Goal: Information Seeking & Learning: Understand process/instructions

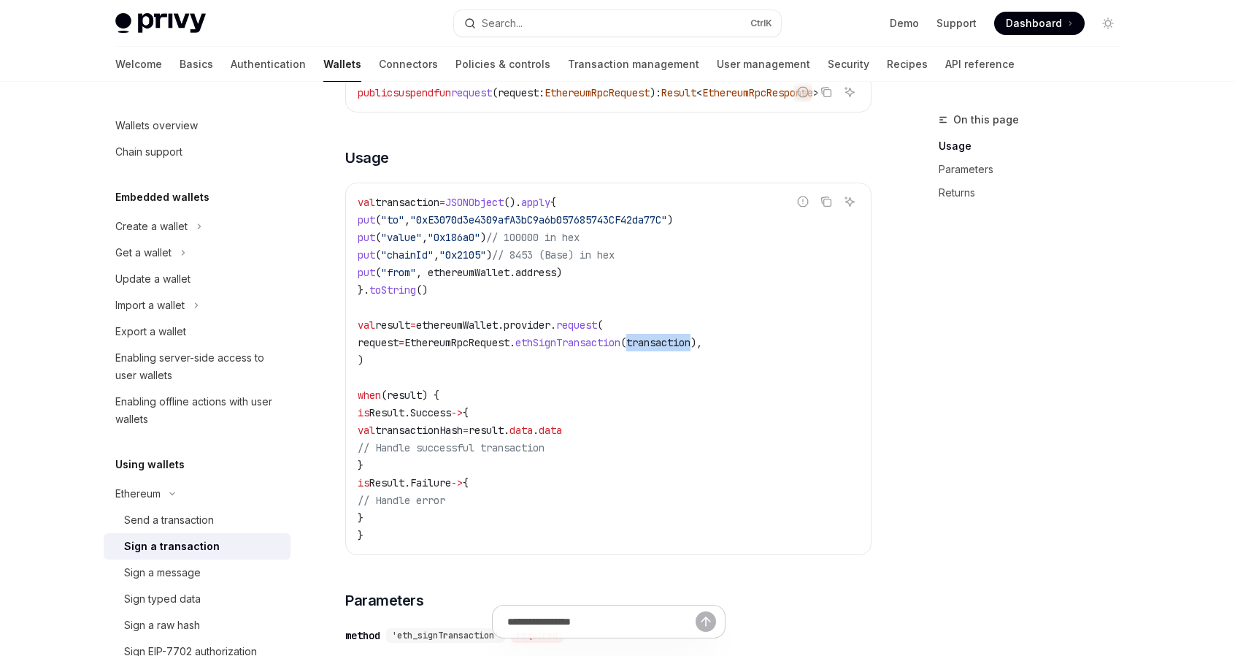
scroll to position [219, 0]
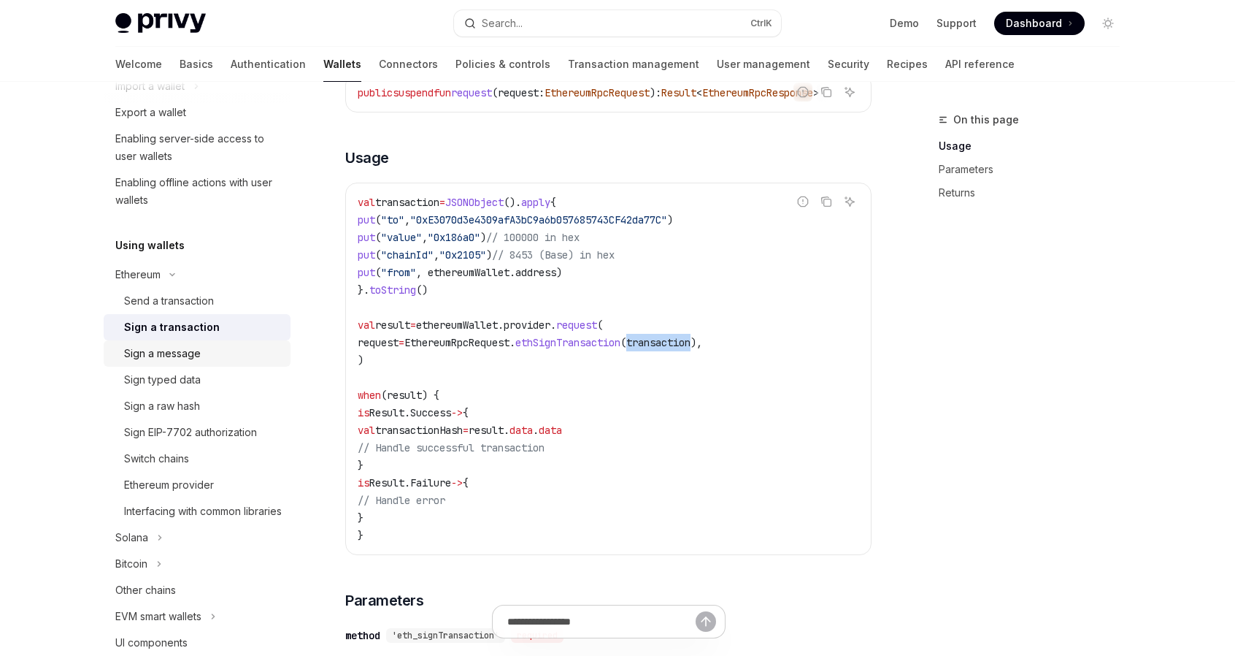
click at [173, 353] on div "Sign a message" at bounding box center [162, 354] width 77 height 18
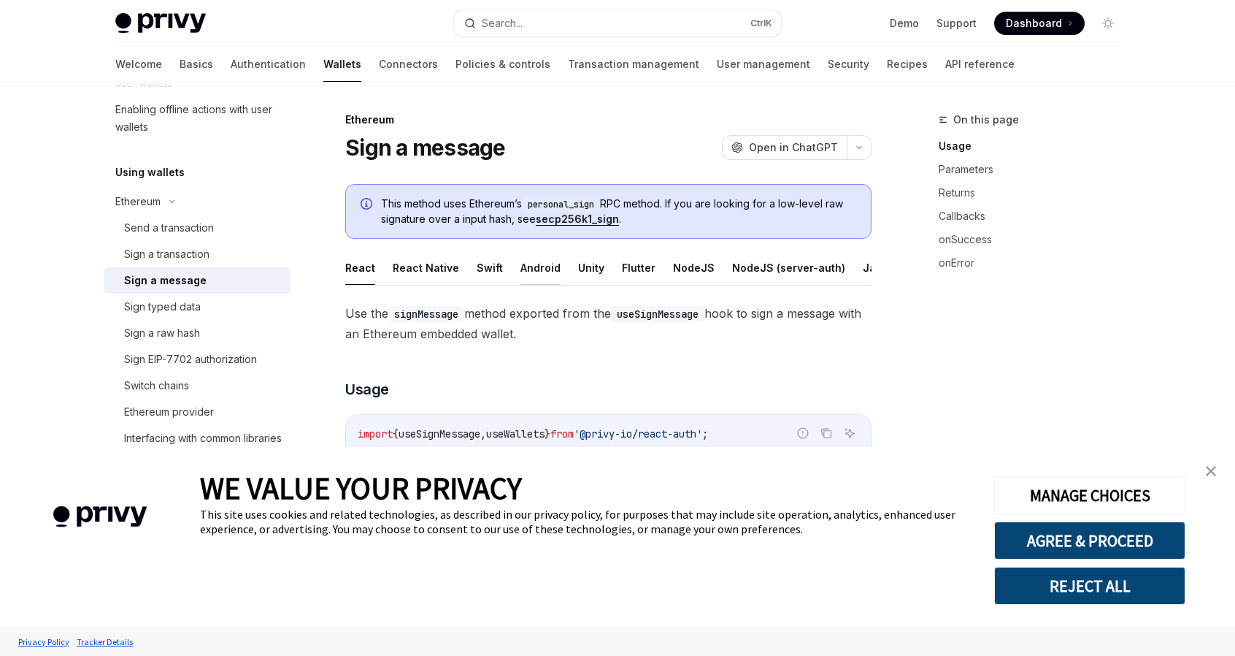
click at [529, 265] on button "Android" at bounding box center [541, 267] width 40 height 34
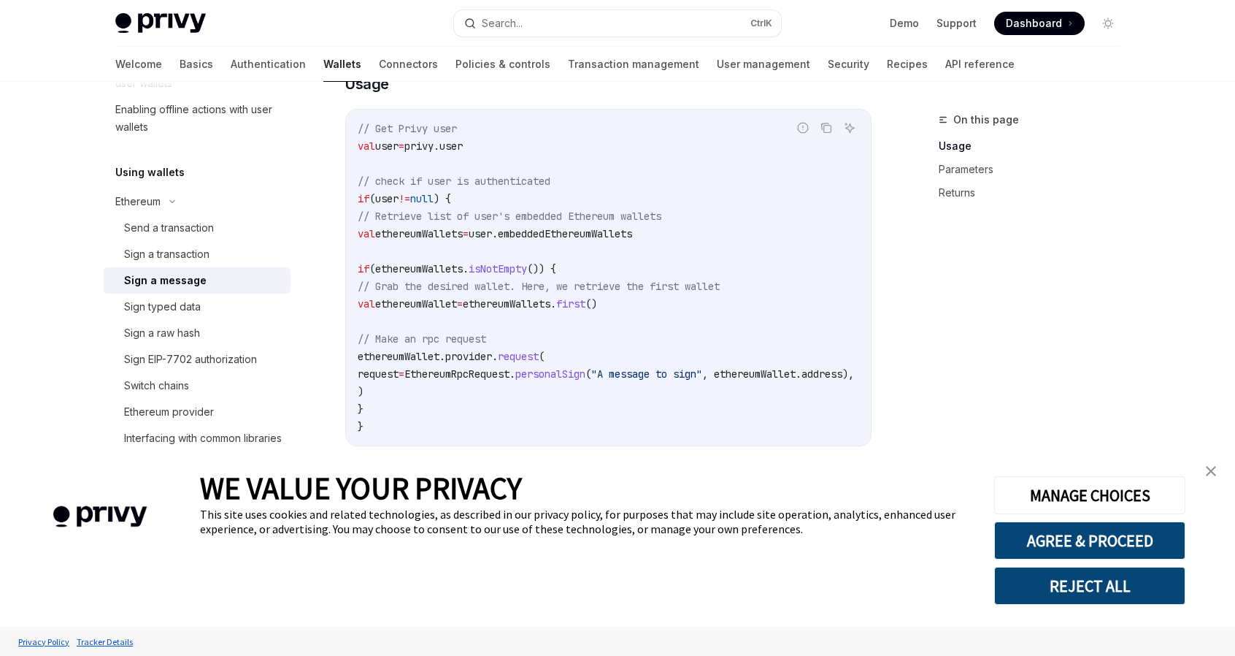
scroll to position [292, 0]
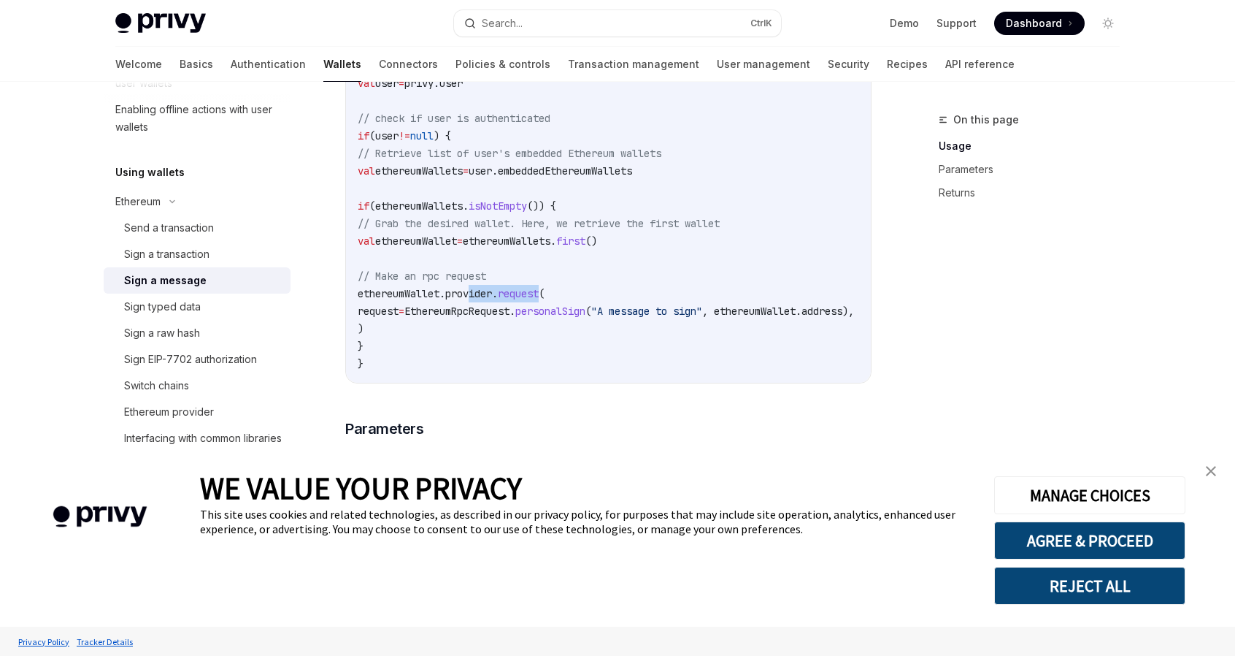
drag, startPoint x: 473, startPoint y: 304, endPoint x: 575, endPoint y: 302, distance: 101.5
click at [545, 300] on span "ethereumWallet.provider. request (" at bounding box center [451, 293] width 187 height 13
copy span "provider. request"
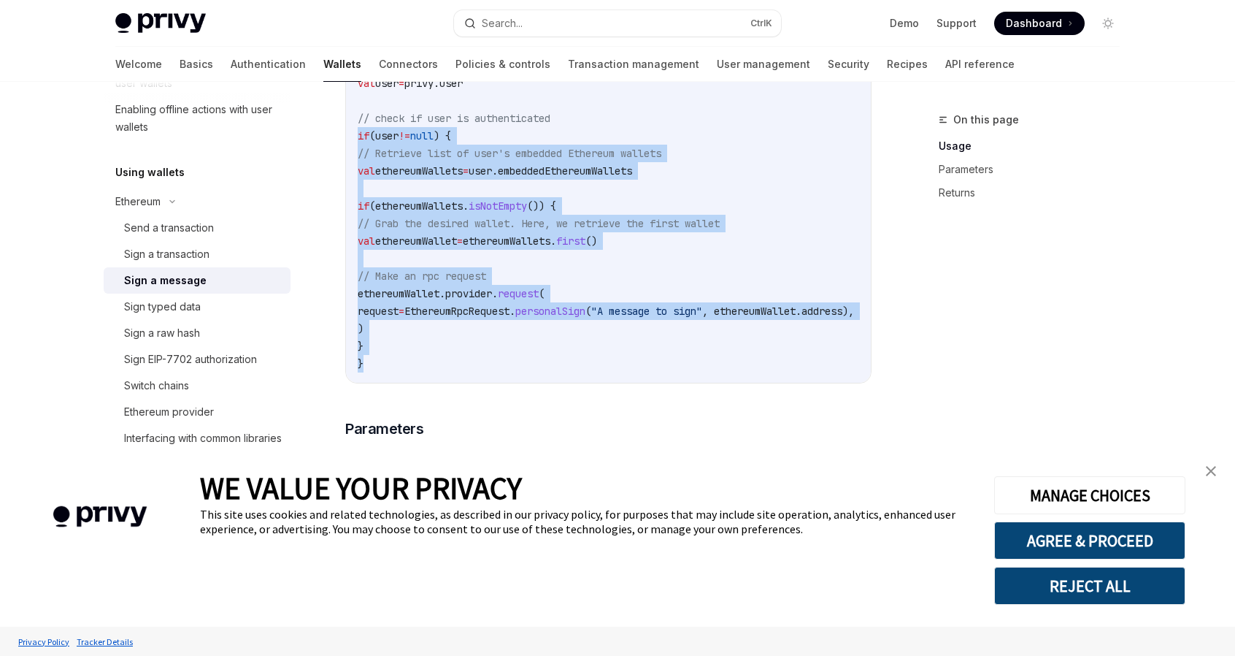
drag, startPoint x: 358, startPoint y: 146, endPoint x: 397, endPoint y: 368, distance: 225.4
click at [397, 368] on code "// Get Privy user val user = privy.user // check if user is authenticated if (u…" at bounding box center [624, 214] width 532 height 315
copy code "if (user != null ) { // Retrieve list of user's embedded Ethereum wallets val e…"
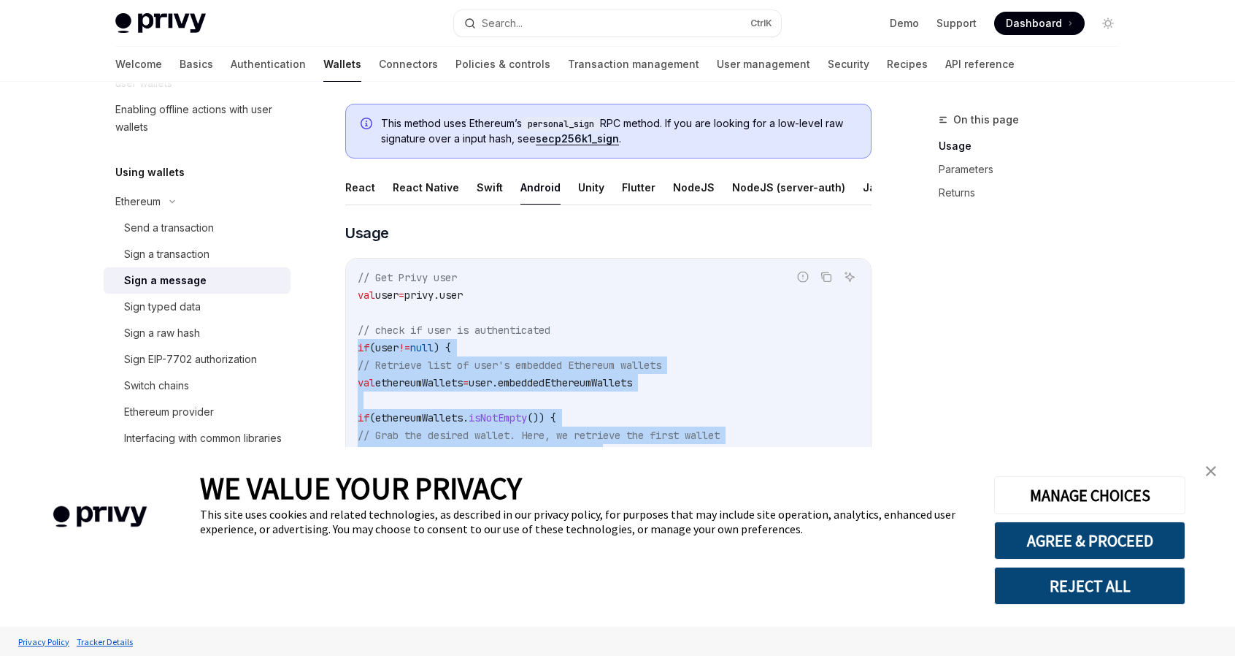
scroll to position [73, 0]
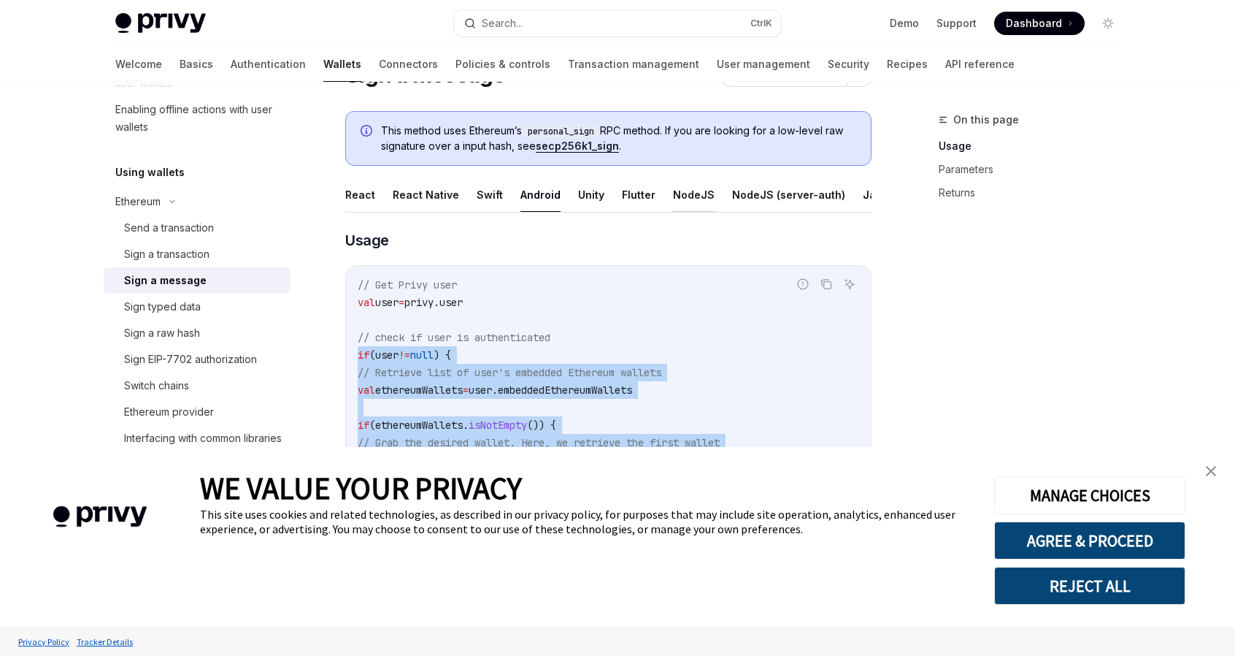
click at [675, 193] on button "NodeJS" at bounding box center [694, 194] width 42 height 34
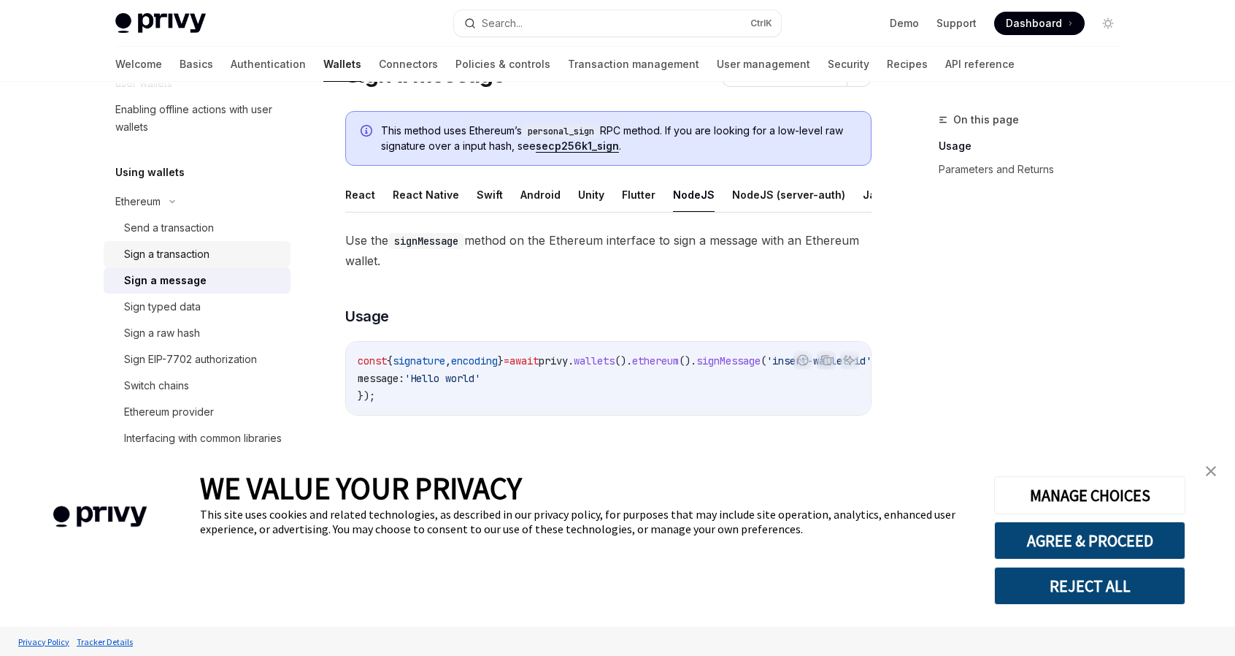
click at [215, 255] on div "Sign a transaction" at bounding box center [203, 254] width 158 height 18
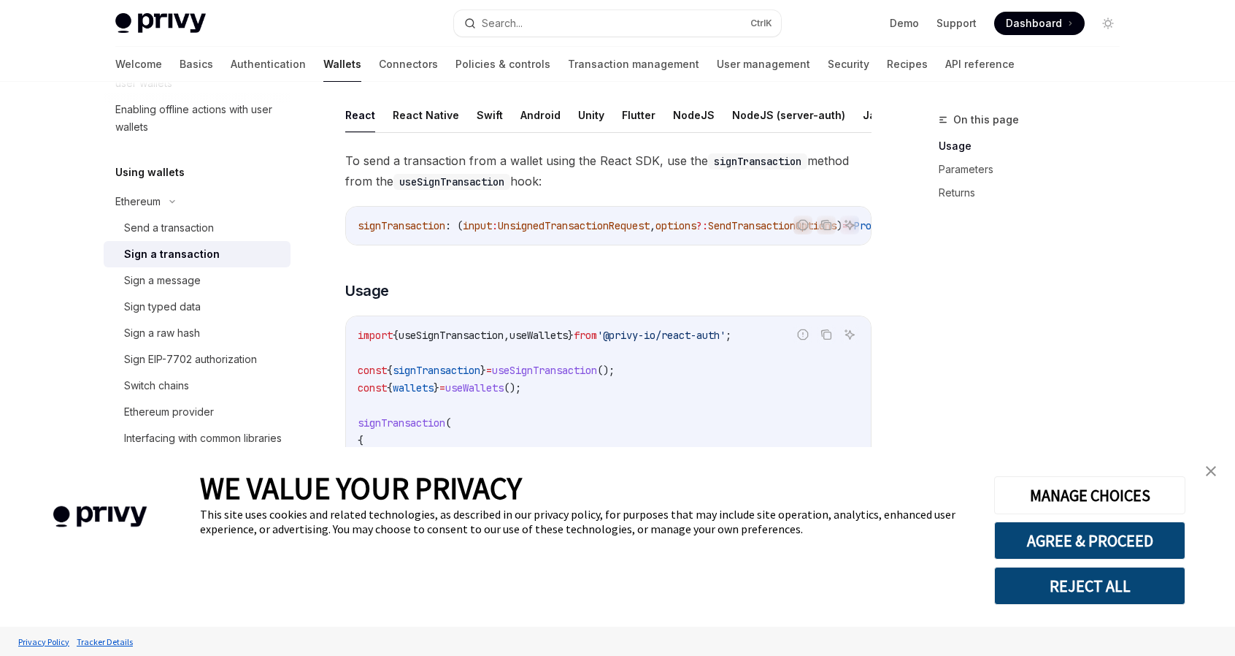
scroll to position [73, 0]
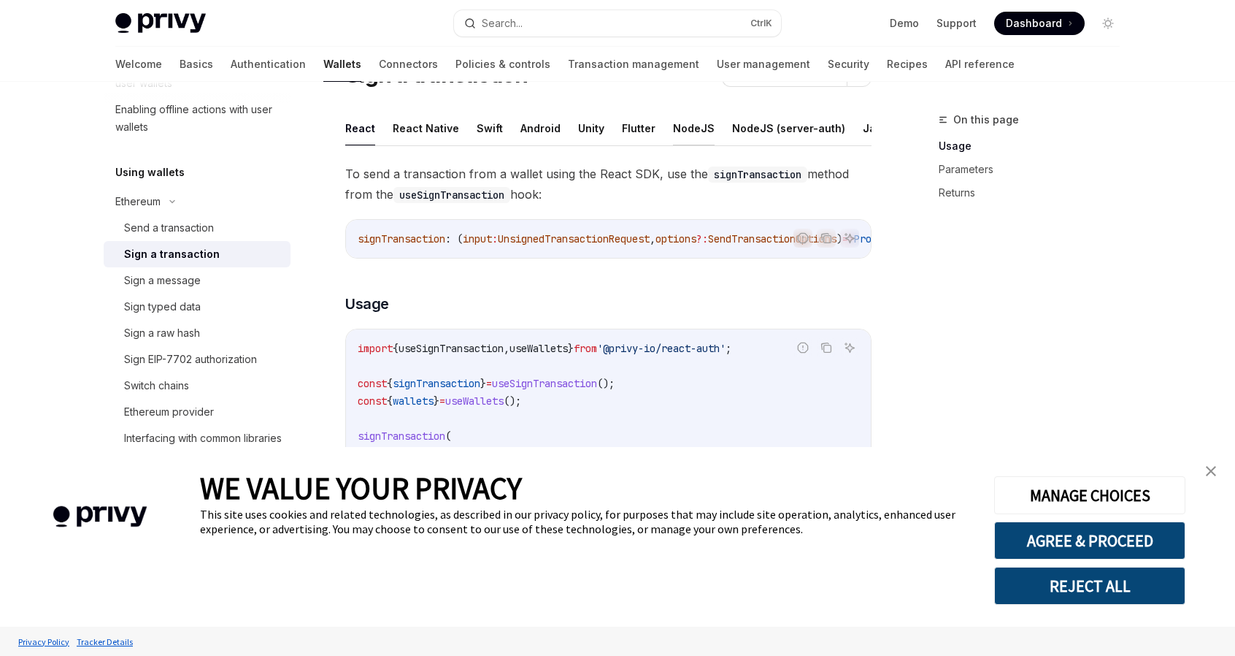
click at [684, 134] on button "NodeJS" at bounding box center [694, 128] width 42 height 34
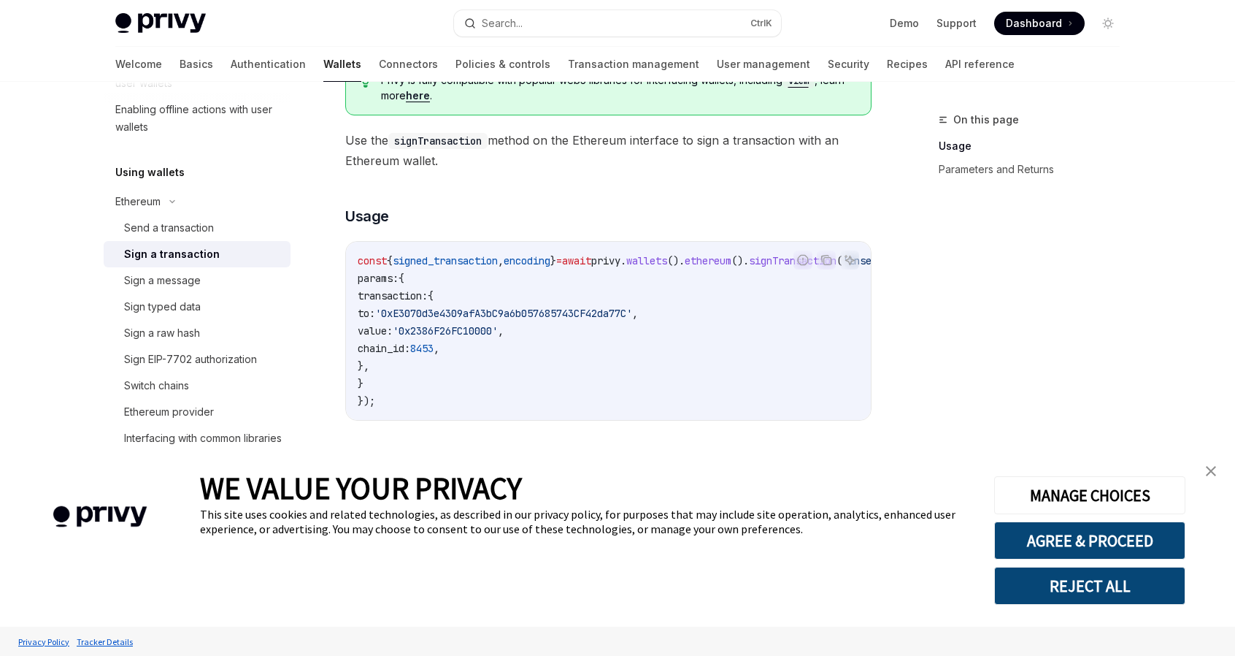
scroll to position [73, 0]
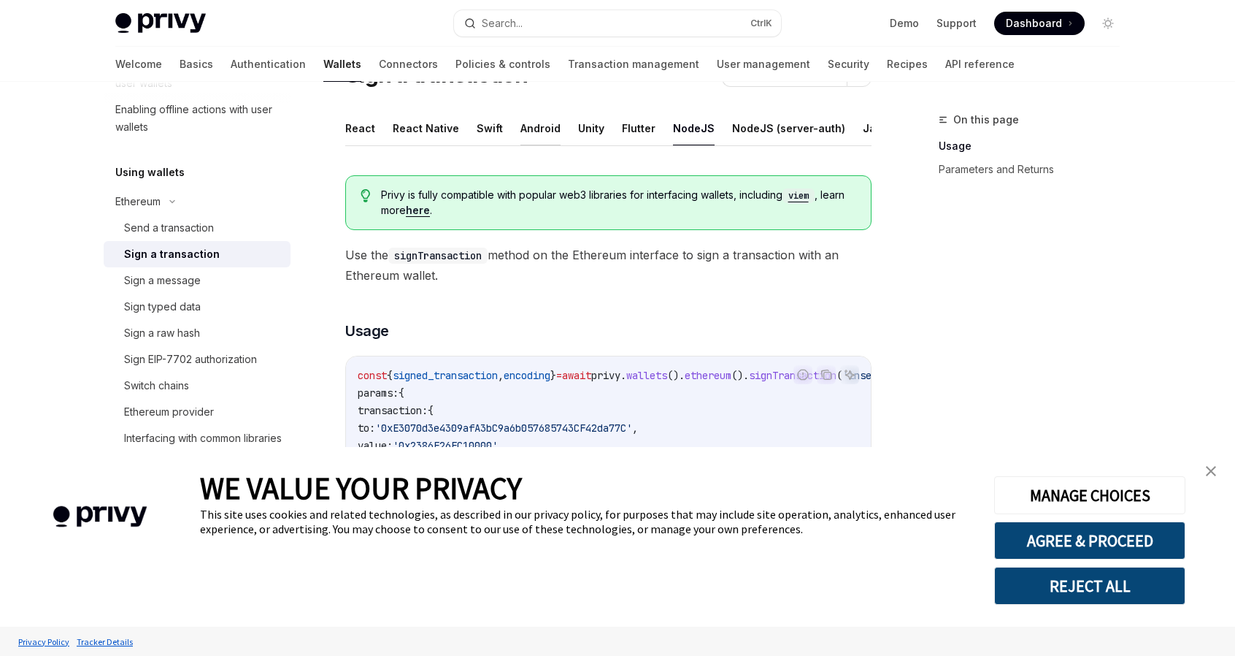
click at [535, 122] on button "Android" at bounding box center [541, 128] width 40 height 34
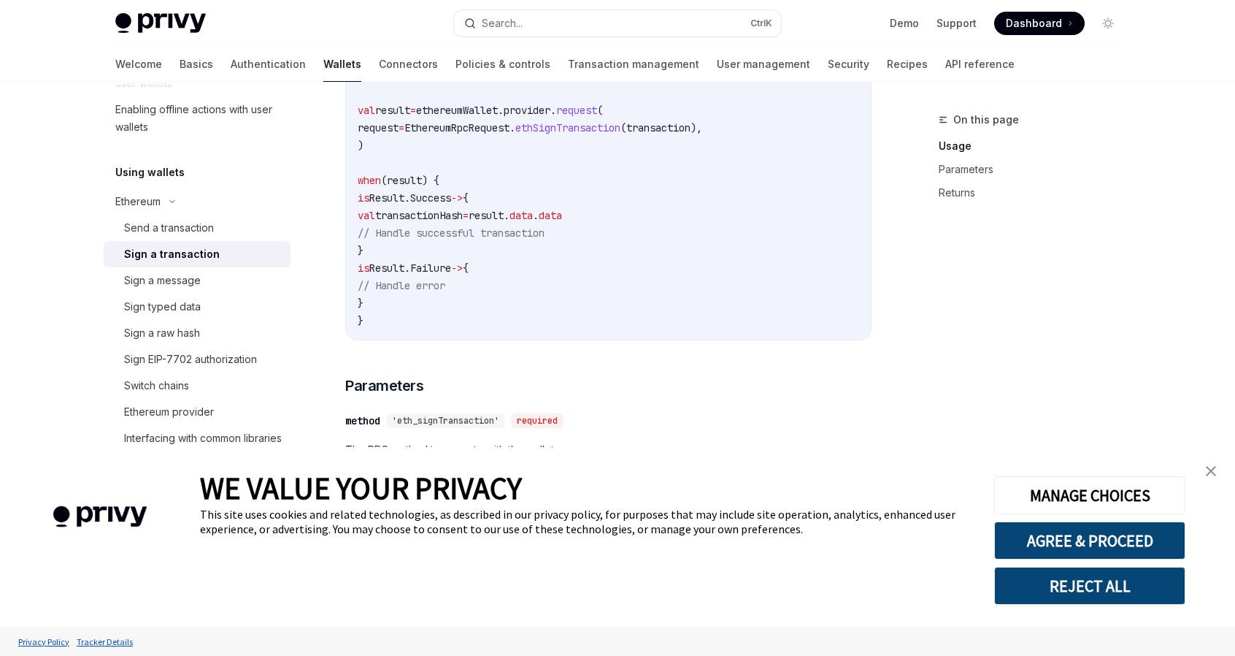
scroll to position [438, 0]
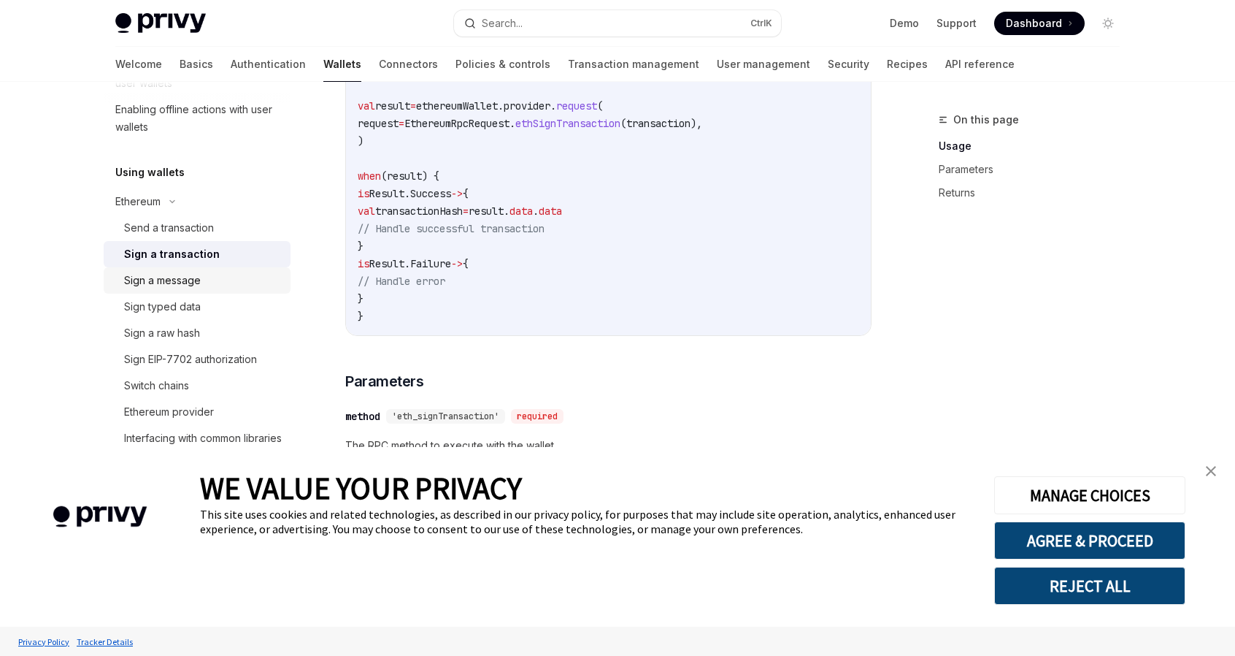
click at [178, 275] on div "Sign a message" at bounding box center [162, 281] width 77 height 18
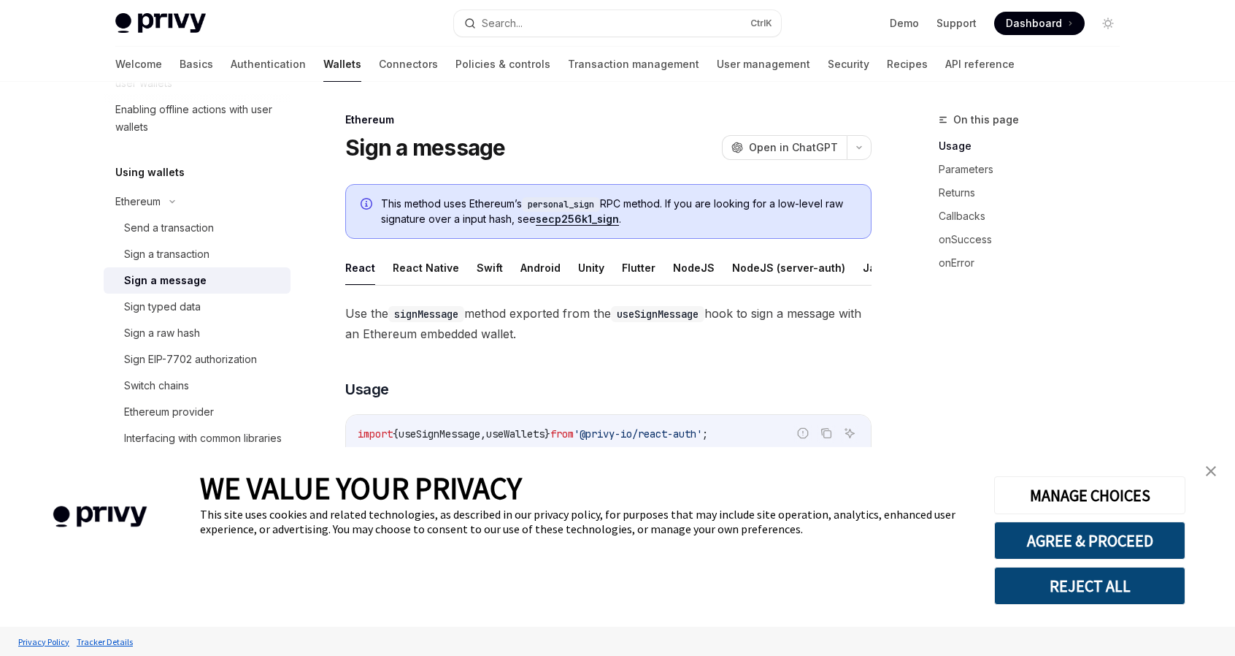
click at [553, 267] on ul "React React Native Swift Android Unity Flutter NodeJS NodeJS (server-auth) Java…" at bounding box center [608, 267] width 526 height 35
click at [542, 265] on button "Android" at bounding box center [541, 267] width 40 height 34
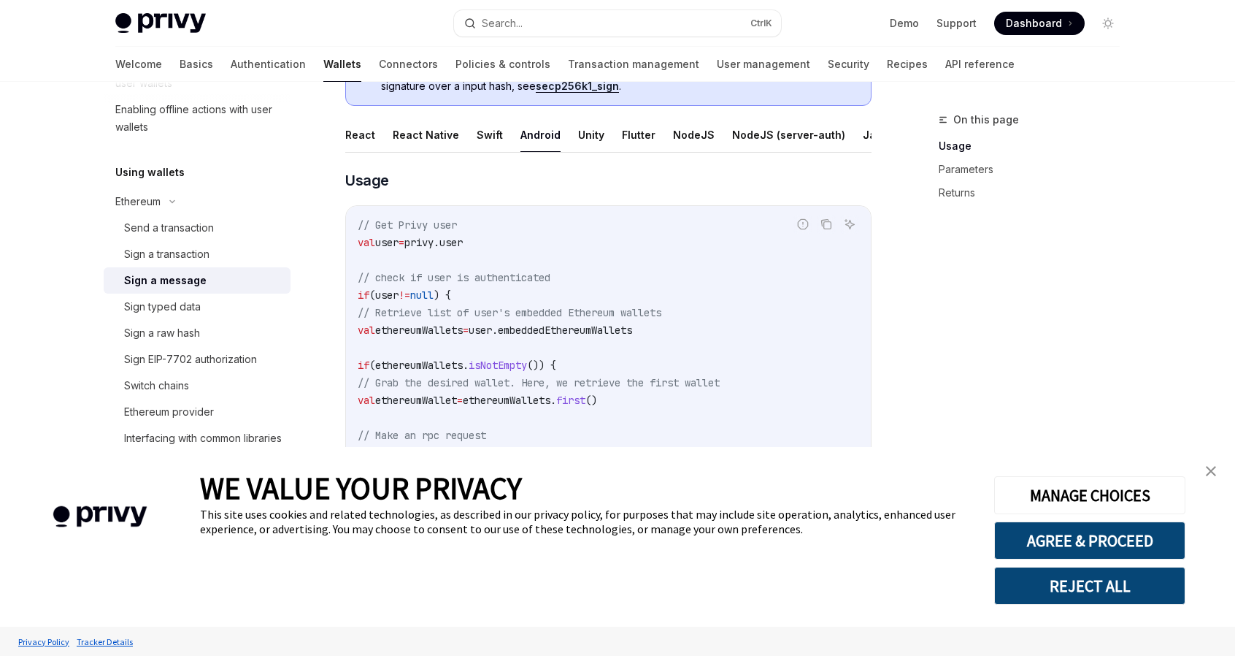
scroll to position [73, 0]
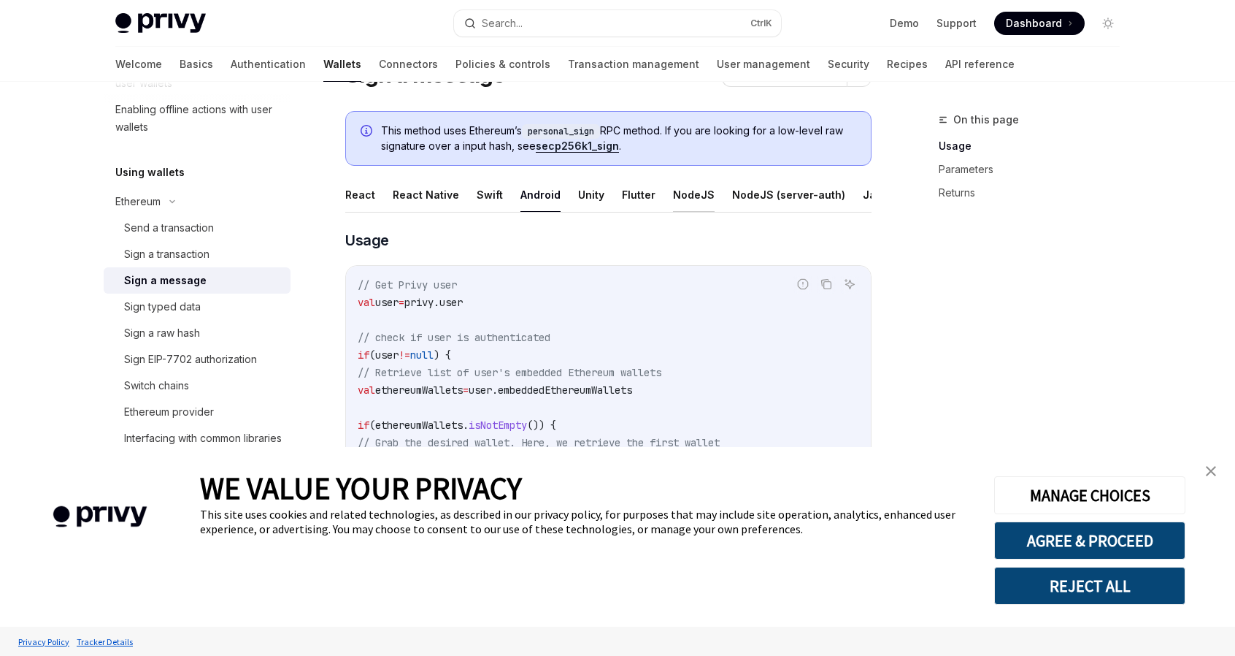
click at [688, 196] on button "NodeJS" at bounding box center [694, 194] width 42 height 34
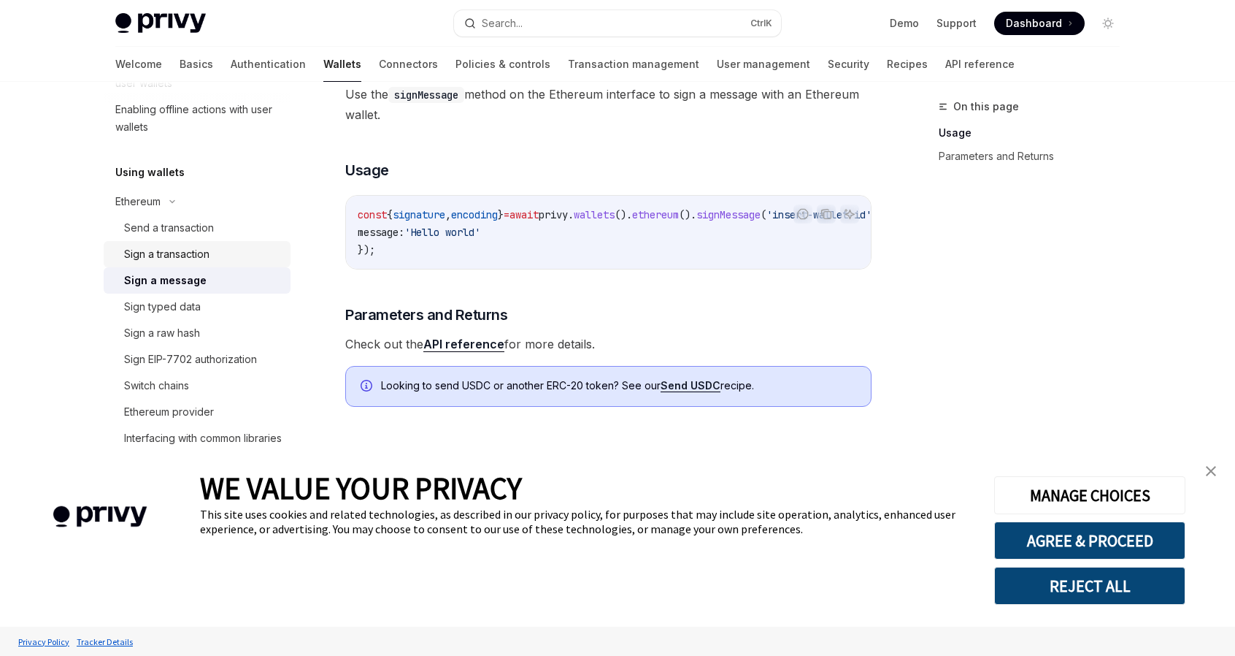
click at [206, 255] on div "Sign a transaction" at bounding box center [166, 254] width 85 height 18
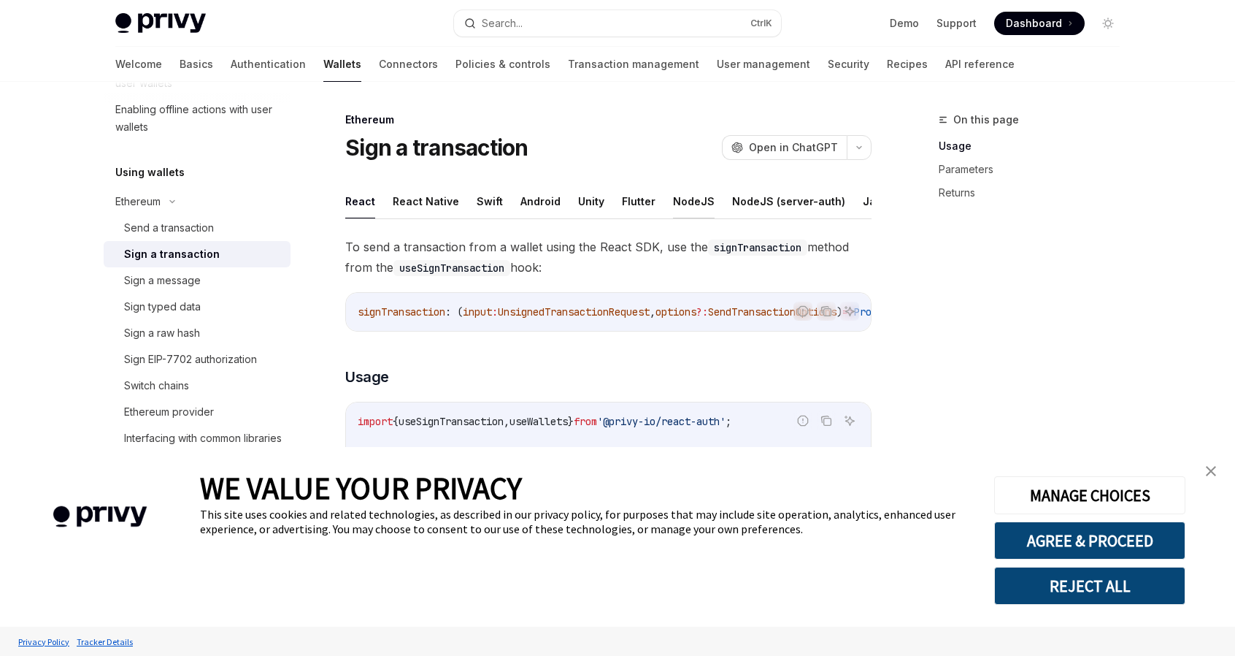
click at [682, 196] on button "NodeJS" at bounding box center [694, 201] width 42 height 34
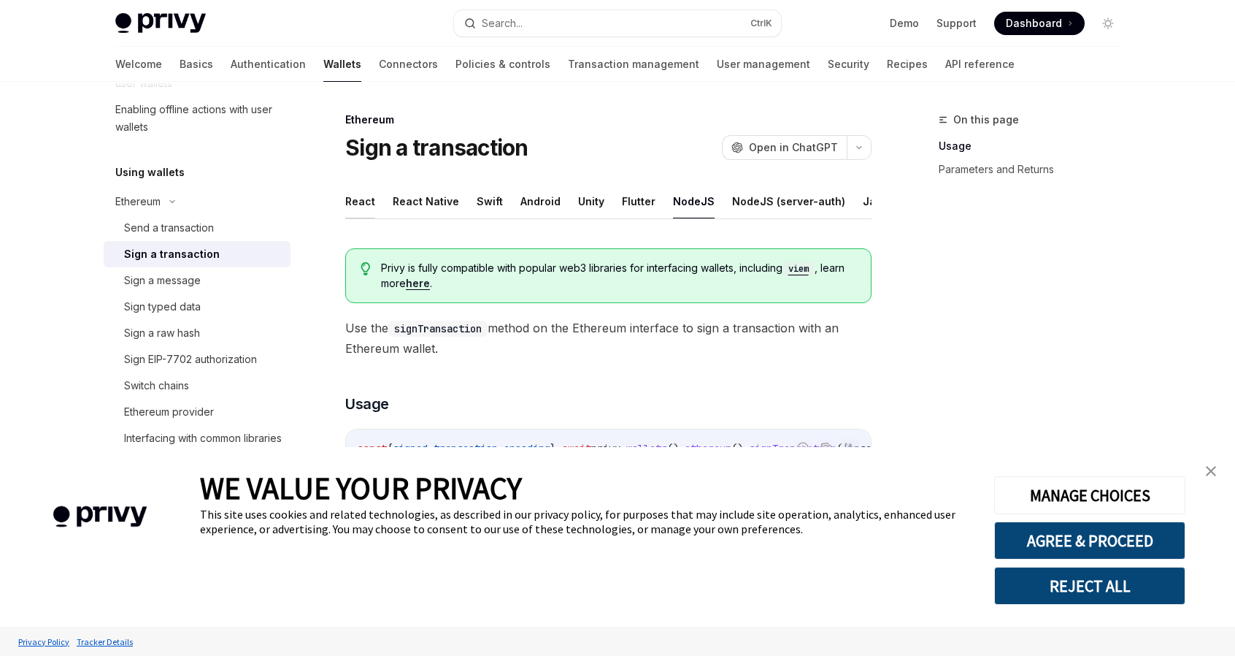
click at [359, 196] on button "React" at bounding box center [360, 201] width 30 height 34
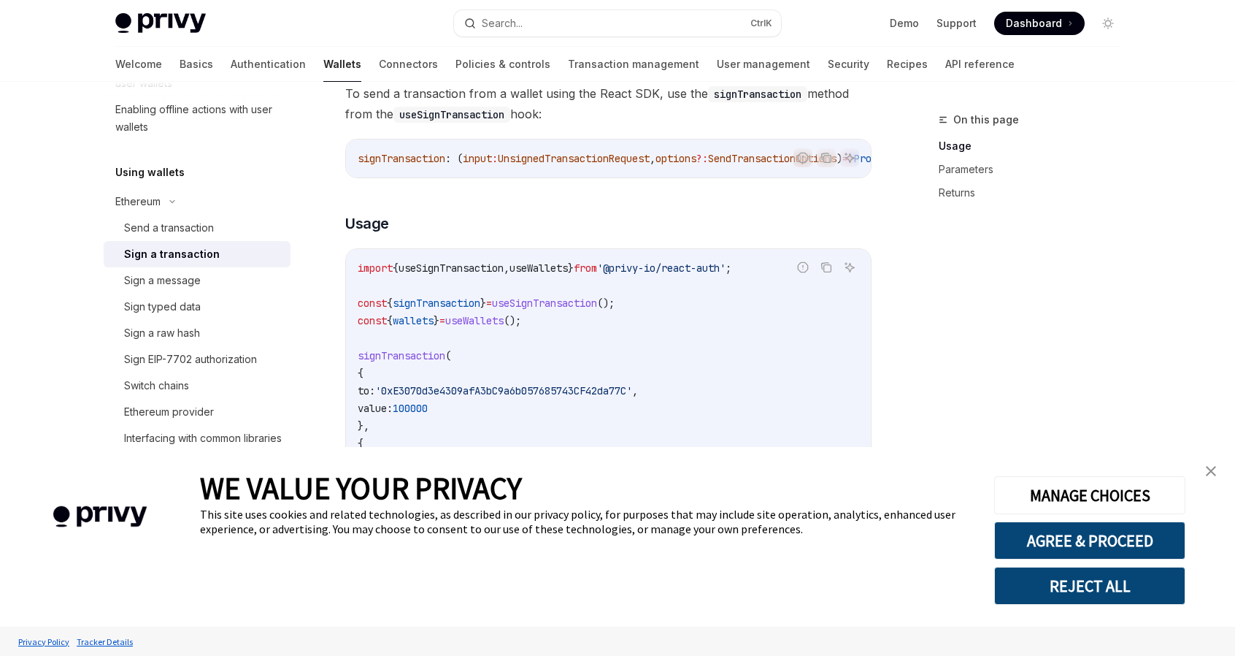
scroll to position [219, 0]
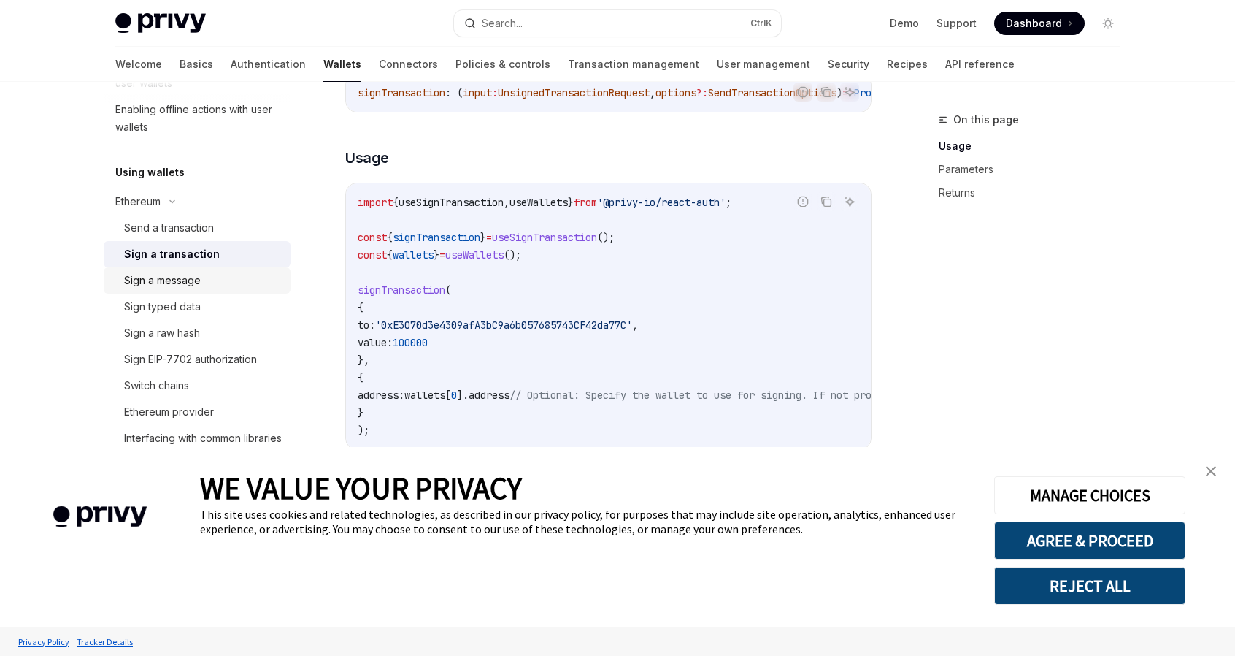
click at [185, 280] on div "Sign a message" at bounding box center [162, 281] width 77 height 18
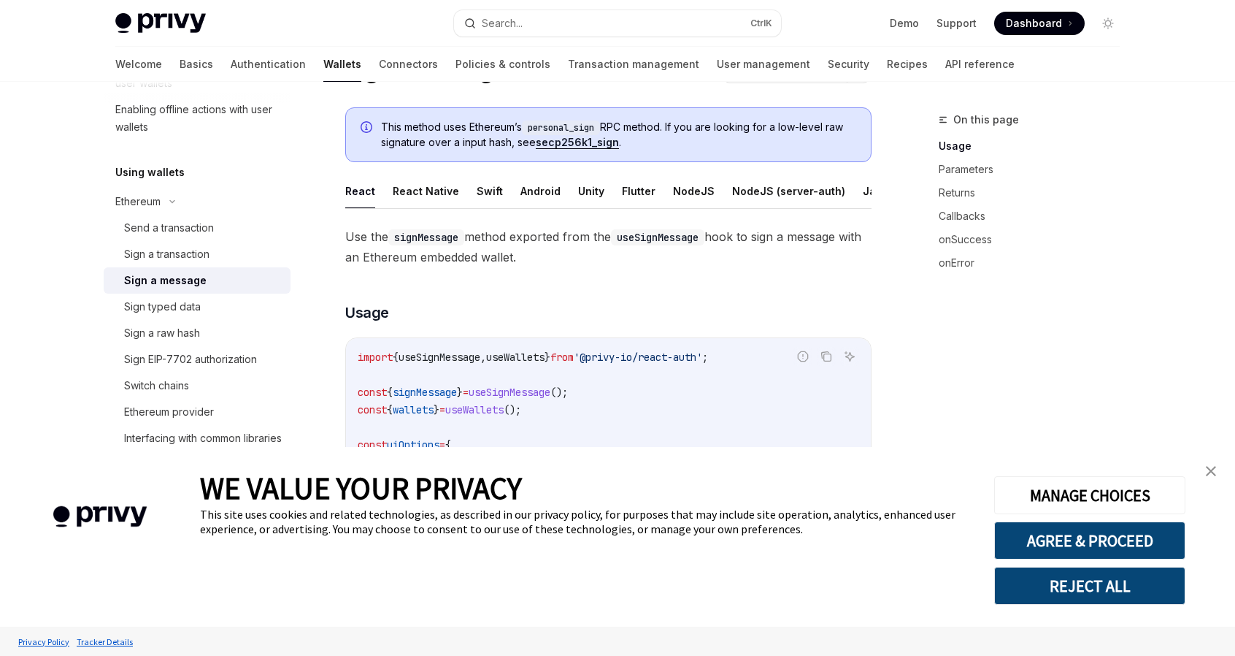
scroll to position [73, 0]
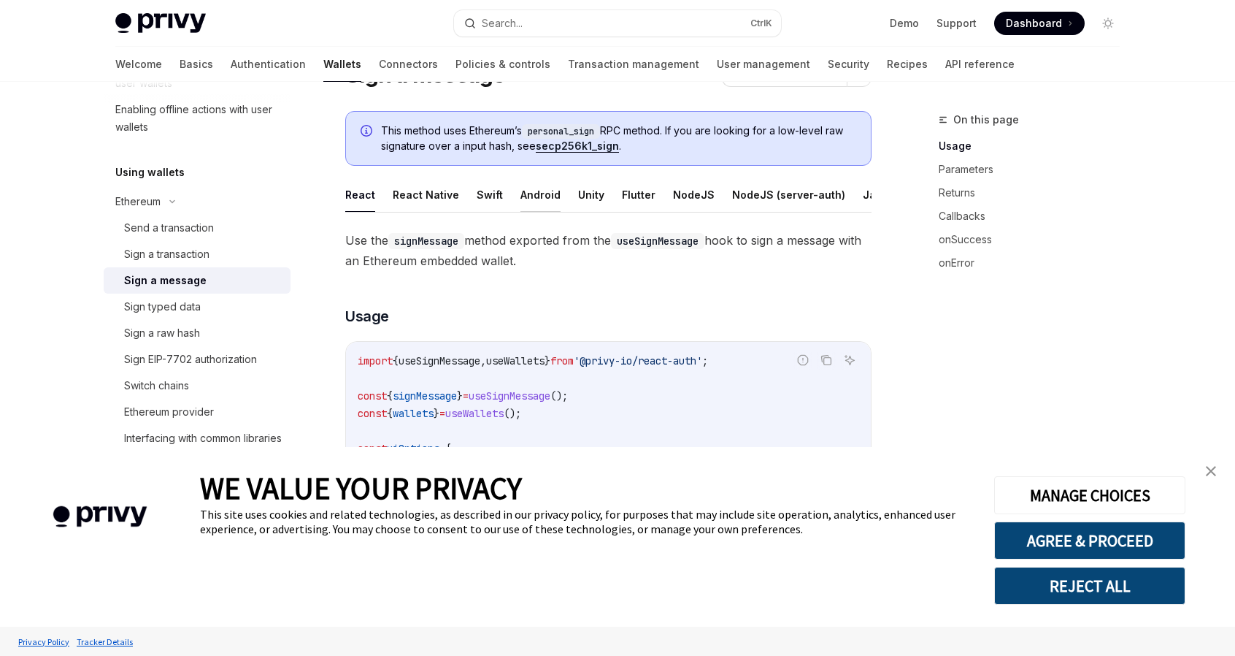
click at [534, 188] on button "Android" at bounding box center [541, 194] width 40 height 34
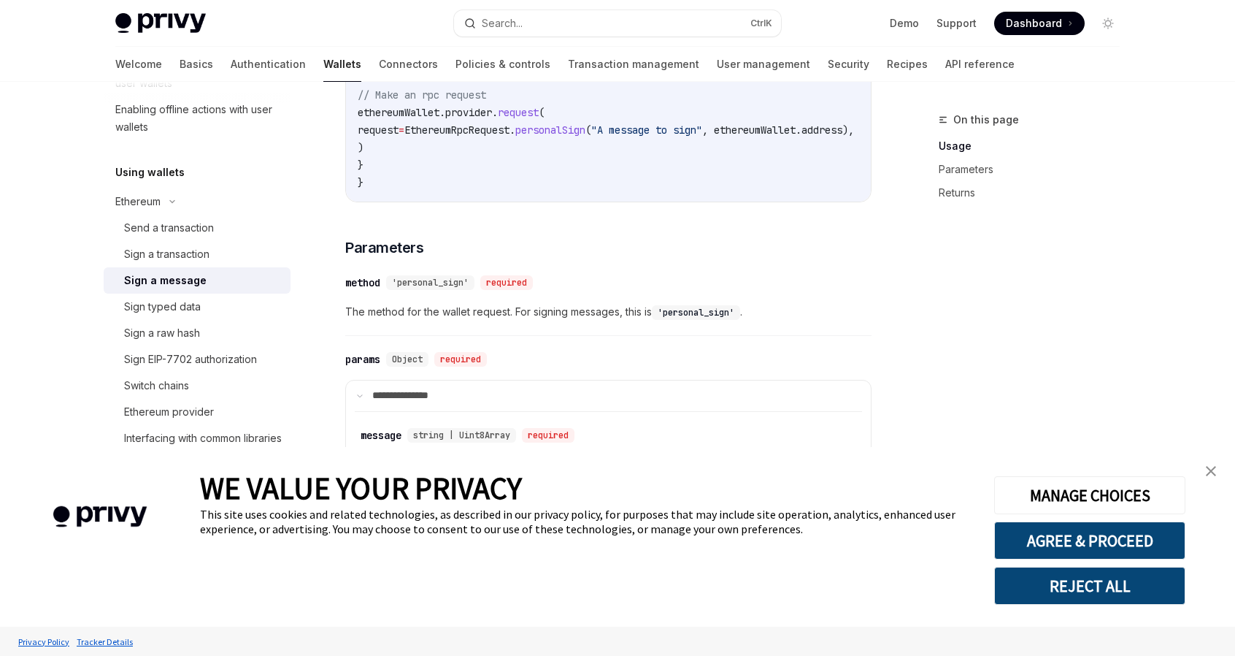
scroll to position [511, 0]
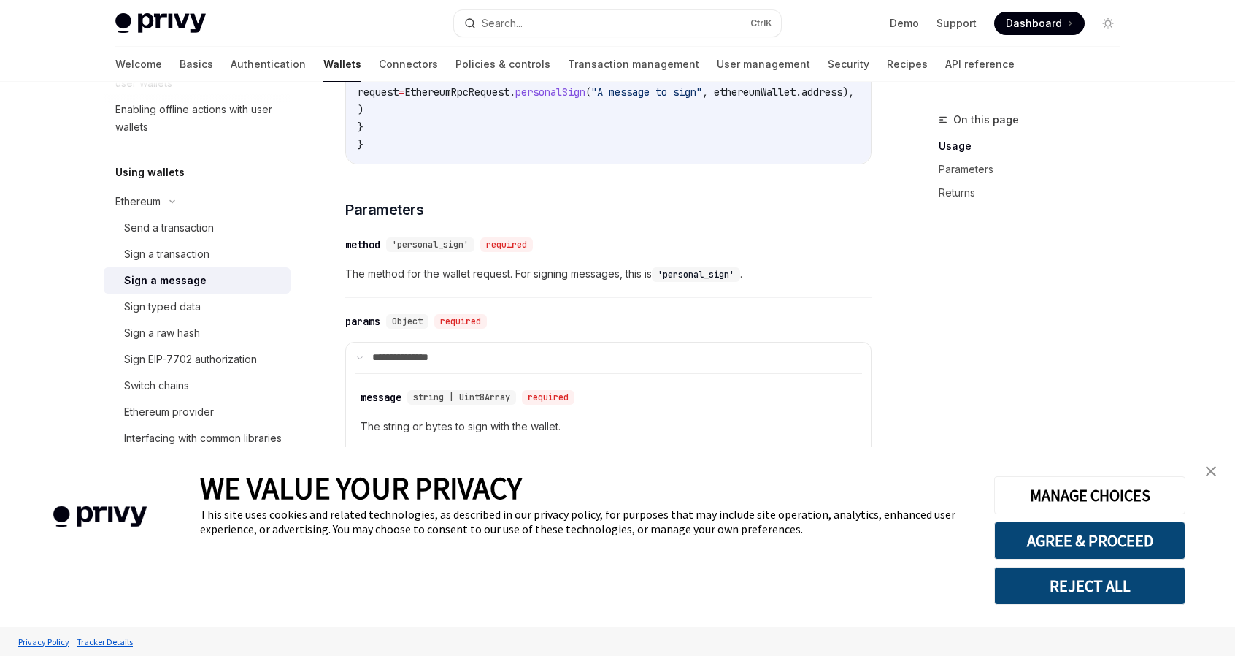
click at [442, 250] on span "'personal_sign'" at bounding box center [430, 245] width 77 height 12
click at [444, 220] on h3 "​ Parameters" at bounding box center [608, 209] width 526 height 20
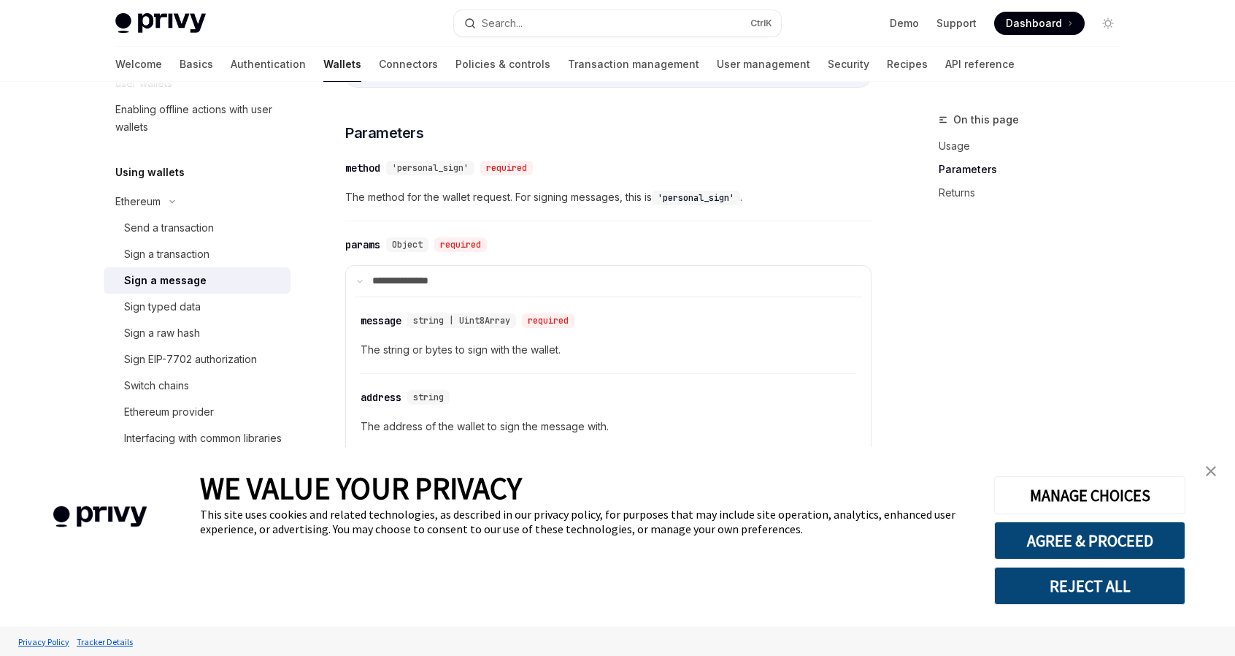
scroll to position [584, 0]
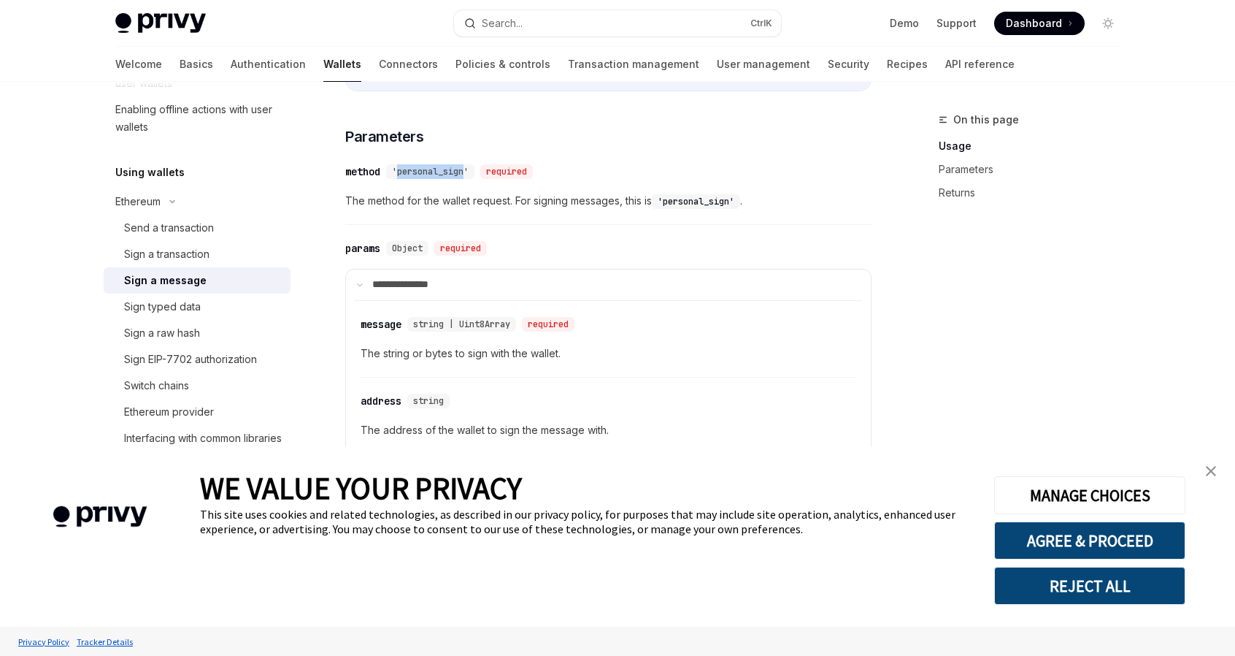
drag, startPoint x: 399, startPoint y: 184, endPoint x: 466, endPoint y: 186, distance: 66.5
click at [466, 177] on span "'personal_sign'" at bounding box center [430, 172] width 77 height 12
copy span "personal_sign"
click at [180, 361] on div "Sign EIP-7702 authorization" at bounding box center [190, 359] width 133 height 18
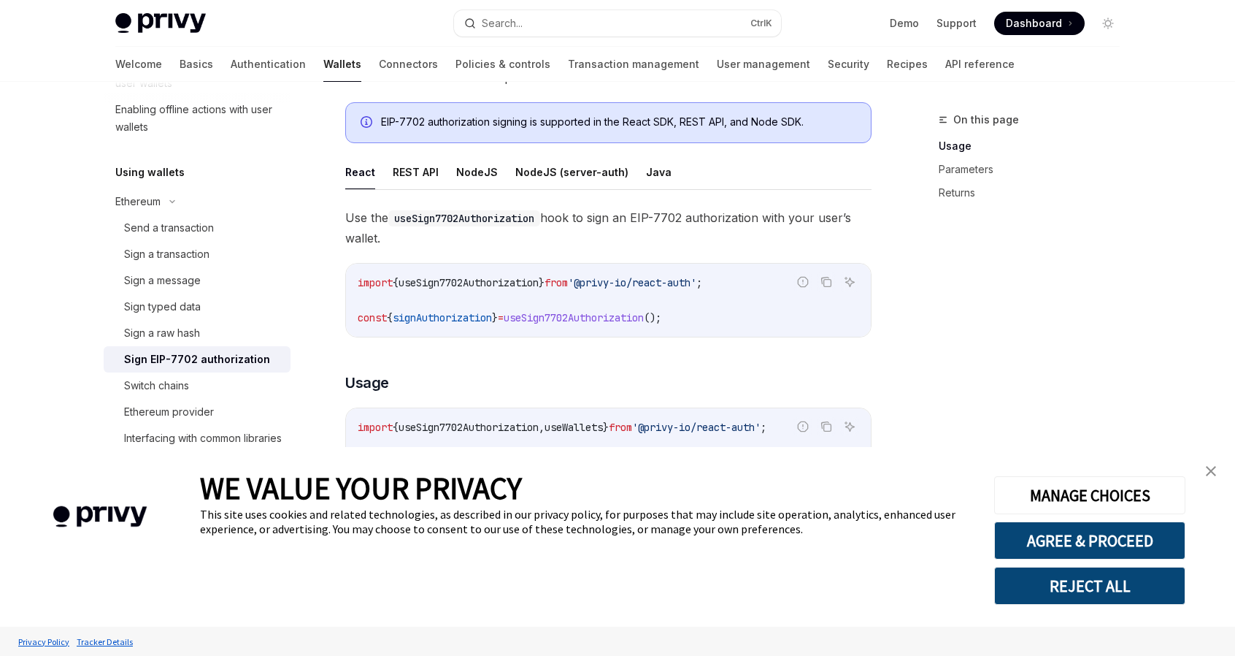
scroll to position [219, 0]
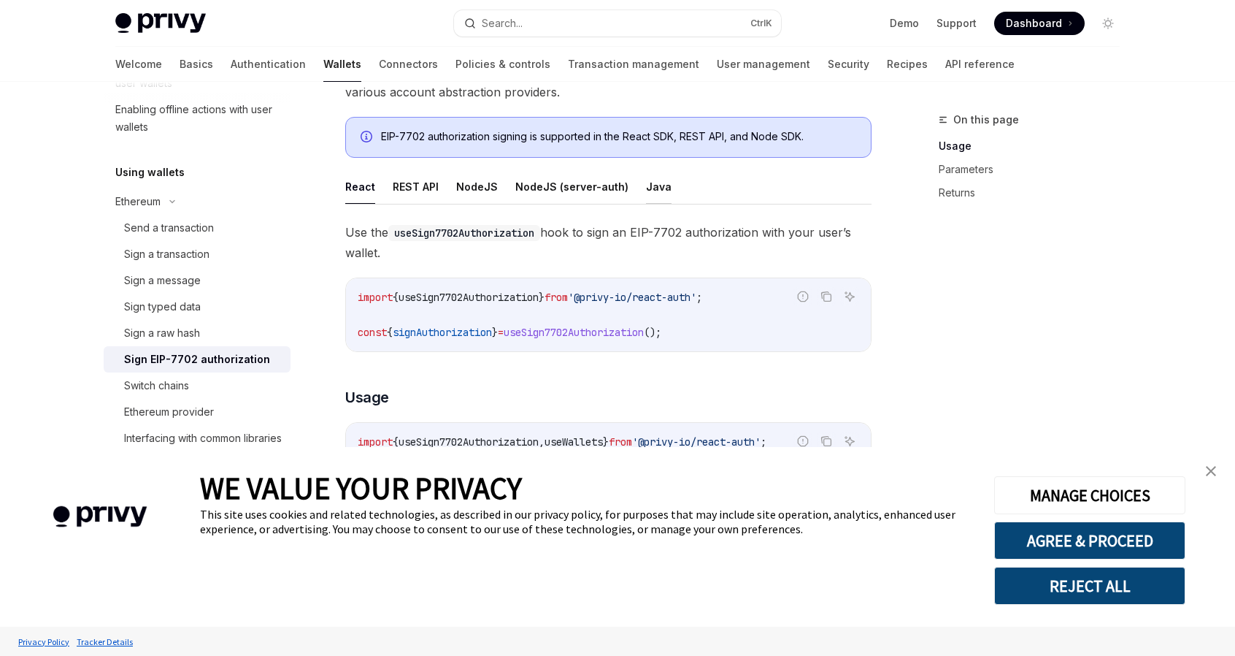
click at [651, 186] on button "Java" at bounding box center [659, 186] width 26 height 34
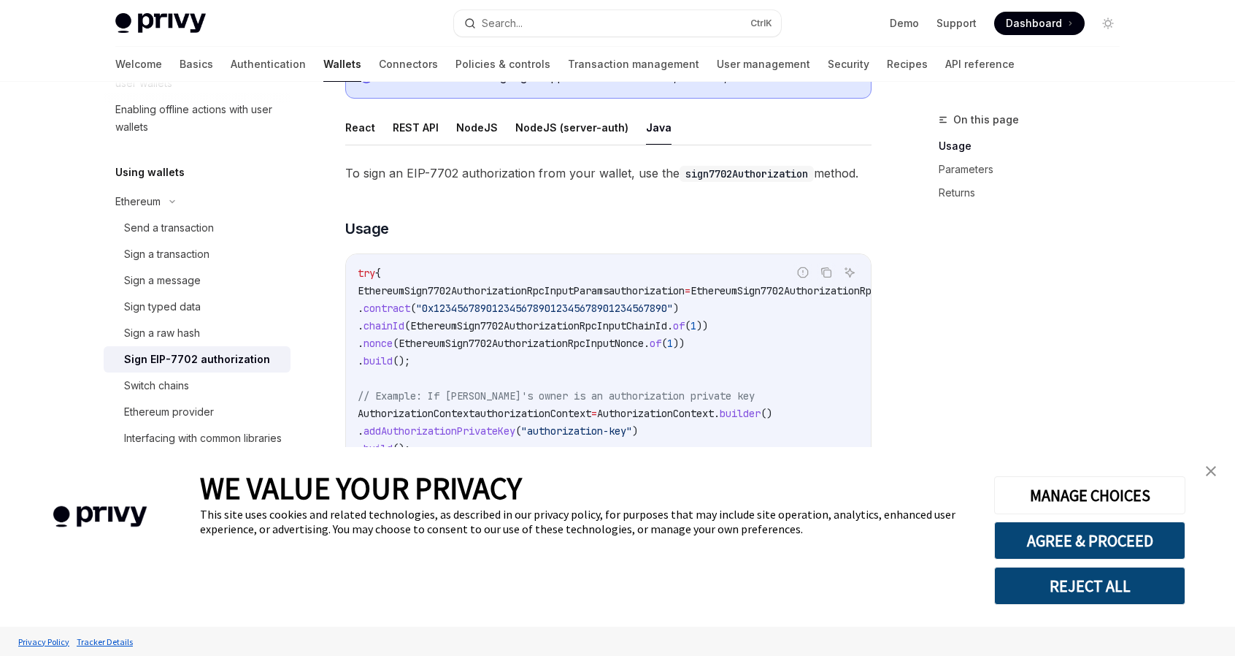
scroll to position [292, 0]
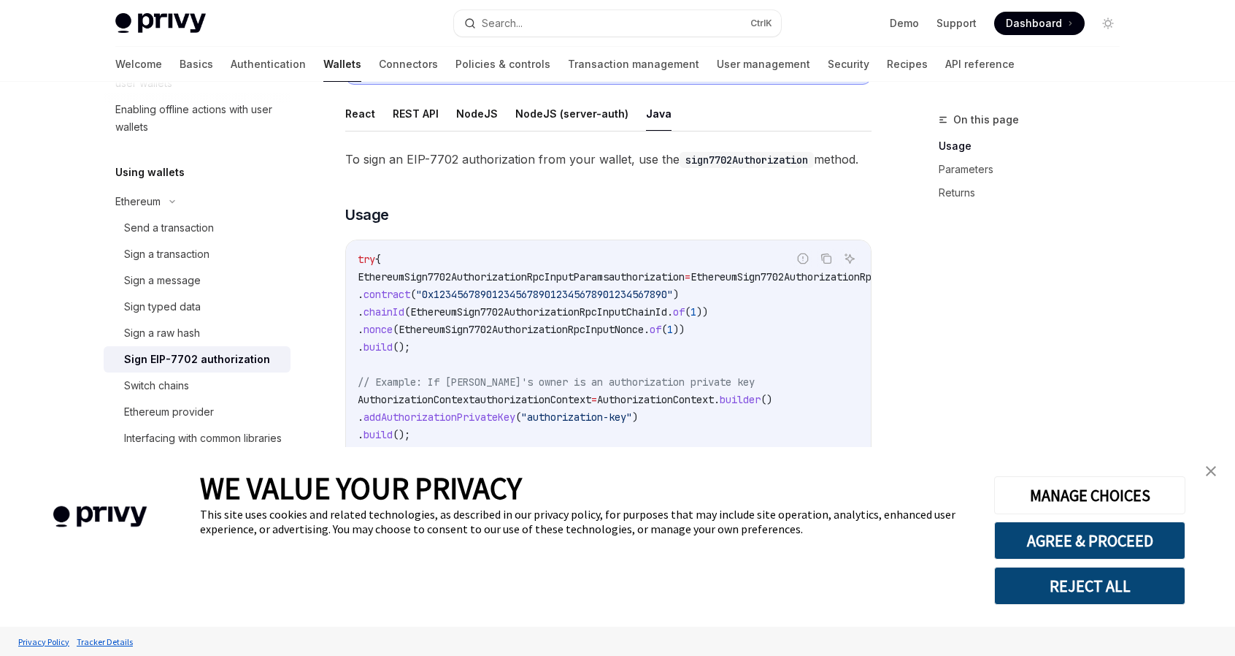
click at [467, 280] on span "EthereumSign7702AuthorizationRpcInputParams" at bounding box center [483, 276] width 251 height 13
click at [474, 275] on span "EthereumSign7702AuthorizationRpcInputParams" at bounding box center [483, 276] width 251 height 13
copy span "EthereumSign7702AuthorizationRpcInputParams"
click at [930, 299] on div "On this page Usage Parameters Returns" at bounding box center [1021, 383] width 222 height 545
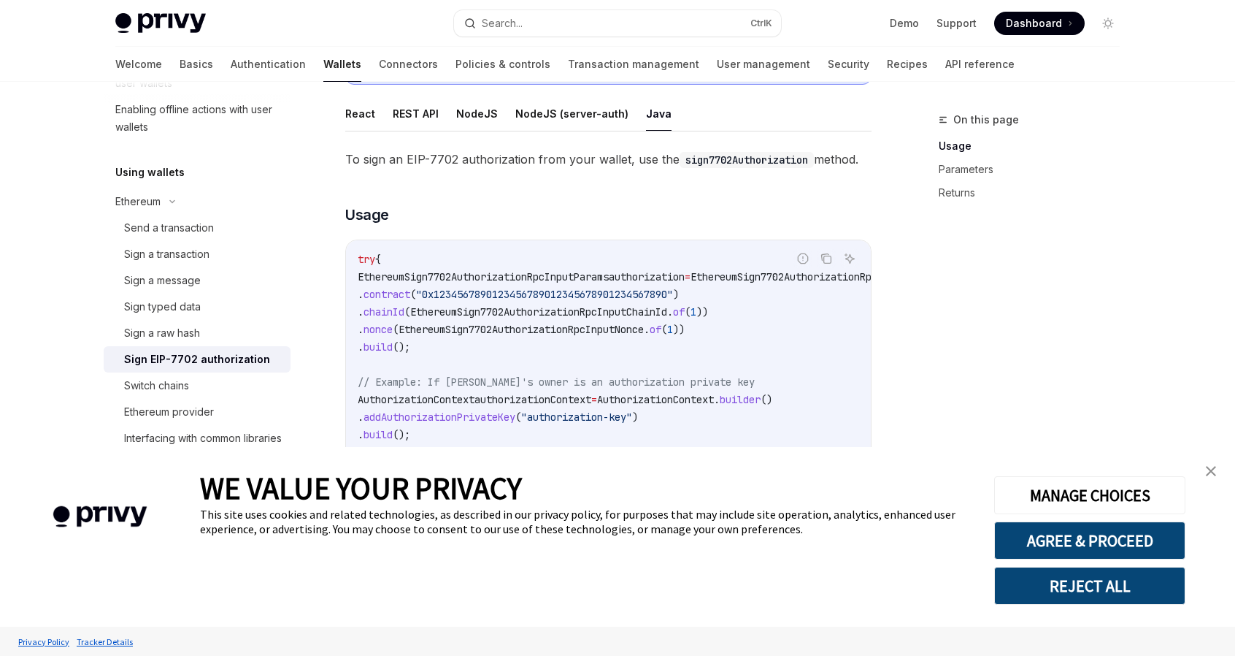
click at [410, 295] on span "contract" at bounding box center [387, 294] width 47 height 13
click at [404, 310] on span "chainId" at bounding box center [384, 311] width 41 height 13
click at [393, 326] on span "nonce" at bounding box center [378, 329] width 29 height 13
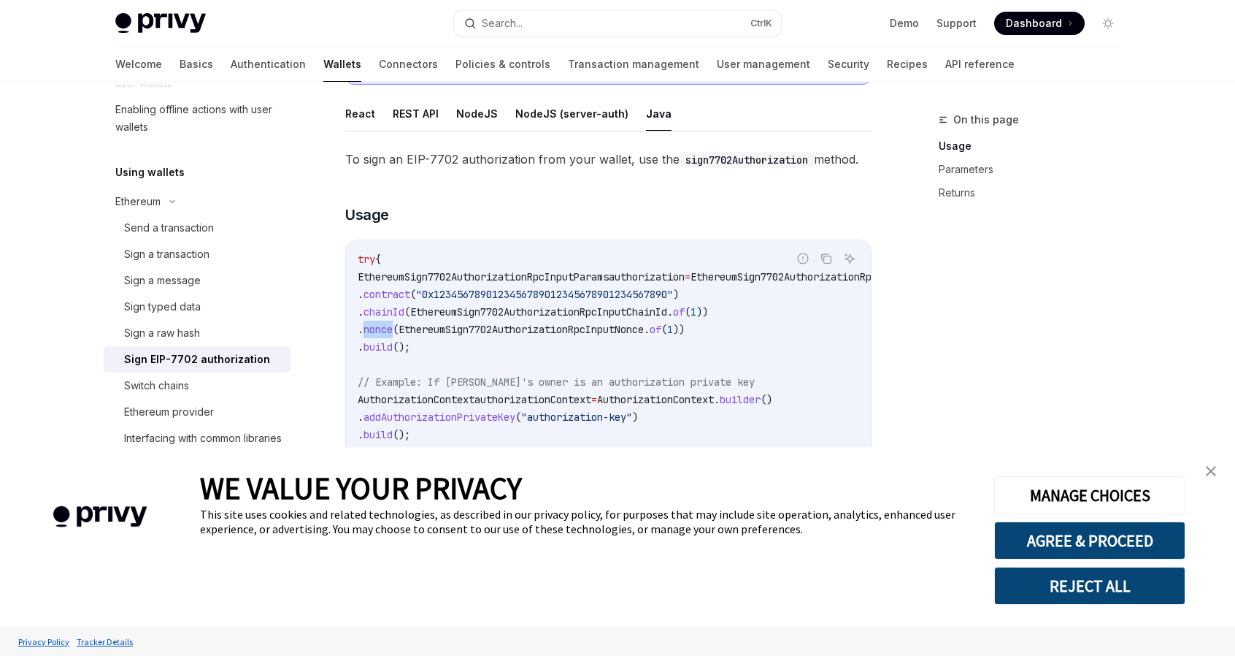
click at [393, 326] on span "nonce" at bounding box center [378, 329] width 29 height 13
click at [429, 338] on code "try { EthereumSign7702AuthorizationRpcInputParams authorization = EthereumSign7…" at bounding box center [697, 495] width 678 height 491
click at [480, 338] on code "try { EthereumSign7702AuthorizationRpcInputParams authorization = EthereumSign7…" at bounding box center [697, 495] width 678 height 491
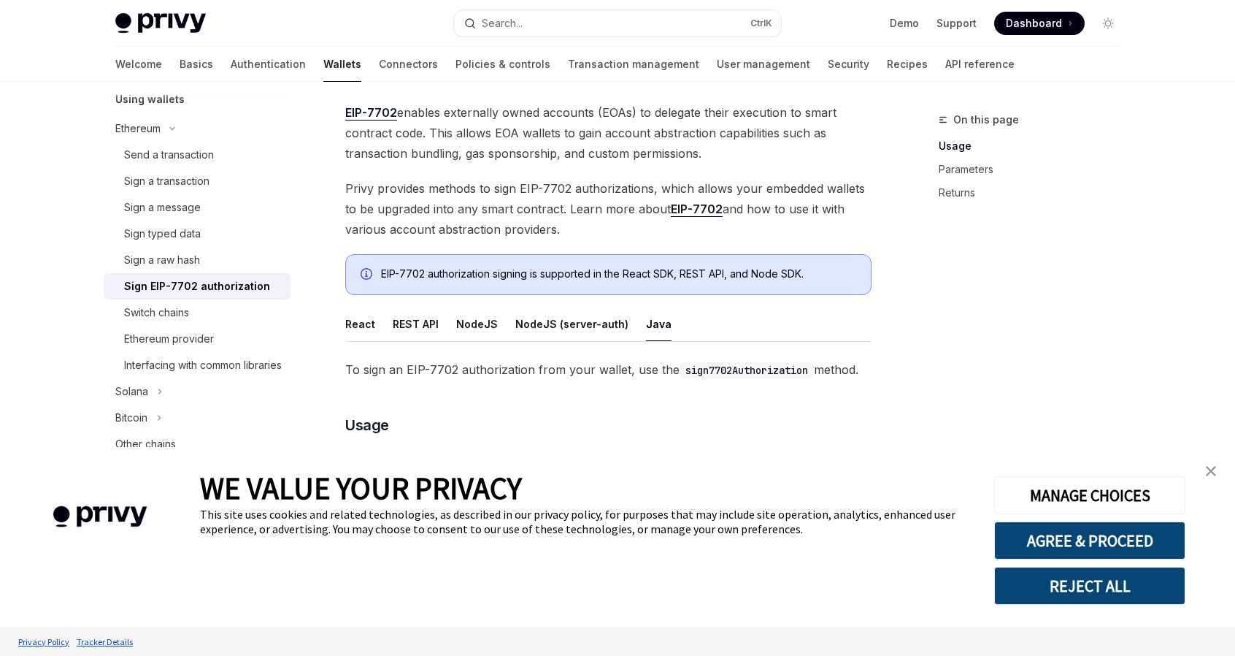
scroll to position [73, 0]
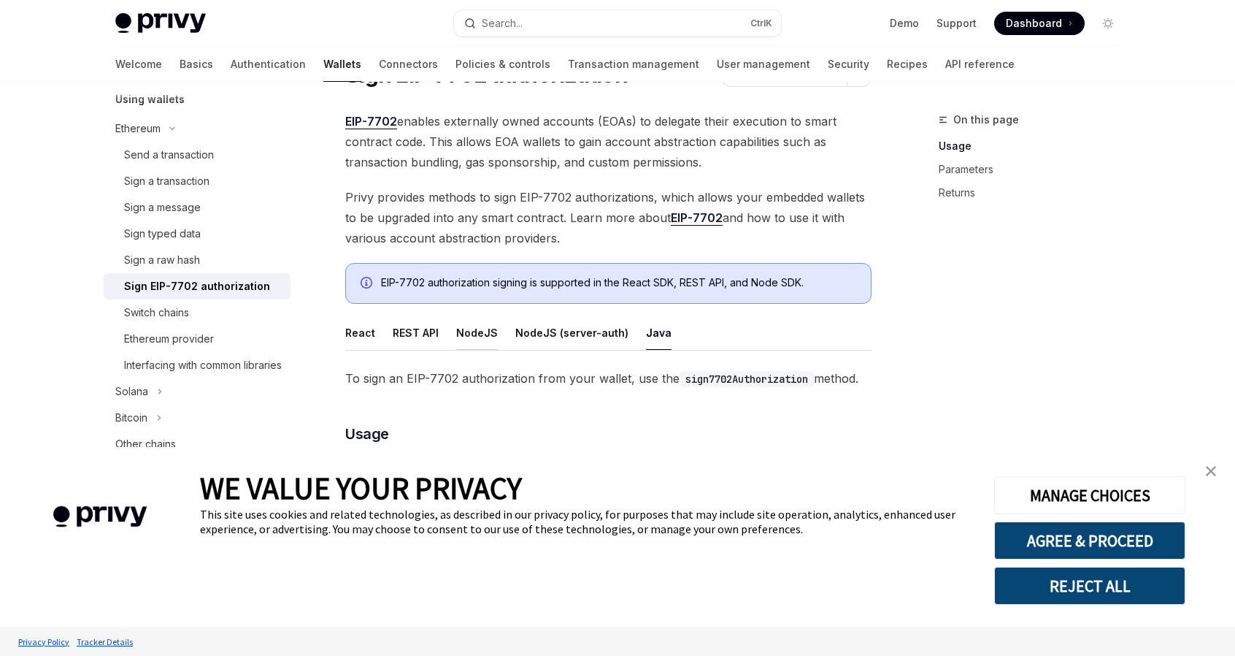
click at [478, 332] on button "NodeJS" at bounding box center [477, 332] width 42 height 34
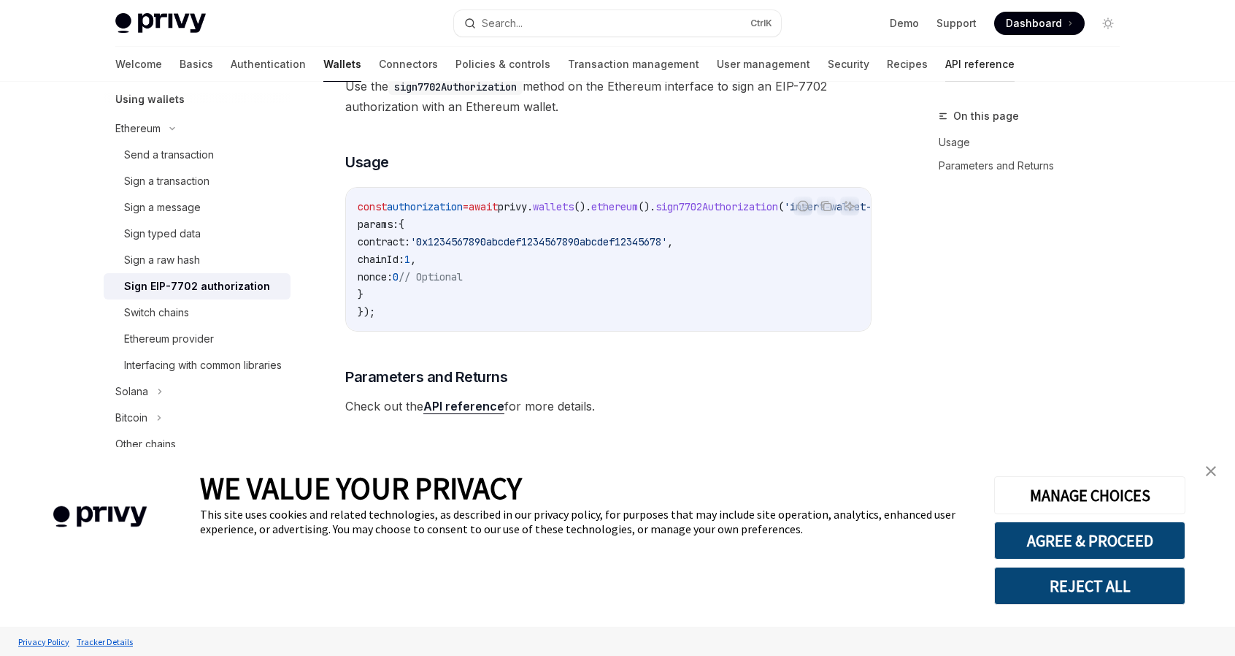
click at [946, 64] on link "API reference" at bounding box center [980, 64] width 69 height 35
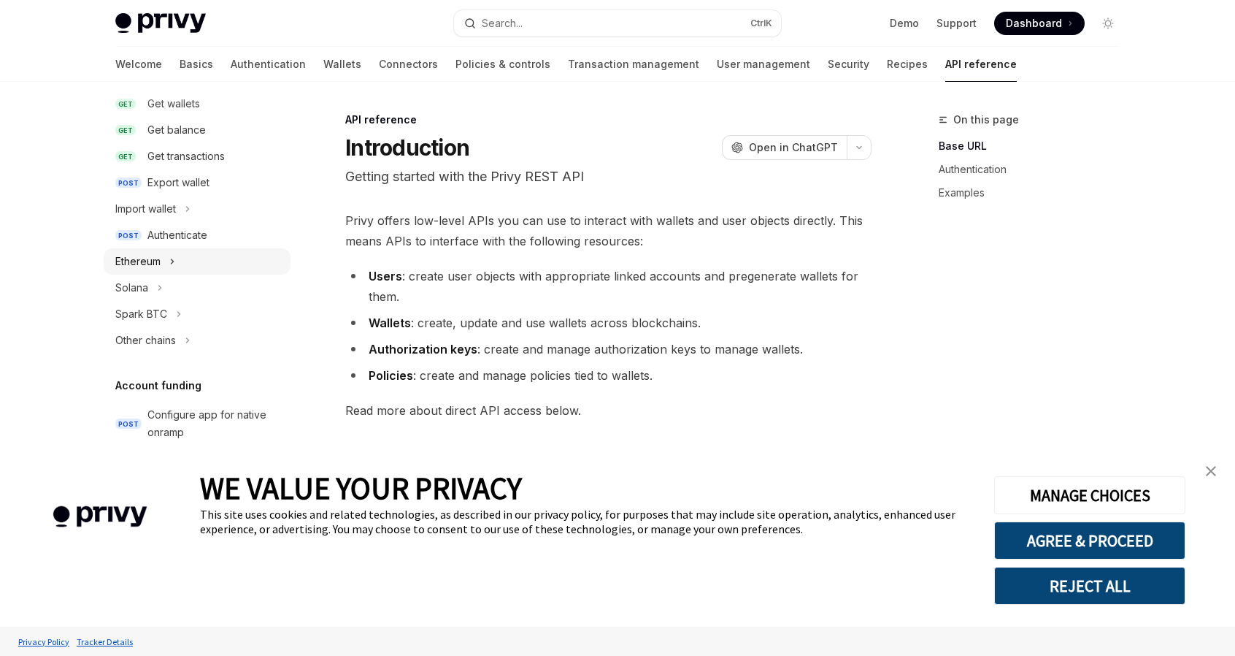
scroll to position [292, 0]
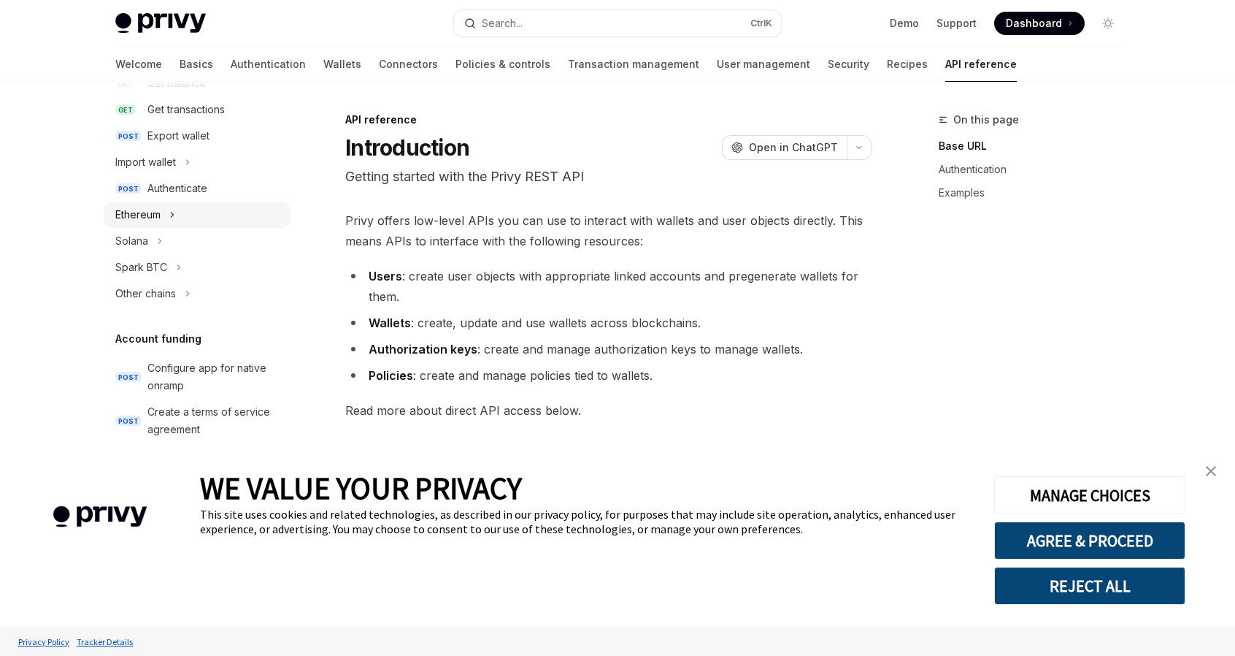
click at [174, 220] on icon at bounding box center [172, 215] width 6 height 18
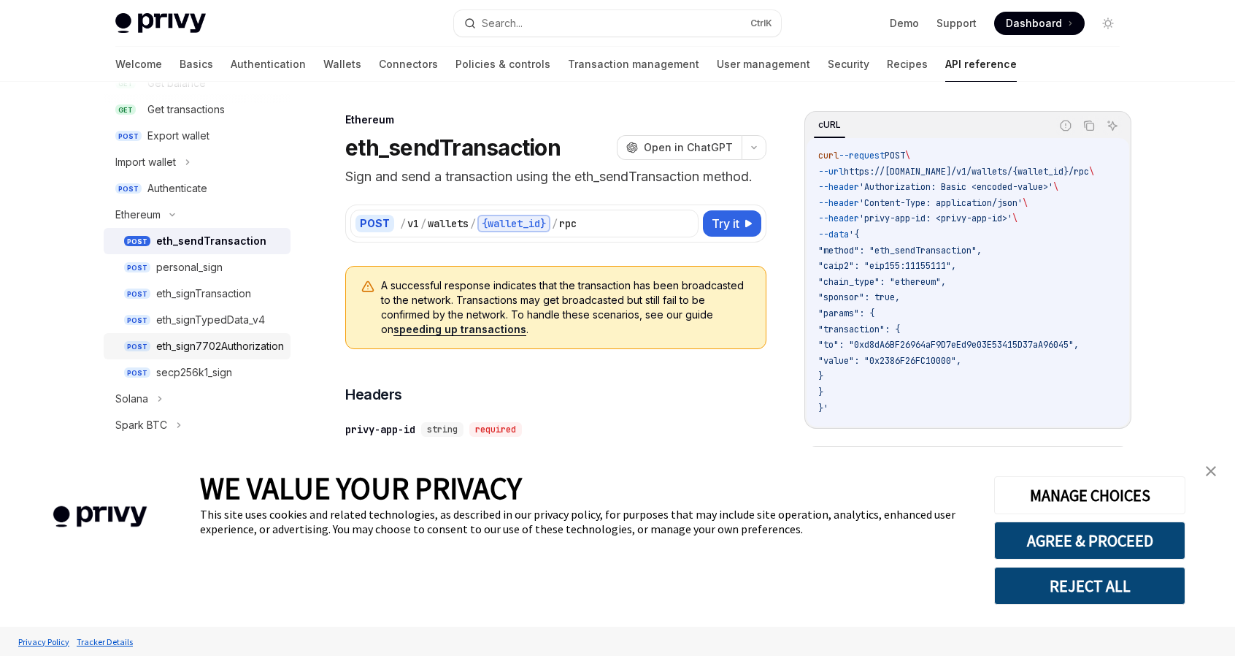
click at [191, 345] on div "eth_sign7702Authorization" at bounding box center [220, 346] width 128 height 18
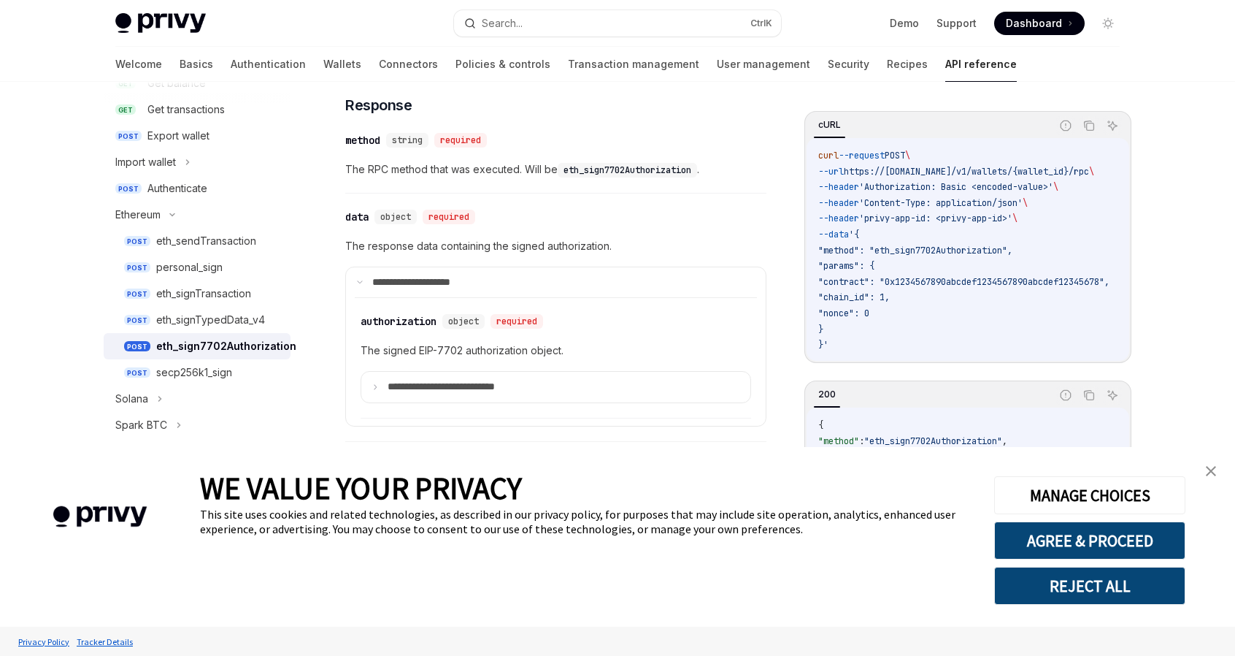
scroll to position [1078, 0]
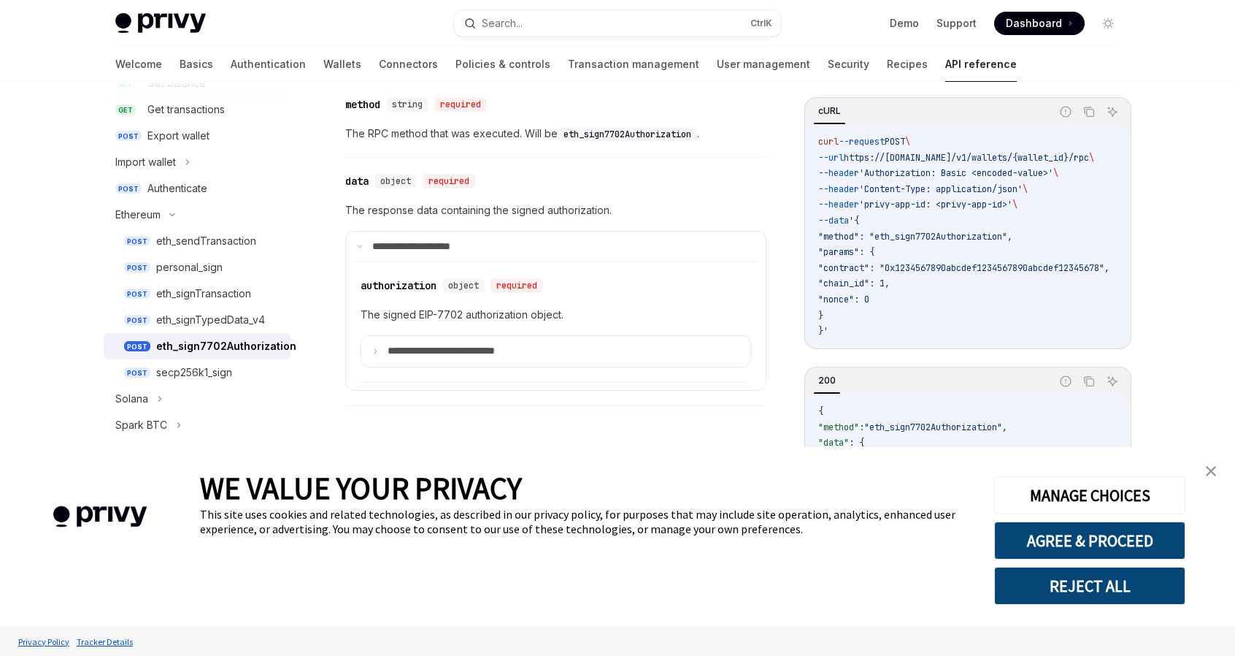
click at [1028, 411] on div "Report incorrect code" at bounding box center [1066, 403] width 103 height 15
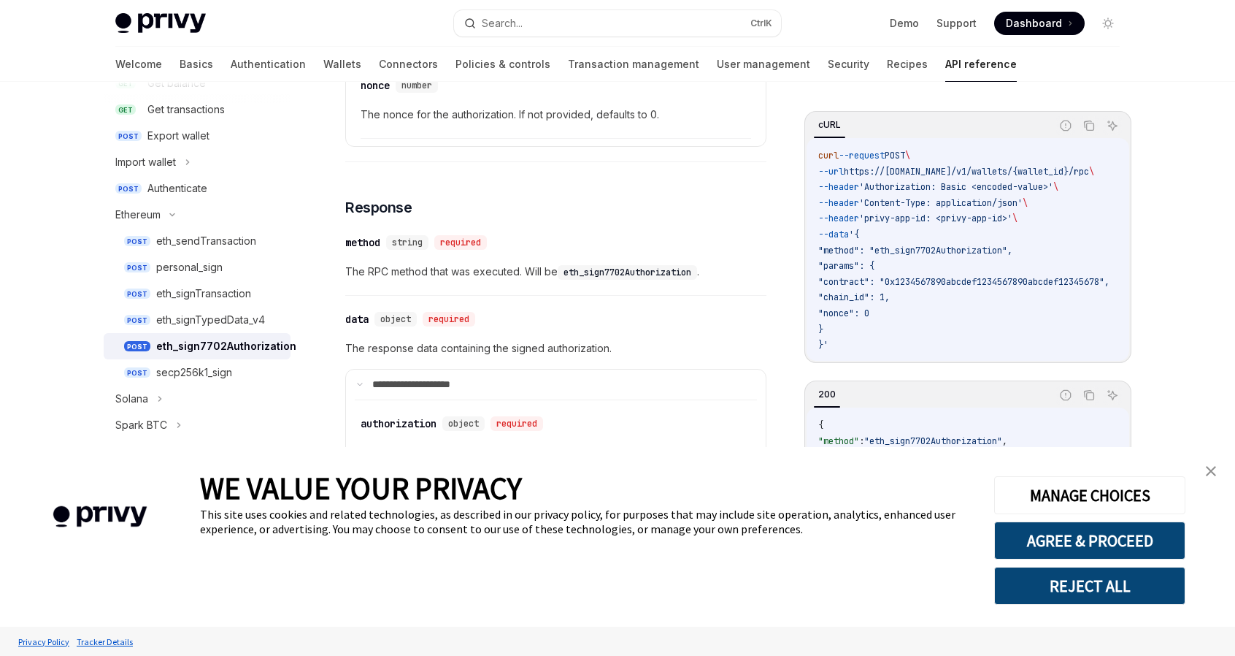
scroll to position [932, 0]
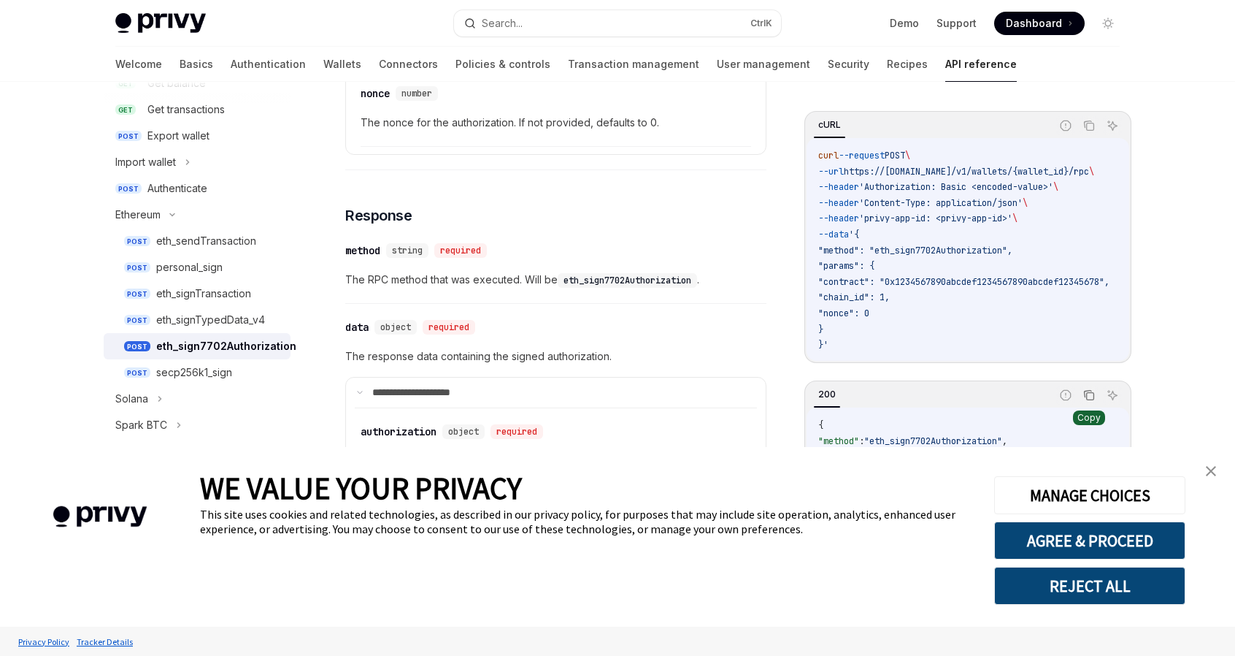
click at [1096, 397] on button "Copy the contents from the code block" at bounding box center [1089, 395] width 19 height 19
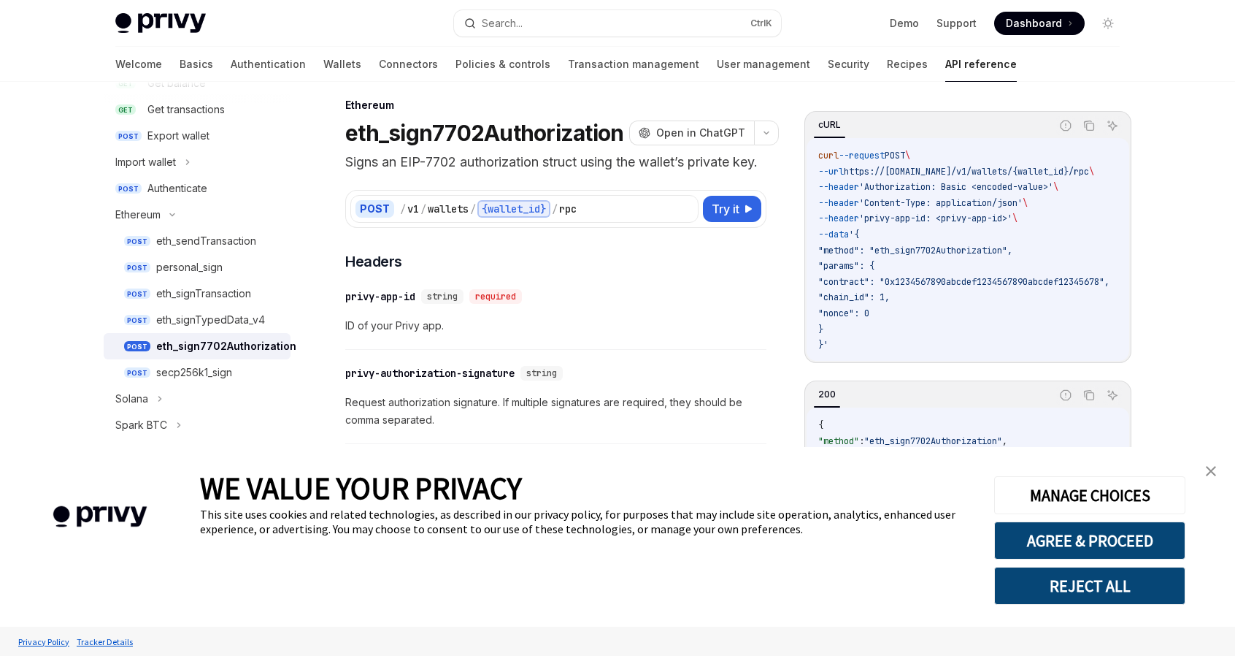
scroll to position [0, 0]
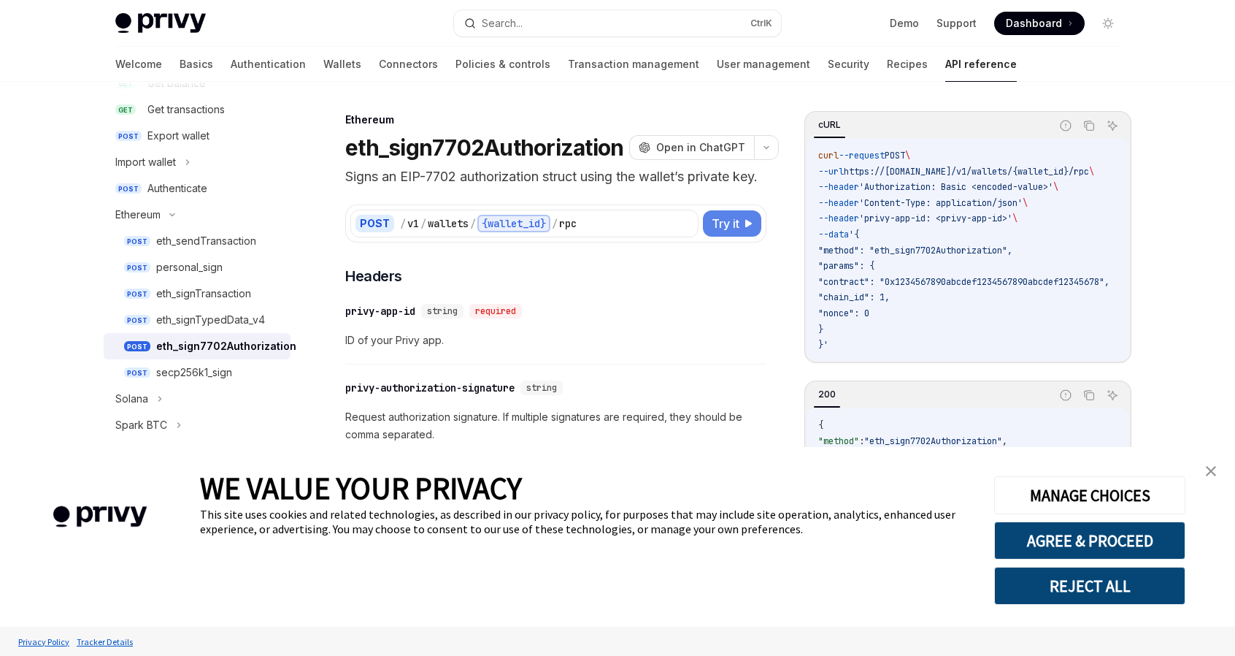
click at [713, 232] on span "Try it" at bounding box center [726, 224] width 28 height 18
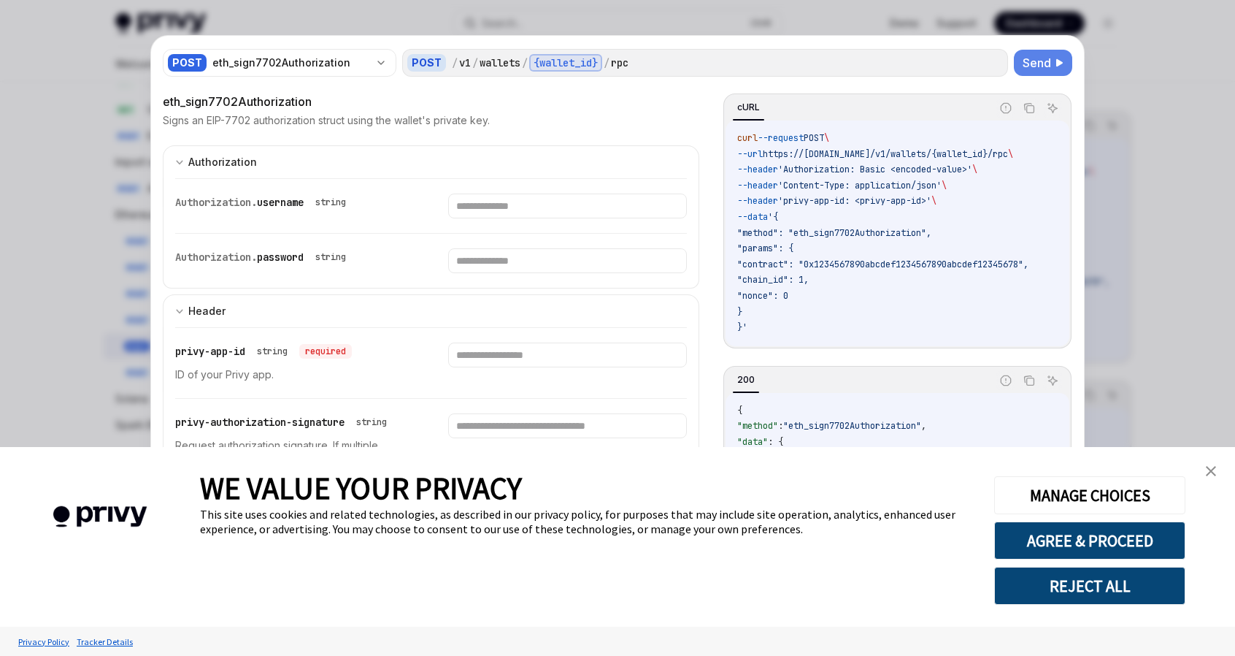
click at [1029, 53] on button "Send" at bounding box center [1043, 63] width 58 height 26
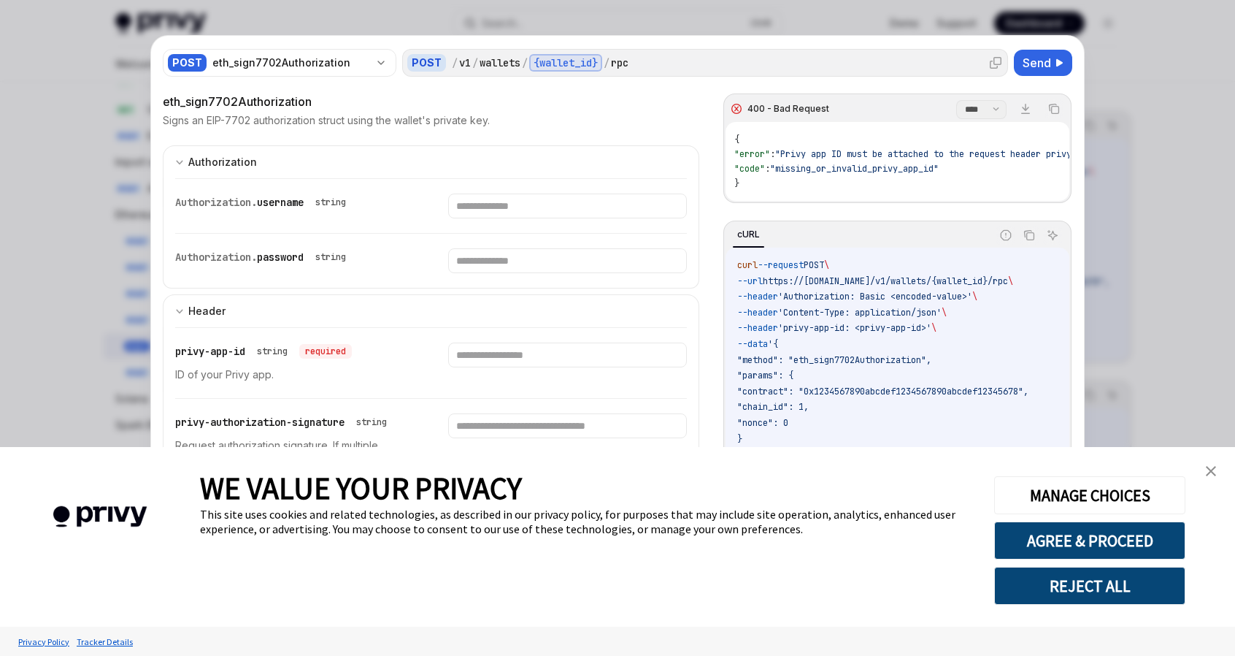
click at [707, 66] on div "/ v1 / wallets / {wallet_id} / rpc" at bounding box center [727, 63] width 551 height 18
click at [643, 66] on div "/ v1 / wallets / {wallet_id} / rpc" at bounding box center [727, 63] width 551 height 18
click at [607, 66] on div "/" at bounding box center [607, 62] width 6 height 15
click at [486, 67] on div "wallets" at bounding box center [500, 62] width 41 height 15
click at [464, 66] on div "/ v1 / wallets / {wallet_id} / rpc" at bounding box center [727, 63] width 551 height 18
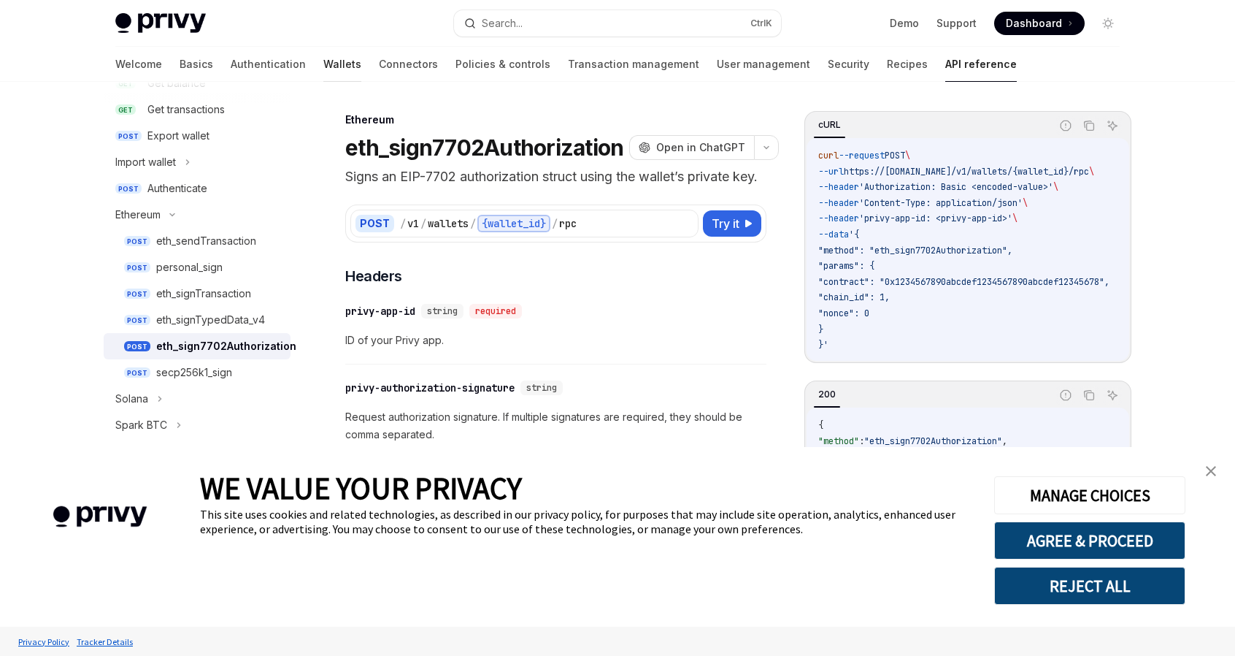
click at [323, 62] on link "Wallets" at bounding box center [342, 64] width 38 height 35
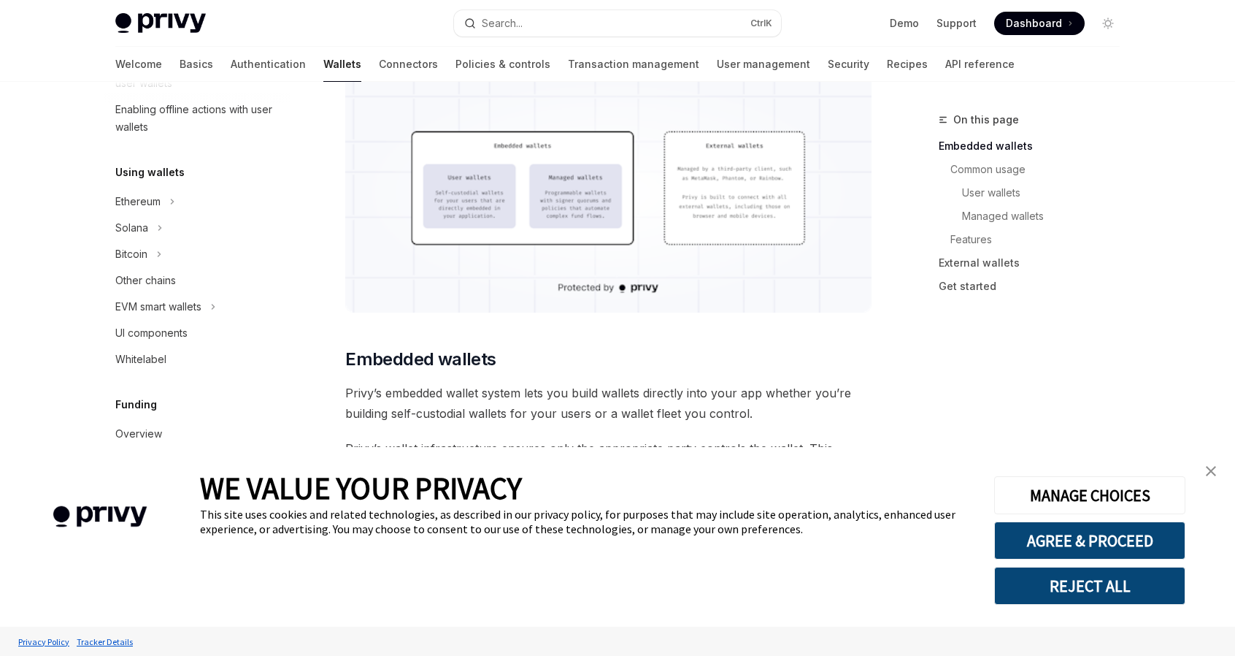
scroll to position [438, 0]
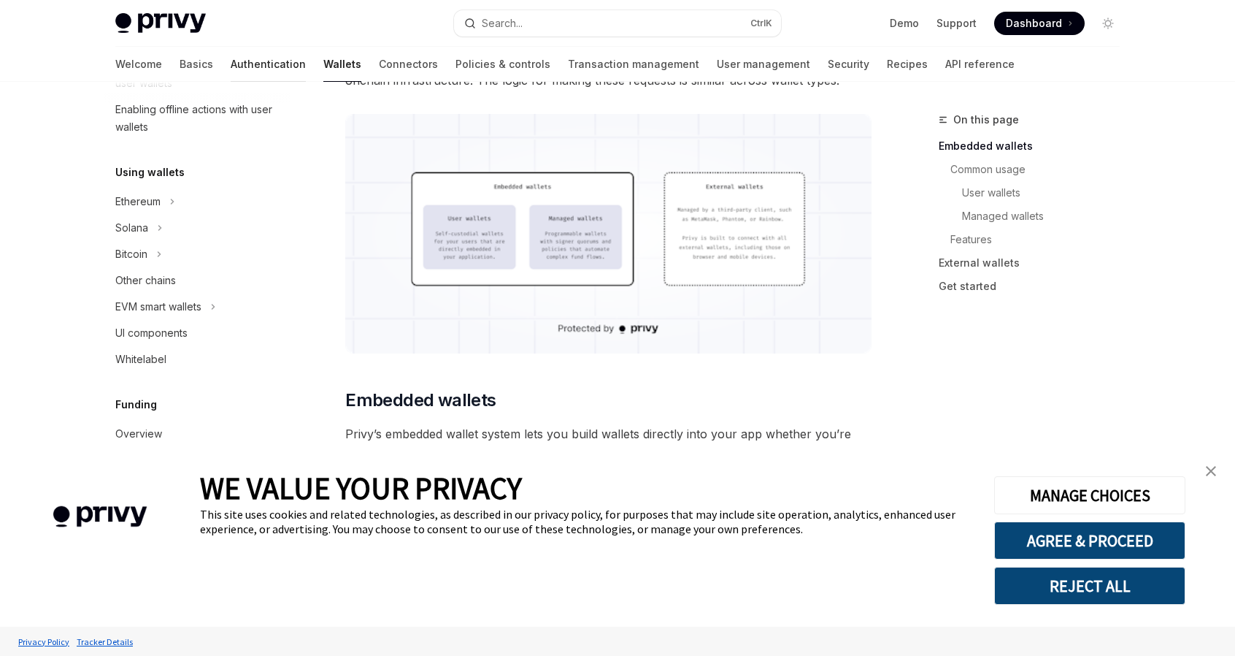
click at [231, 62] on link "Authentication" at bounding box center [268, 64] width 75 height 35
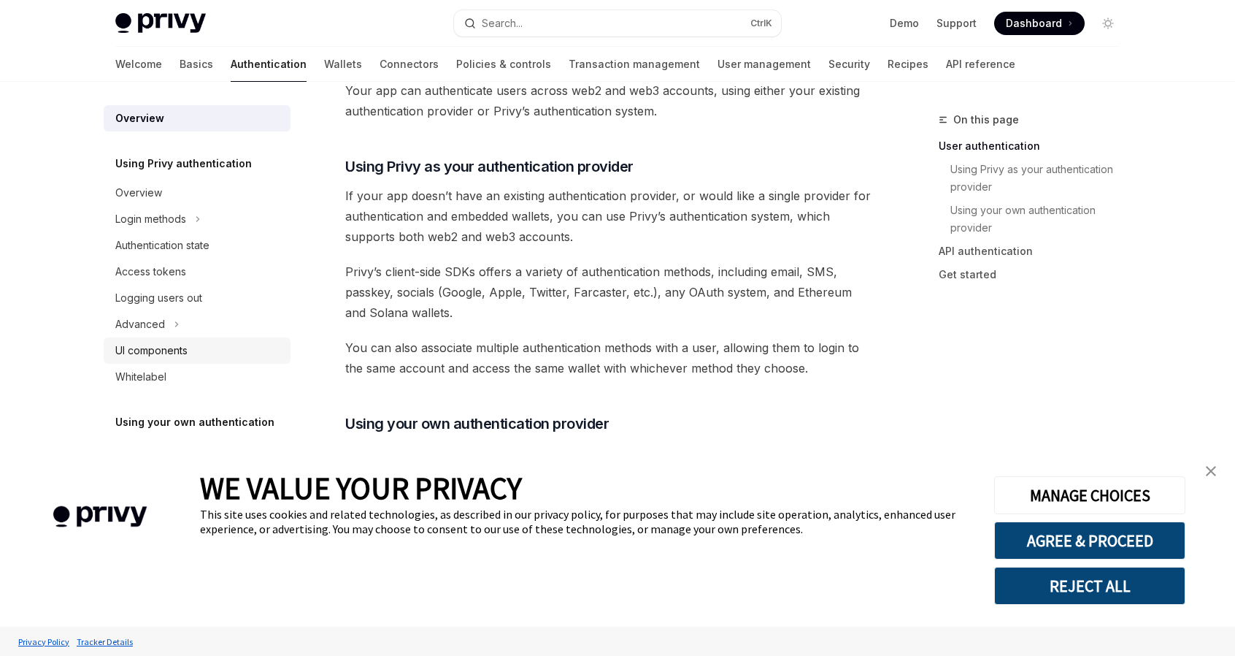
scroll to position [438, 0]
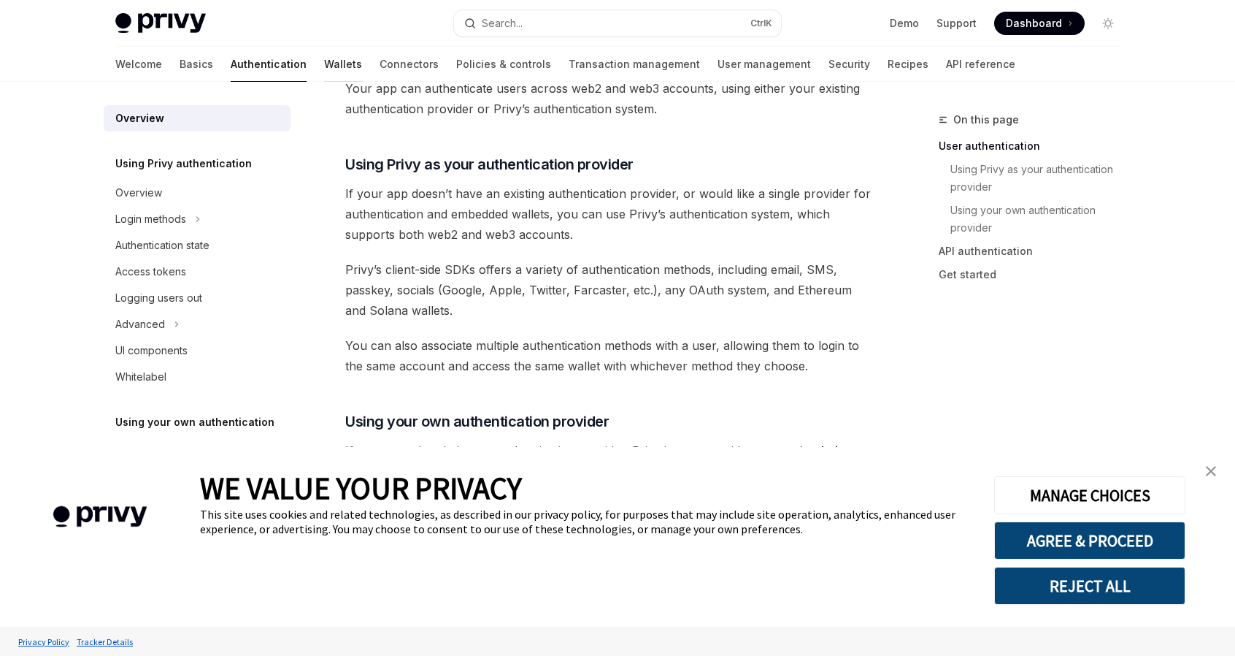
click at [324, 64] on link "Wallets" at bounding box center [343, 64] width 38 height 35
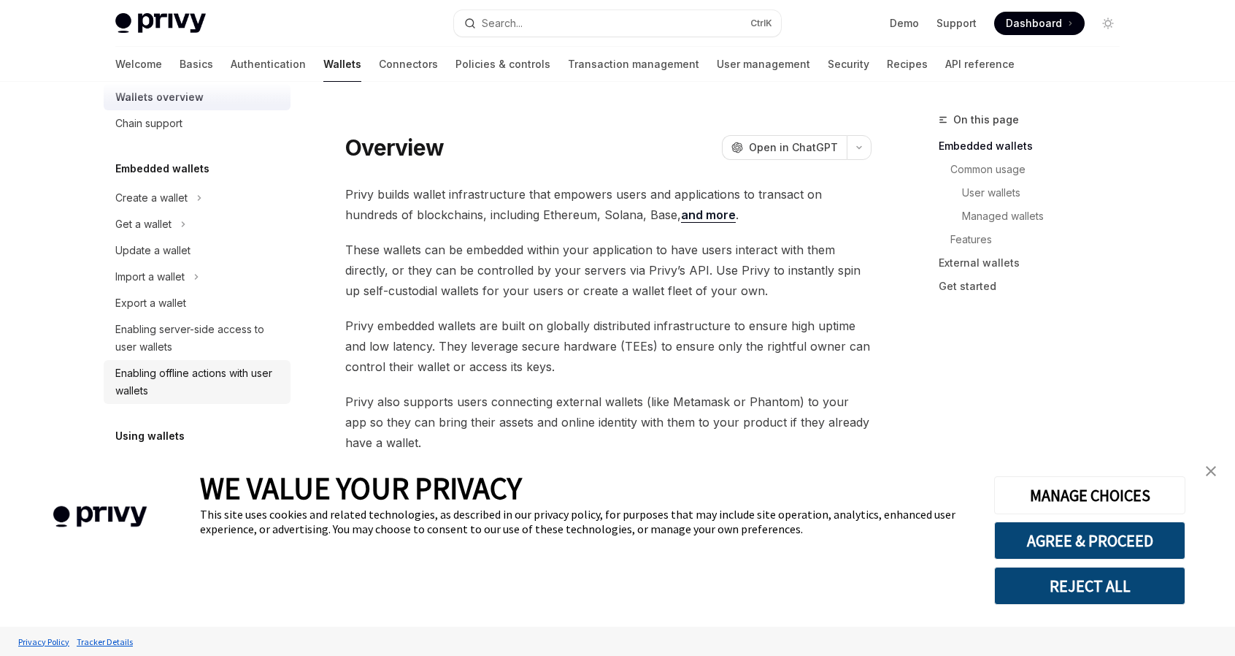
scroll to position [146, 0]
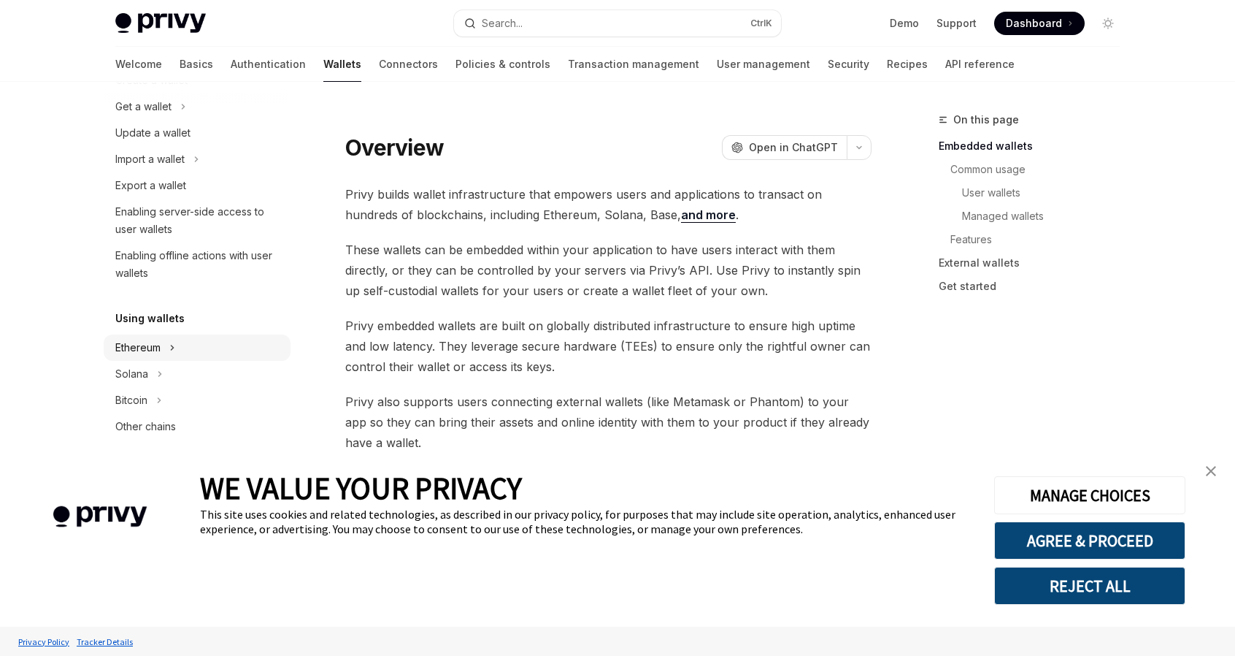
click at [169, 347] on button "Ethereum" at bounding box center [197, 347] width 187 height 26
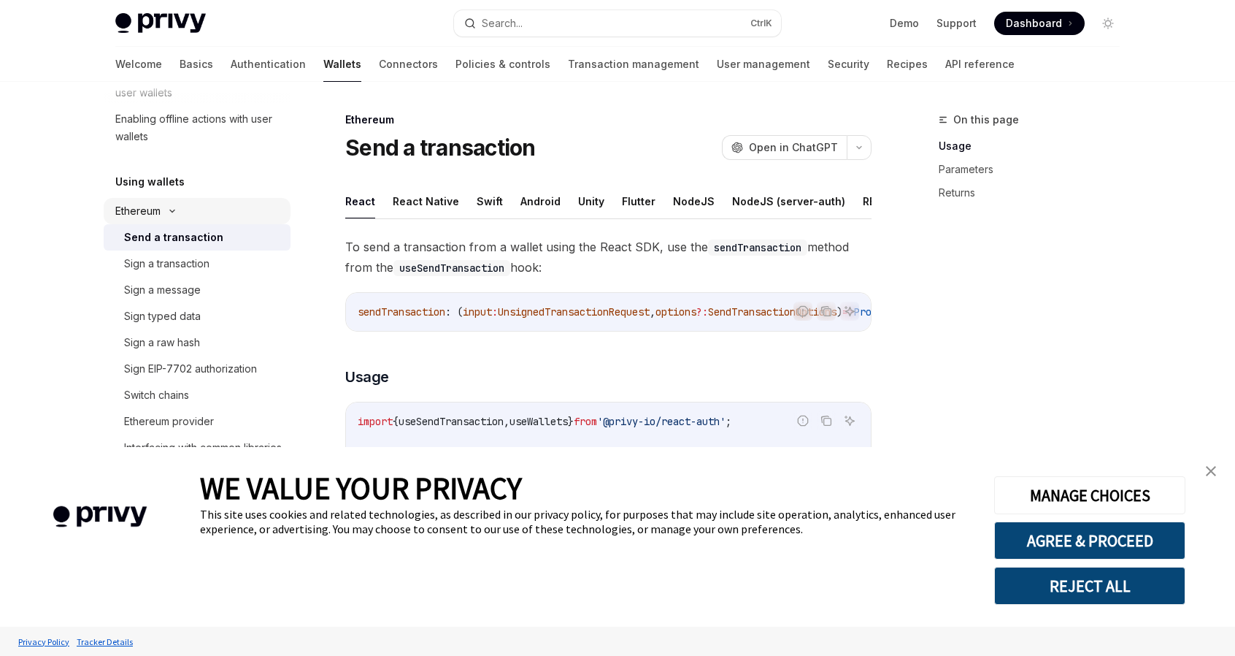
scroll to position [365, 0]
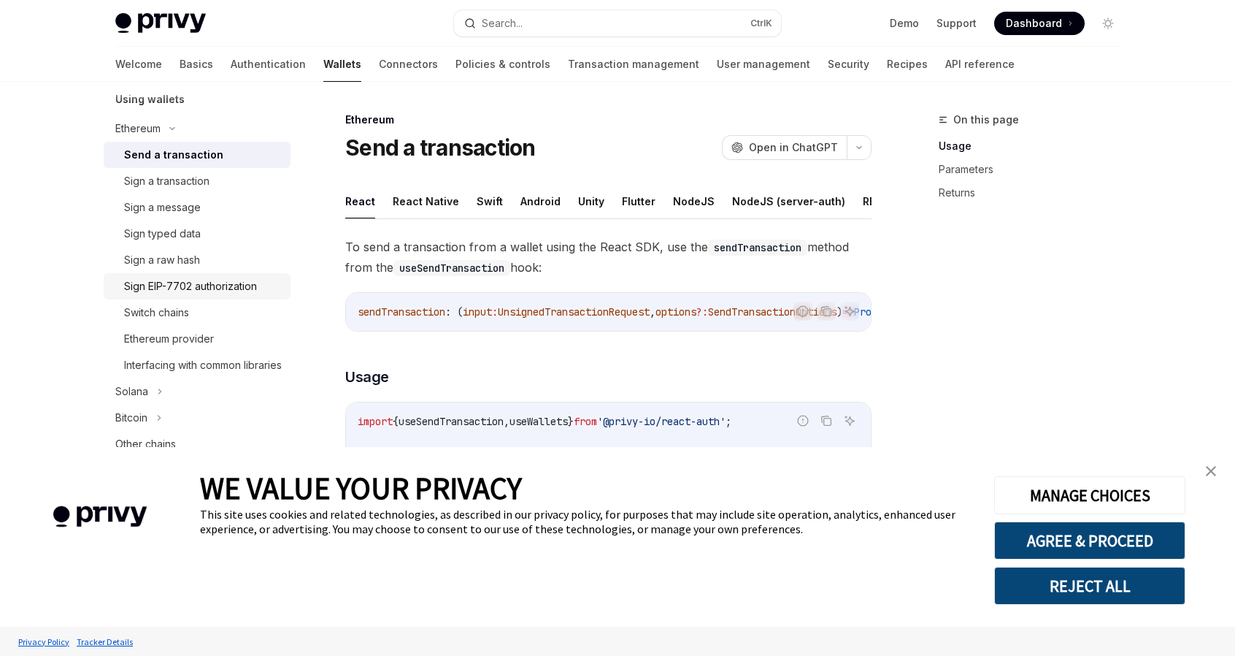
click at [196, 285] on div "Sign EIP-7702 authorization" at bounding box center [190, 286] width 133 height 18
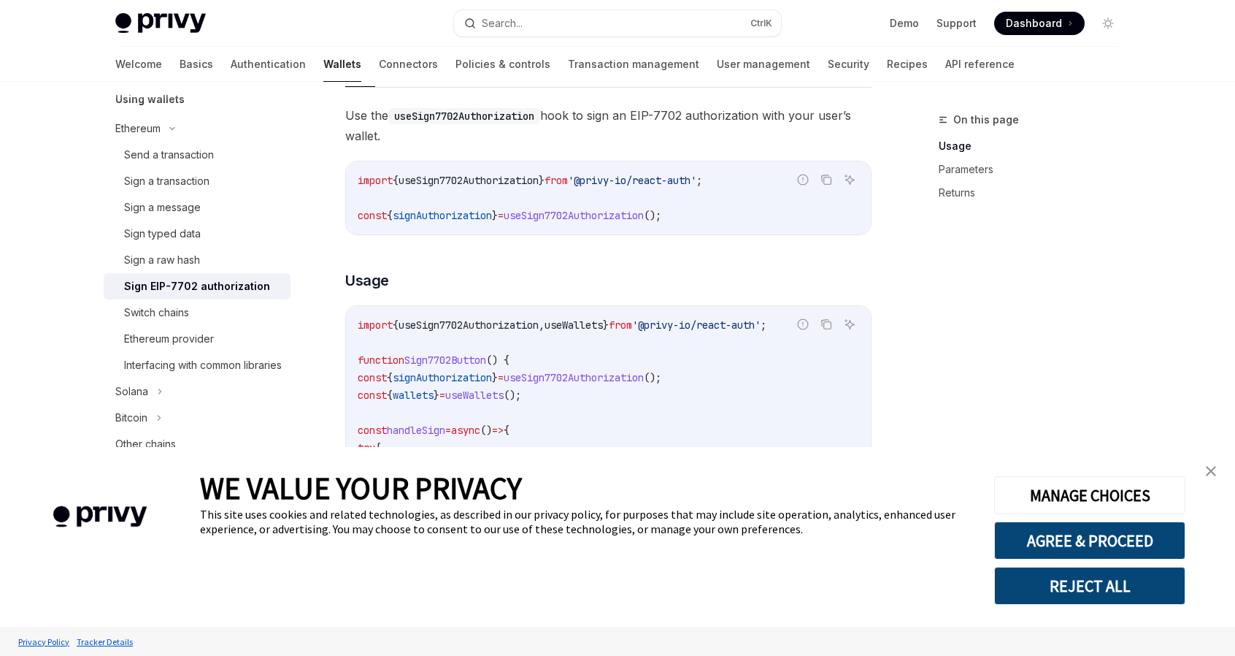
scroll to position [219, 0]
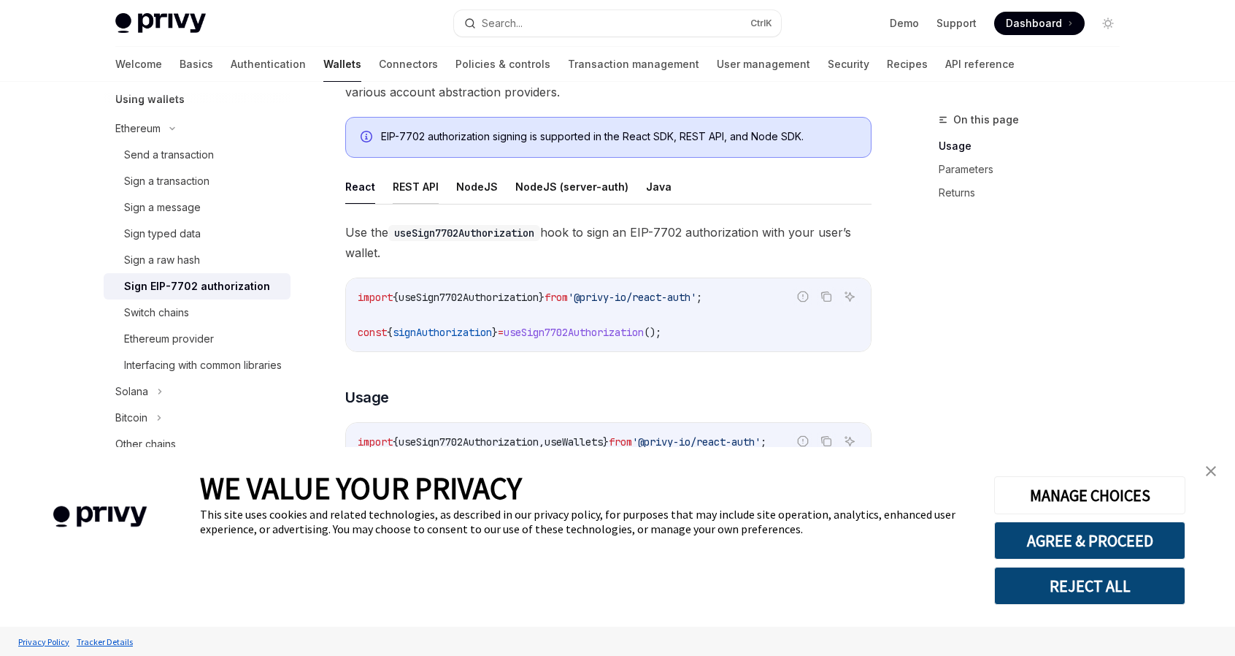
click at [429, 188] on button "REST API" at bounding box center [416, 186] width 46 height 34
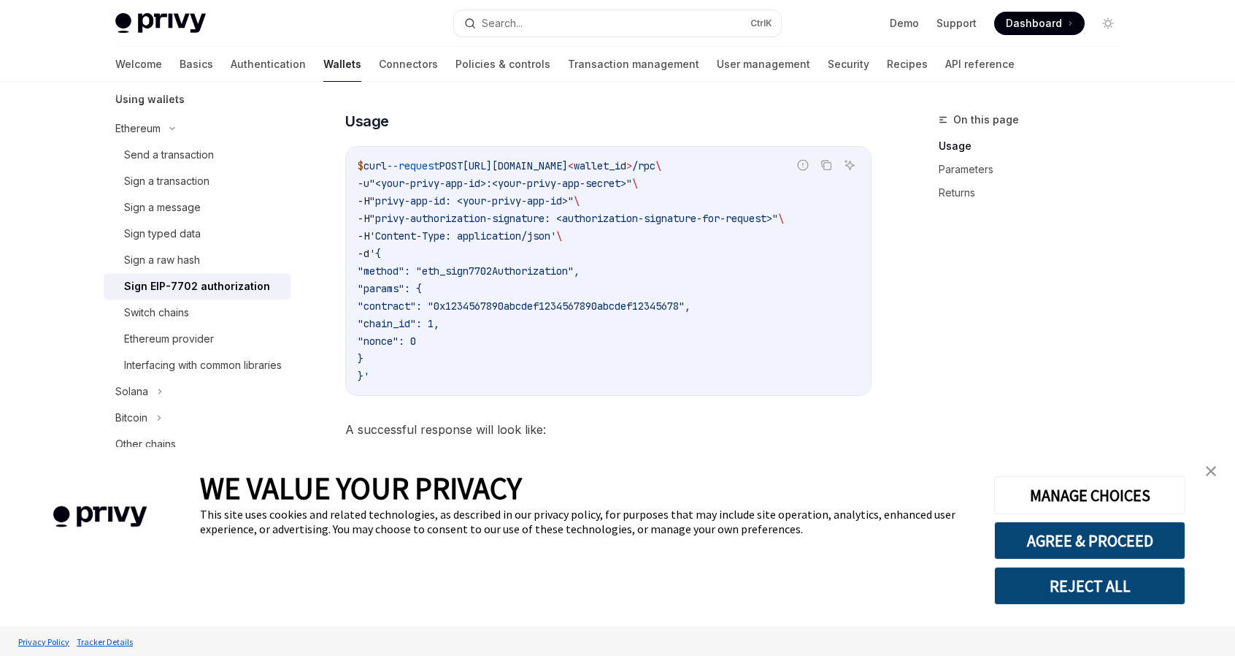
scroll to position [438, 0]
click at [946, 62] on link "API reference" at bounding box center [980, 64] width 69 height 35
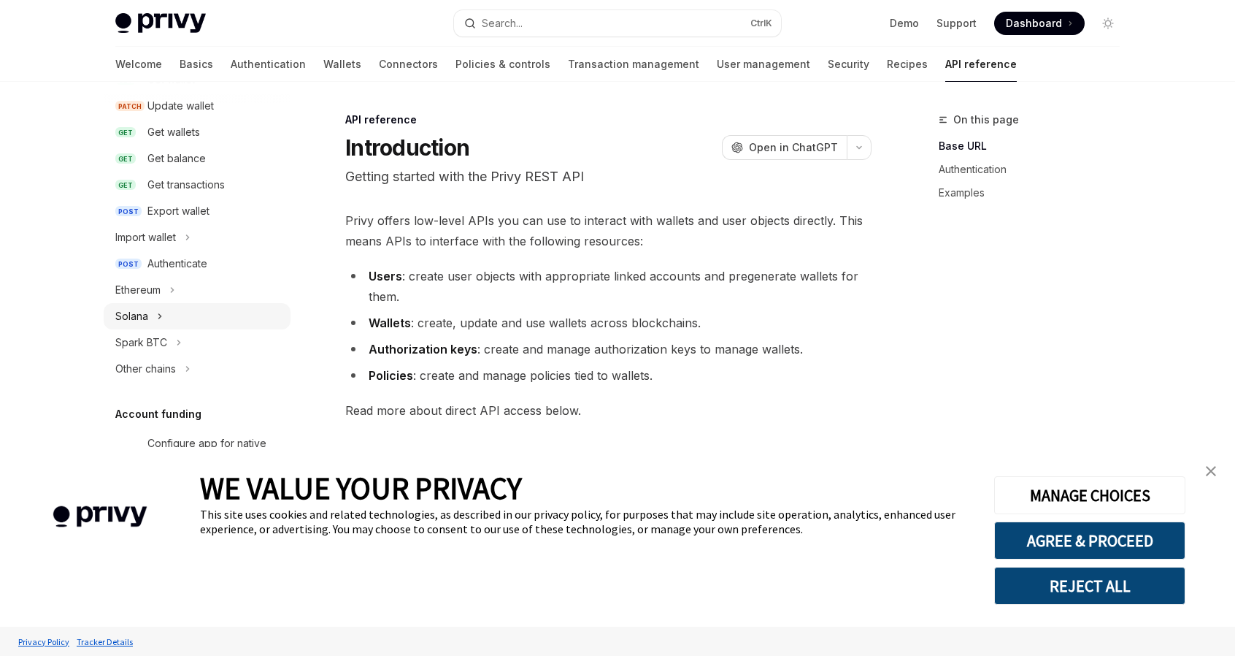
scroll to position [219, 0]
click at [174, 287] on icon at bounding box center [173, 287] width 2 height 4
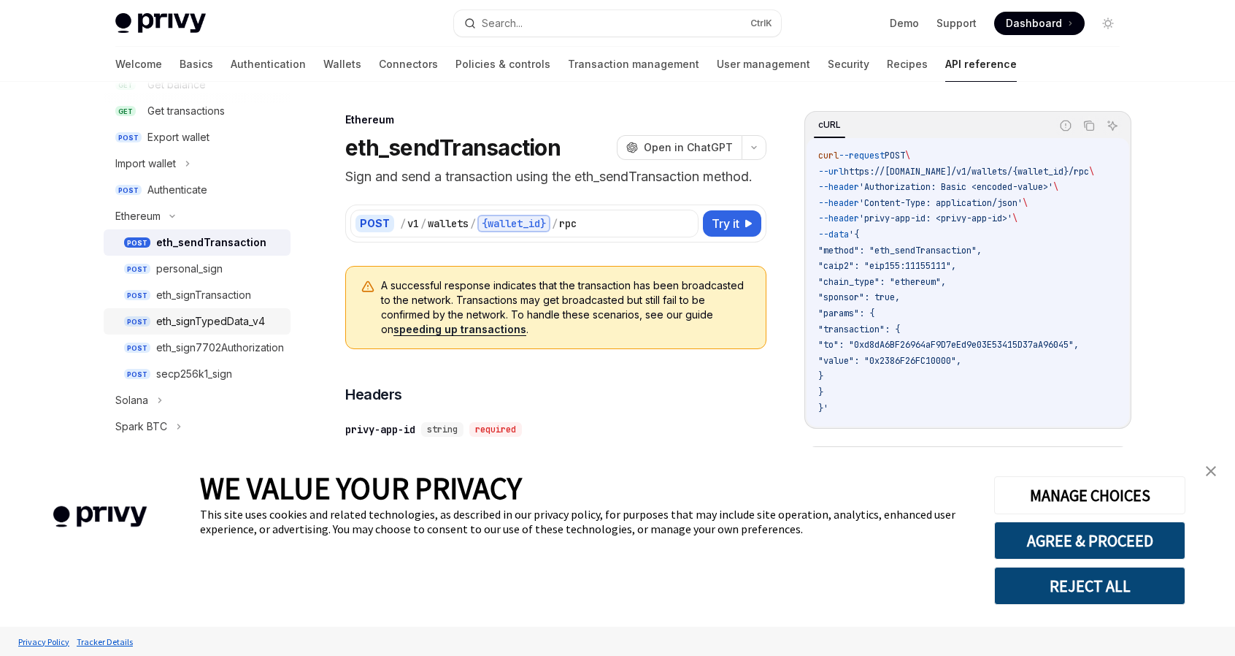
scroll to position [292, 0]
click at [181, 350] on div "eth_sign7702Authorization" at bounding box center [220, 346] width 128 height 18
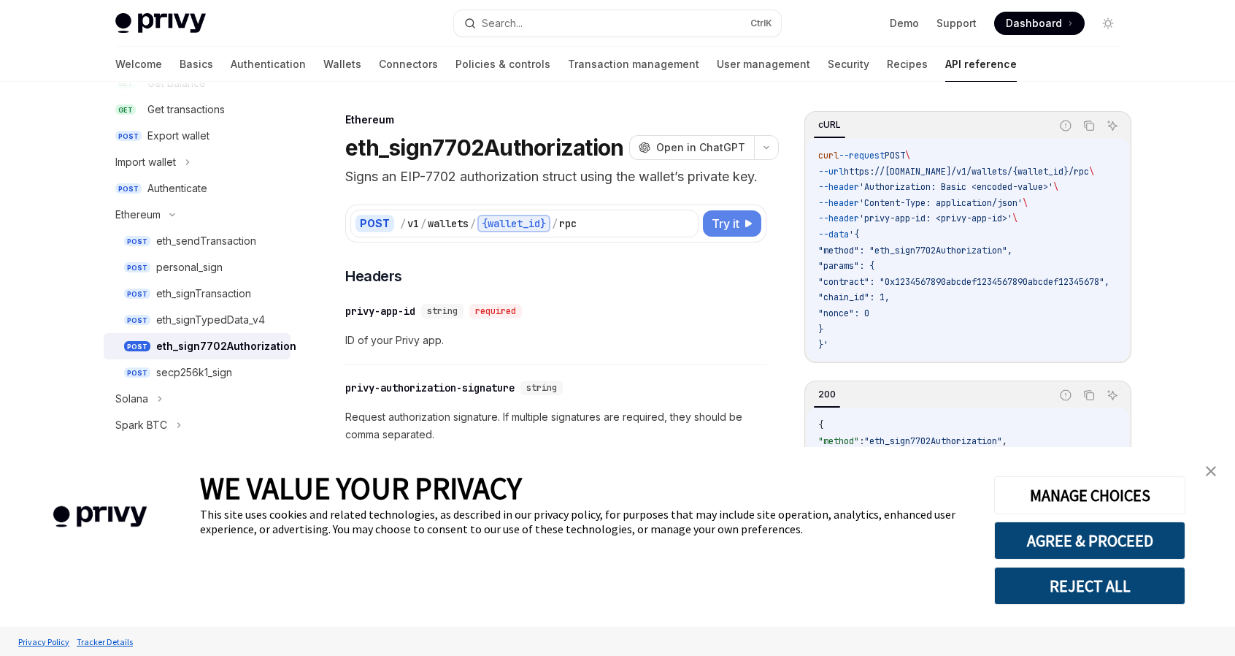
click at [724, 232] on span "Try it" at bounding box center [726, 224] width 28 height 18
type textarea "*"
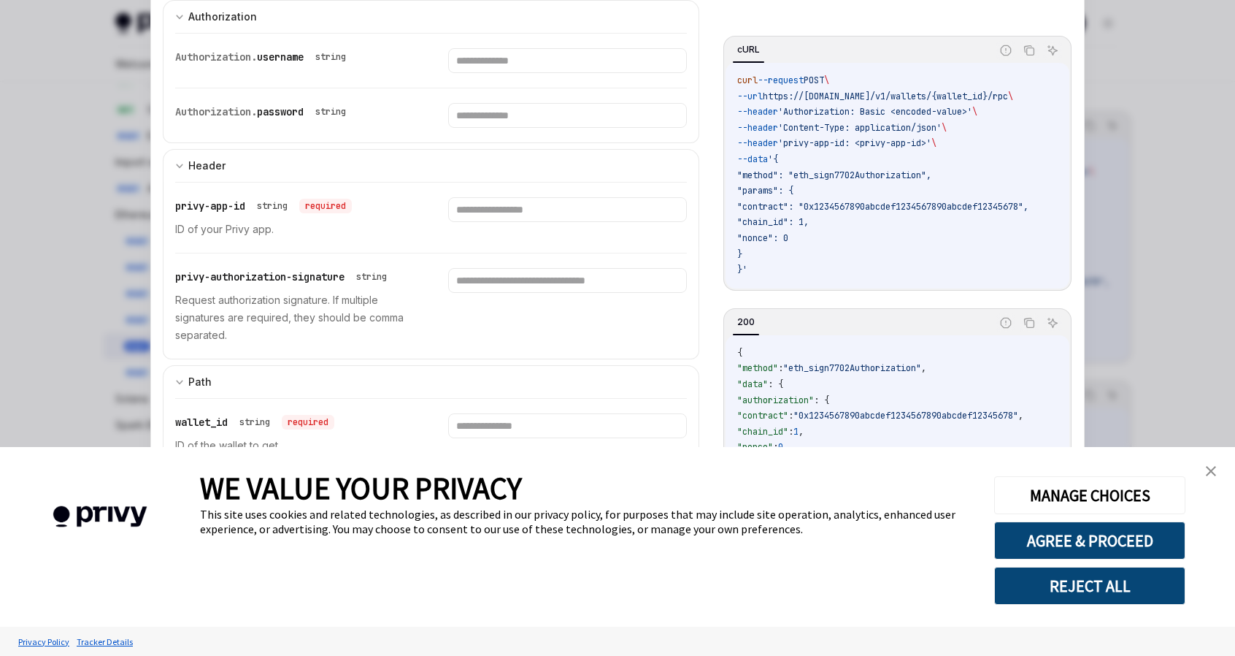
scroll to position [146, 0]
click at [551, 284] on input "text" at bounding box center [567, 279] width 238 height 25
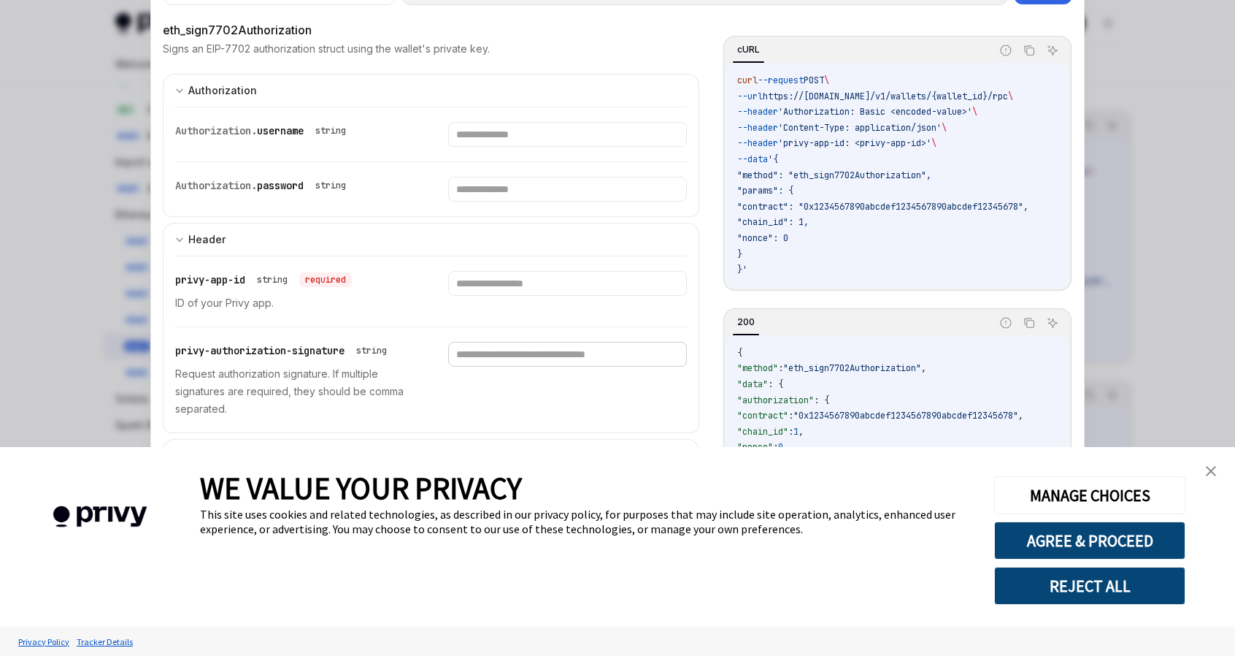
scroll to position [73, 0]
click at [91, 164] on div at bounding box center [617, 328] width 1235 height 656
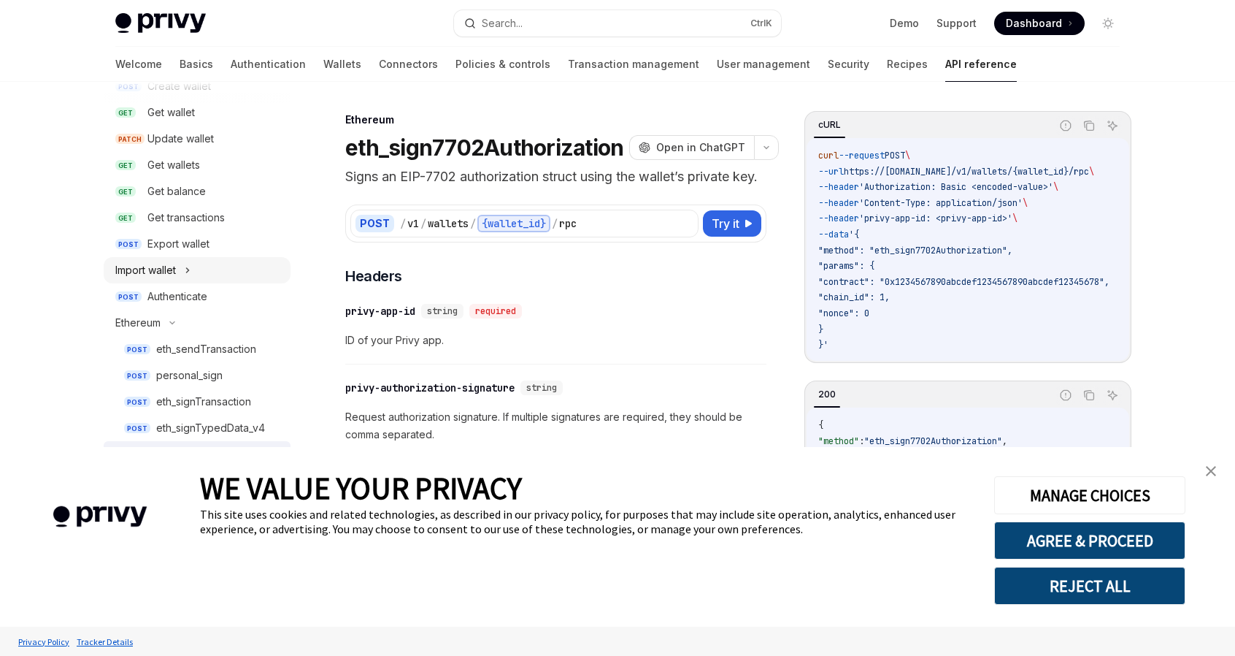
scroll to position [292, 0]
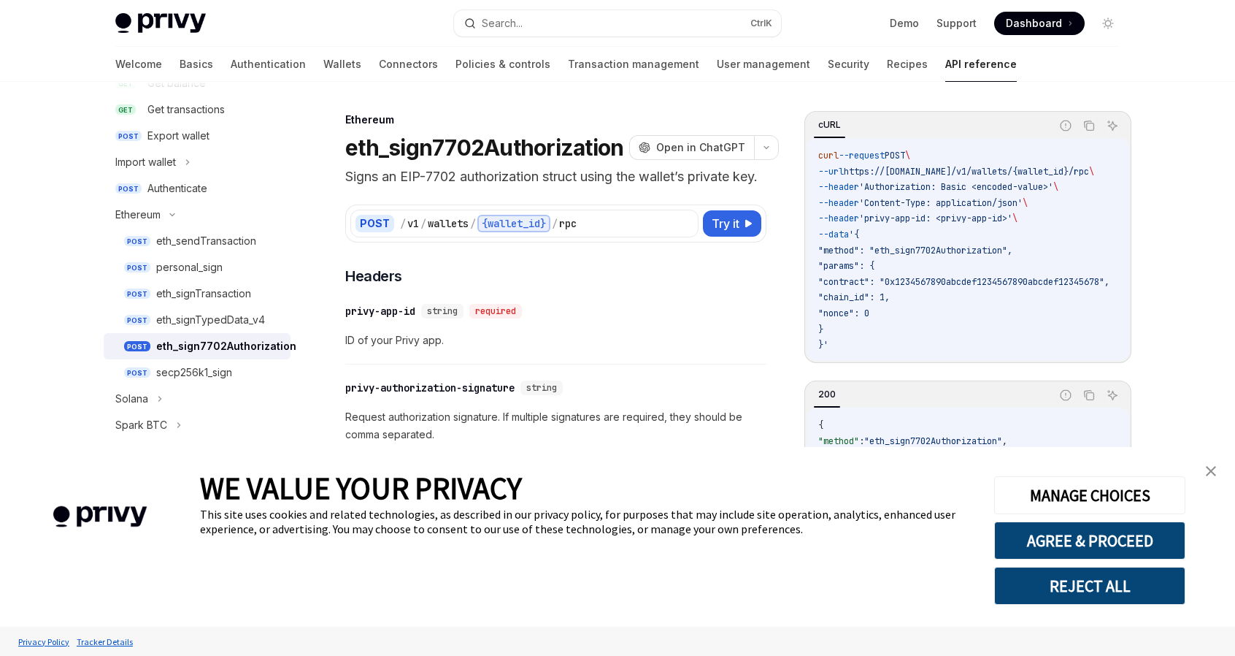
click at [228, 347] on div "eth_sign7702Authorization" at bounding box center [226, 346] width 140 height 18
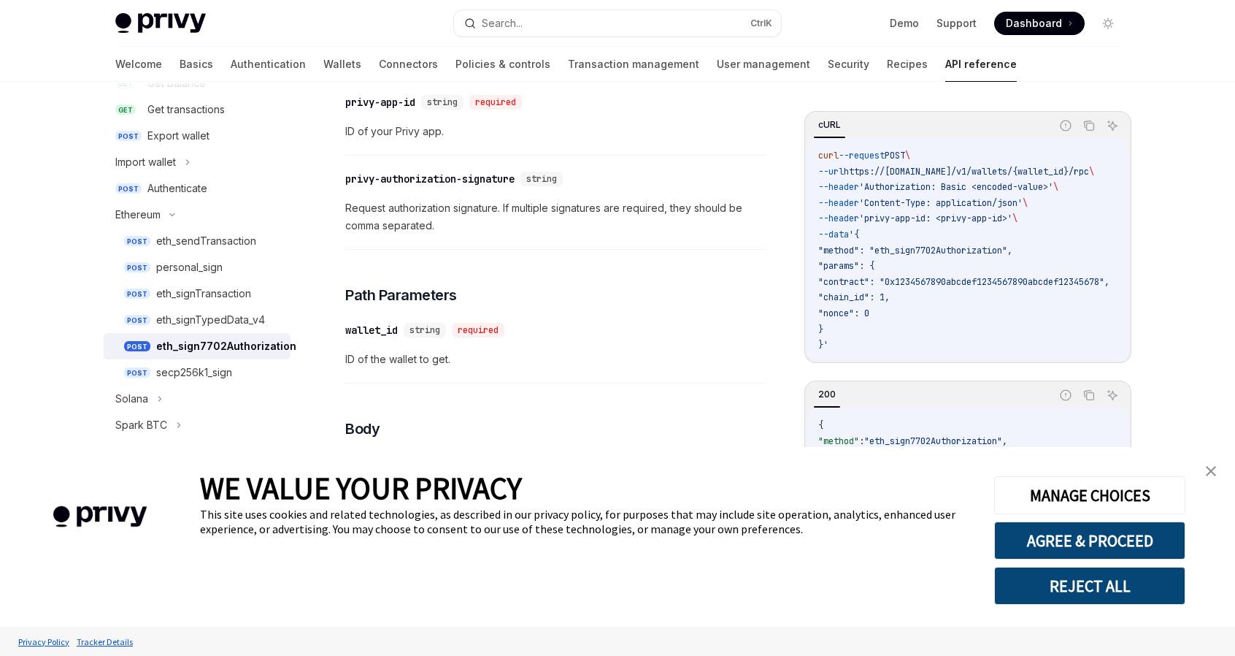
scroll to position [219, 0]
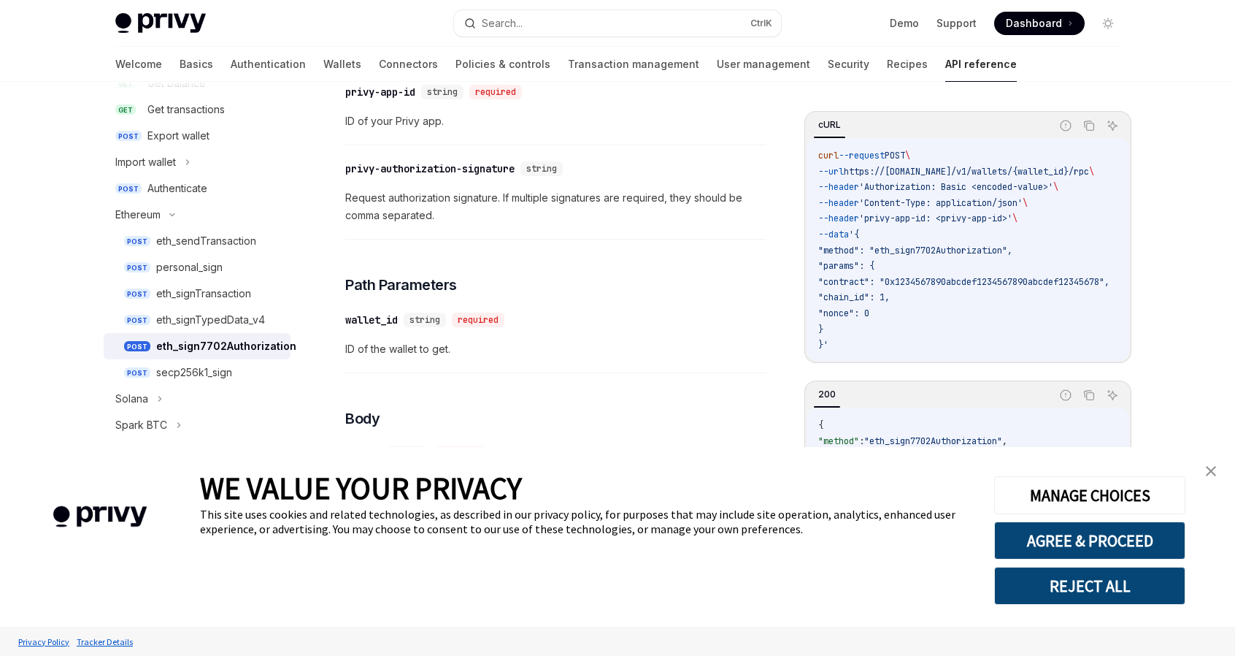
click at [31, 304] on div "Privy Docs home page Search... Ctrl K Demo Support Dashboard Dashboard Search..…" at bounding box center [617, 640] width 1235 height 1719
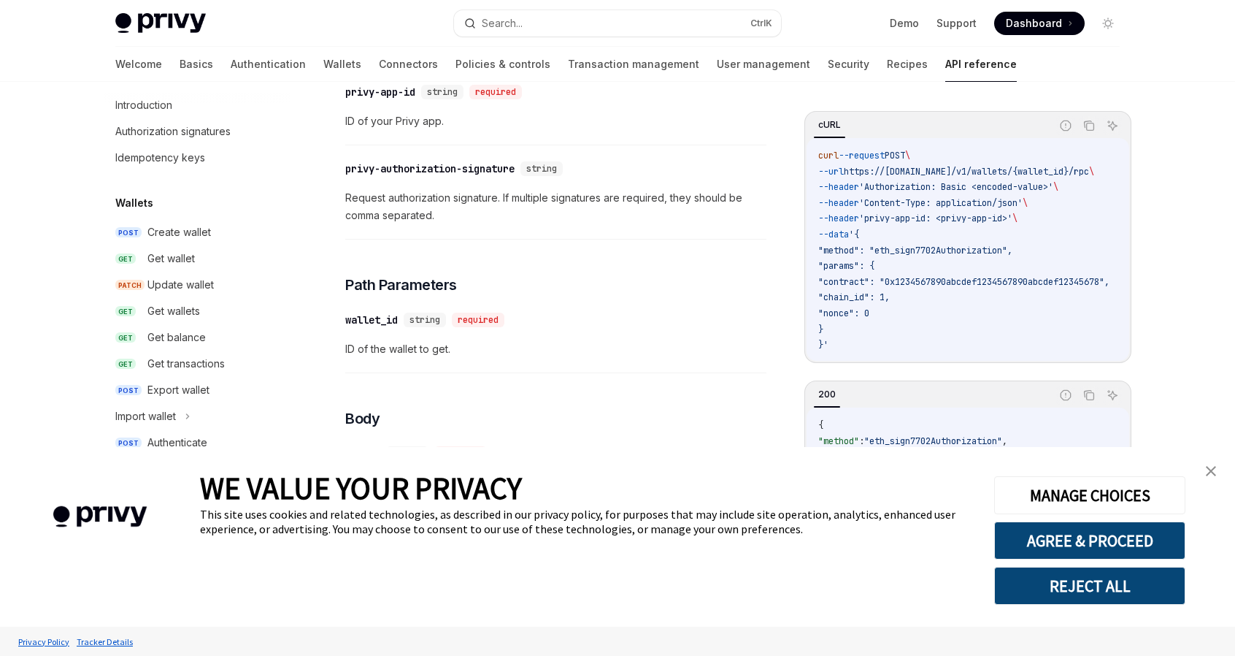
scroll to position [0, 0]
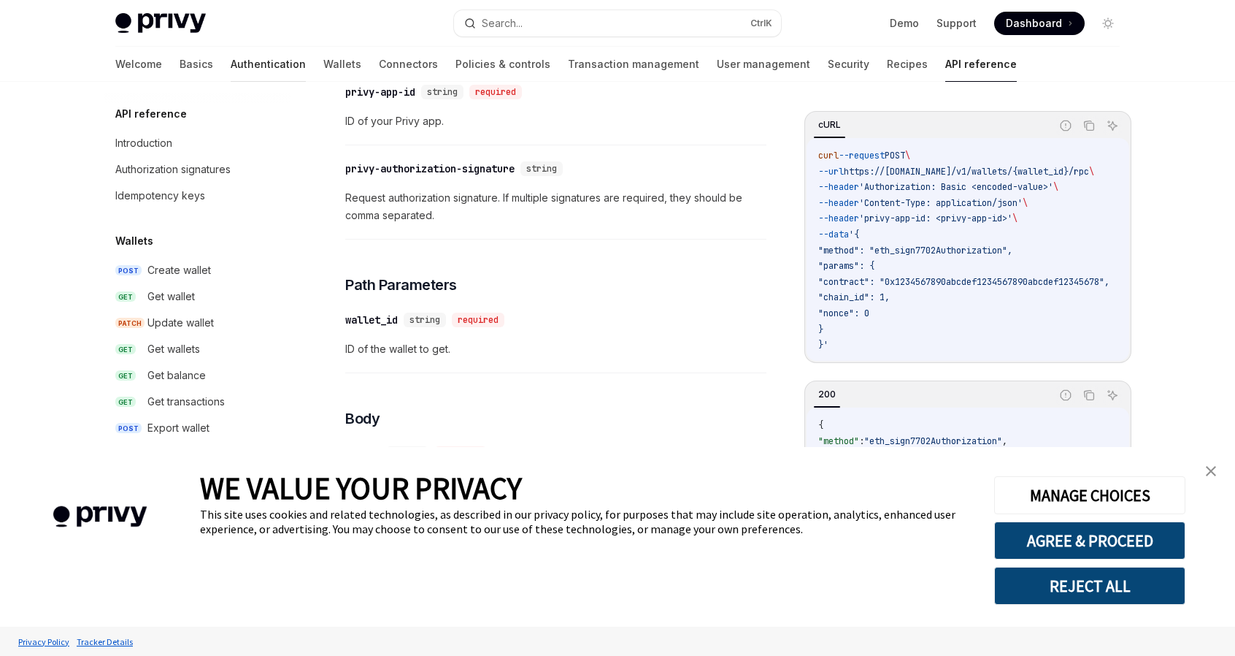
click at [231, 64] on link "Authentication" at bounding box center [268, 64] width 75 height 35
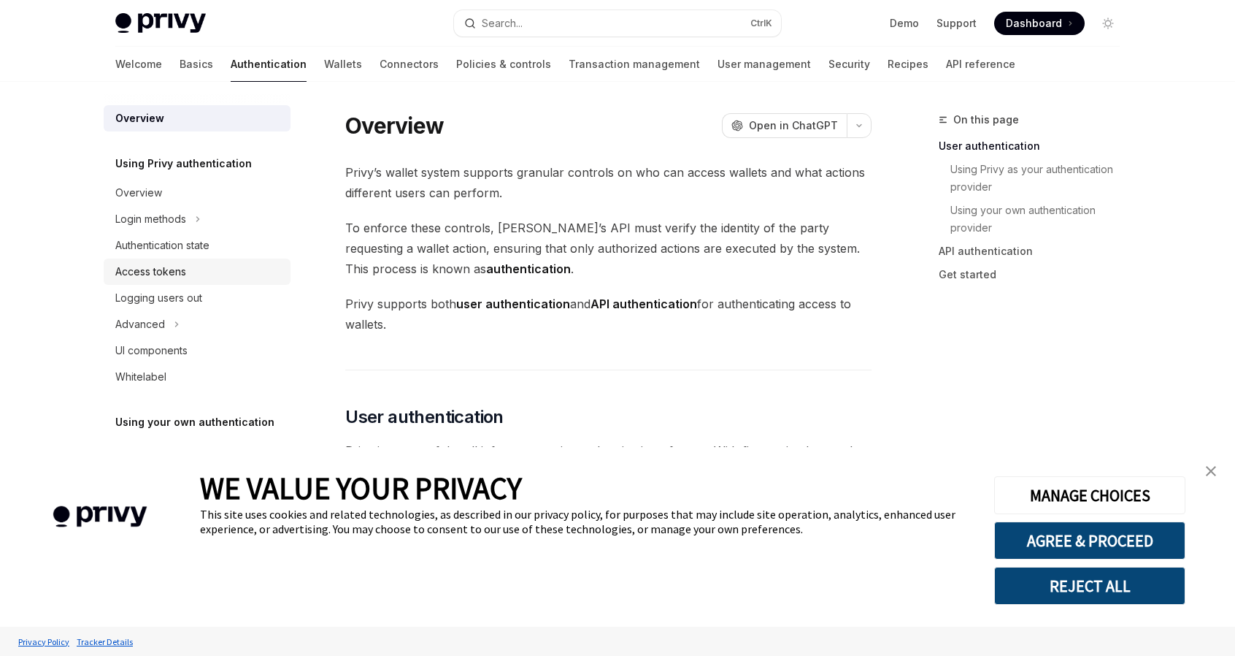
click at [178, 269] on div "Access tokens" at bounding box center [150, 272] width 71 height 18
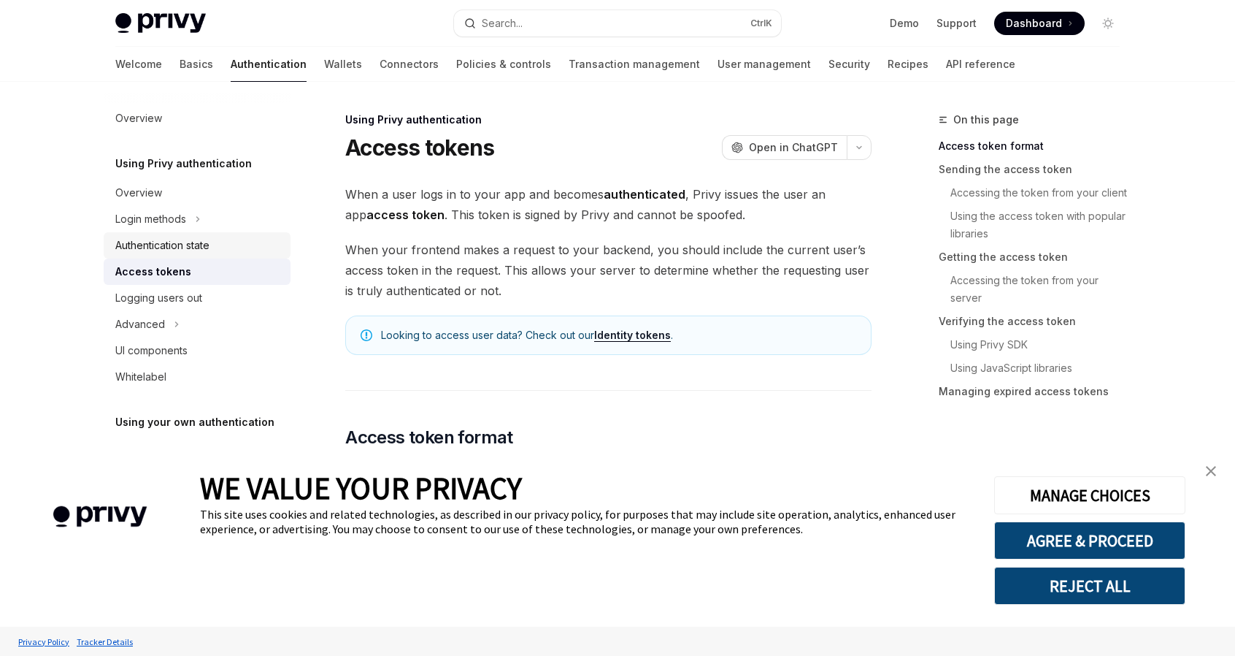
click at [175, 245] on div "Authentication state" at bounding box center [162, 246] width 94 height 18
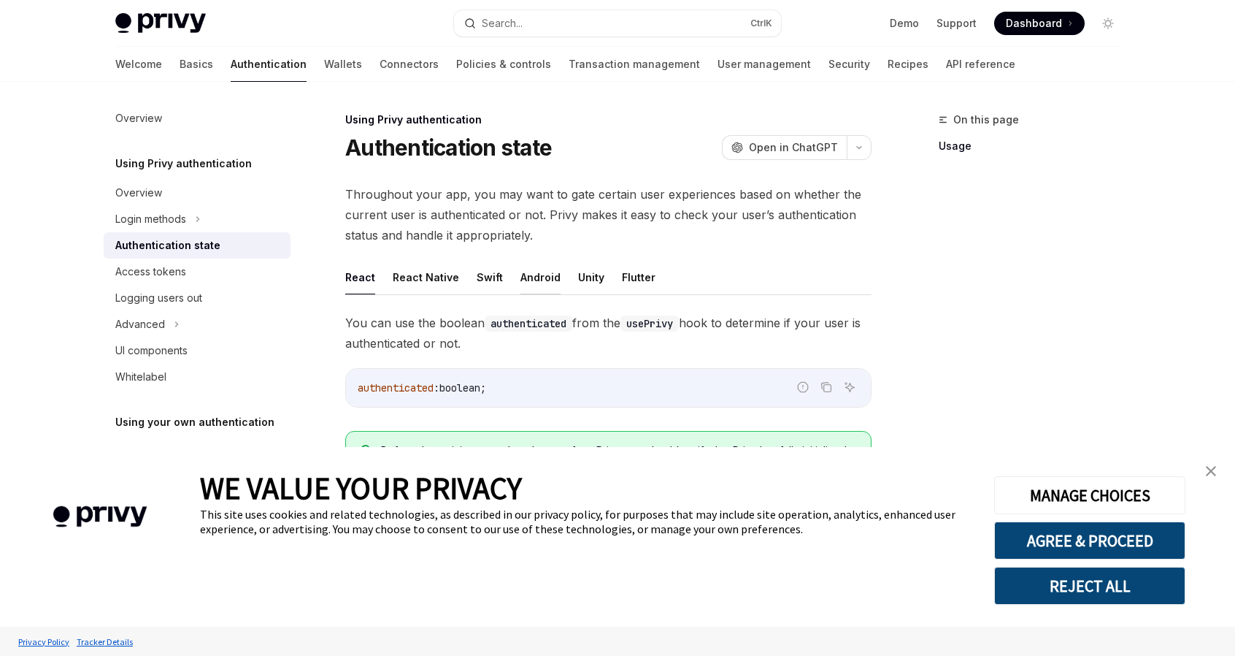
click at [530, 275] on button "Android" at bounding box center [541, 277] width 40 height 34
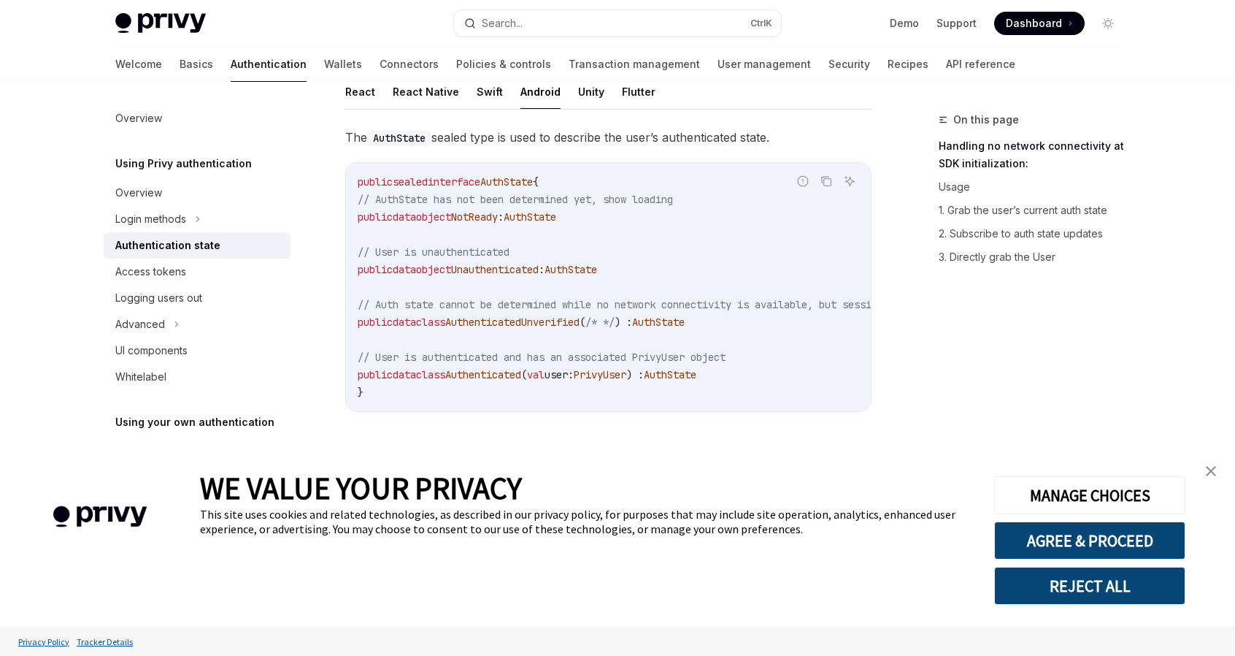
scroll to position [219, 0]
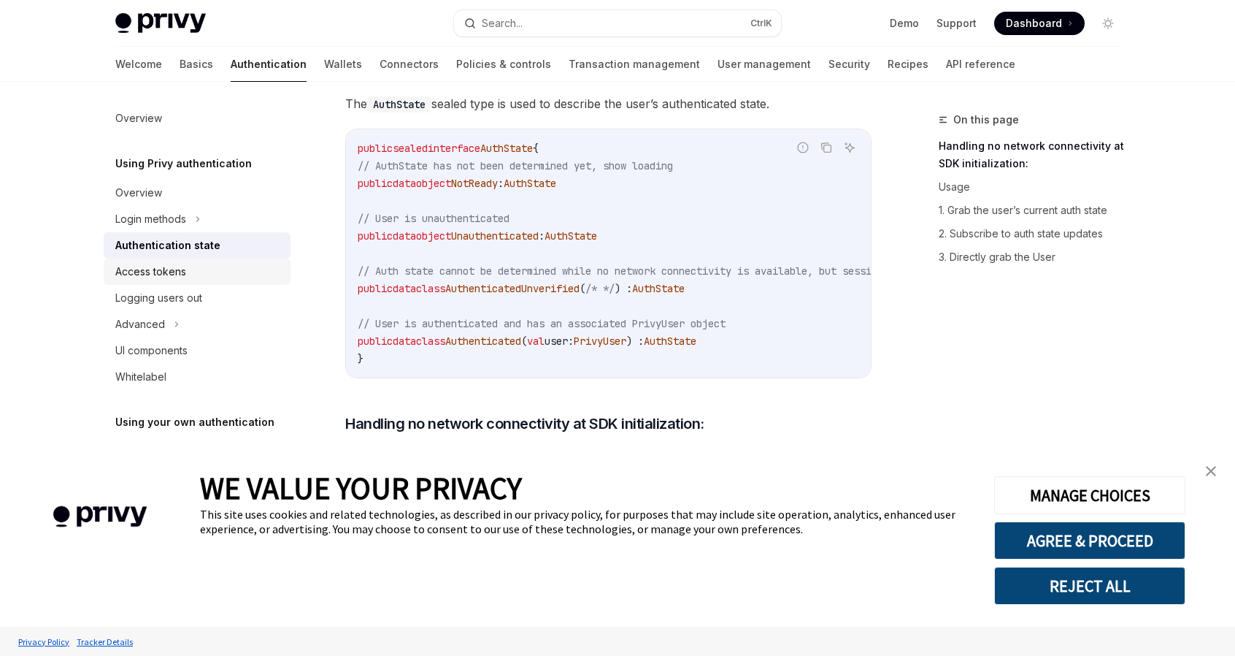
click at [202, 269] on div "Access tokens" at bounding box center [198, 272] width 166 height 18
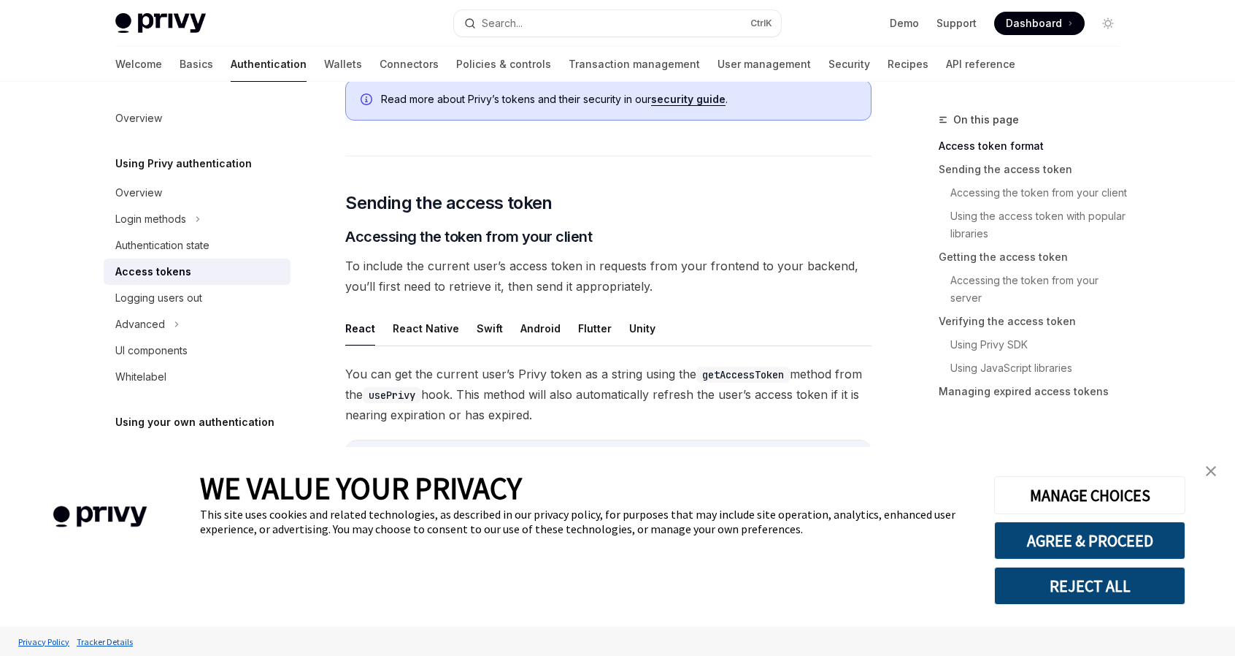
scroll to position [584, 0]
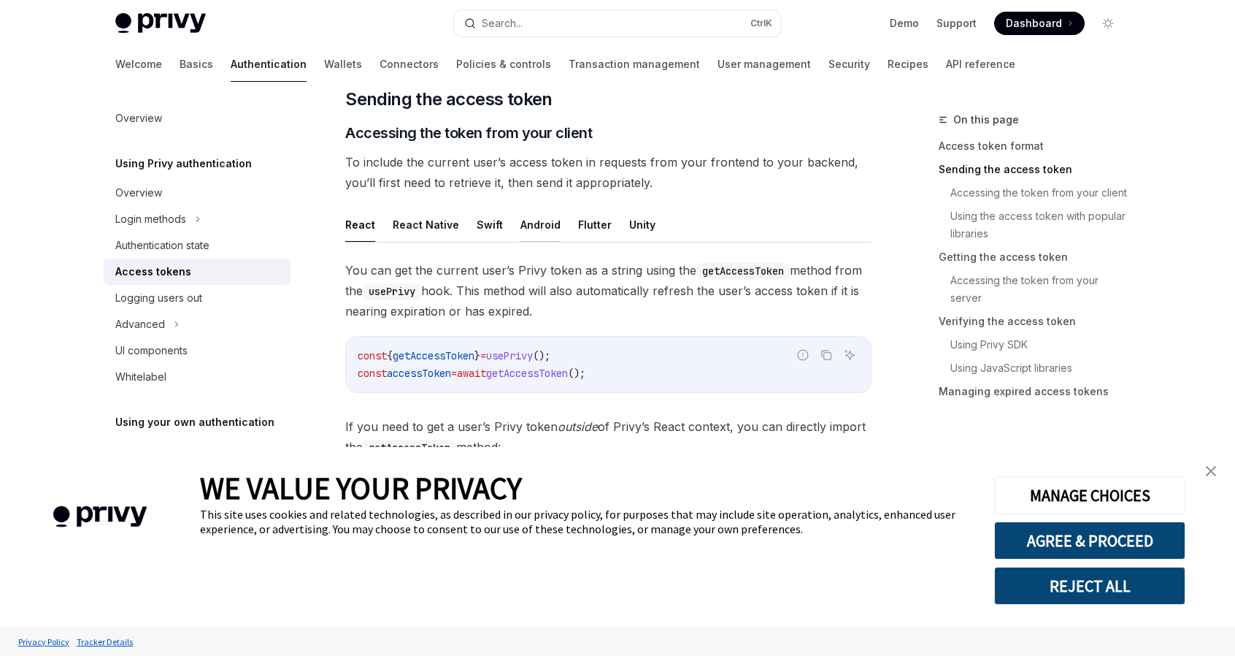
click at [526, 224] on button "Android" at bounding box center [541, 224] width 40 height 34
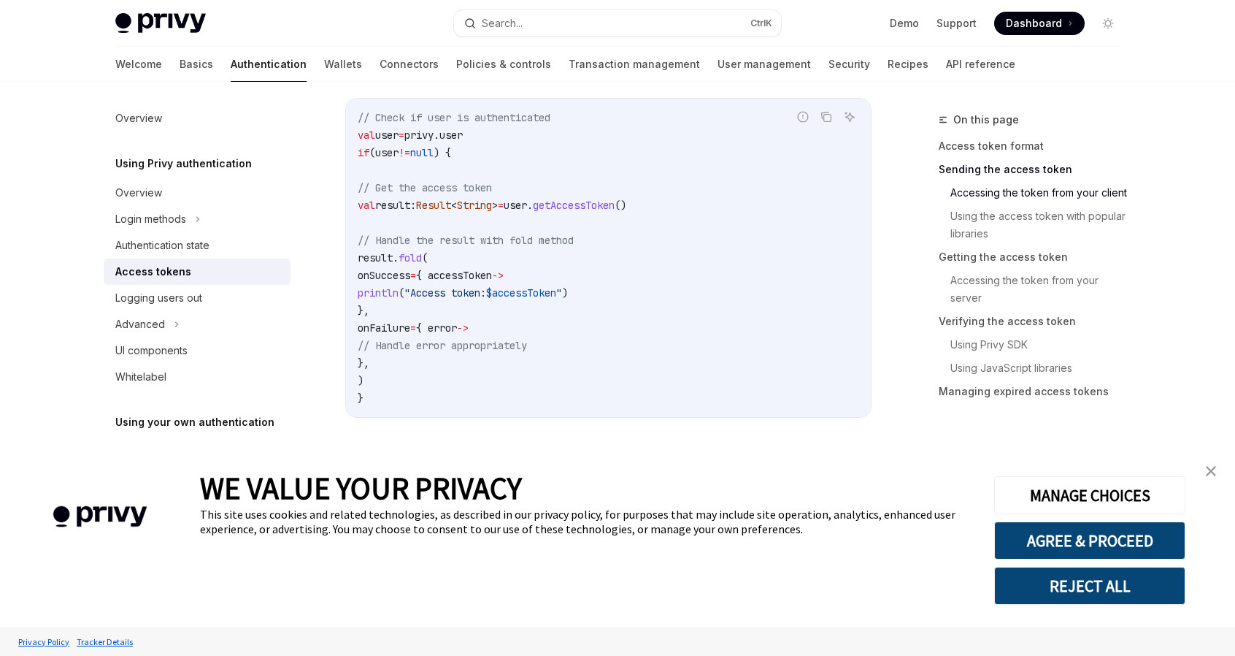
scroll to position [803, 0]
drag, startPoint x: 371, startPoint y: 183, endPoint x: 598, endPoint y: 373, distance: 296.0
click at [598, 373] on code "// Check if user is authenticated val user = privy.user if (user != null ) { //…" at bounding box center [609, 256] width 502 height 298
copy code "// Get the access token val result: Result < String > = user. getAccessToken ()…"
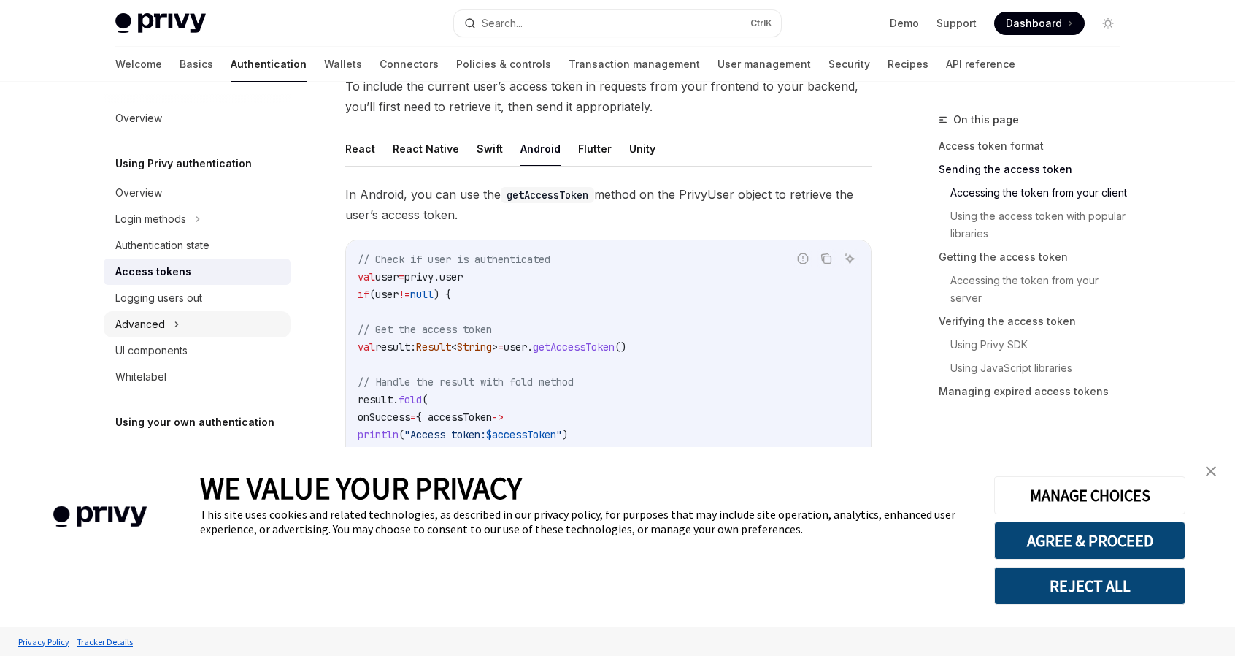
scroll to position [730, 0]
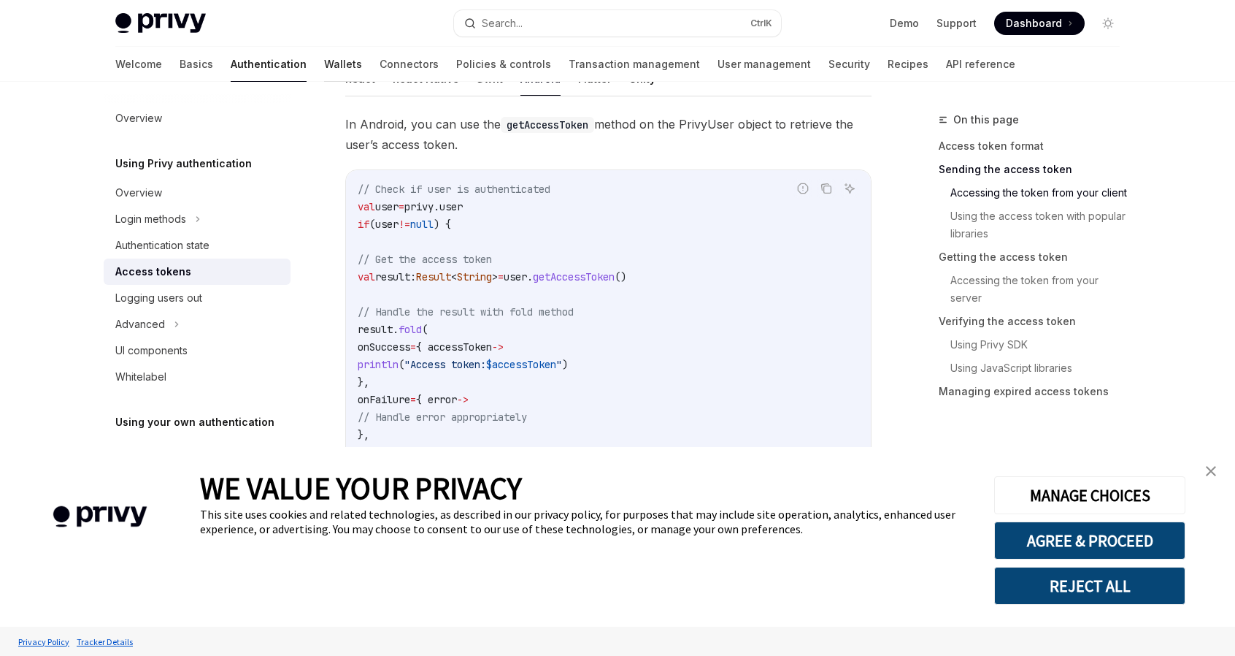
click at [324, 68] on link "Wallets" at bounding box center [343, 64] width 38 height 35
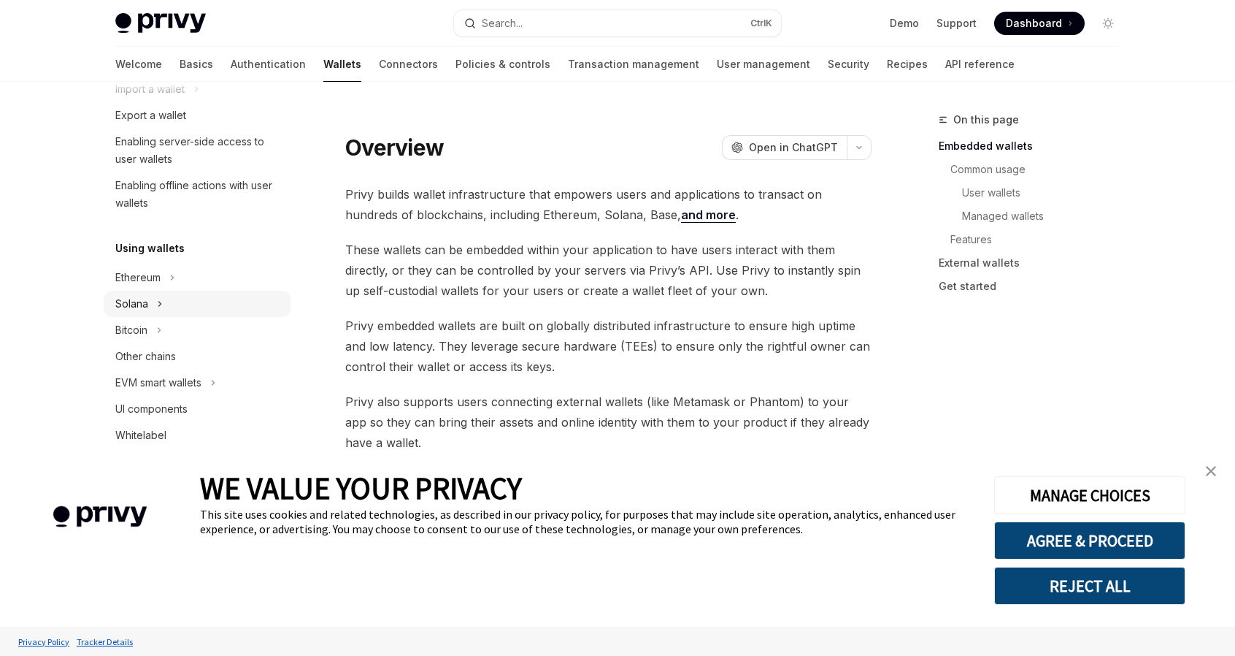
scroll to position [219, 0]
click at [169, 272] on button "Ethereum" at bounding box center [197, 274] width 187 height 26
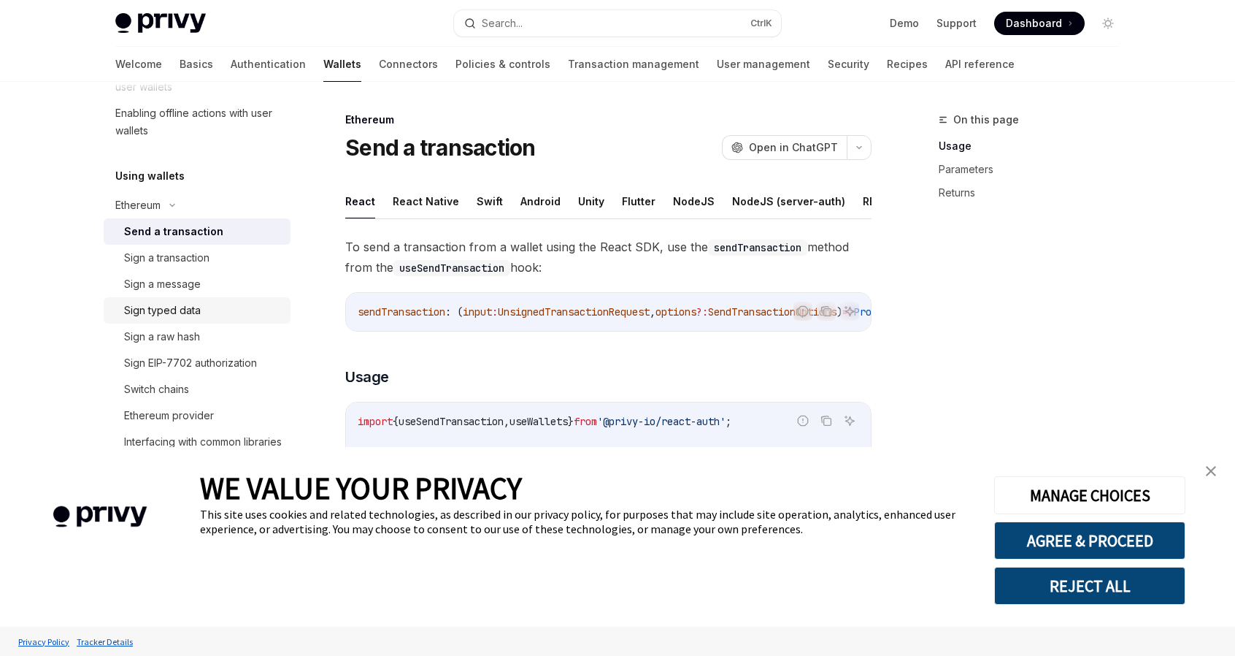
scroll to position [365, 0]
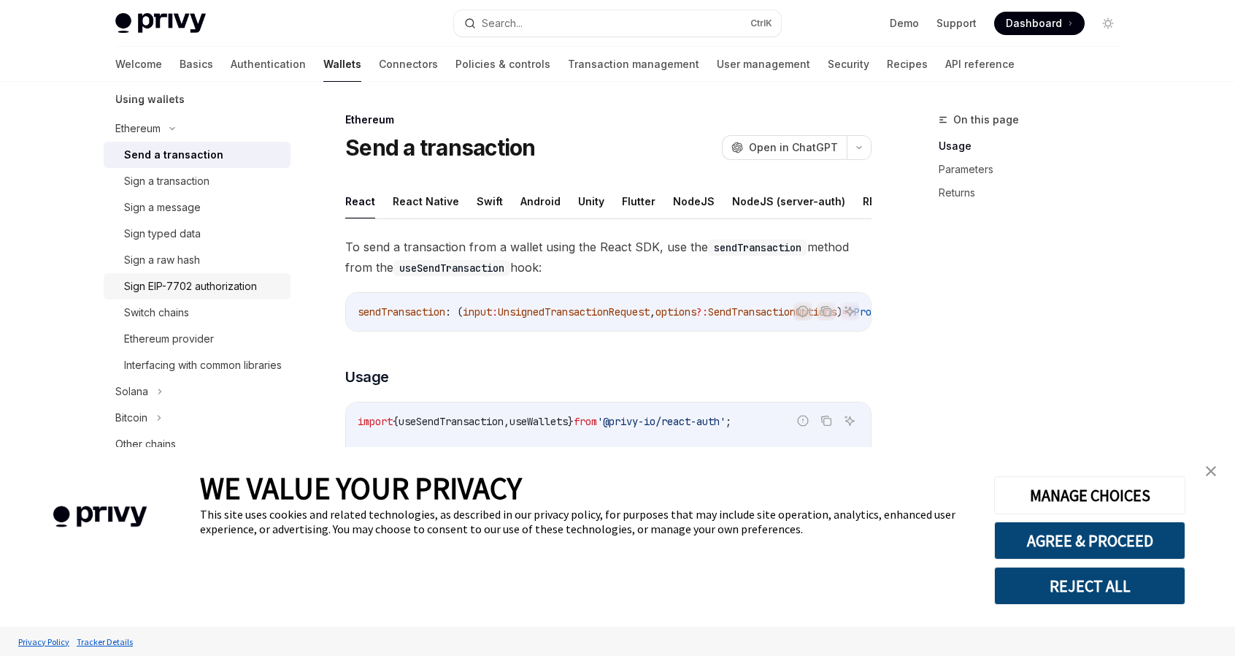
click at [184, 285] on div "Sign EIP-7702 authorization" at bounding box center [190, 286] width 133 height 18
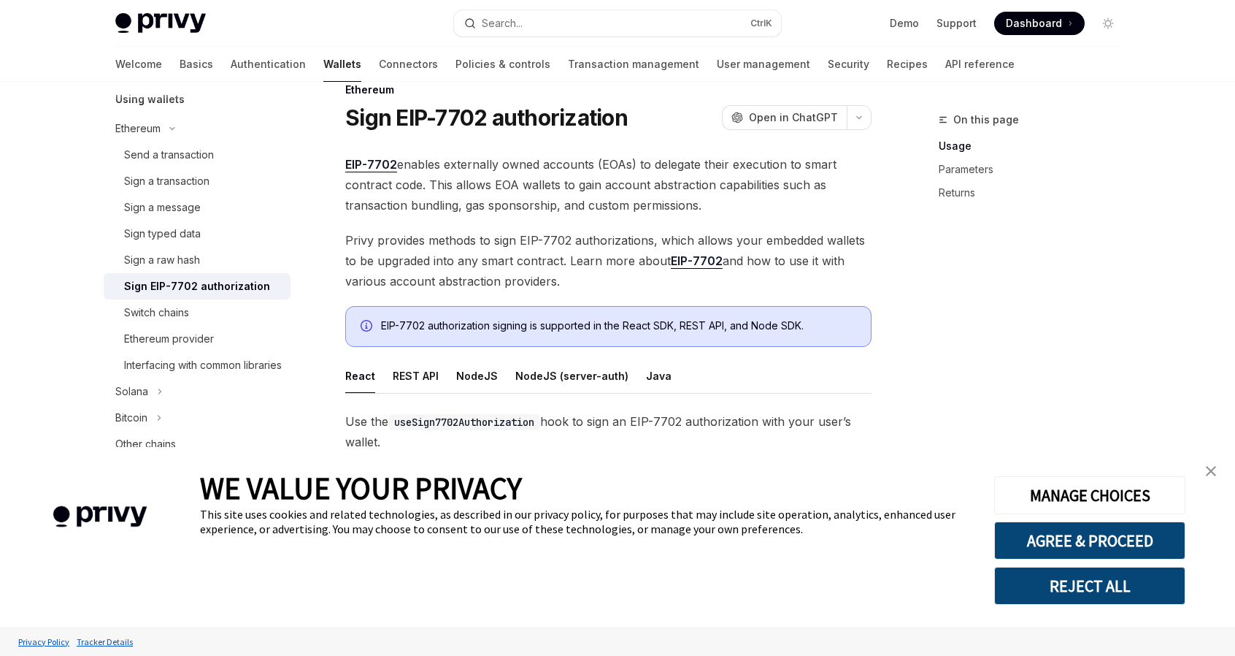
scroll to position [146, 0]
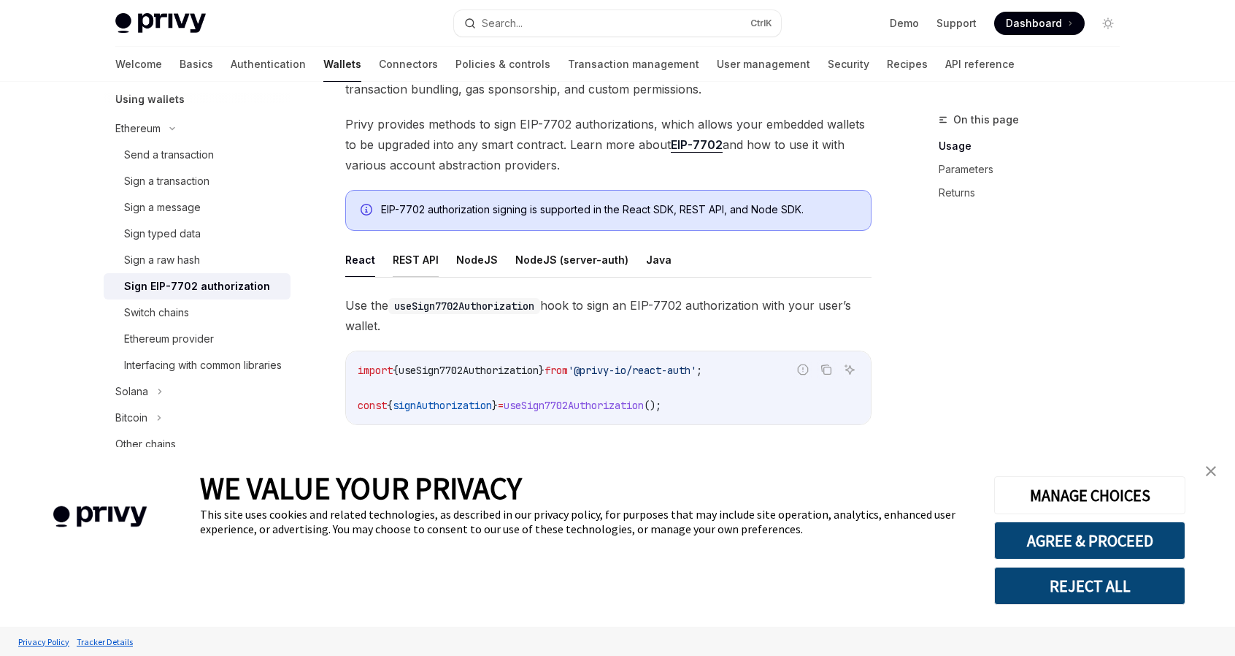
click at [419, 259] on button "REST API" at bounding box center [416, 259] width 46 height 34
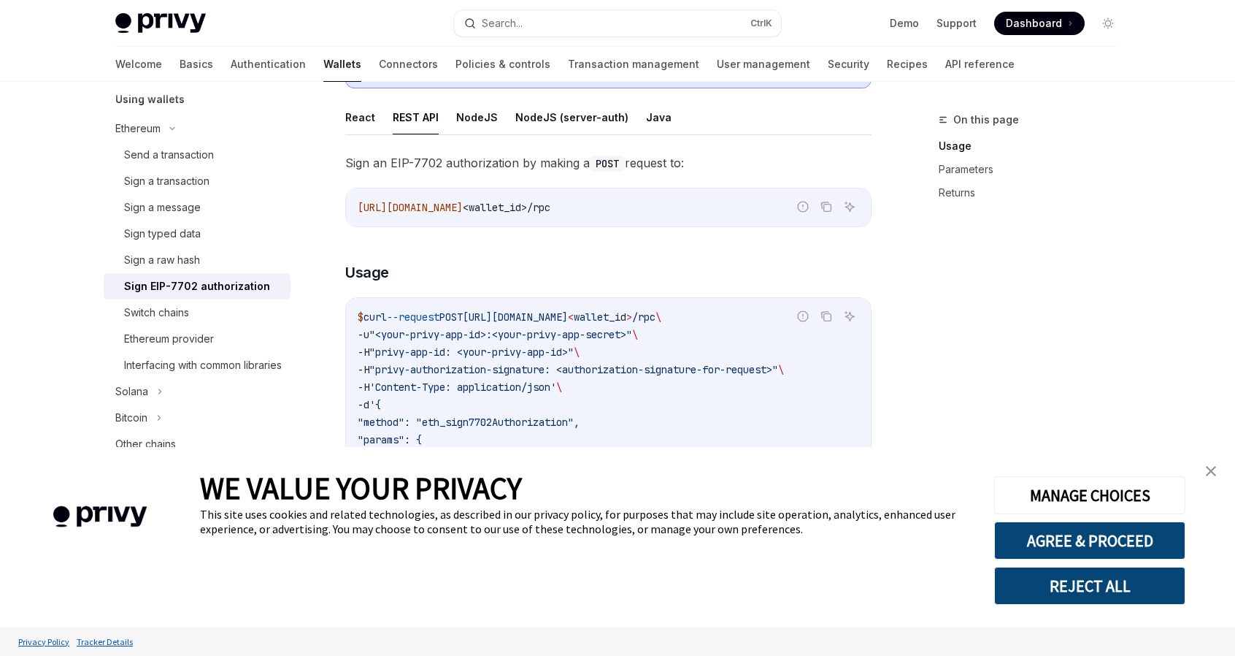
scroll to position [292, 0]
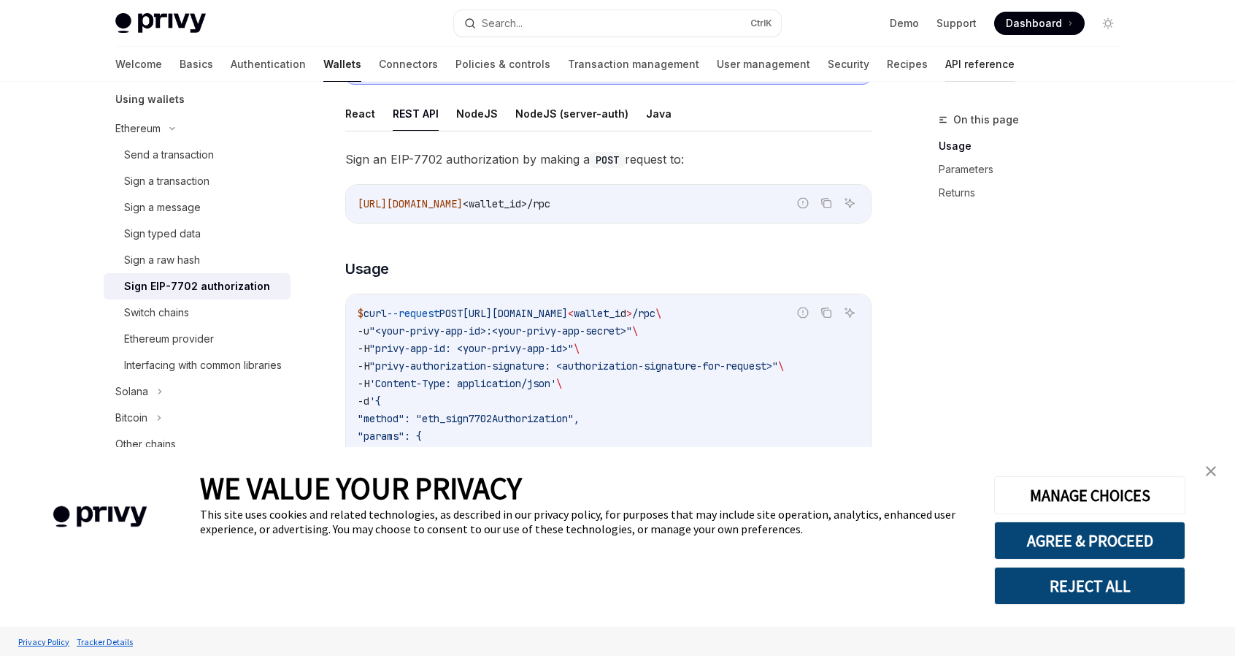
click at [946, 68] on link "API reference" at bounding box center [980, 64] width 69 height 35
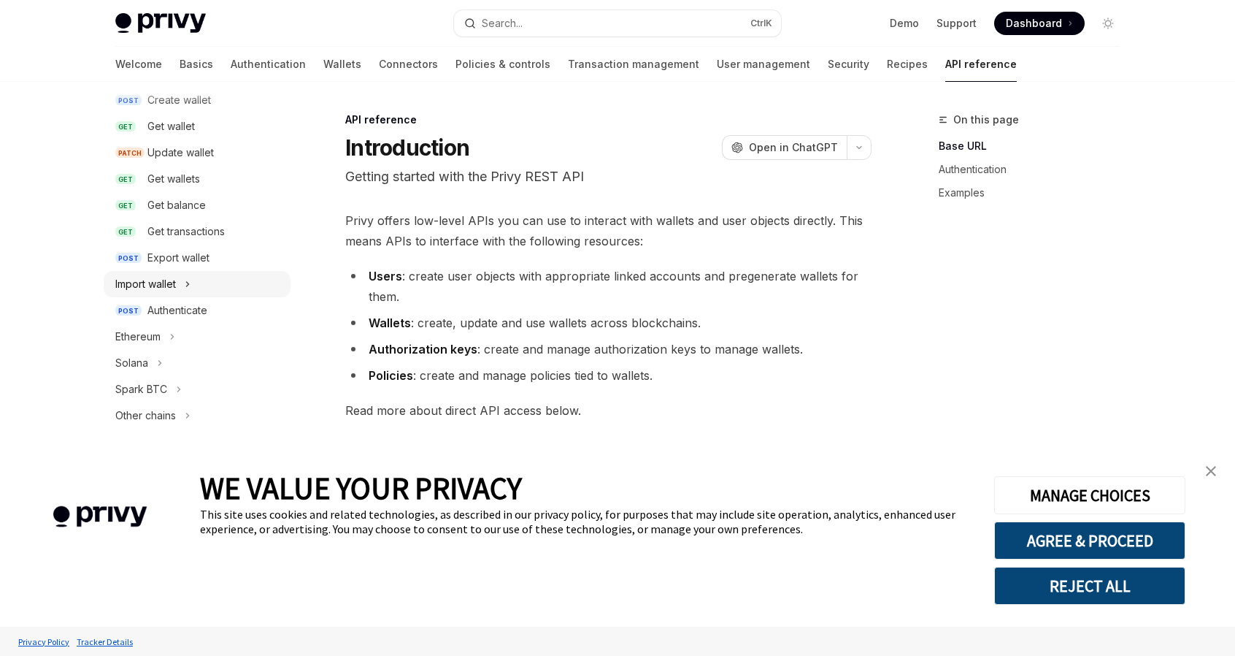
scroll to position [219, 0]
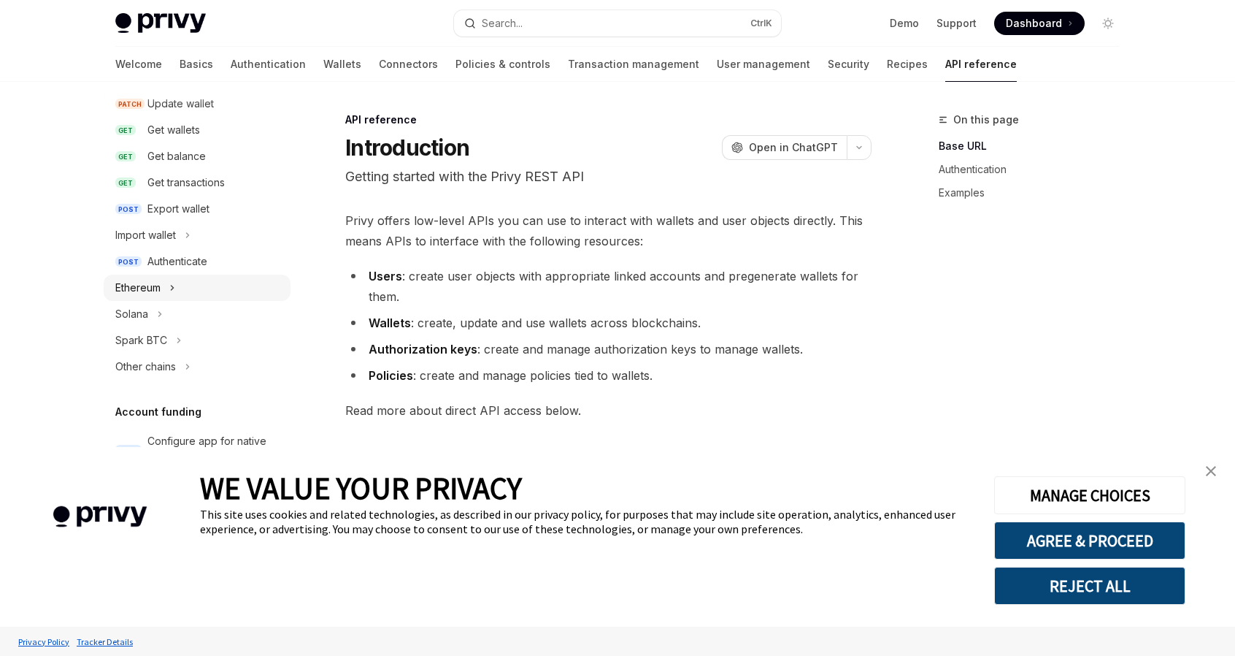
click at [172, 285] on icon at bounding box center [173, 287] width 2 height 4
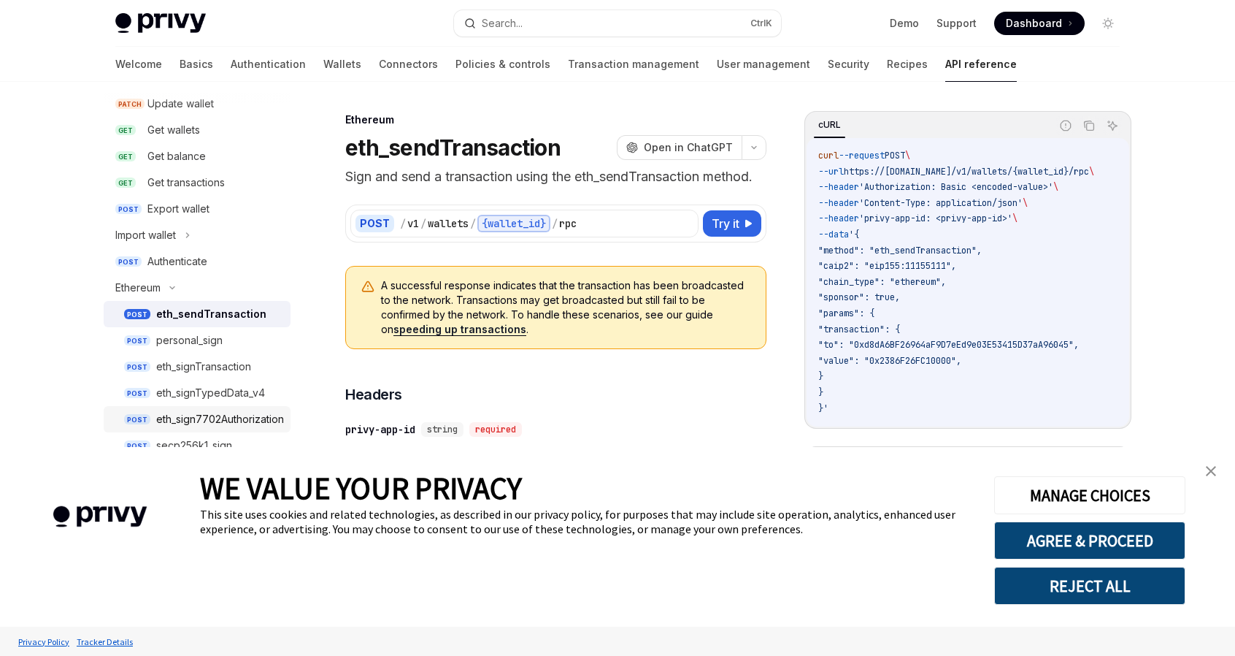
click at [194, 419] on div "eth_sign7702Authorization" at bounding box center [220, 419] width 128 height 18
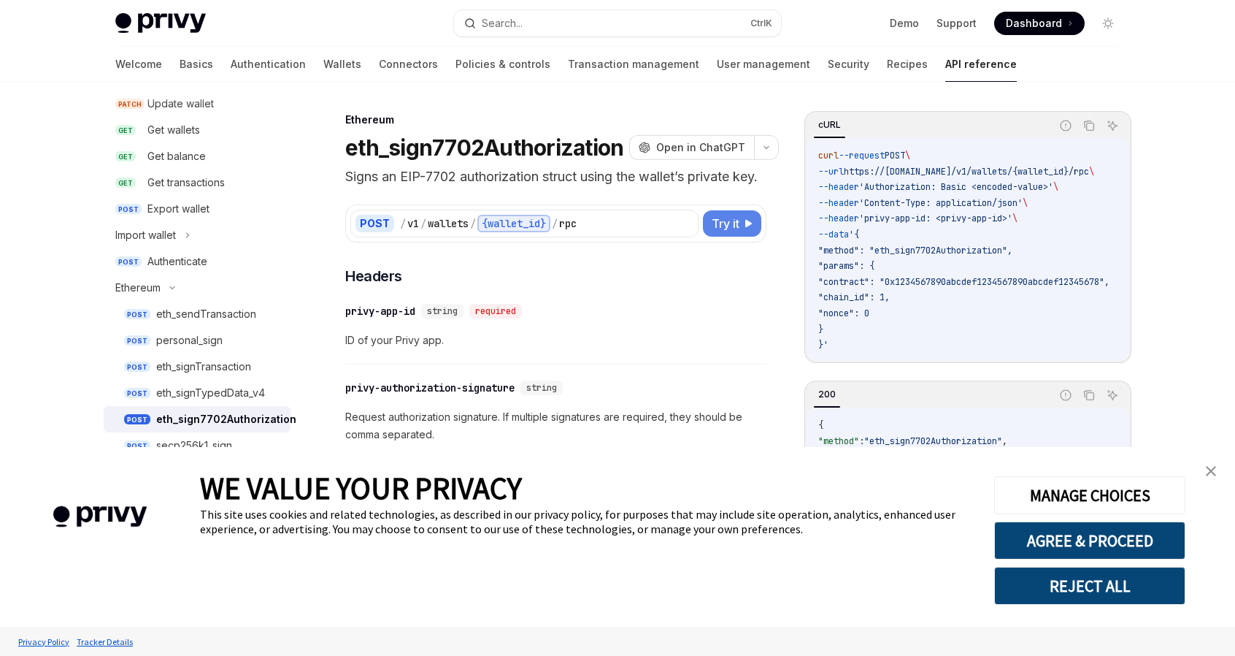
click at [720, 232] on span "Try it" at bounding box center [726, 224] width 28 height 18
type textarea "*"
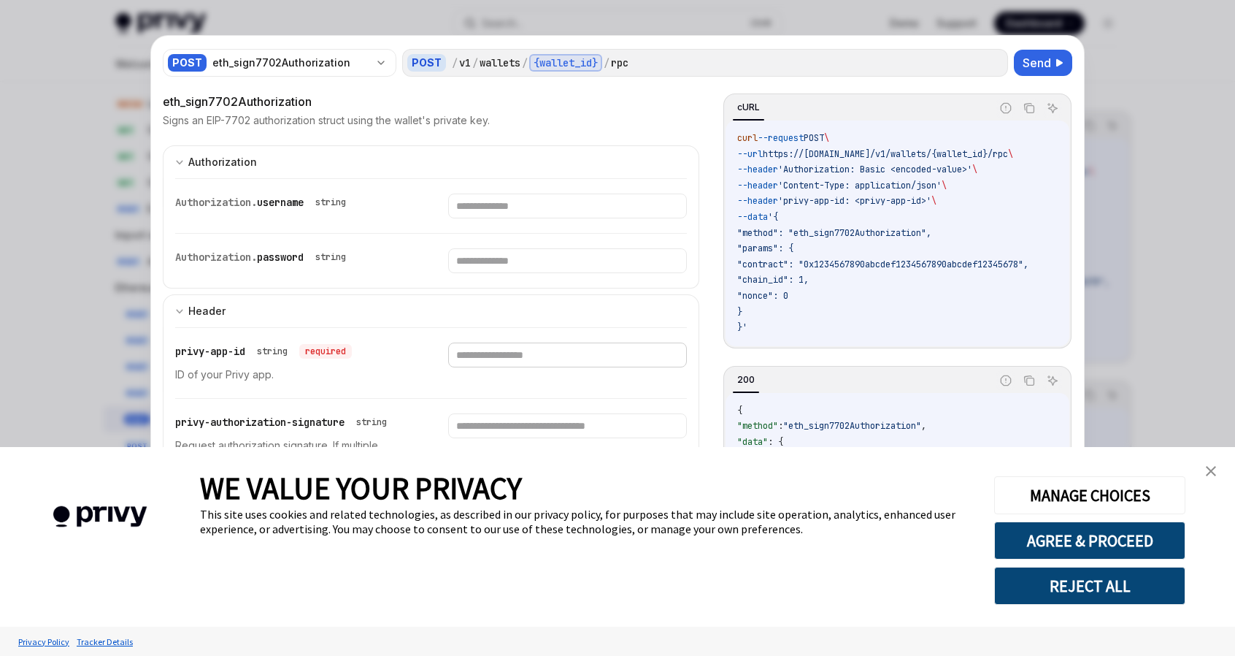
click at [498, 350] on input "text" at bounding box center [567, 354] width 238 height 25
paste input "**********"
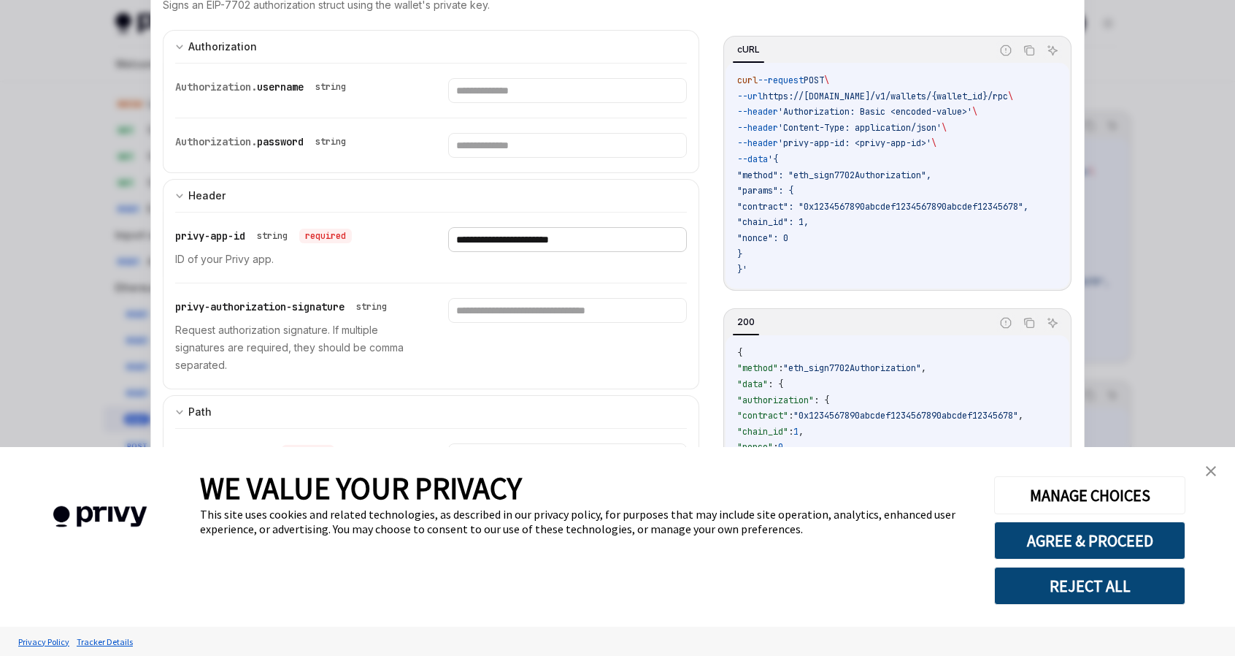
scroll to position [146, 0]
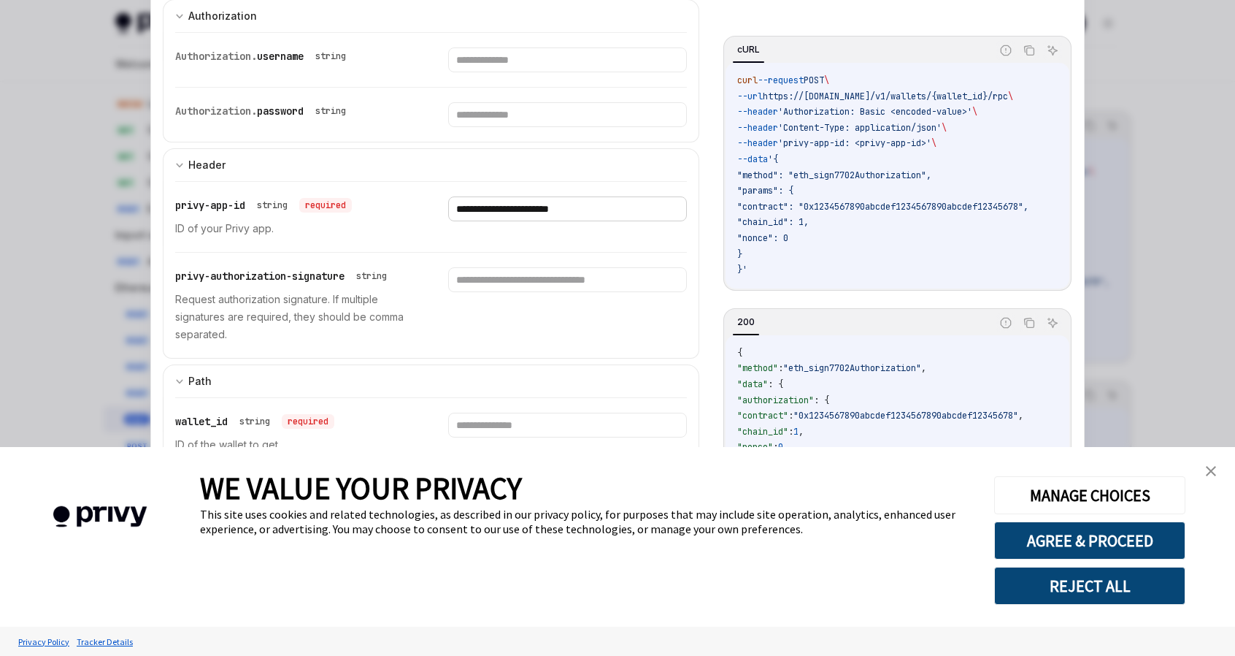
type input "**********"
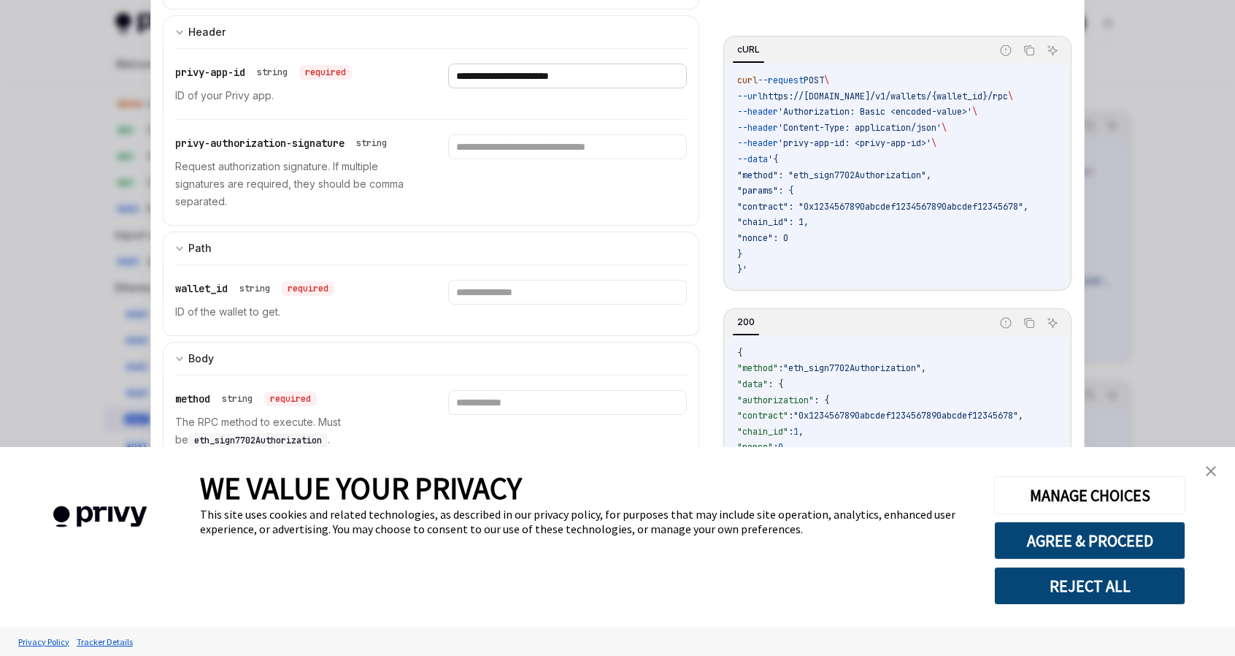
scroll to position [292, 0]
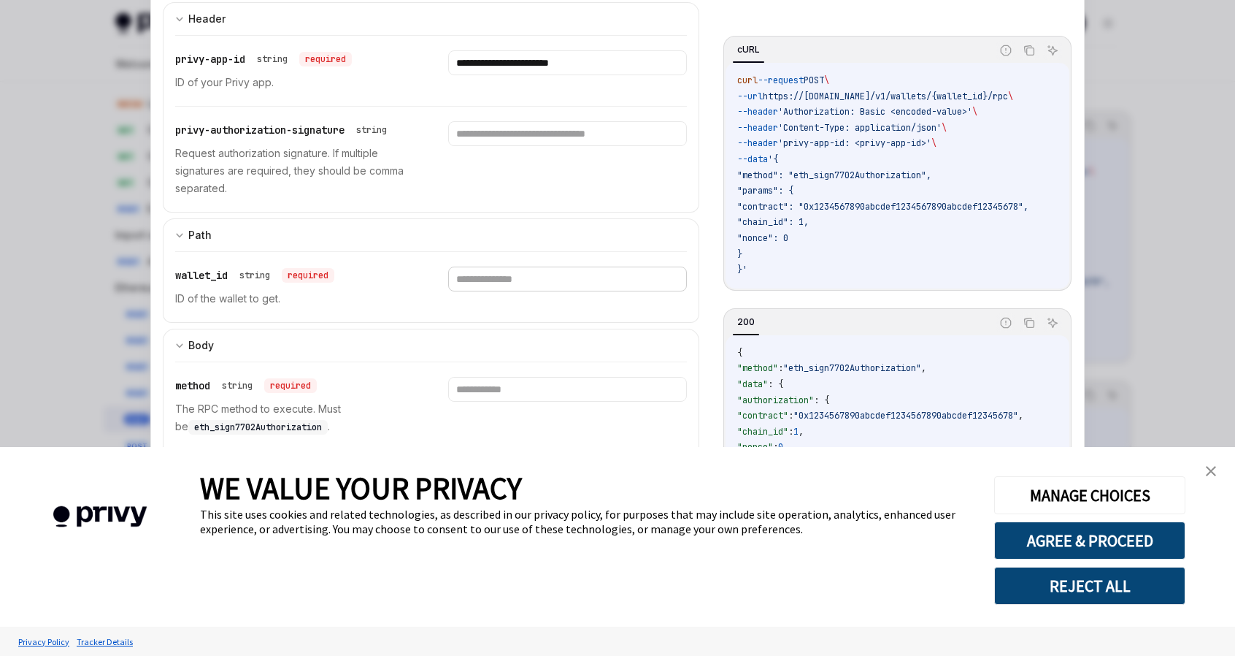
click at [511, 274] on input "text" at bounding box center [567, 279] width 238 height 25
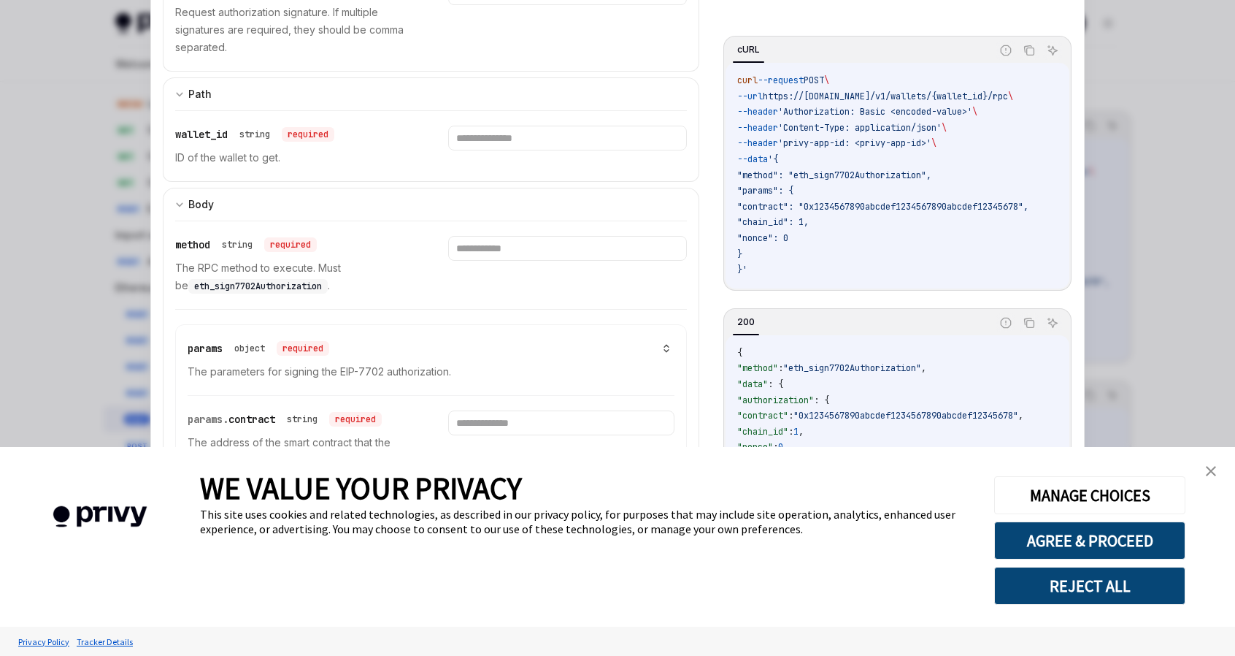
scroll to position [438, 0]
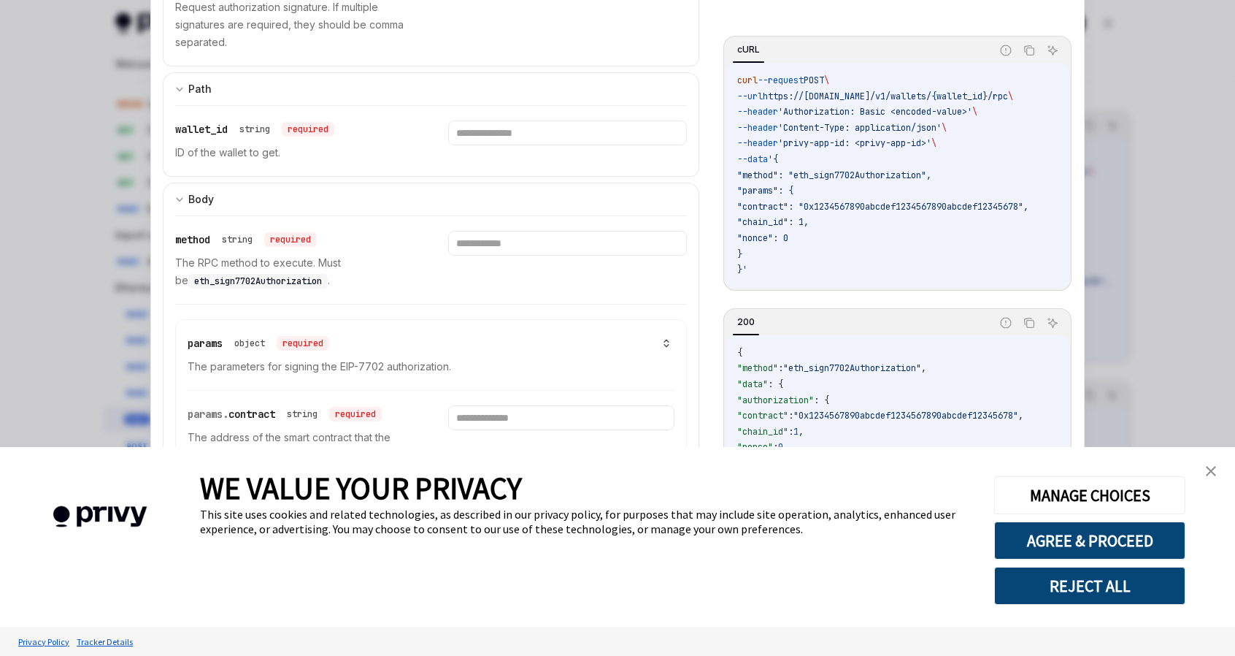
click at [275, 275] on span "eth_sign7702Authorization" at bounding box center [258, 281] width 128 height 12
copy p "eth_sign7702Authorization"
click at [502, 237] on input "text" at bounding box center [567, 243] width 238 height 25
paste input "**********"
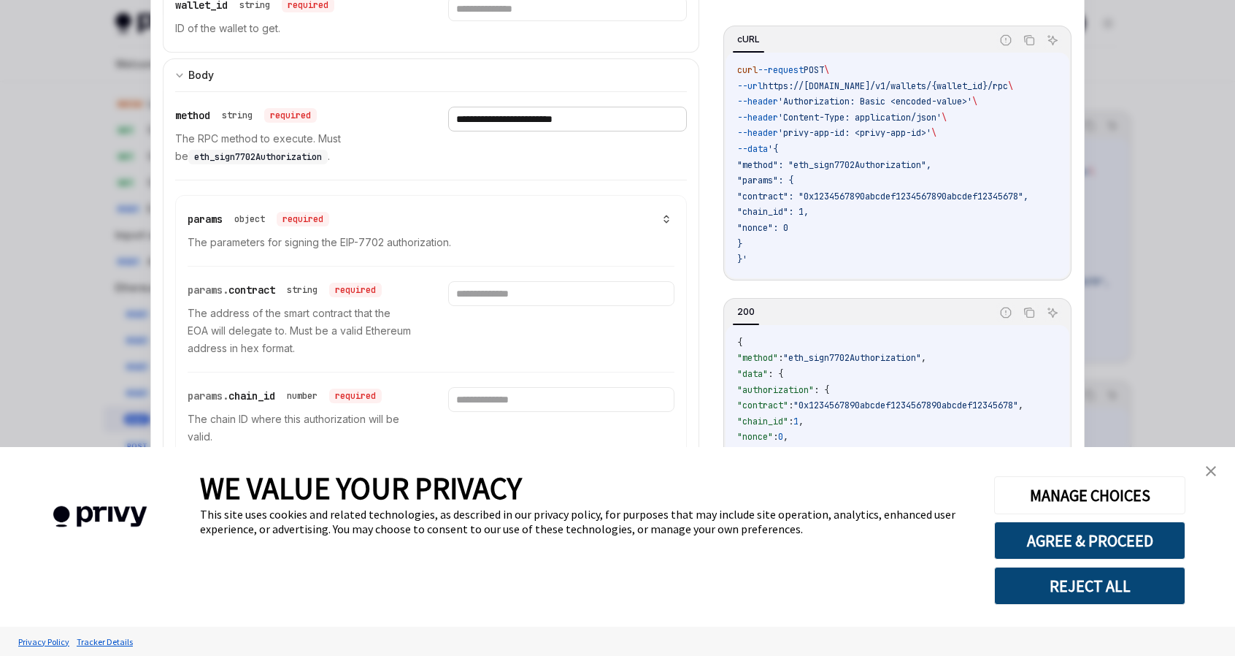
scroll to position [146, 0]
type input "**********"
click at [1208, 469] on img "close banner" at bounding box center [1211, 471] width 10 height 10
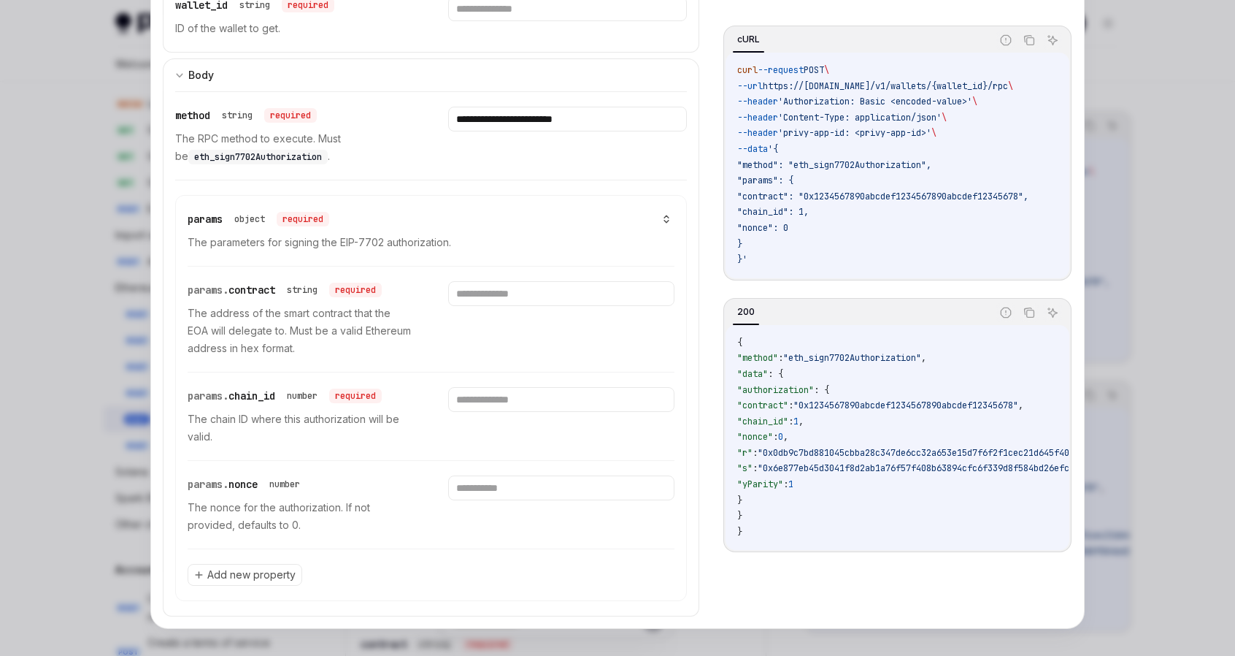
scroll to position [219, 0]
click at [495, 391] on input "number" at bounding box center [561, 399] width 226 height 25
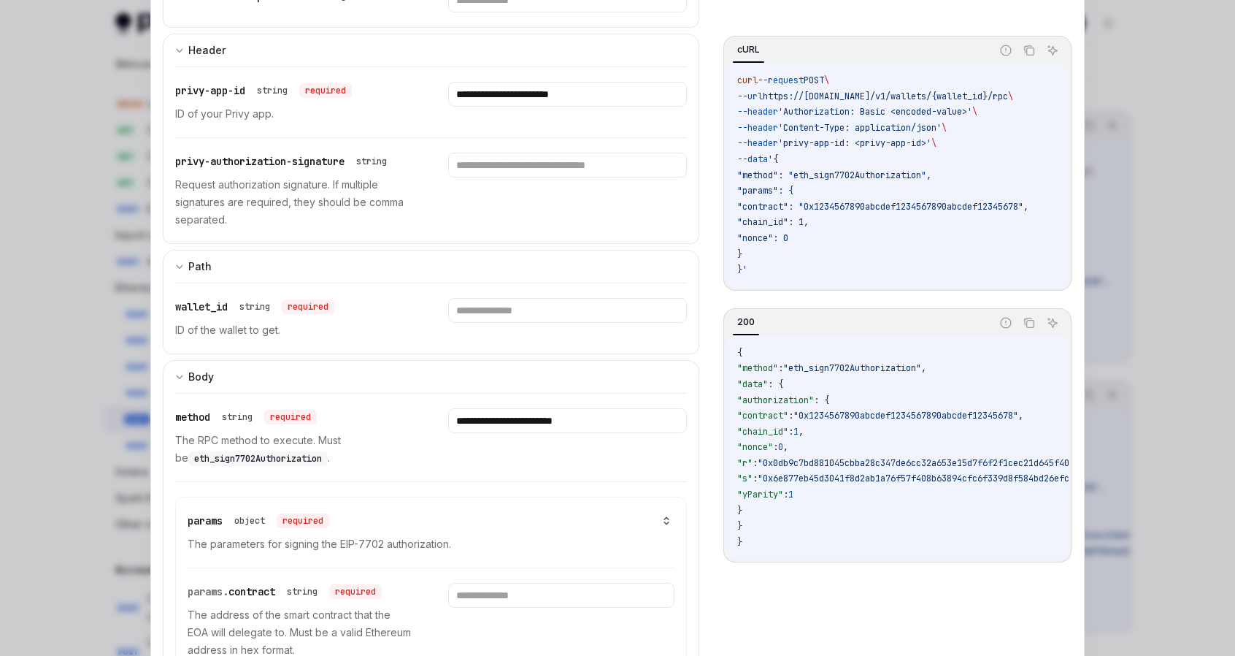
scroll to position [197, 0]
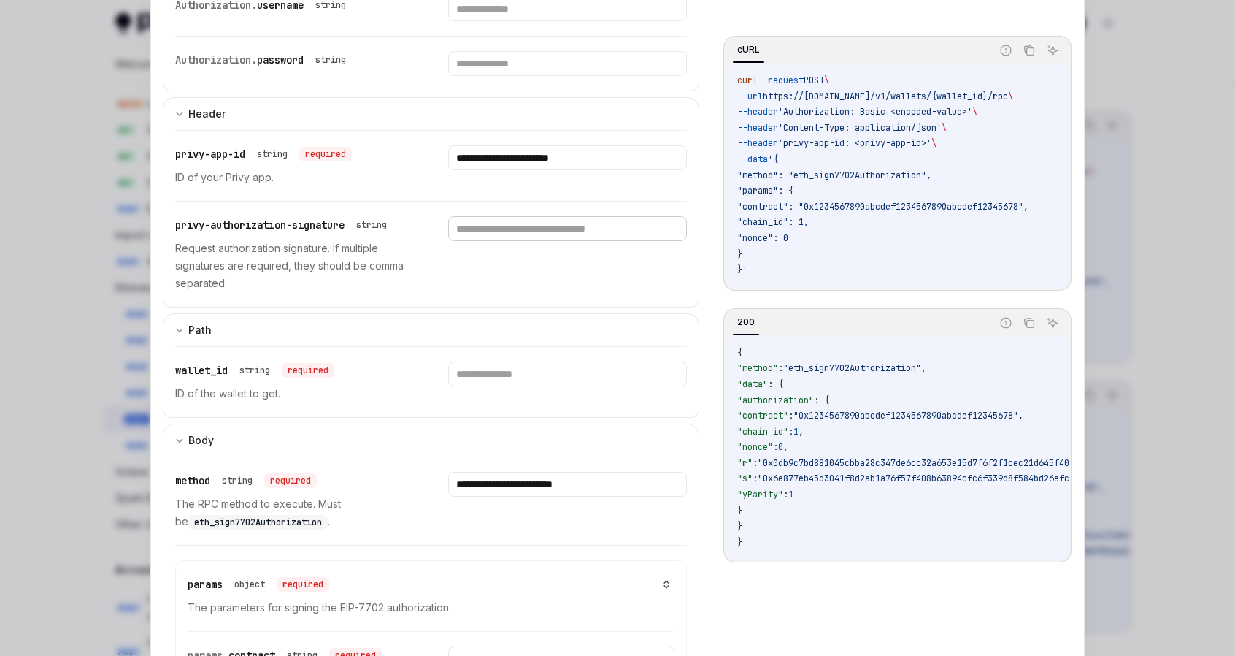
click at [515, 219] on input "text" at bounding box center [567, 228] width 238 height 25
paste input "**********"
type input "**********"
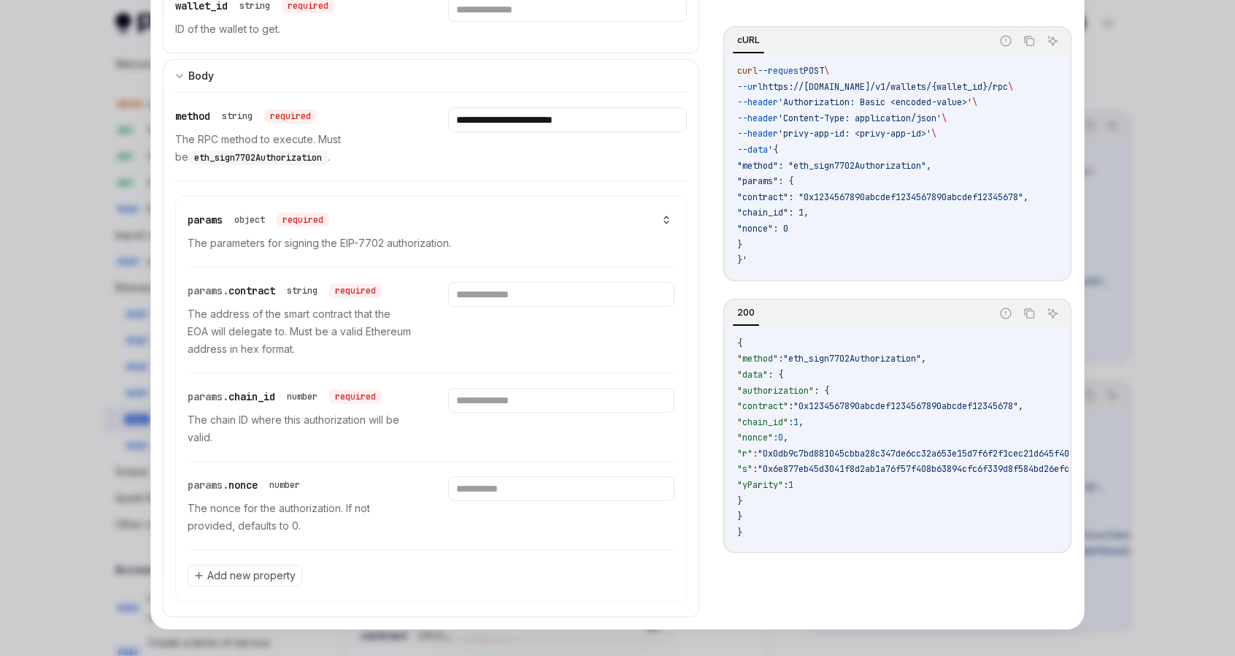
scroll to position [562, 0]
click at [498, 394] on input "number" at bounding box center [561, 399] width 226 height 25
type input "*******"
click at [501, 290] on input "text" at bounding box center [561, 293] width 226 height 25
click at [504, 288] on input "text" at bounding box center [561, 293] width 226 height 25
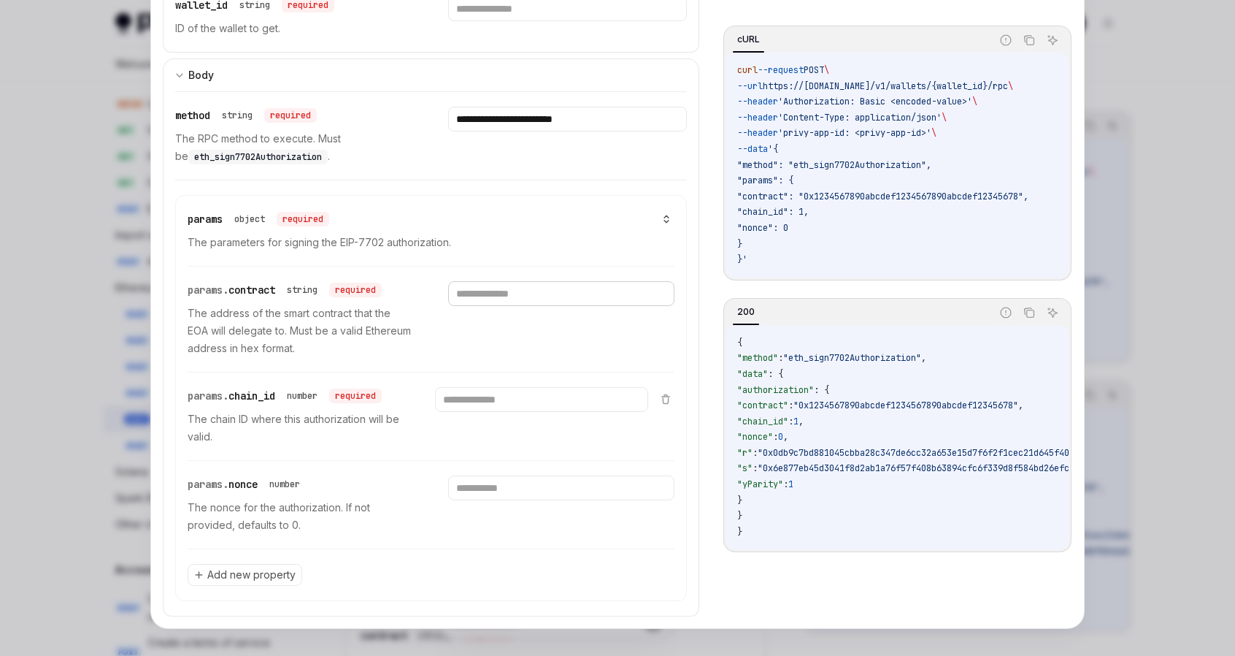
paste input "**********"
type input "**********"
click at [522, 391] on input "*******" at bounding box center [541, 399] width 212 height 25
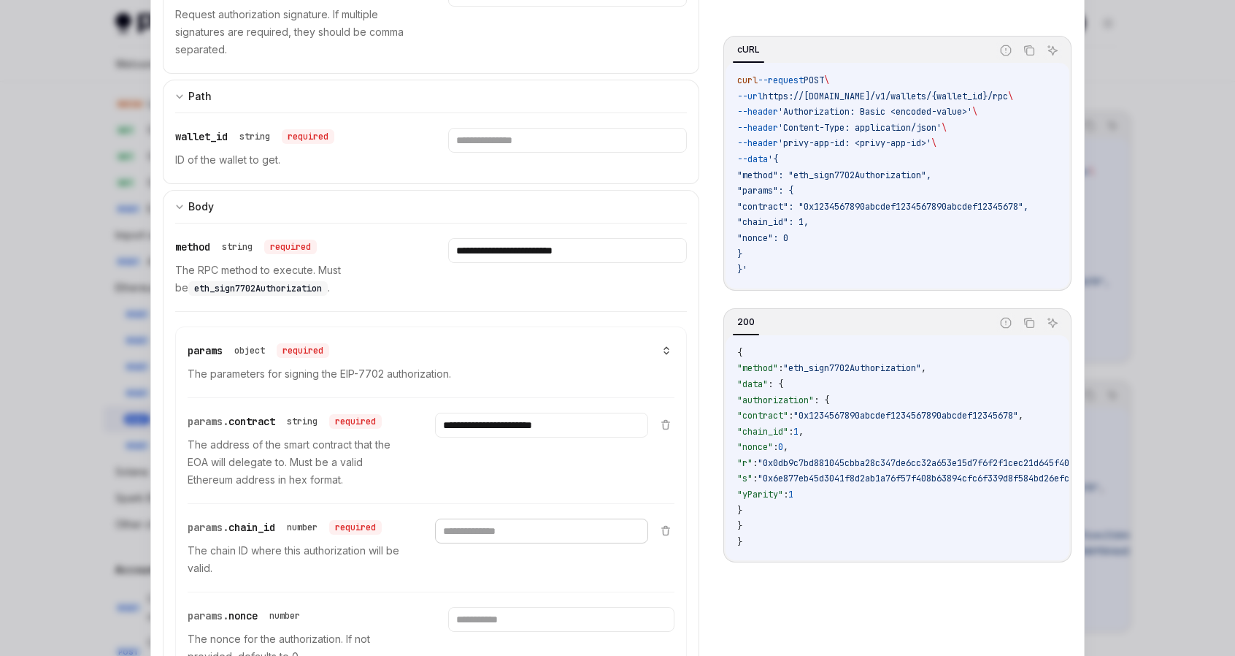
scroll to position [416, 0]
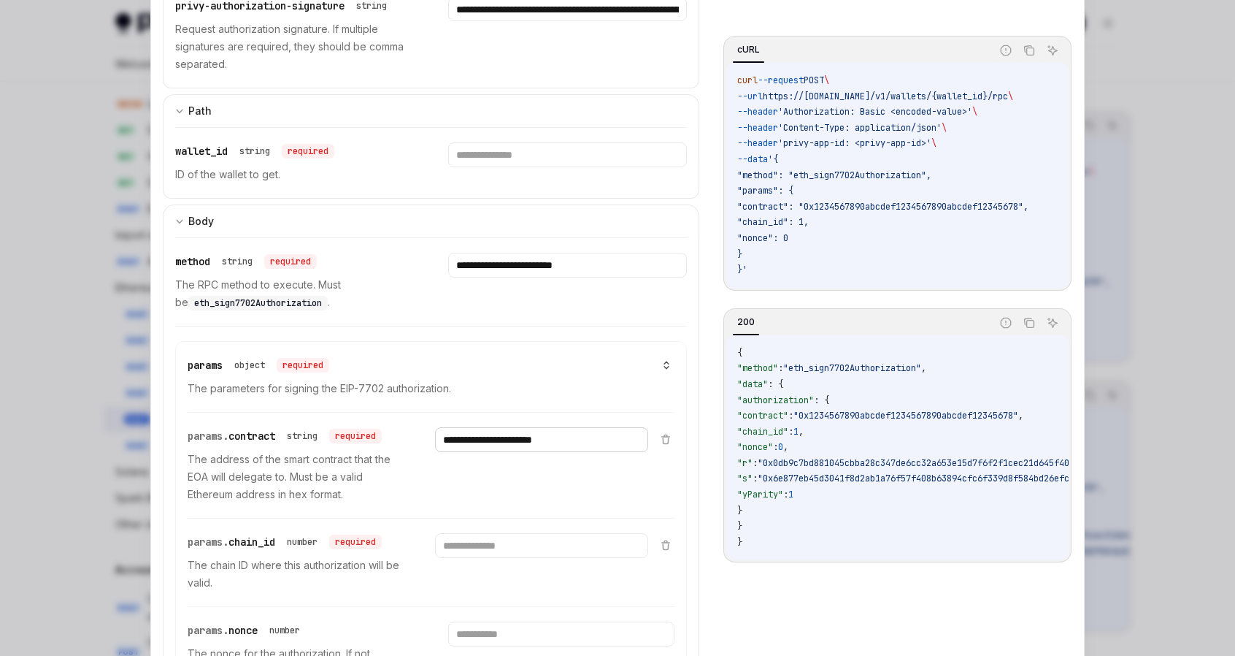
drag, startPoint x: 574, startPoint y: 434, endPoint x: 395, endPoint y: 409, distance: 180.7
click at [395, 413] on div "**********" at bounding box center [418, 465] width 461 height 105
click at [521, 142] on input "text" at bounding box center [567, 154] width 238 height 25
paste input "**********"
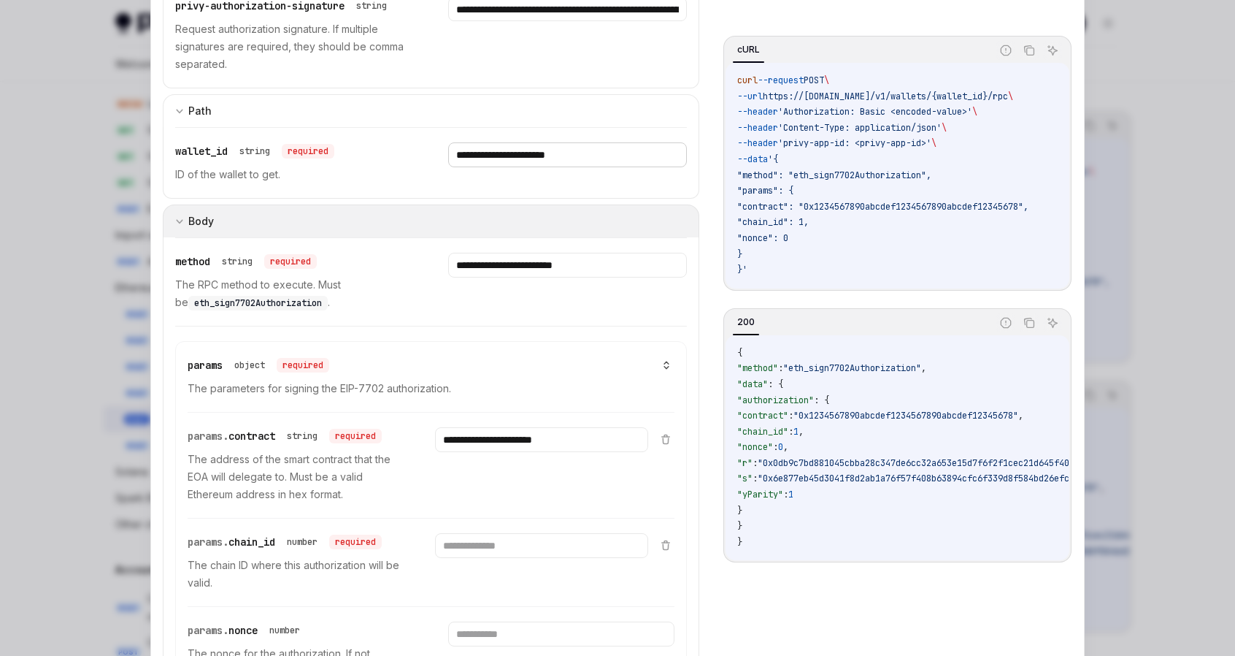
type input "**********"
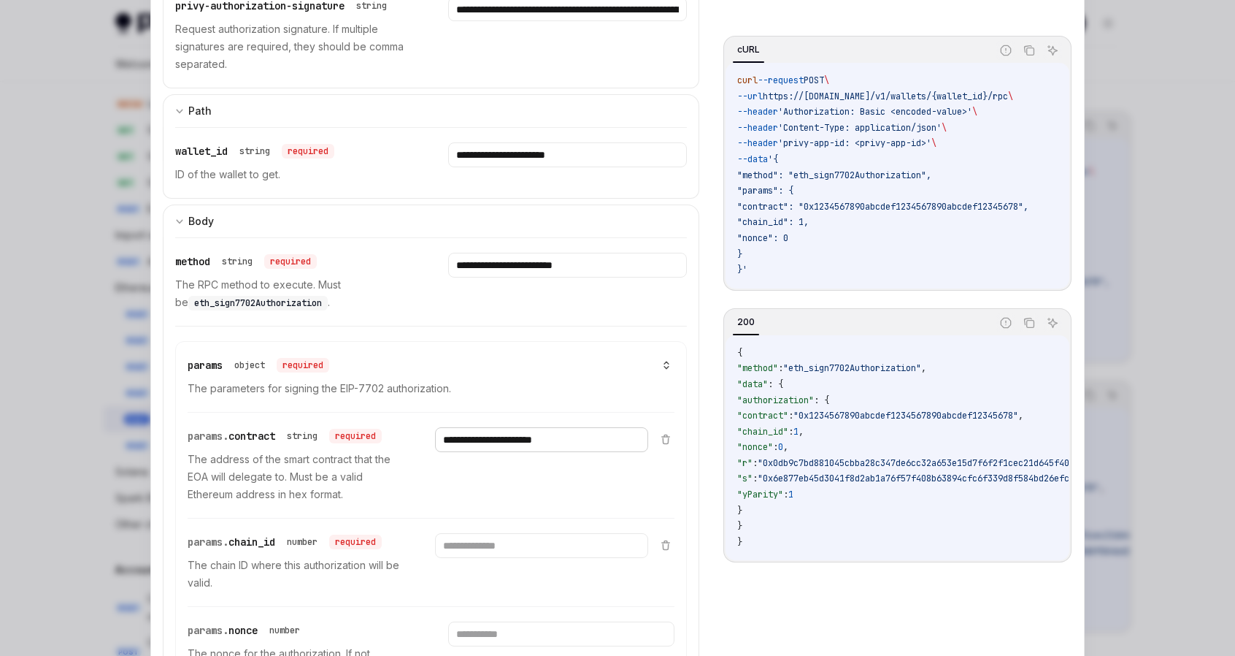
drag, startPoint x: 574, startPoint y: 435, endPoint x: 391, endPoint y: 433, distance: 182.5
click at [392, 433] on div "**********" at bounding box center [418, 465] width 461 height 105
paste input "**********"
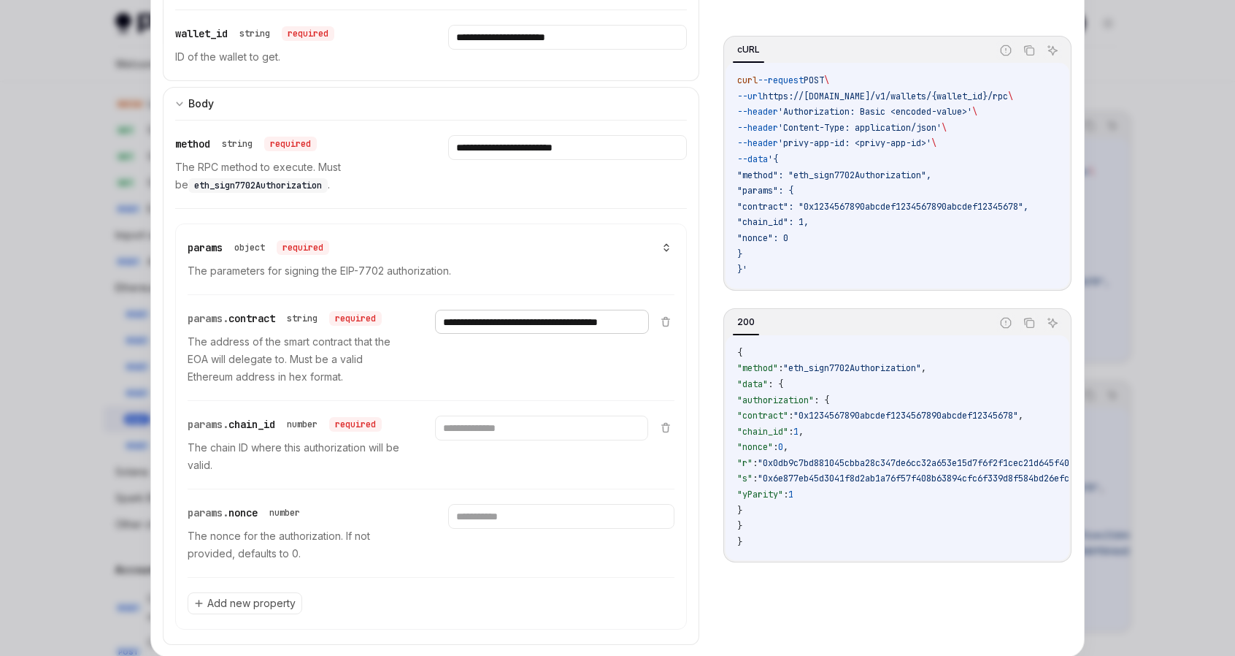
scroll to position [562, 0]
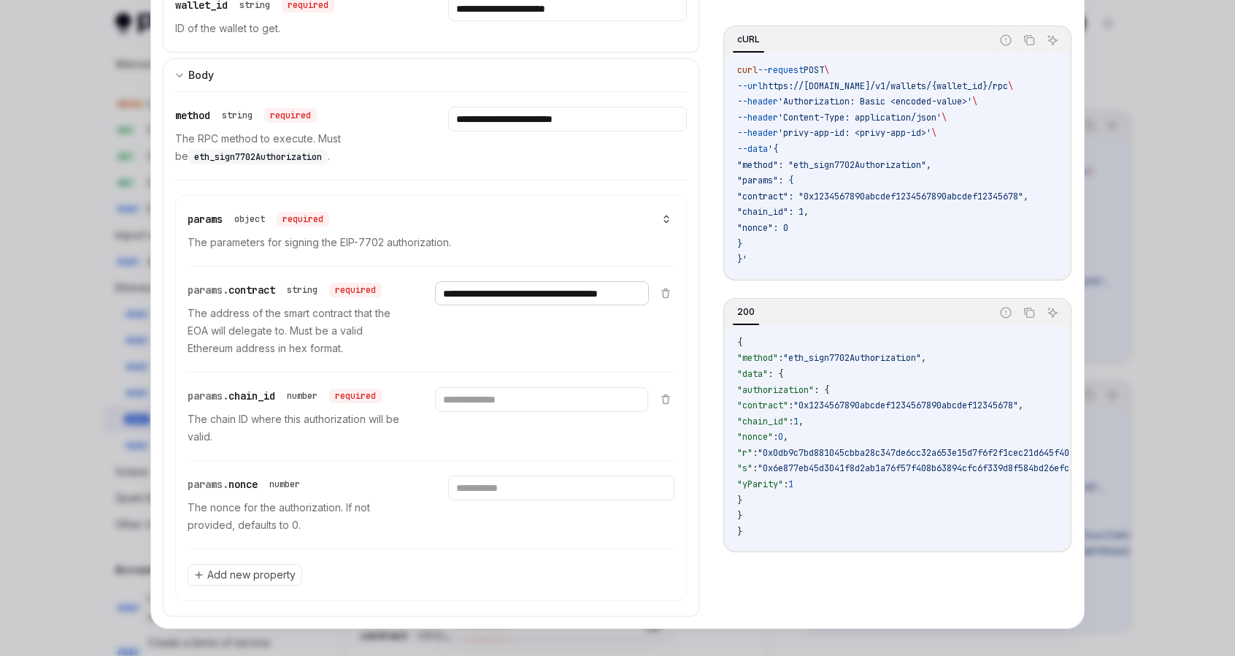
type input "**********"
click at [503, 401] on input "*******" at bounding box center [541, 399] width 212 height 25
drag, startPoint x: 489, startPoint y: 394, endPoint x: 441, endPoint y: 397, distance: 48.3
click at [441, 397] on input "*******" at bounding box center [541, 399] width 212 height 25
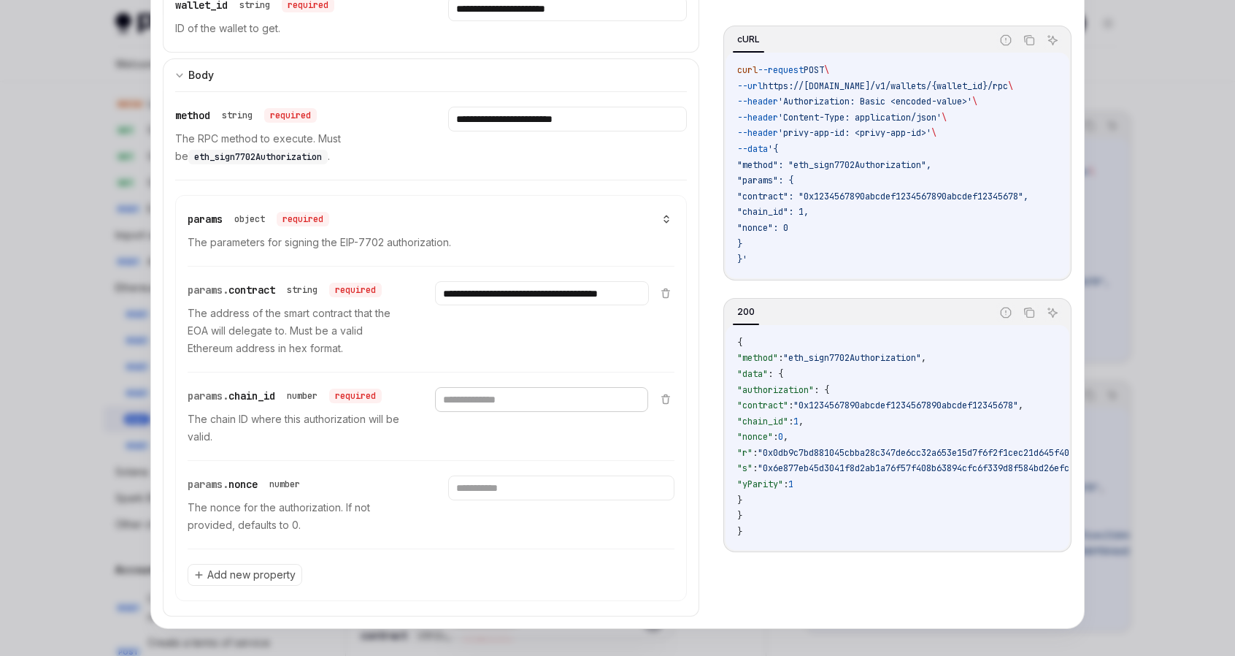
type input "***"
click at [486, 485] on input "number" at bounding box center [561, 487] width 226 height 25
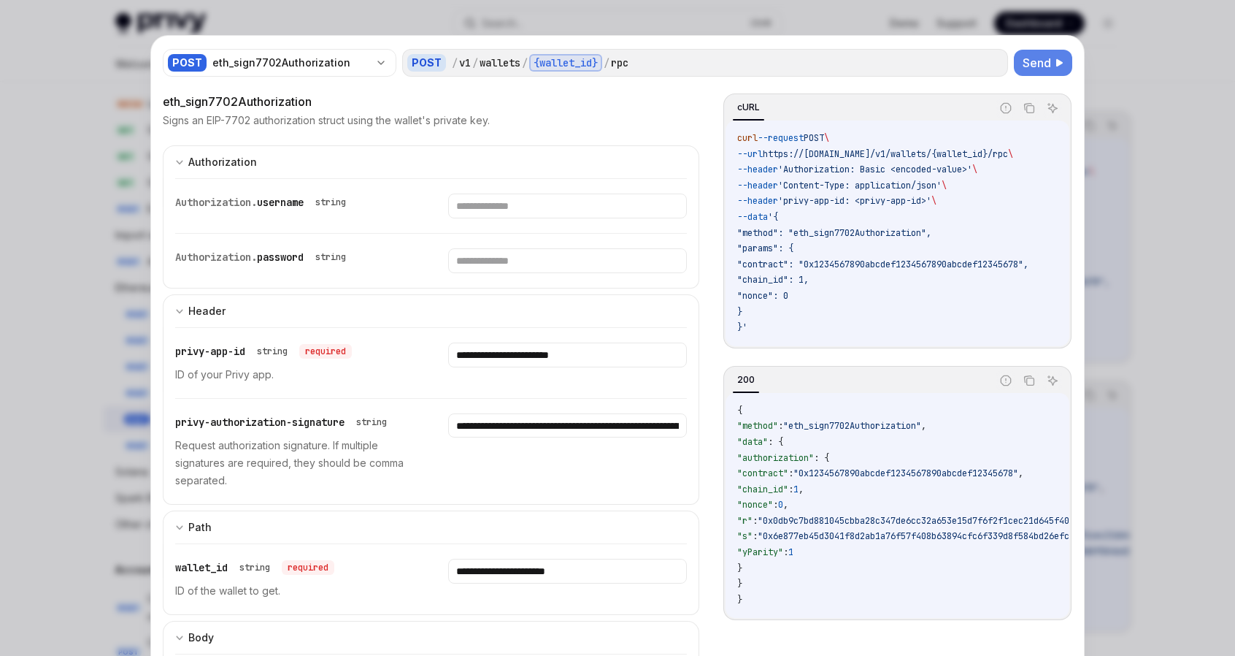
type input "**"
click at [1030, 63] on span "Send" at bounding box center [1037, 63] width 28 height 18
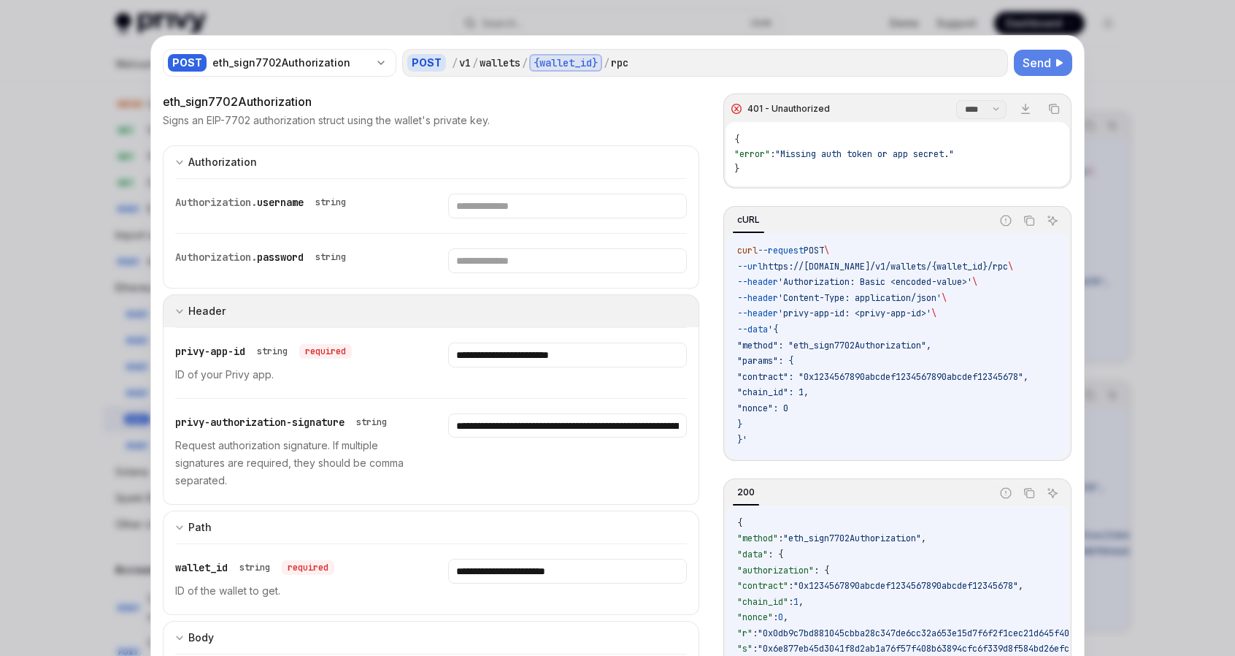
click at [175, 310] on icon "expand input section" at bounding box center [179, 311] width 9 height 9
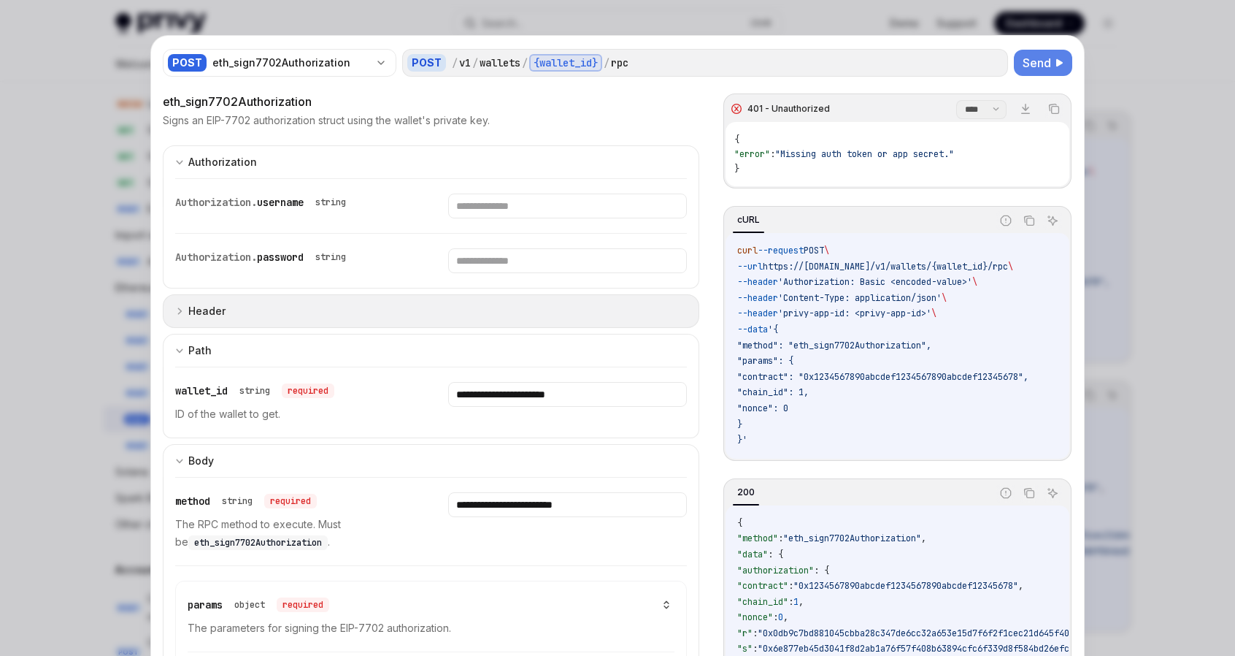
click at [175, 309] on icon "expand input section" at bounding box center [179, 311] width 9 height 9
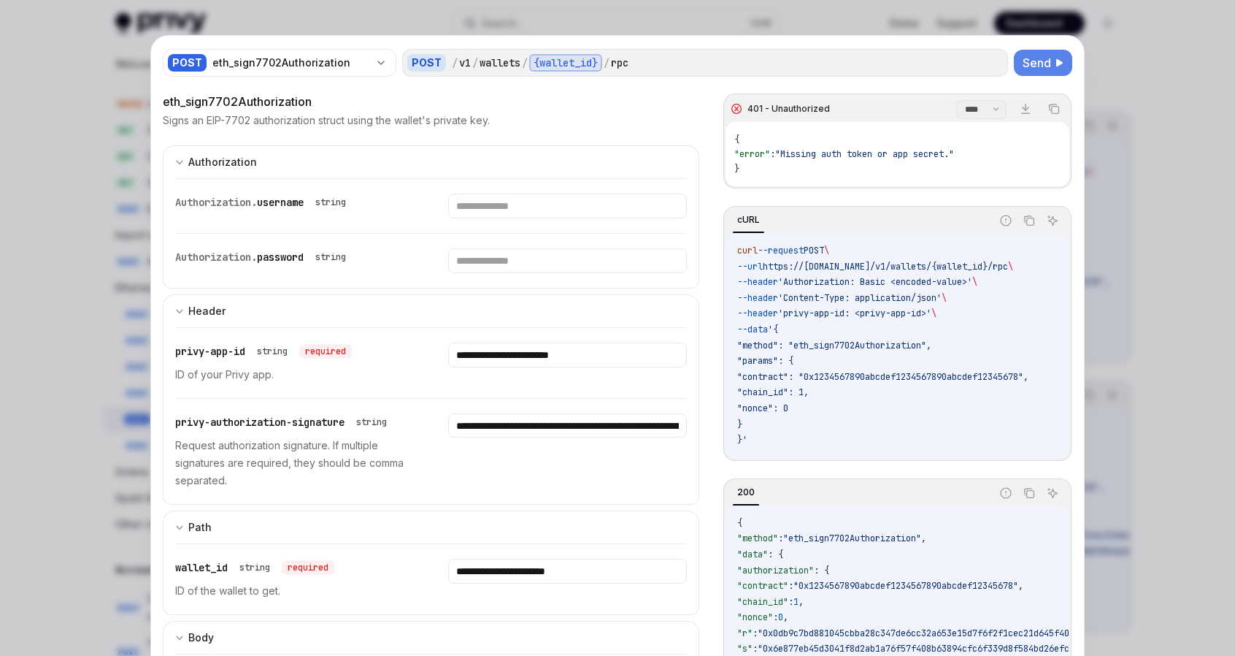
scroll to position [511, 0]
click at [634, 202] on input "text" at bounding box center [567, 205] width 238 height 25
type input "**********"
click at [1023, 63] on span "Send" at bounding box center [1037, 63] width 28 height 18
click at [672, 199] on icon at bounding box center [678, 205] width 12 height 12
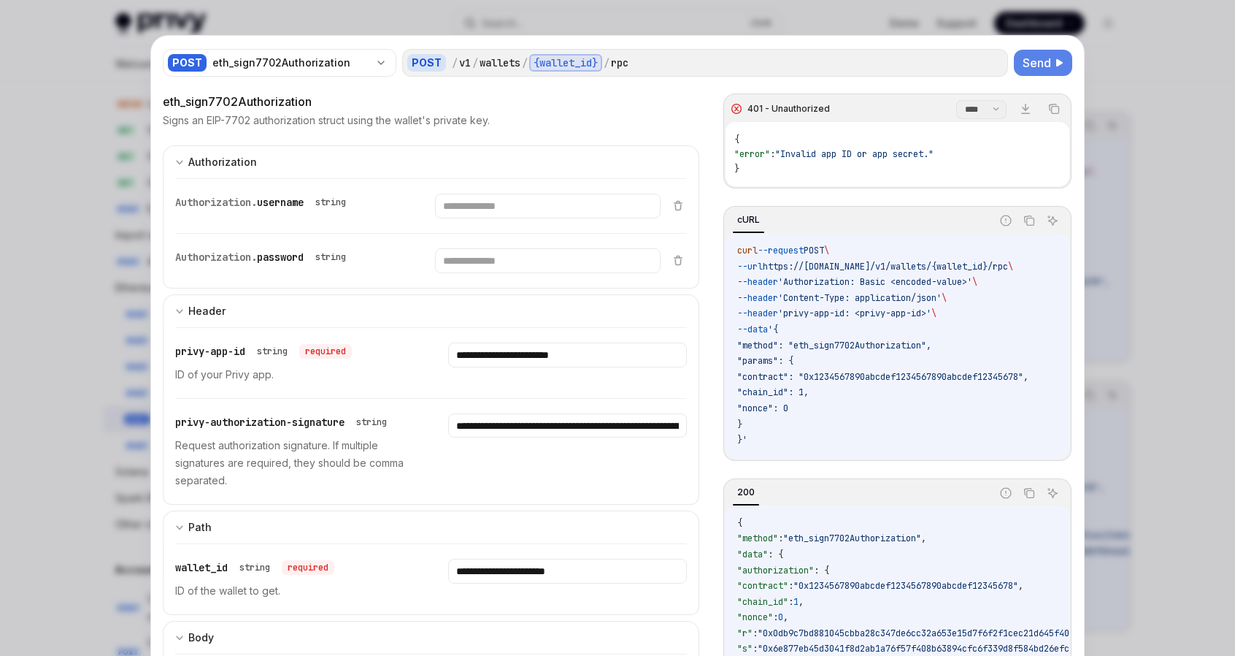
click at [1025, 63] on span "Send" at bounding box center [1037, 63] width 28 height 18
click at [1037, 60] on span "Send" at bounding box center [1037, 63] width 28 height 18
click at [1025, 64] on span "Send" at bounding box center [1037, 63] width 28 height 18
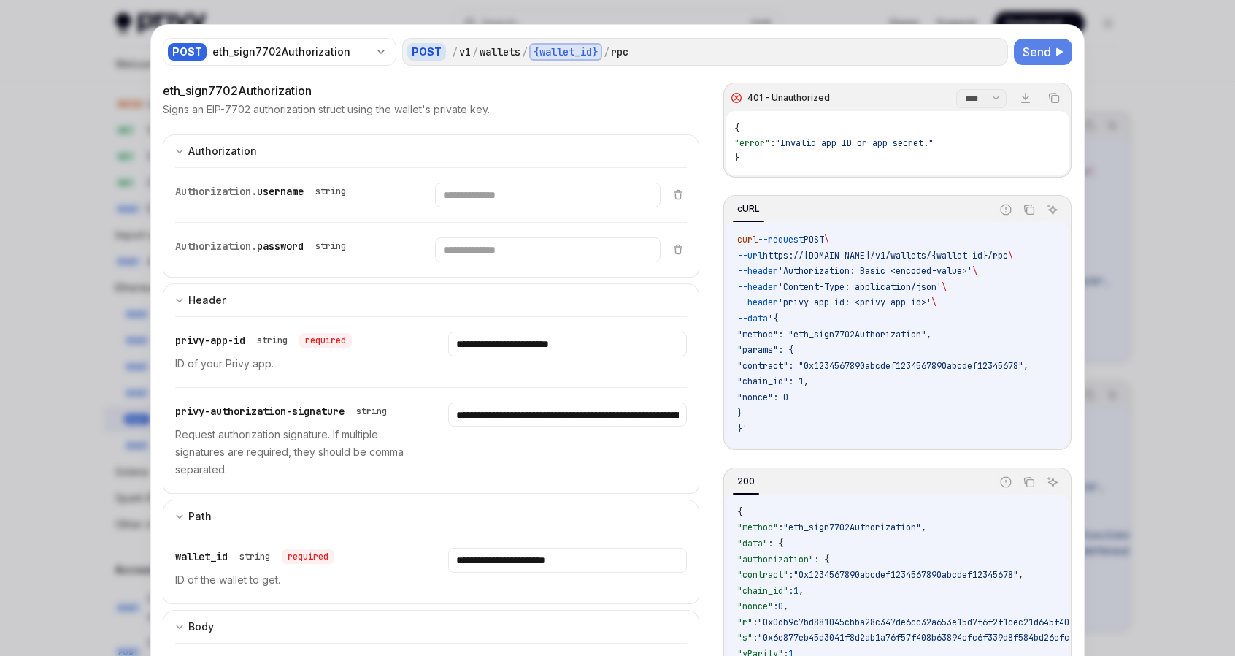
scroll to position [0, 0]
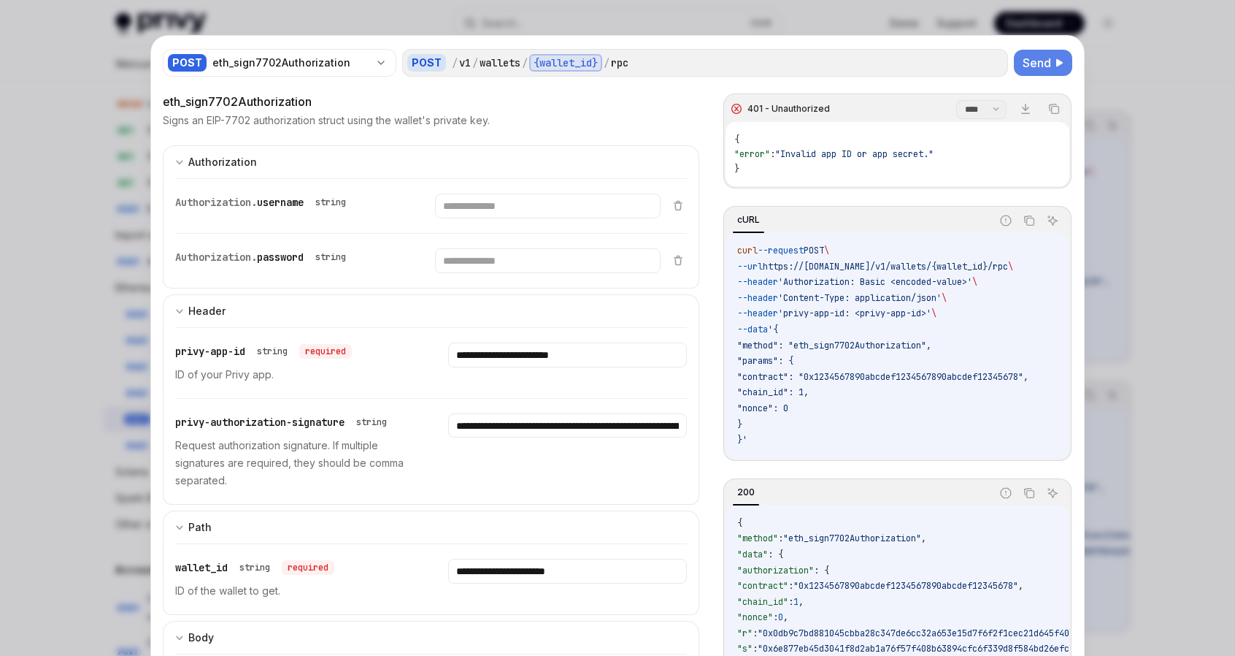
click at [1030, 66] on span "Send" at bounding box center [1037, 63] width 28 height 18
click at [1027, 60] on span "Send" at bounding box center [1037, 63] width 28 height 18
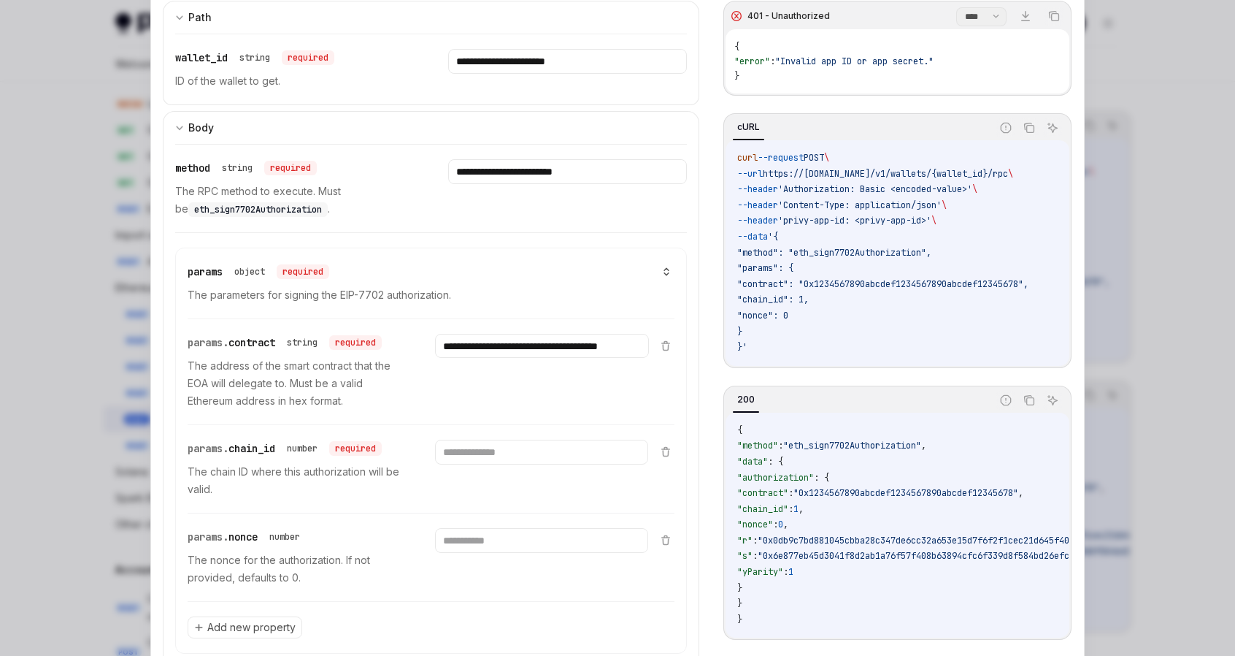
scroll to position [511, 0]
click at [663, 268] on icon at bounding box center [667, 270] width 10 height 10
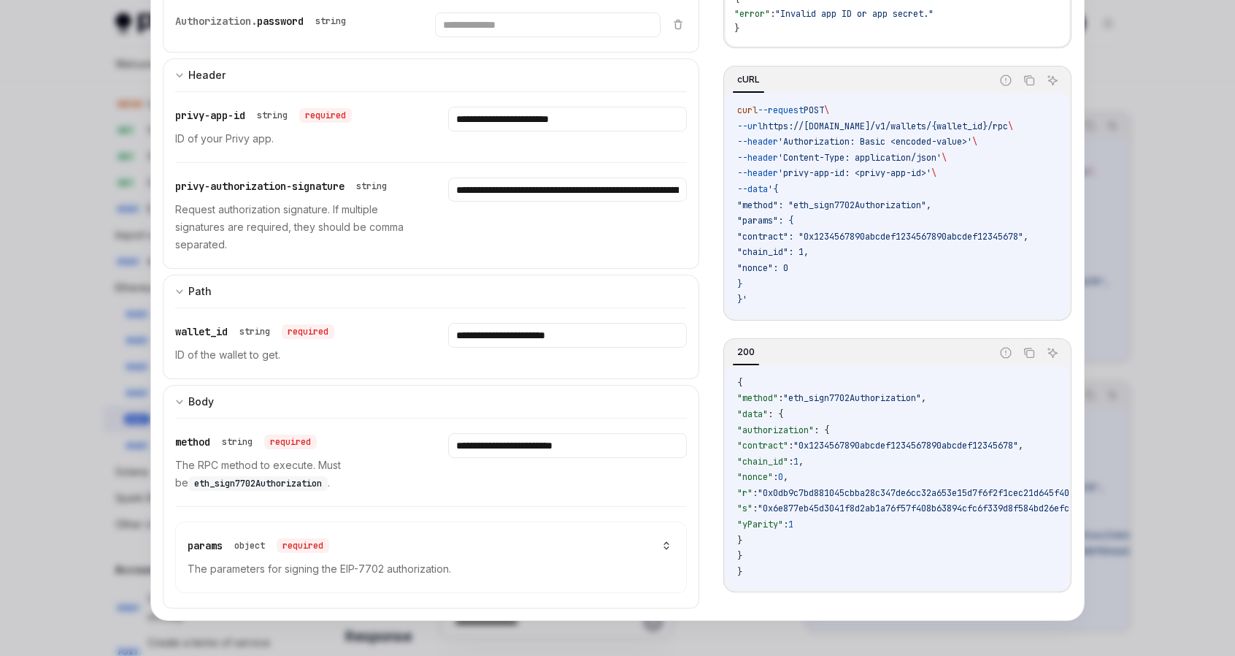
scroll to position [229, 0]
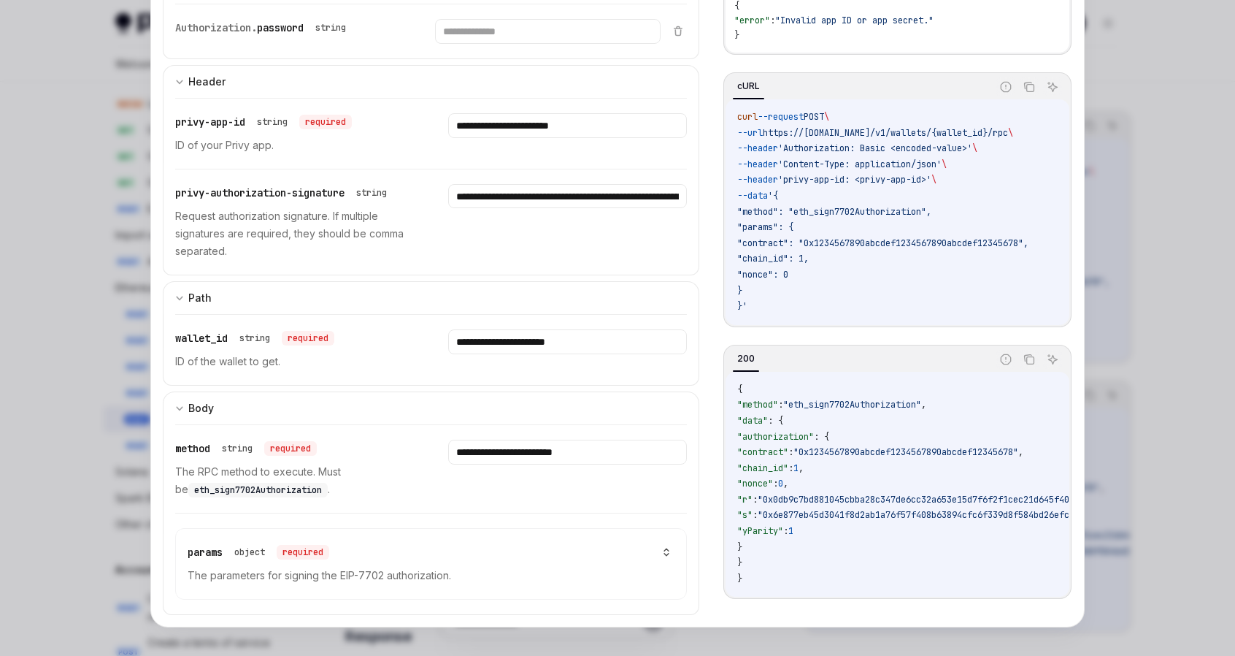
click at [665, 547] on icon at bounding box center [667, 552] width 10 height 10
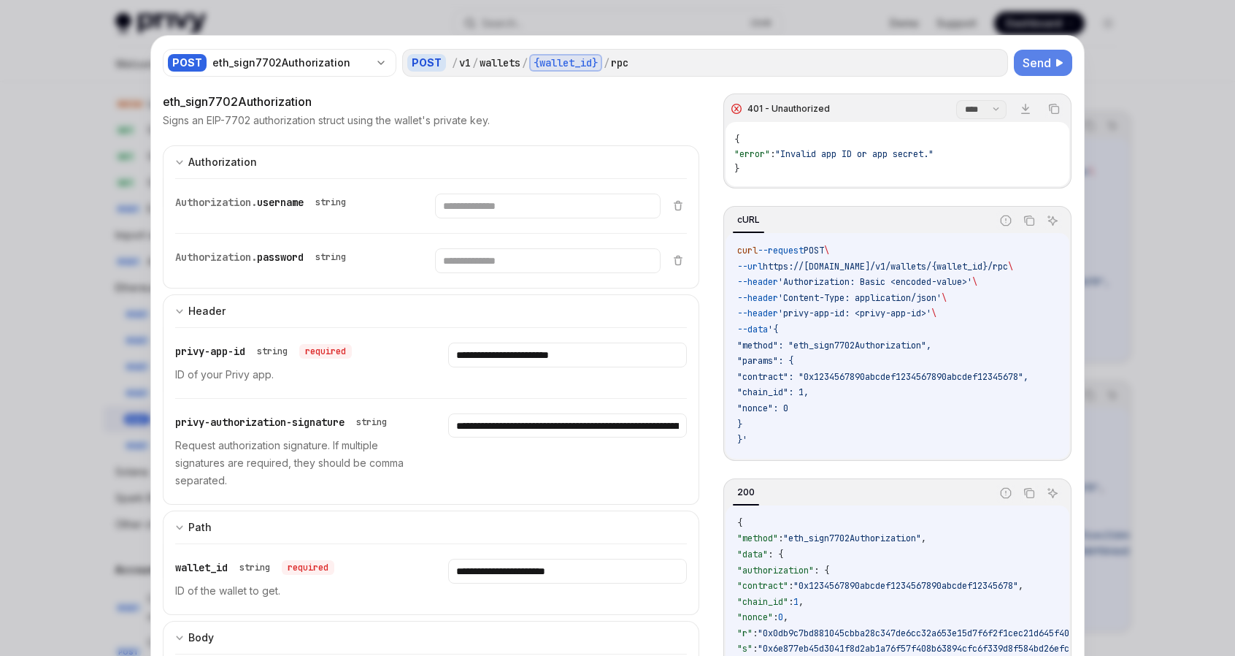
scroll to position [438, 0]
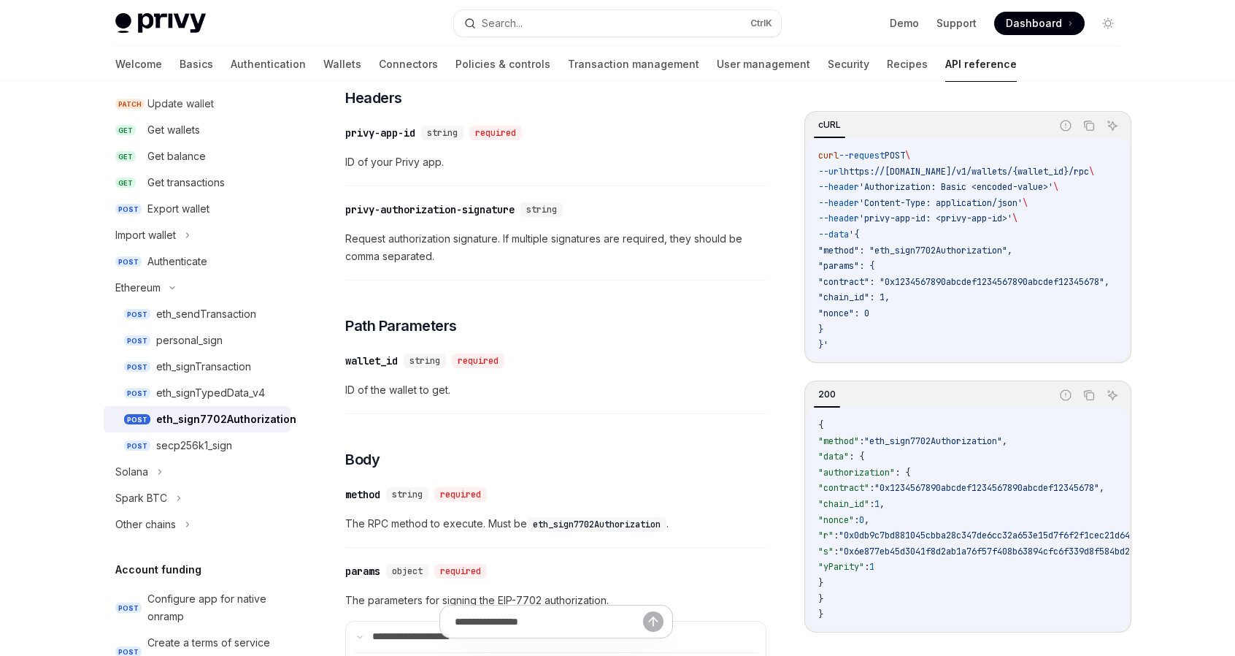
scroll to position [146, 0]
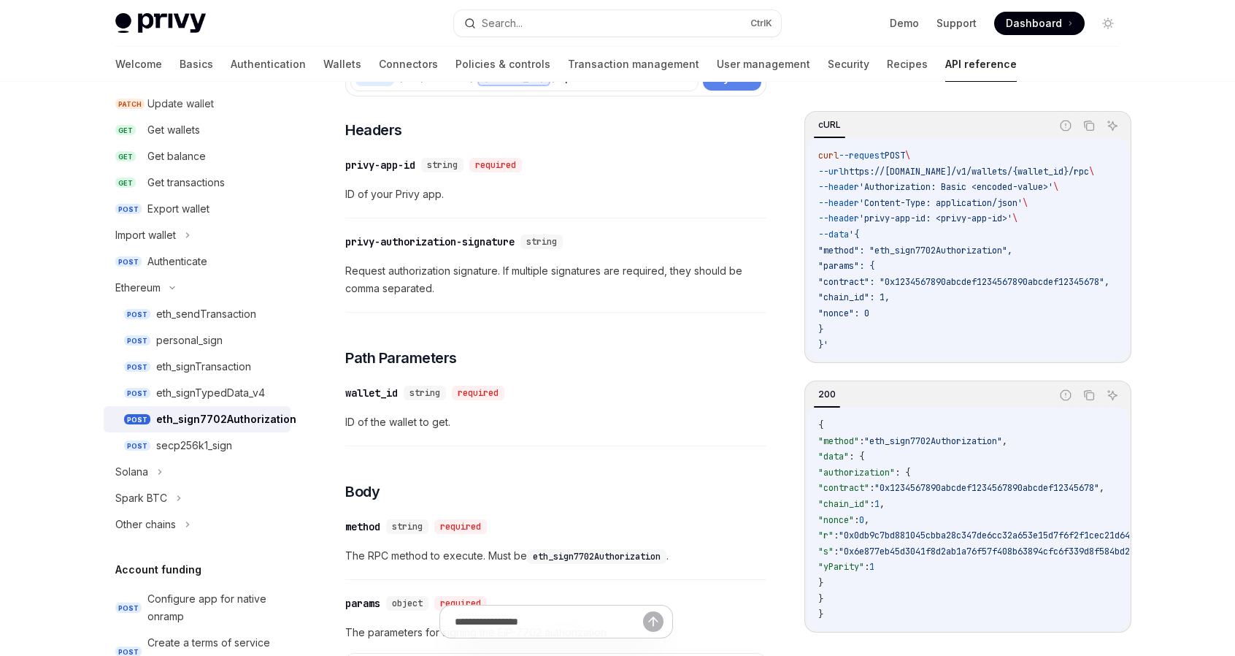
click at [723, 86] on span "Try it" at bounding box center [726, 78] width 28 height 18
type textarea "*"
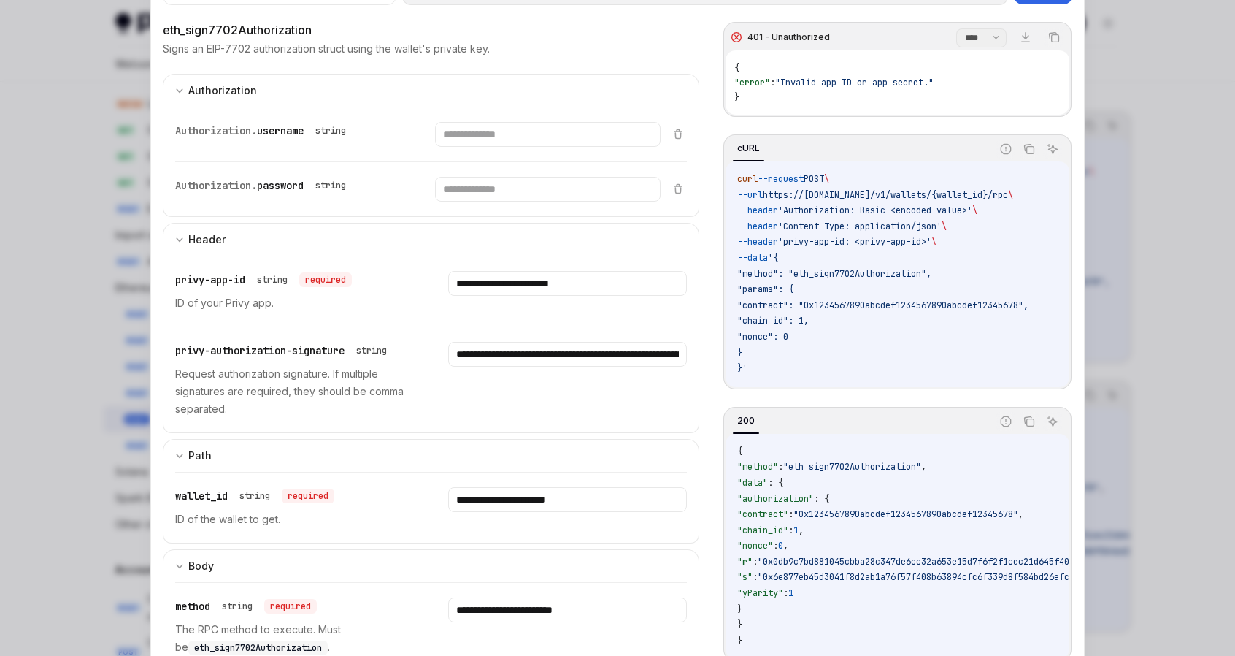
scroll to position [73, 0]
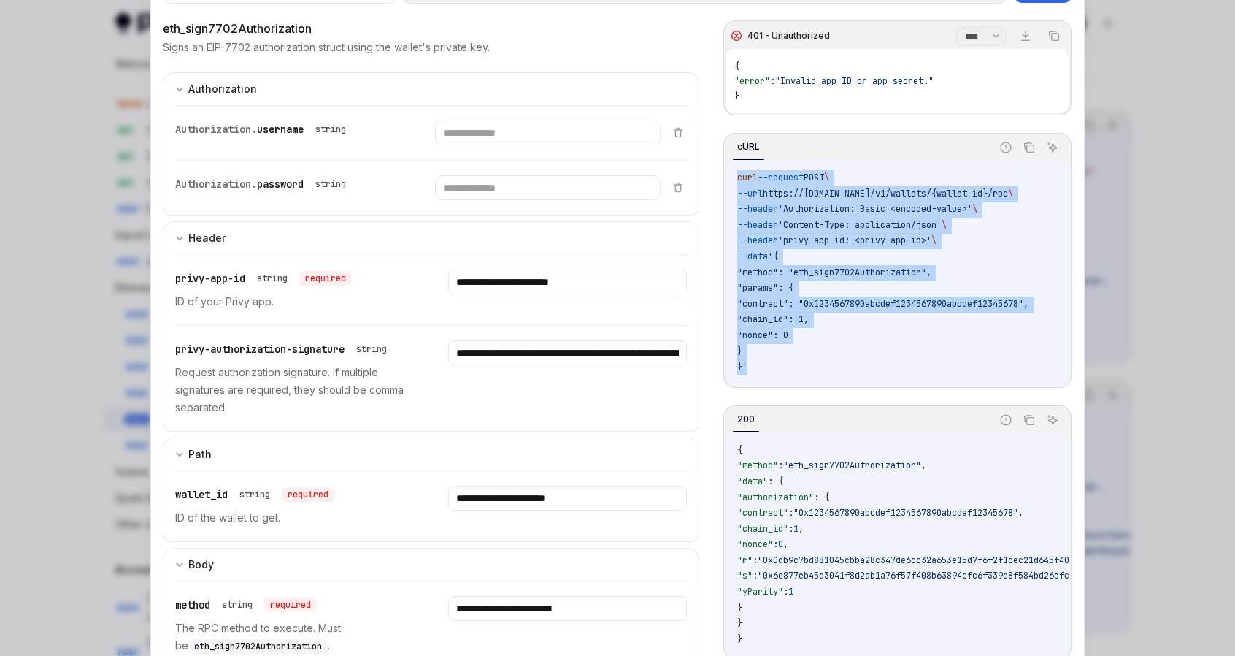
drag, startPoint x: 758, startPoint y: 361, endPoint x: 726, endPoint y: 175, distance: 188.9
click at [726, 175] on div "curl --request POST \ --url https://api.privy.io/v1/wallets/{wallet_id}/rpc \ -…" at bounding box center [898, 273] width 344 height 226
copy code "curl --request POST \ --url https://api.privy.io/v1/wallets/{wallet_id}/rpc \ -…"
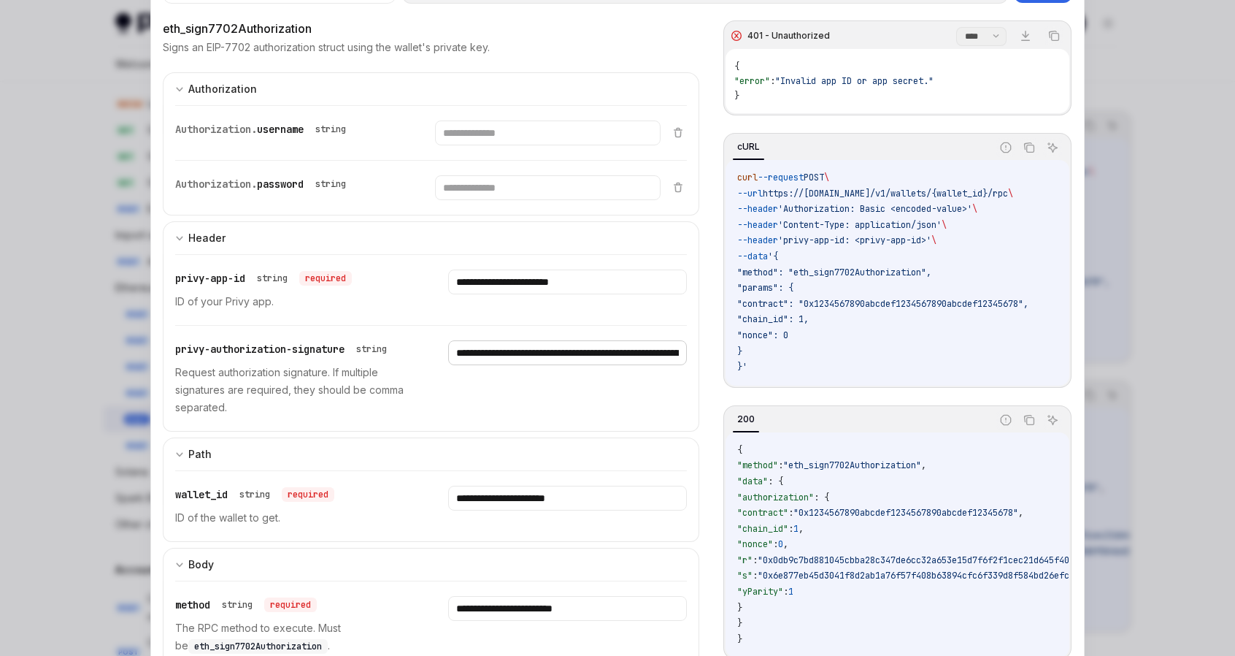
click at [483, 345] on input "**********" at bounding box center [567, 352] width 238 height 25
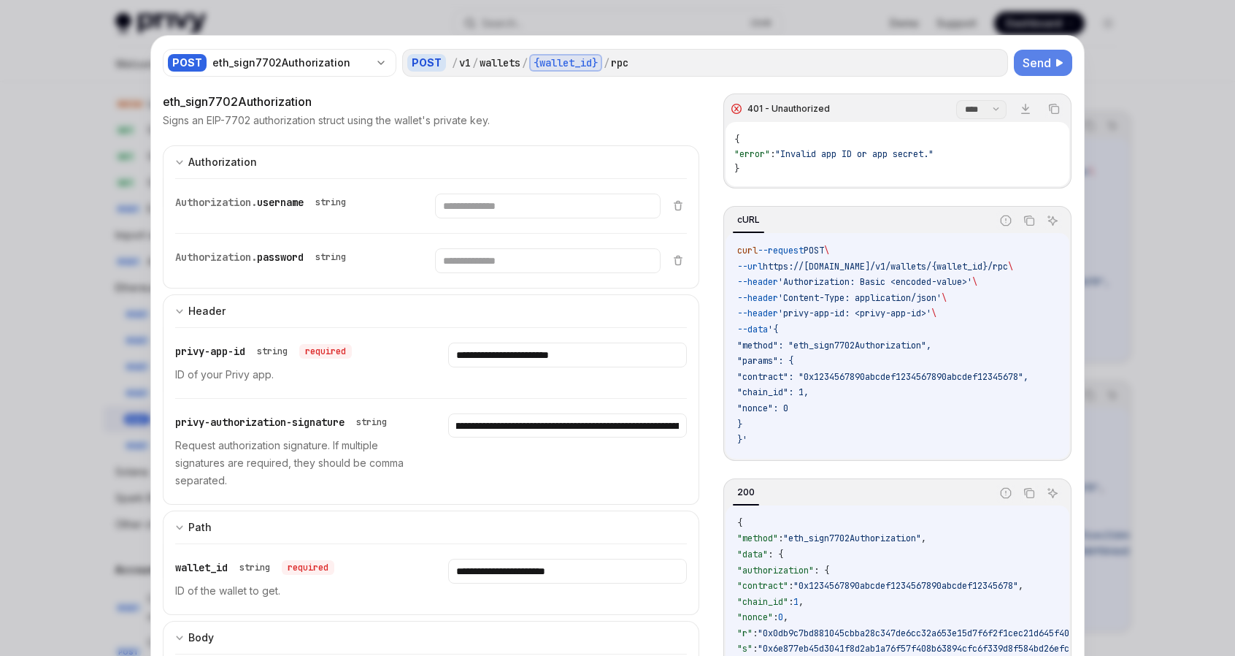
scroll to position [0, 0]
click at [1023, 65] on span "Send" at bounding box center [1037, 63] width 28 height 18
click at [1023, 55] on span "Send" at bounding box center [1037, 63] width 28 height 18
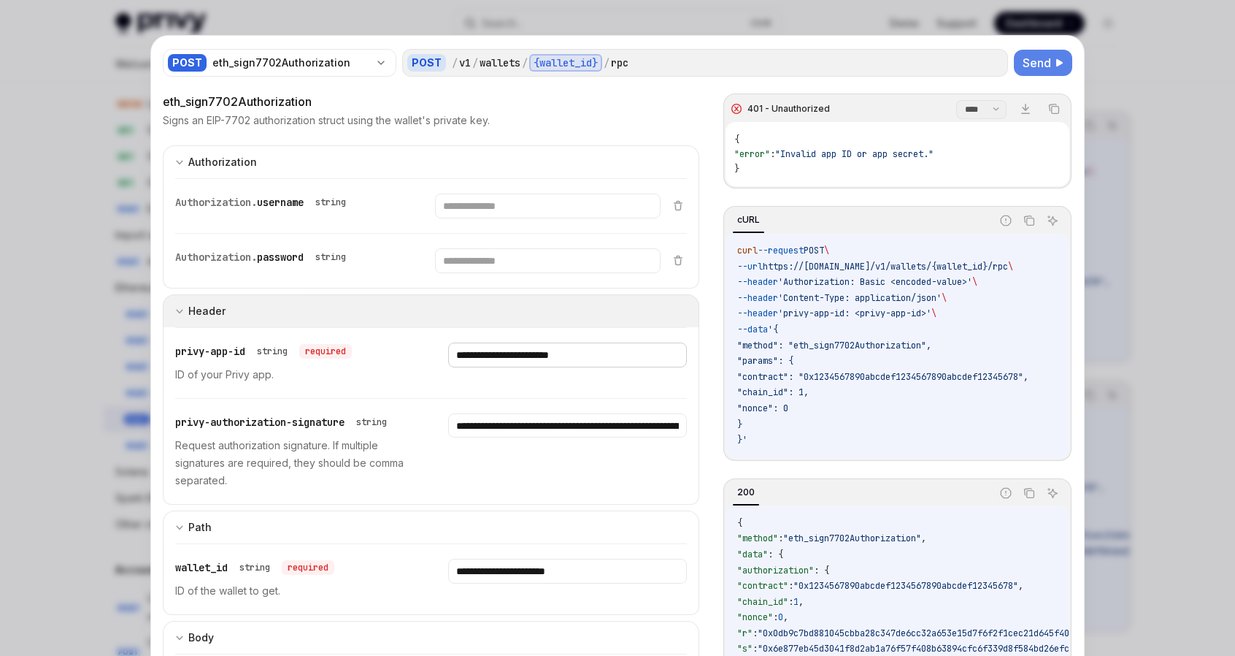
drag, startPoint x: 627, startPoint y: 353, endPoint x: 416, endPoint y: 322, distance: 213.3
click at [416, 322] on div "**********" at bounding box center [431, 399] width 537 height 210
paste input "text"
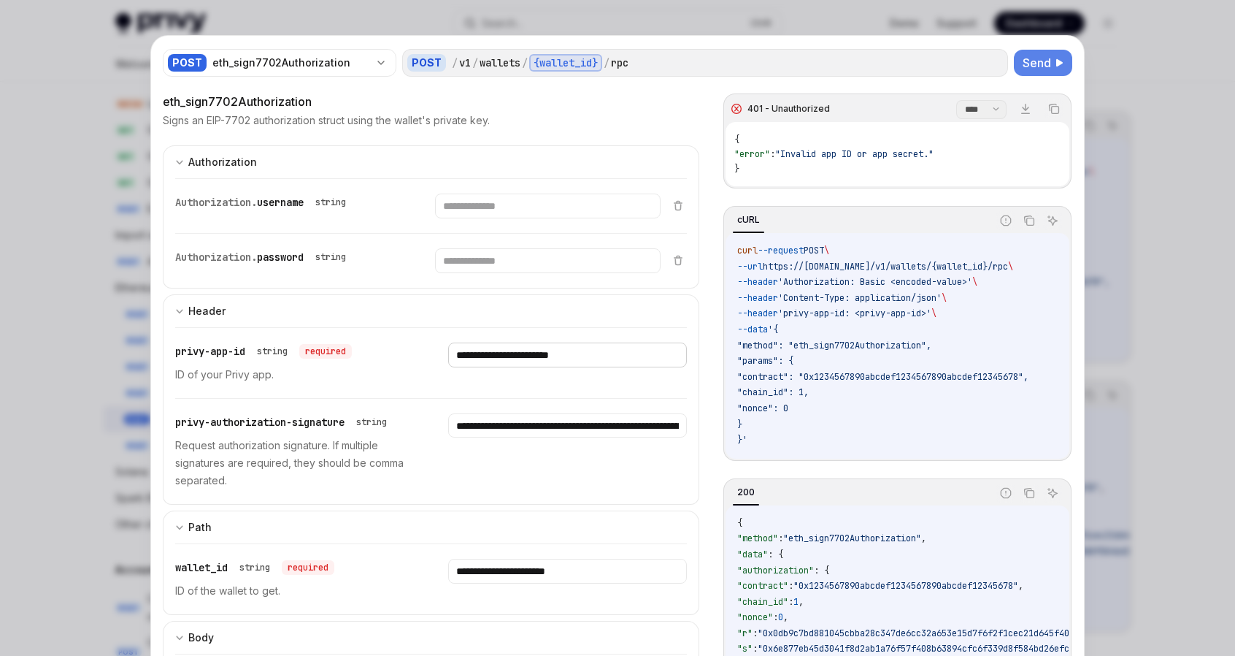
type input "**********"
click at [1038, 65] on span "Send" at bounding box center [1037, 63] width 28 height 18
click at [1033, 62] on span "Send" at bounding box center [1037, 63] width 28 height 18
click at [1031, 58] on span "Send" at bounding box center [1037, 63] width 28 height 18
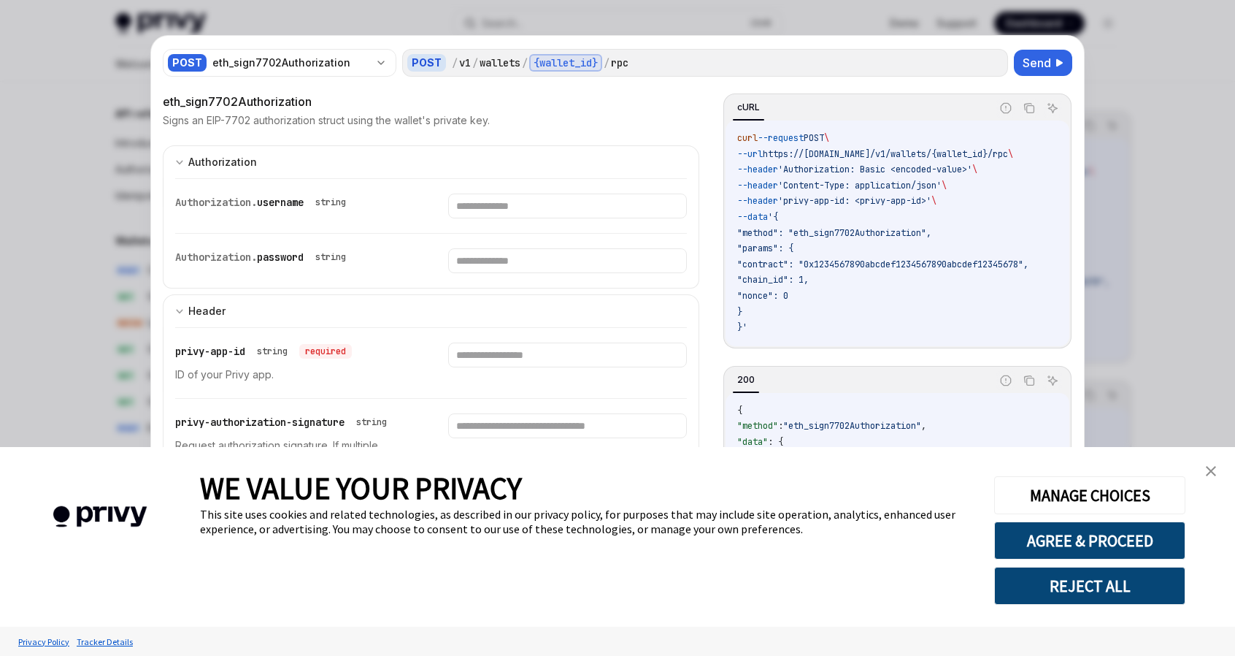
click at [1209, 471] on img "close banner" at bounding box center [1211, 471] width 10 height 10
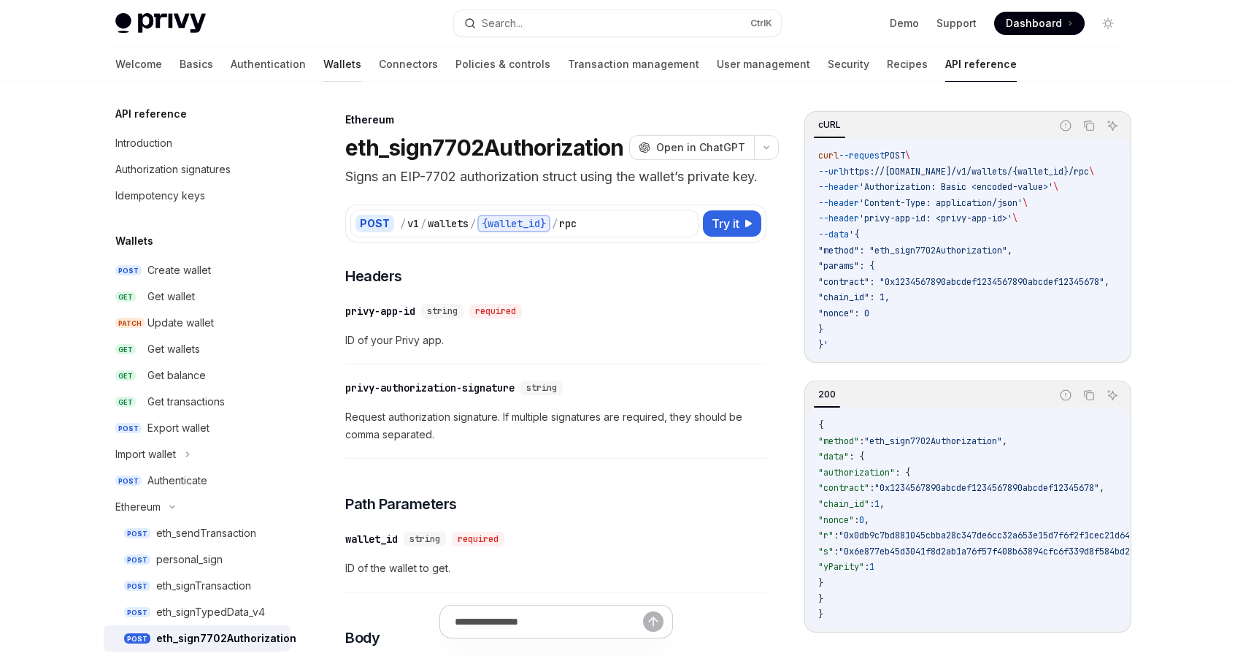
click at [323, 64] on link "Wallets" at bounding box center [342, 64] width 38 height 35
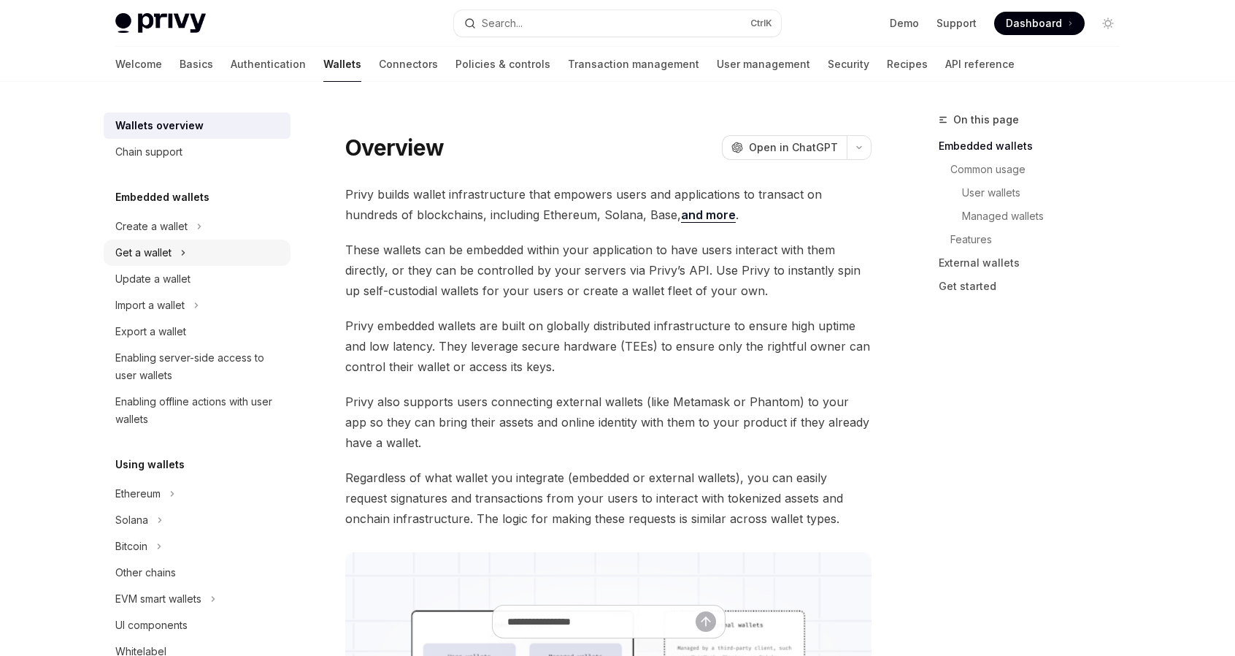
click at [177, 245] on button "Get a wallet" at bounding box center [197, 252] width 187 height 26
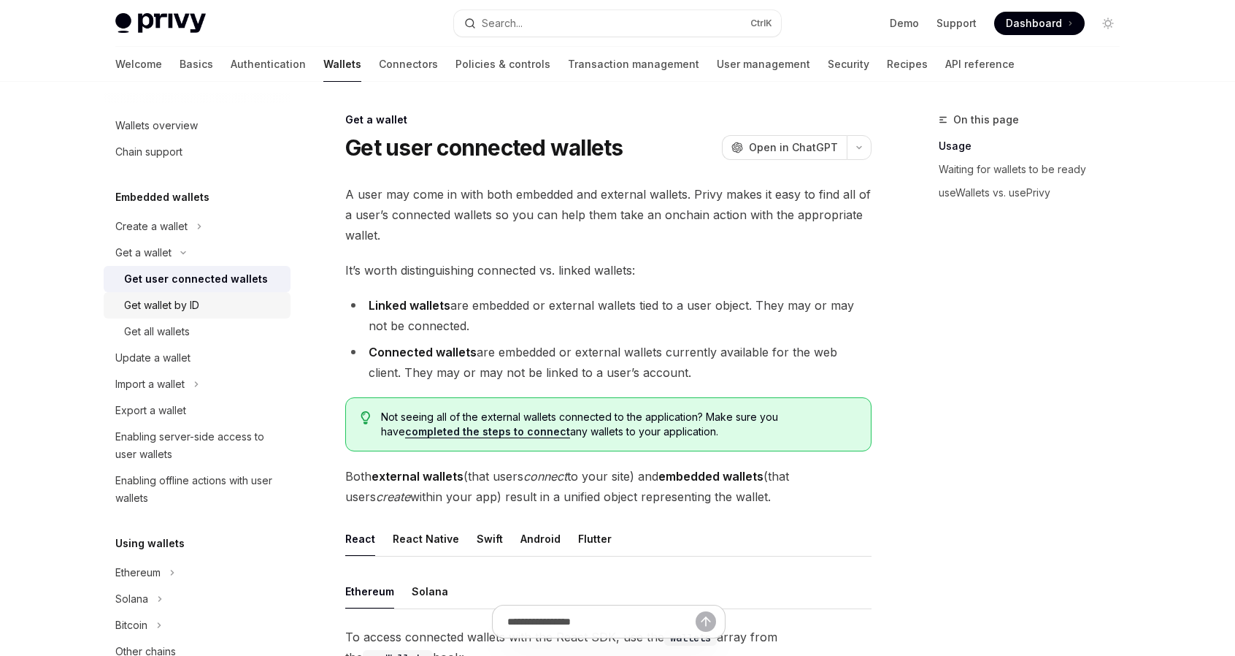
click at [184, 307] on div "Get wallet by ID" at bounding box center [161, 305] width 75 height 18
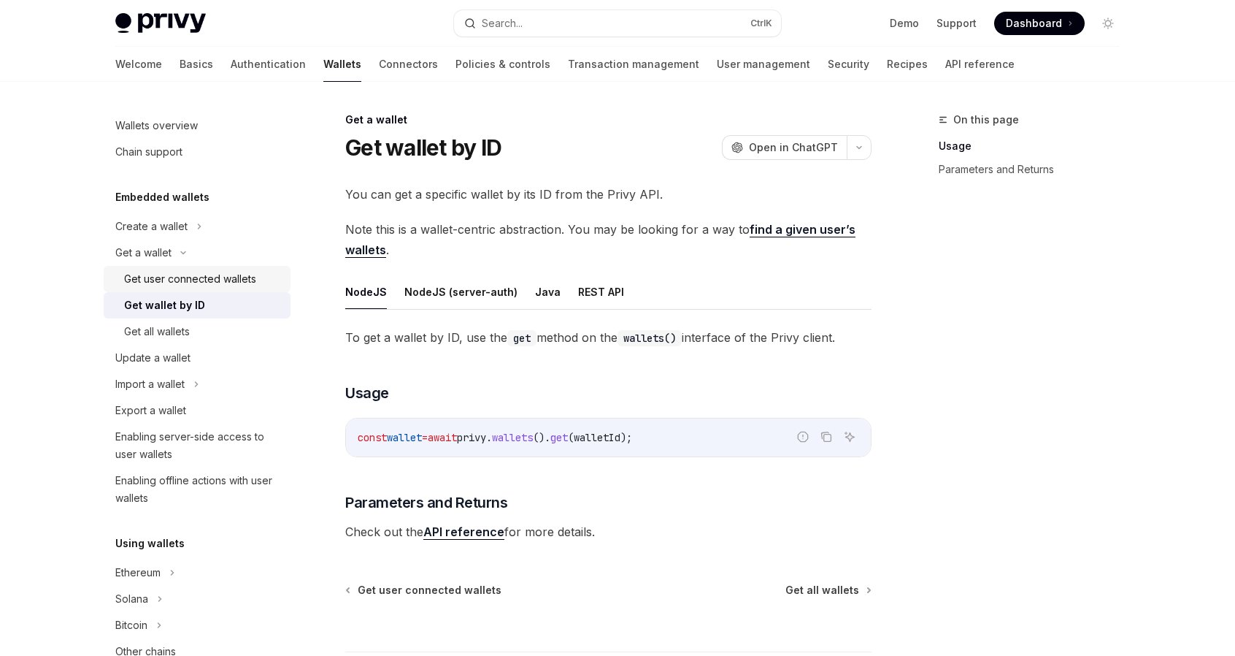
click at [187, 284] on div "Get user connected wallets" at bounding box center [190, 279] width 132 height 18
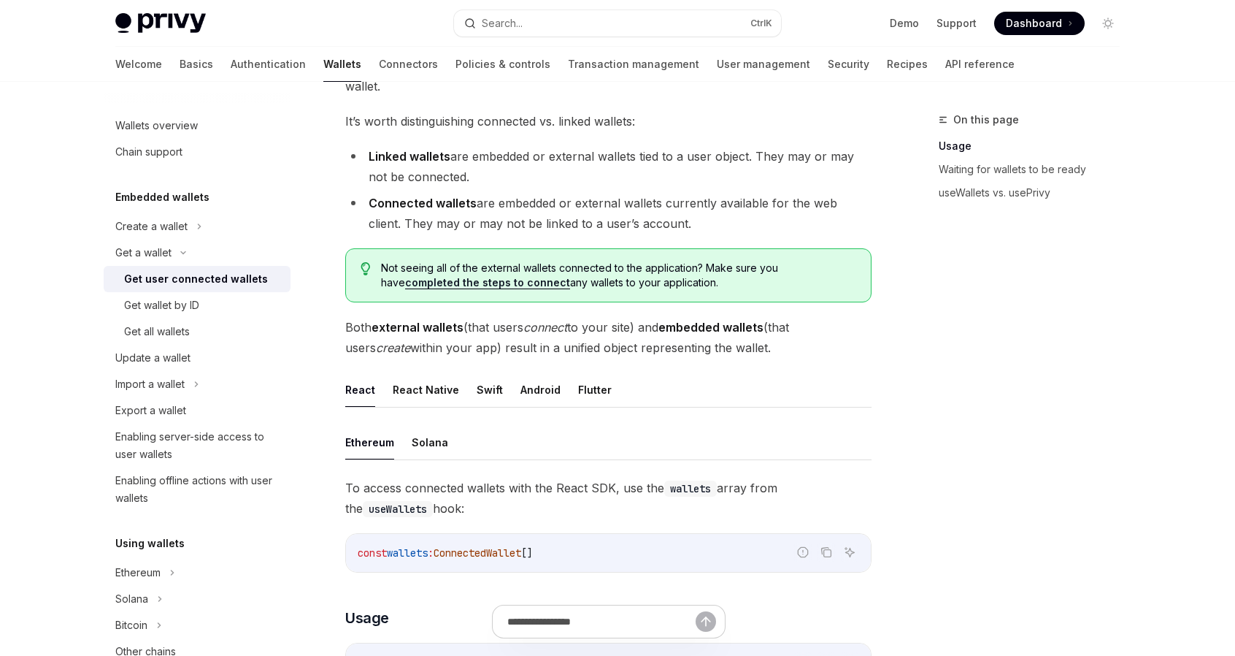
scroll to position [219, 0]
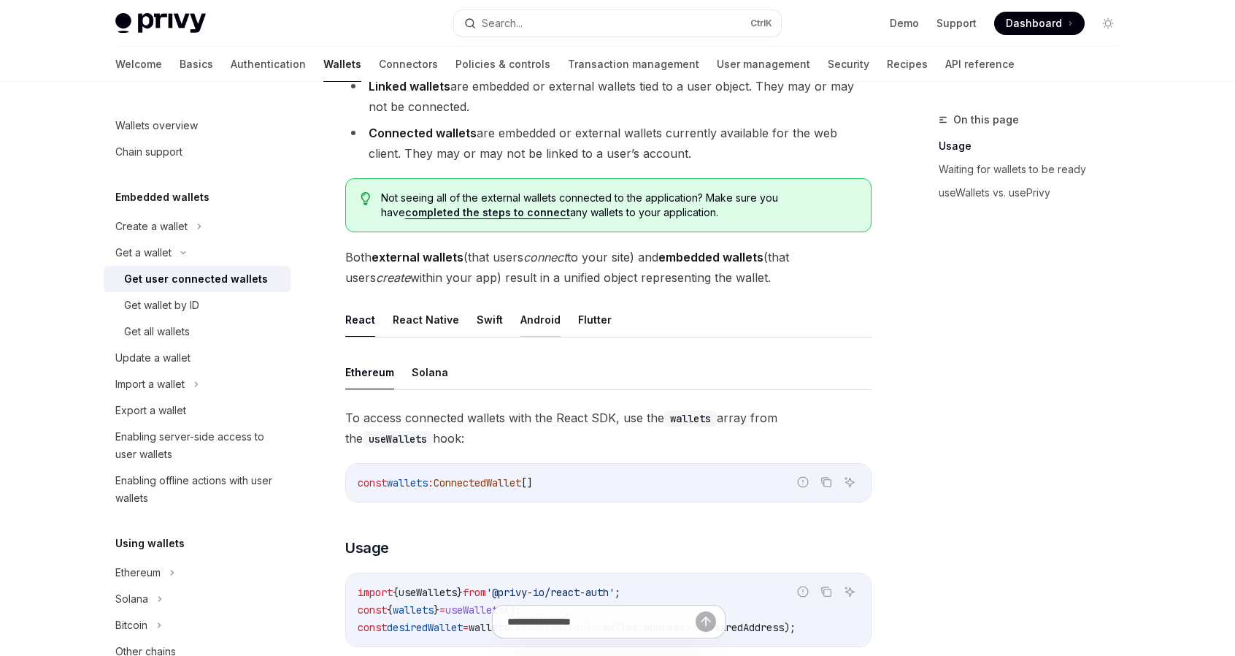
click at [536, 313] on button "Android" at bounding box center [541, 319] width 40 height 34
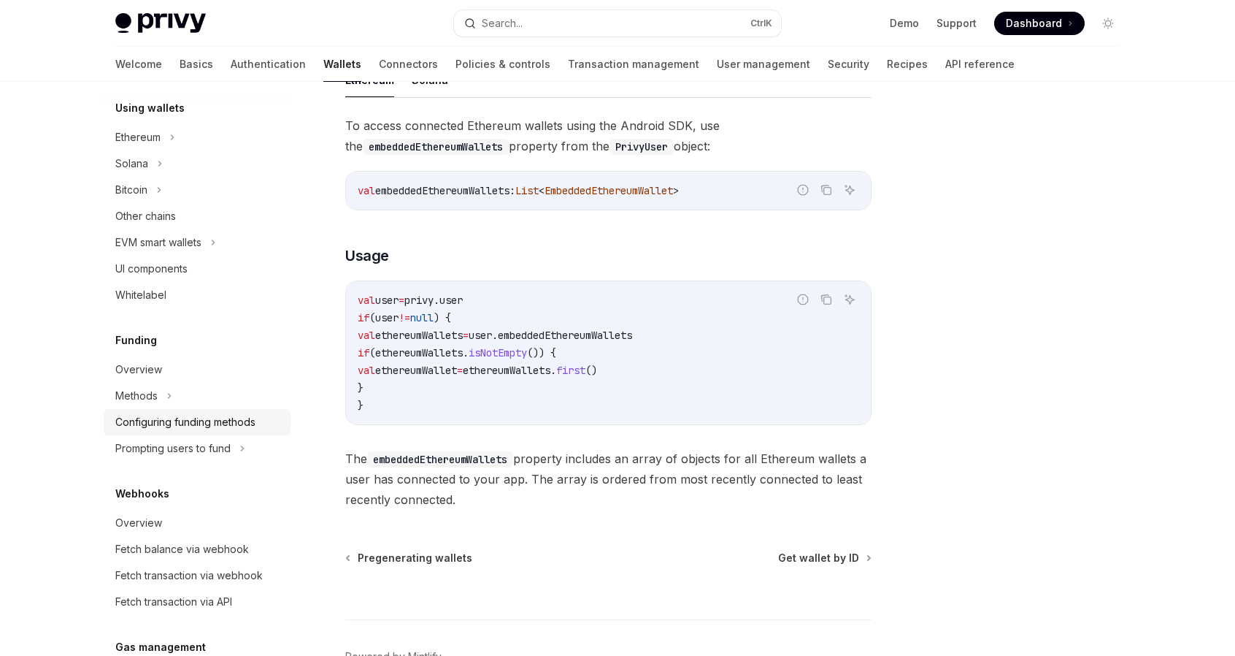
scroll to position [438, 0]
click at [161, 394] on button "Methods" at bounding box center [197, 393] width 187 height 26
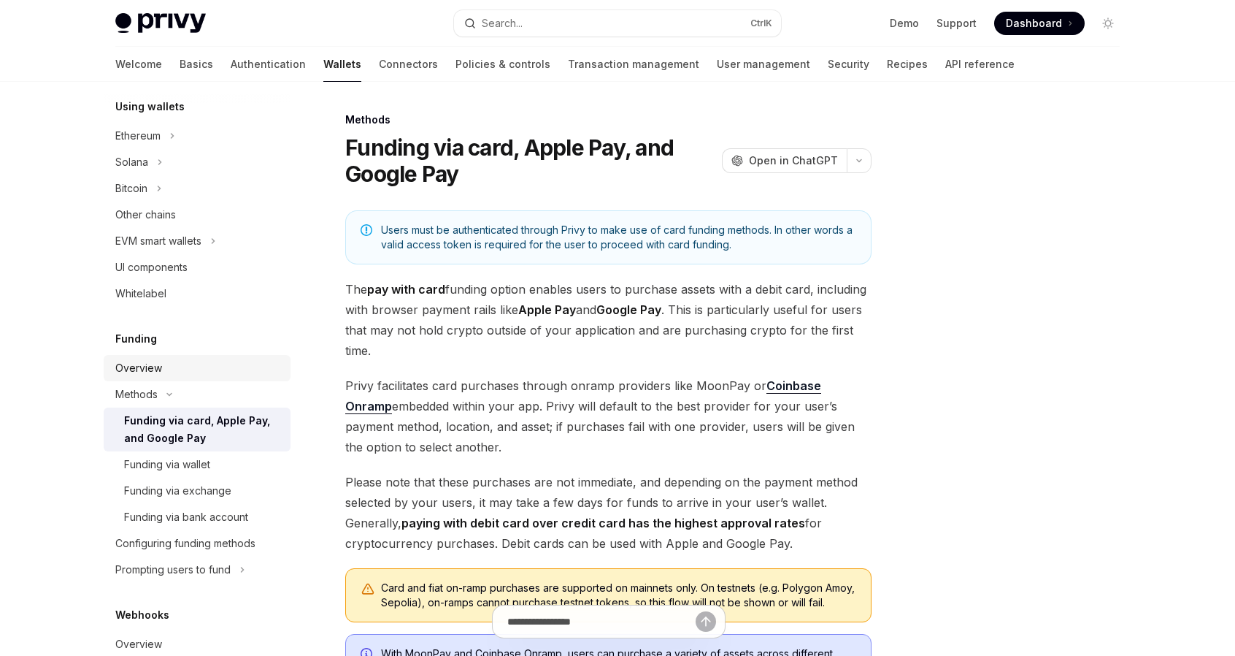
scroll to position [435, 0]
click at [161, 136] on button "Ethereum" at bounding box center [197, 137] width 187 height 26
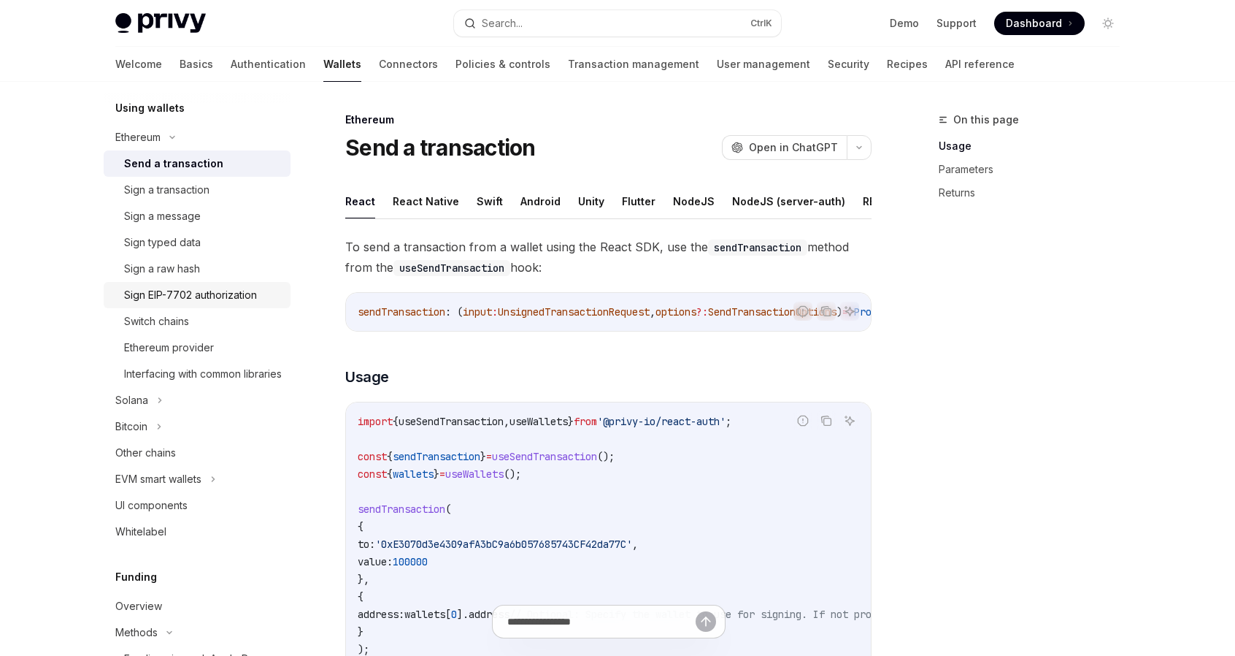
click at [156, 294] on div "Sign EIP-7702 authorization" at bounding box center [190, 295] width 133 height 18
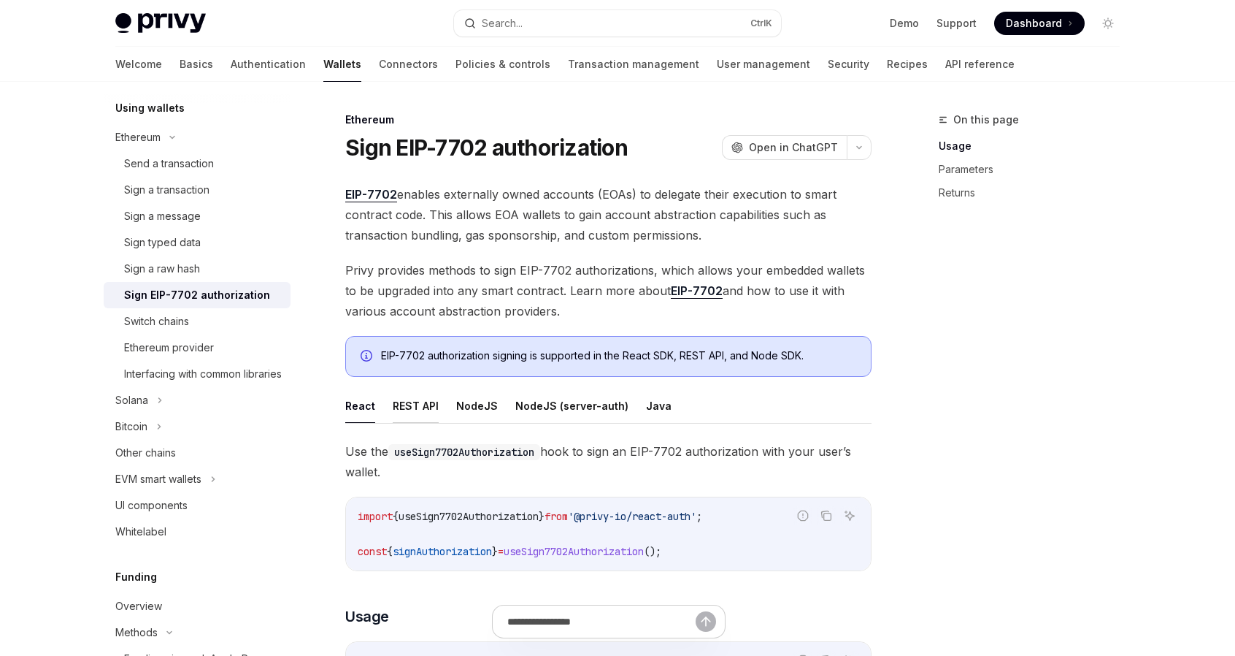
click at [421, 407] on button "REST API" at bounding box center [416, 405] width 46 height 34
type textarea "*"
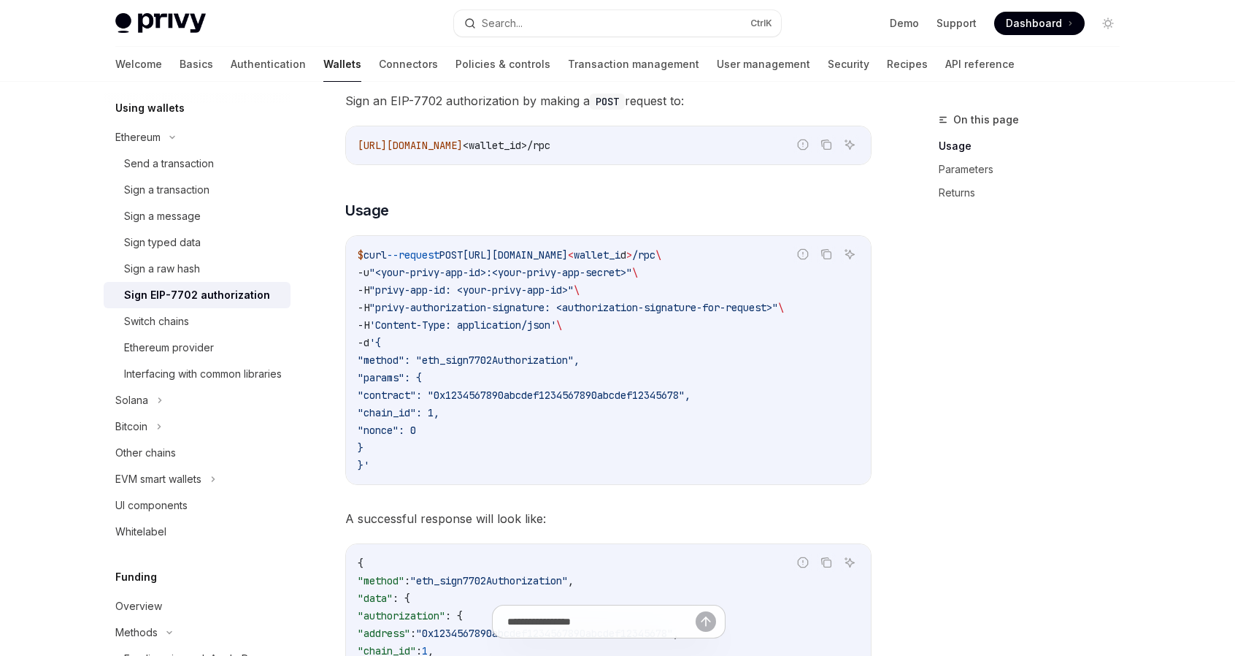
scroll to position [365, 0]
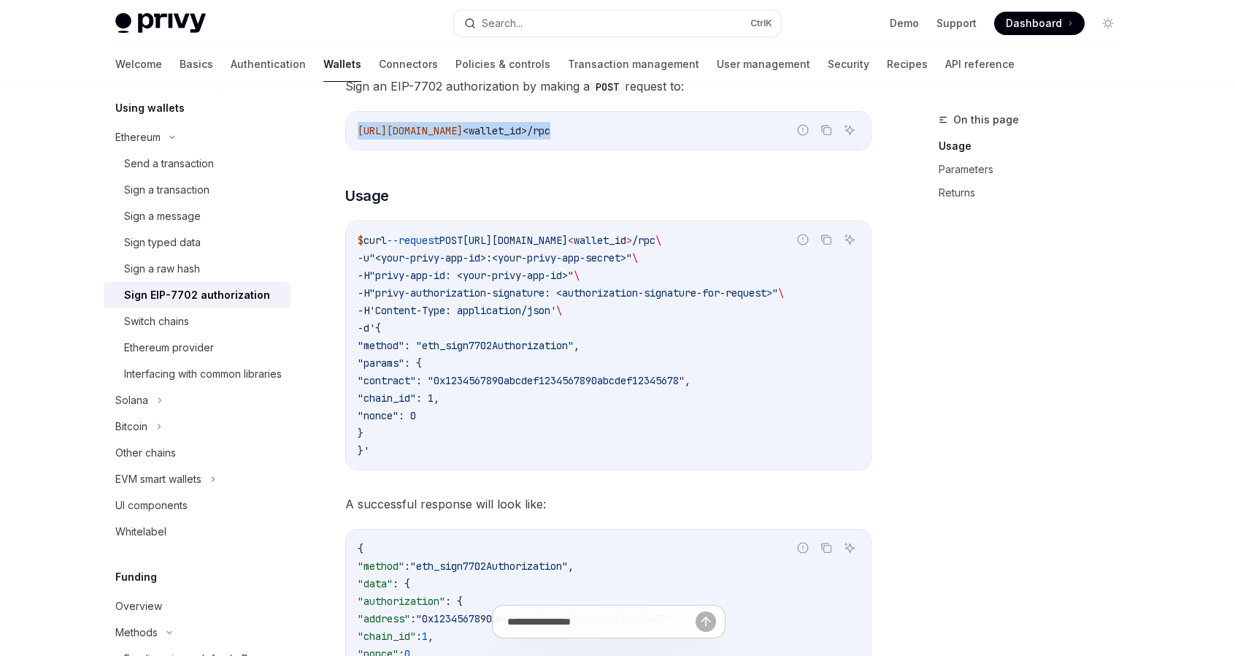
drag, startPoint x: 665, startPoint y: 126, endPoint x: 355, endPoint y: 137, distance: 310.5
click at [355, 137] on div "https://api.privy.io/v1/wallets/ <wallet_id>/rpc" at bounding box center [608, 131] width 525 height 38
copy span "https://api.privy.io/v1/wallets/ <wallet_id>/rpc"
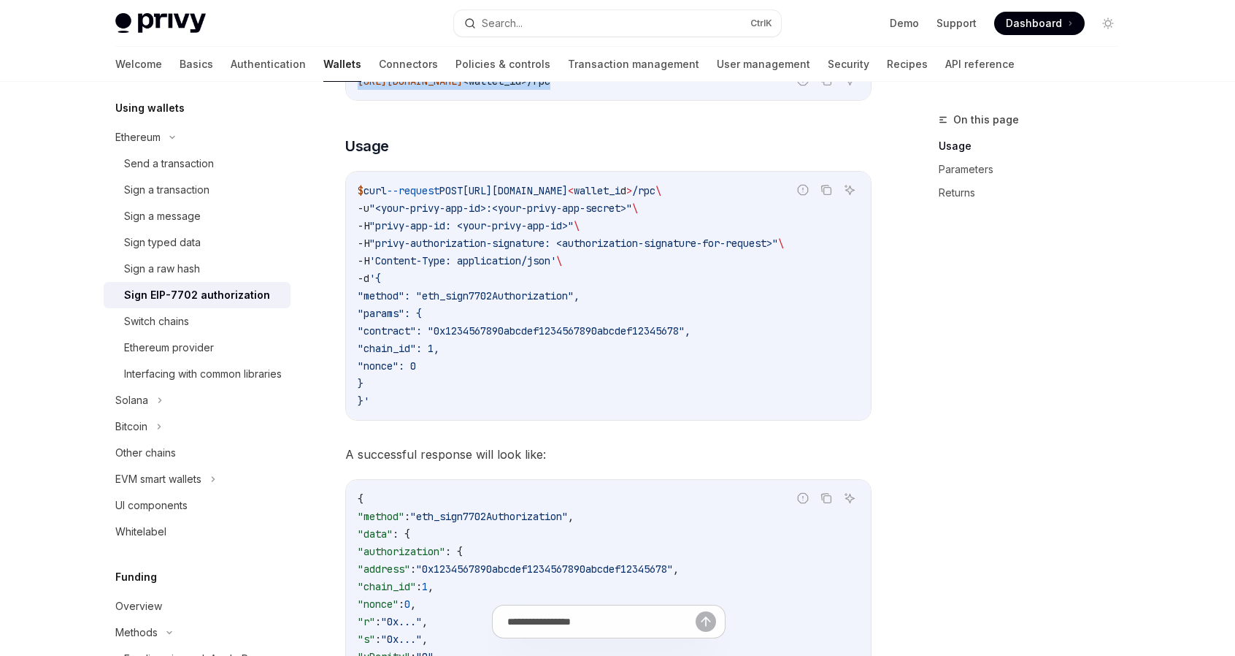
scroll to position [307, 0]
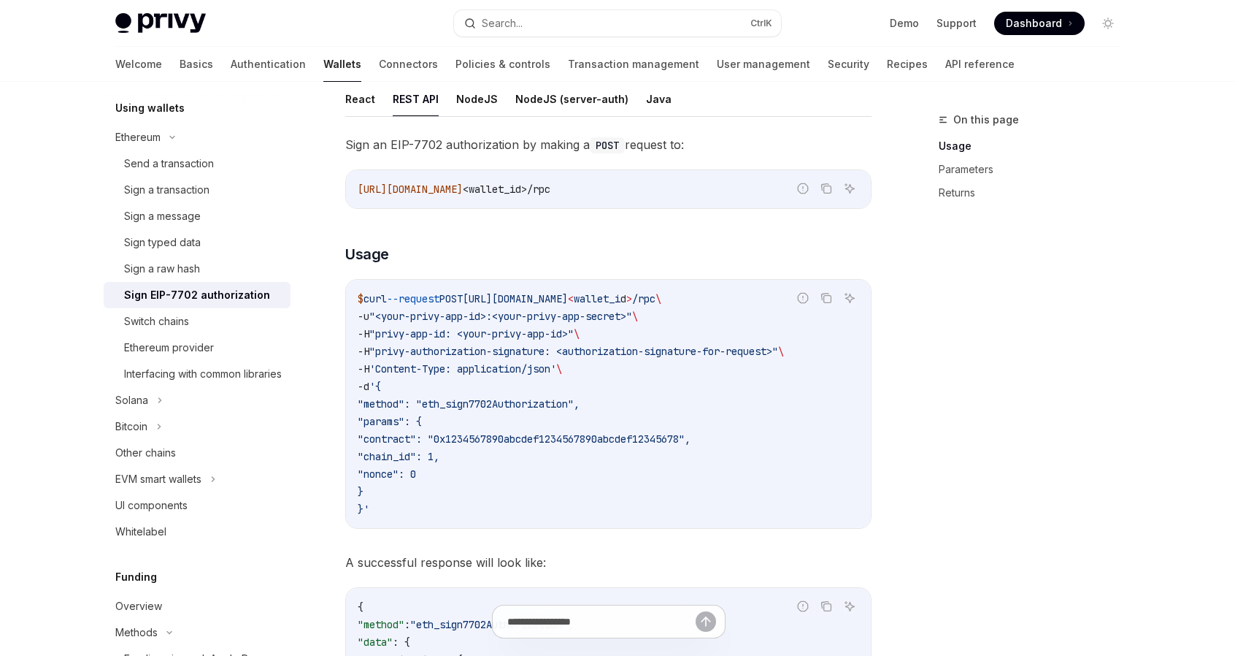
click at [830, 296] on icon "Copy the contents from the code block" at bounding box center [827, 299] width 7 height 7
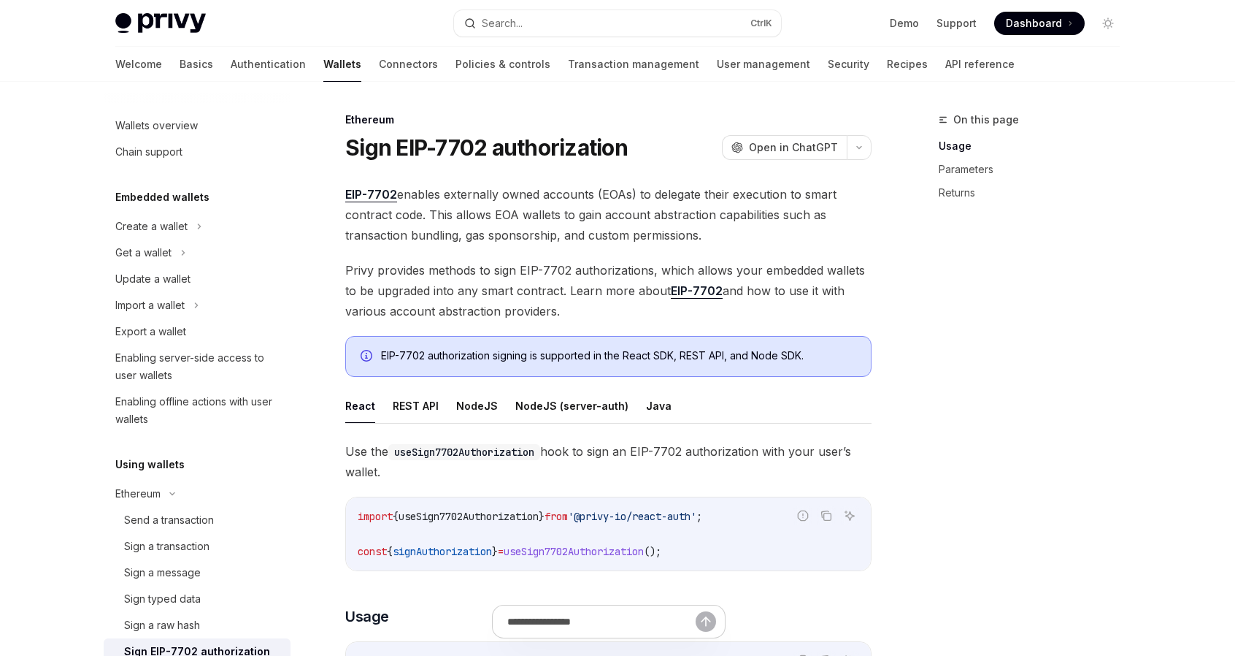
scroll to position [283, 0]
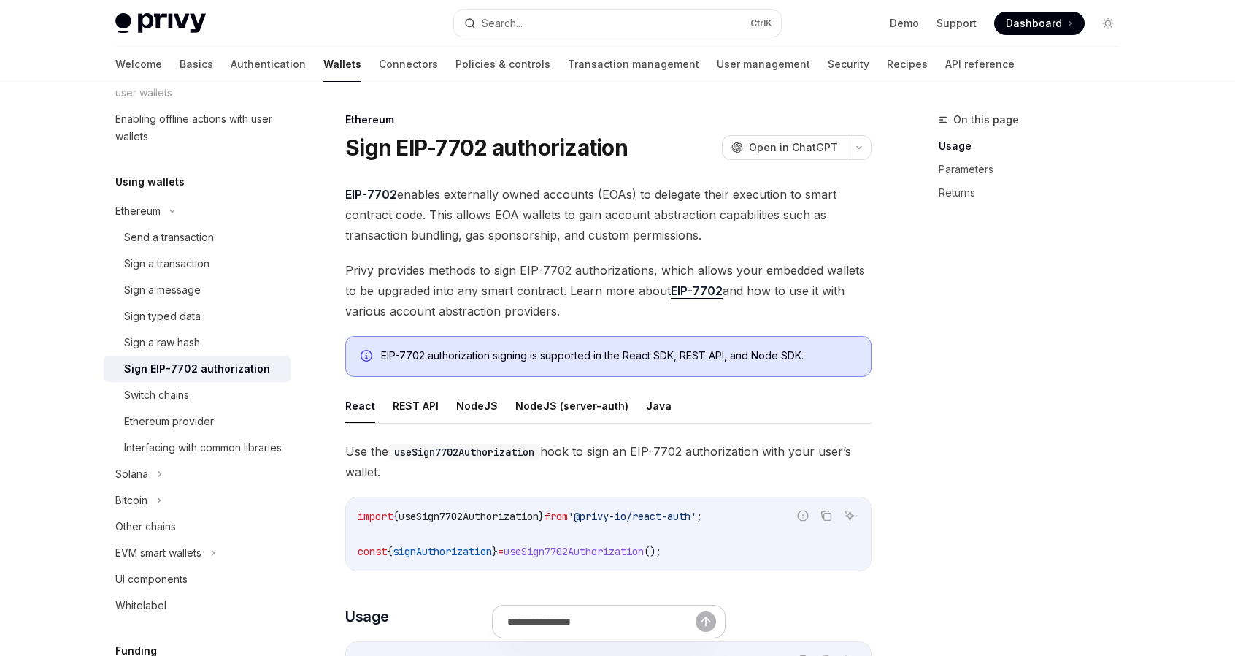
type textarea "*"
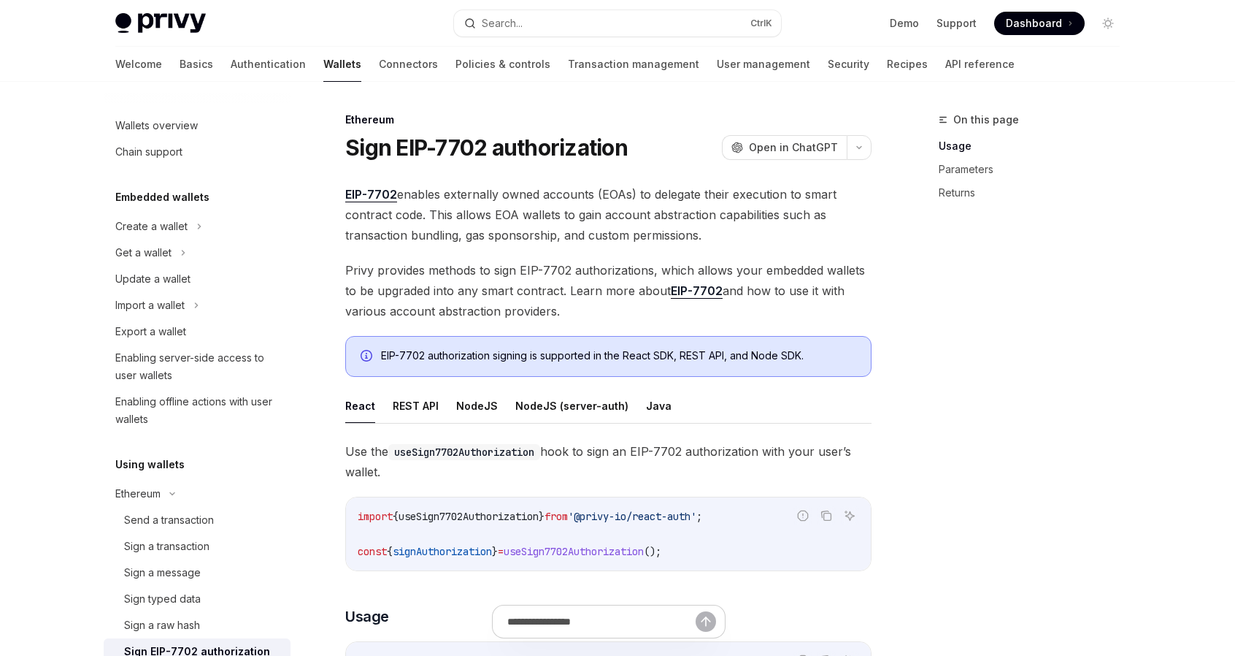
scroll to position [283, 0]
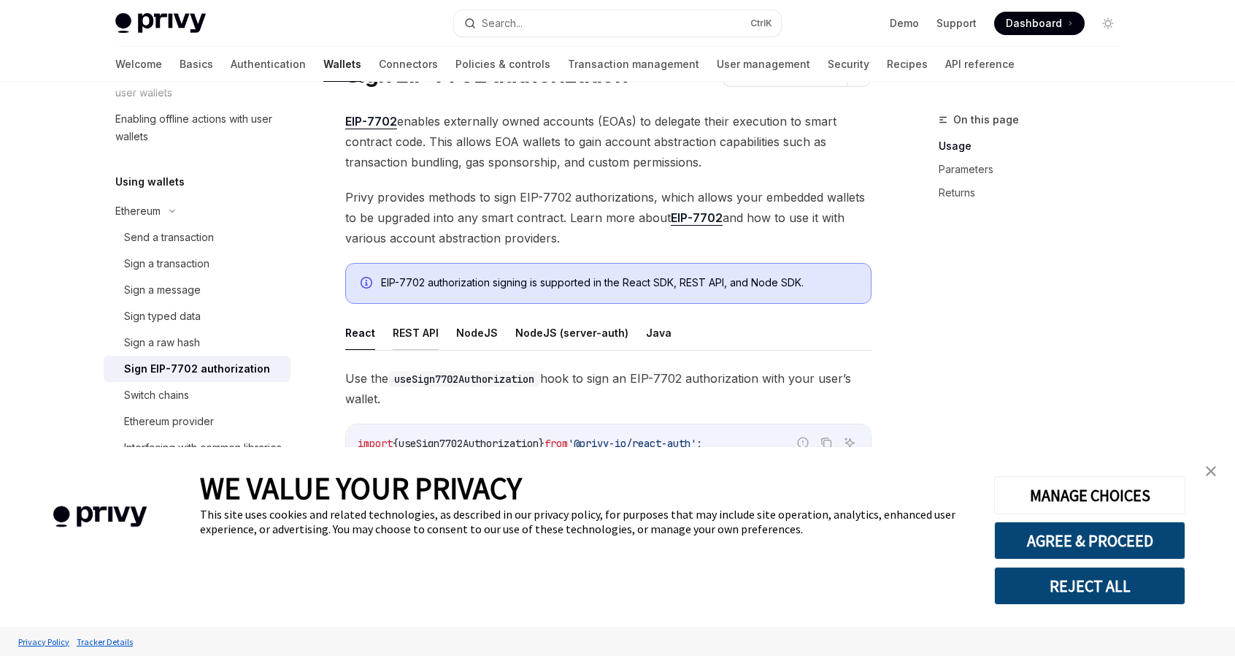
click at [427, 334] on button "REST API" at bounding box center [416, 332] width 46 height 34
type textarea "*"
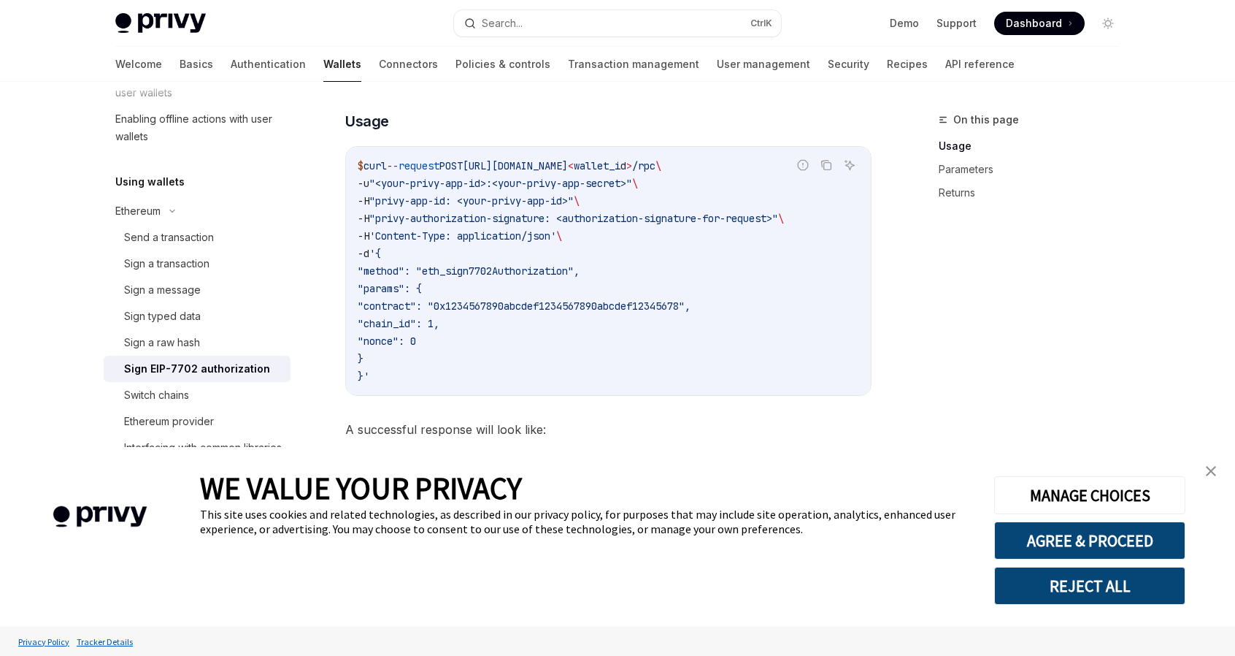
scroll to position [438, 0]
click at [437, 306] on span ""contract": "0x1234567890abcdef1234567890abcdef12345678"," at bounding box center [524, 307] width 333 height 13
copy span "contract"
click at [425, 327] on span ""chain_id": 1," at bounding box center [399, 324] width 82 height 13
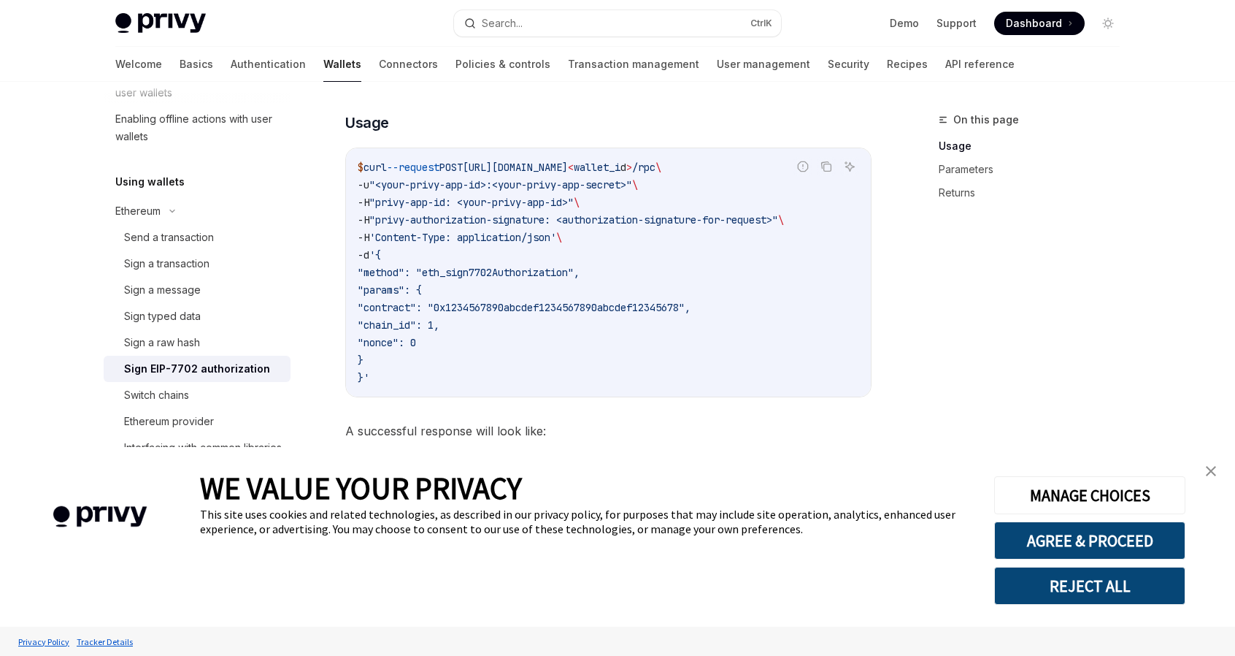
click at [425, 327] on span ""chain_id": 1," at bounding box center [399, 324] width 82 height 13
copy span "chain_id"
click at [416, 341] on span ""nonce": 0" at bounding box center [387, 342] width 58 height 13
copy span "nonce"
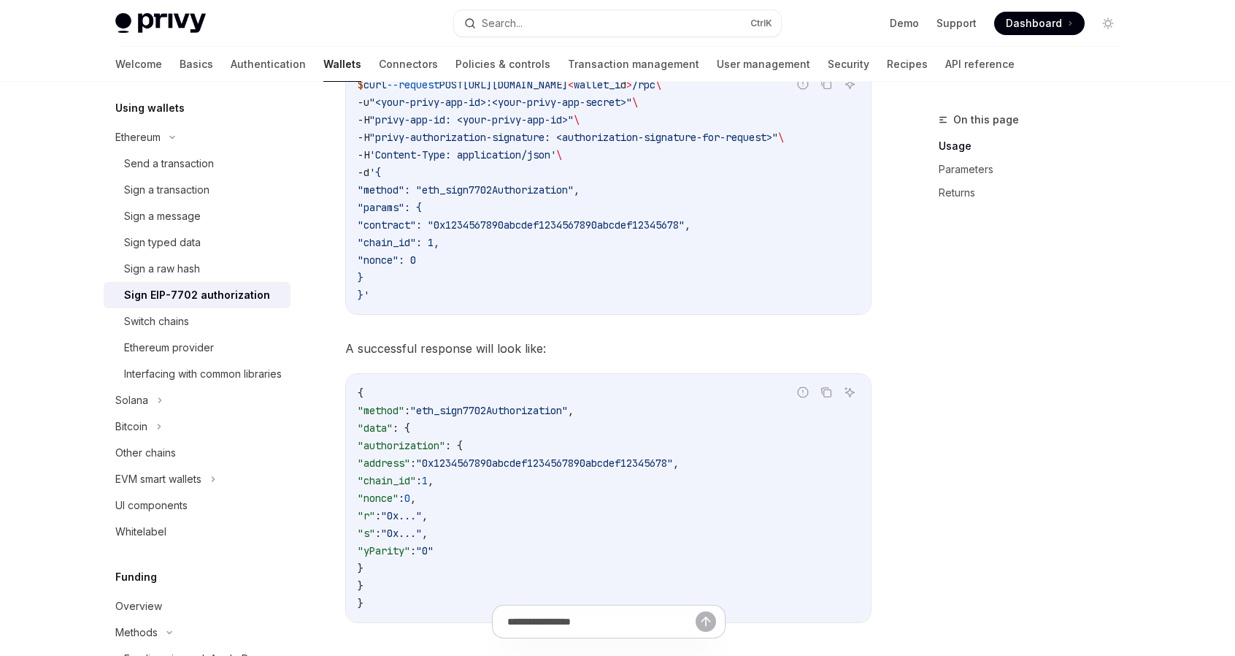
scroll to position [453, 0]
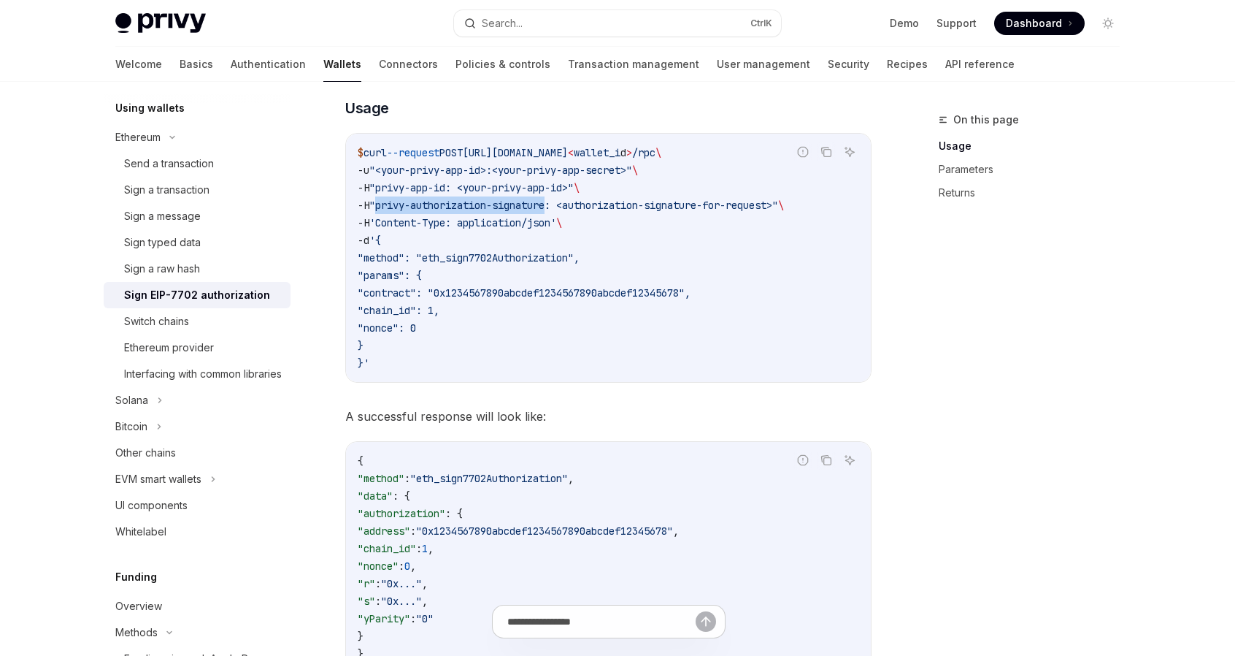
drag, startPoint x: 383, startPoint y: 206, endPoint x: 558, endPoint y: 201, distance: 175.3
click at [558, 201] on span ""privy-authorization-signature: <authorization-signature-for-request>"" at bounding box center [573, 205] width 409 height 13
copy span "privy-authorization-signature"
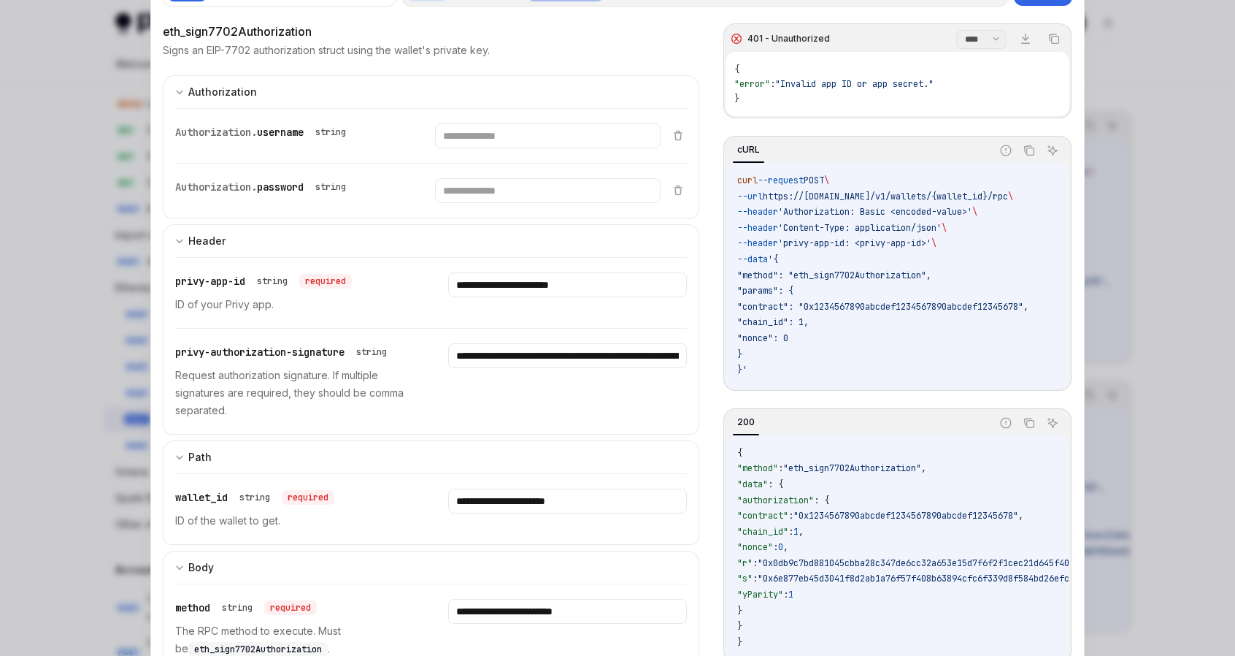
scroll to position [73, 0]
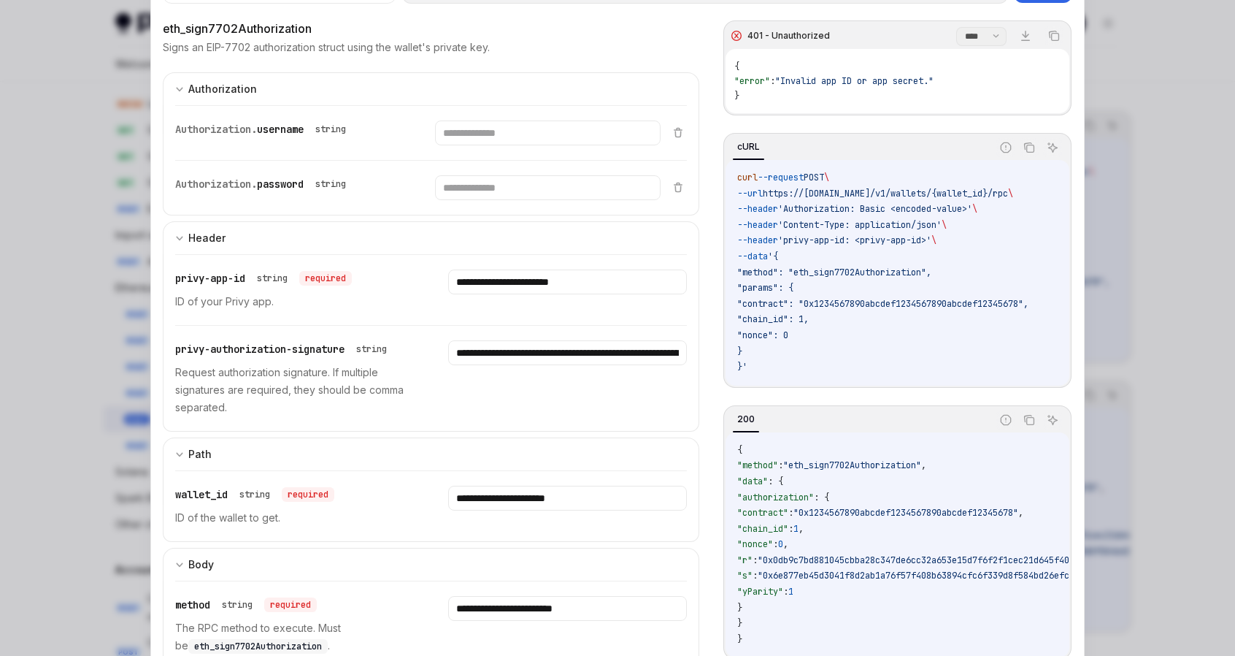
click at [1124, 99] on div at bounding box center [617, 328] width 1235 height 656
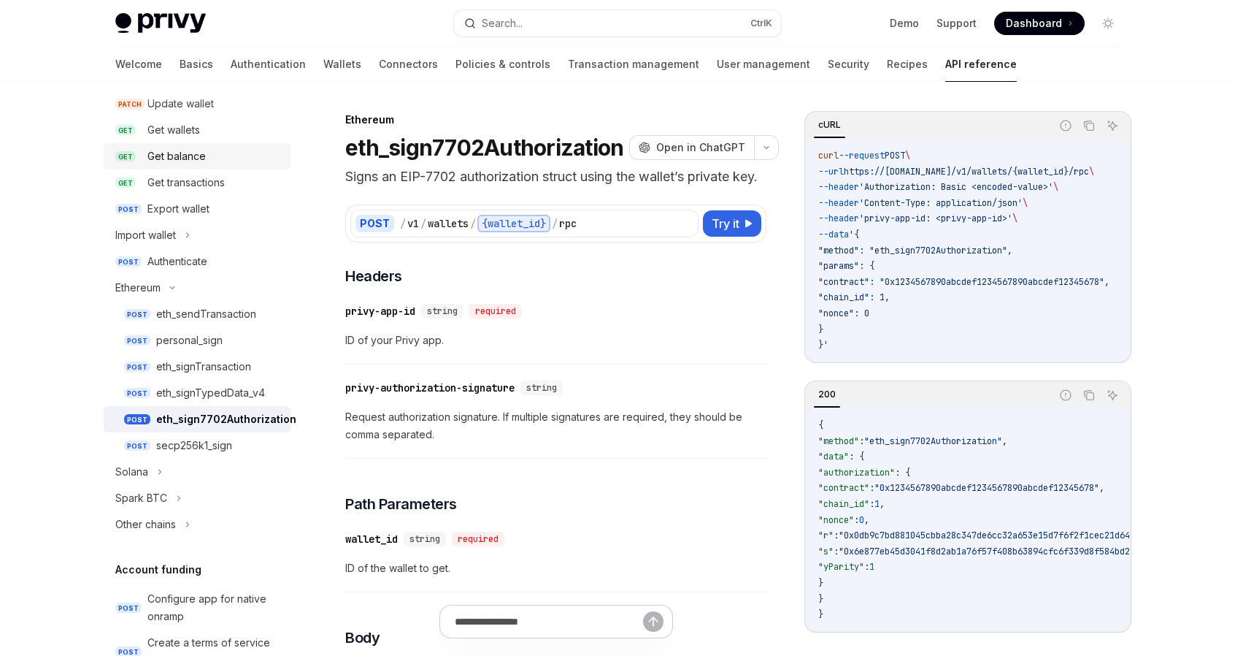
click at [194, 158] on div "Get balance" at bounding box center [176, 156] width 58 height 18
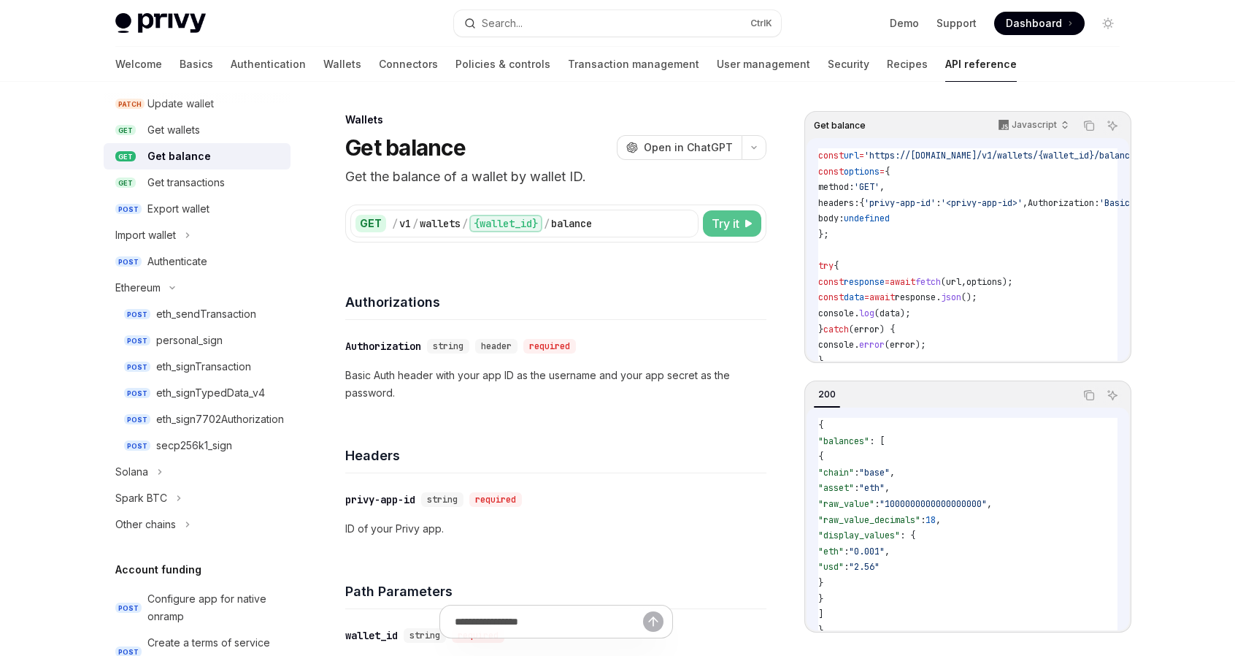
click at [721, 223] on span "Try it" at bounding box center [726, 224] width 28 height 18
type textarea "*"
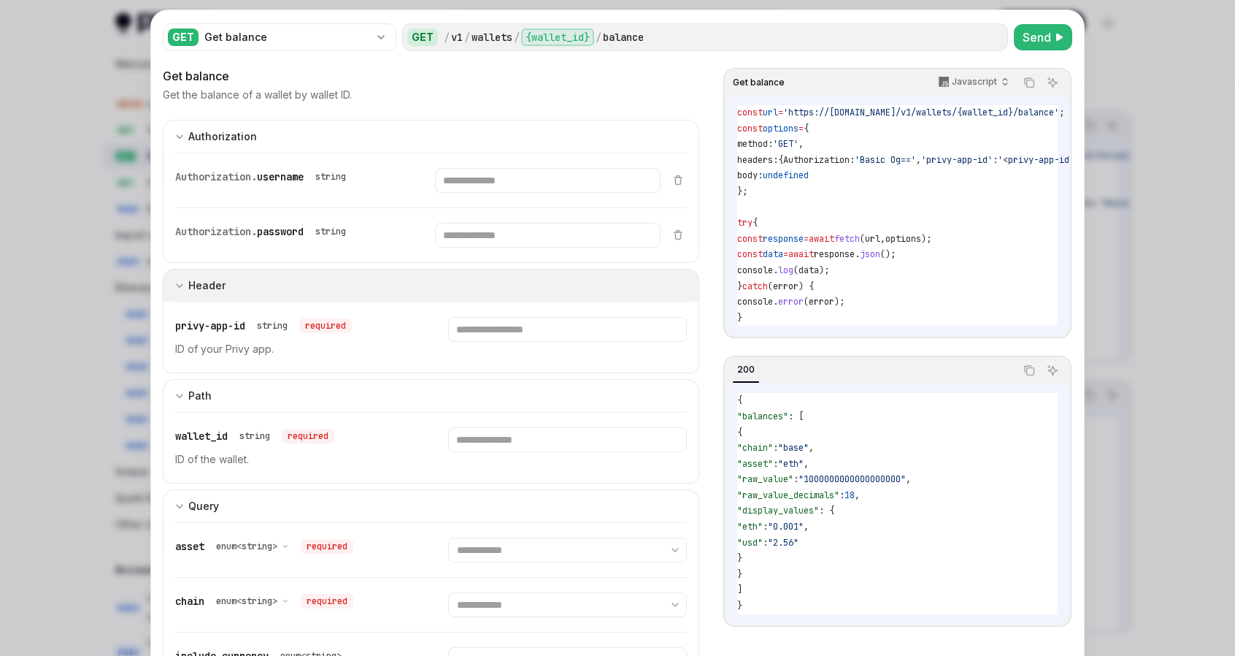
scroll to position [24, 0]
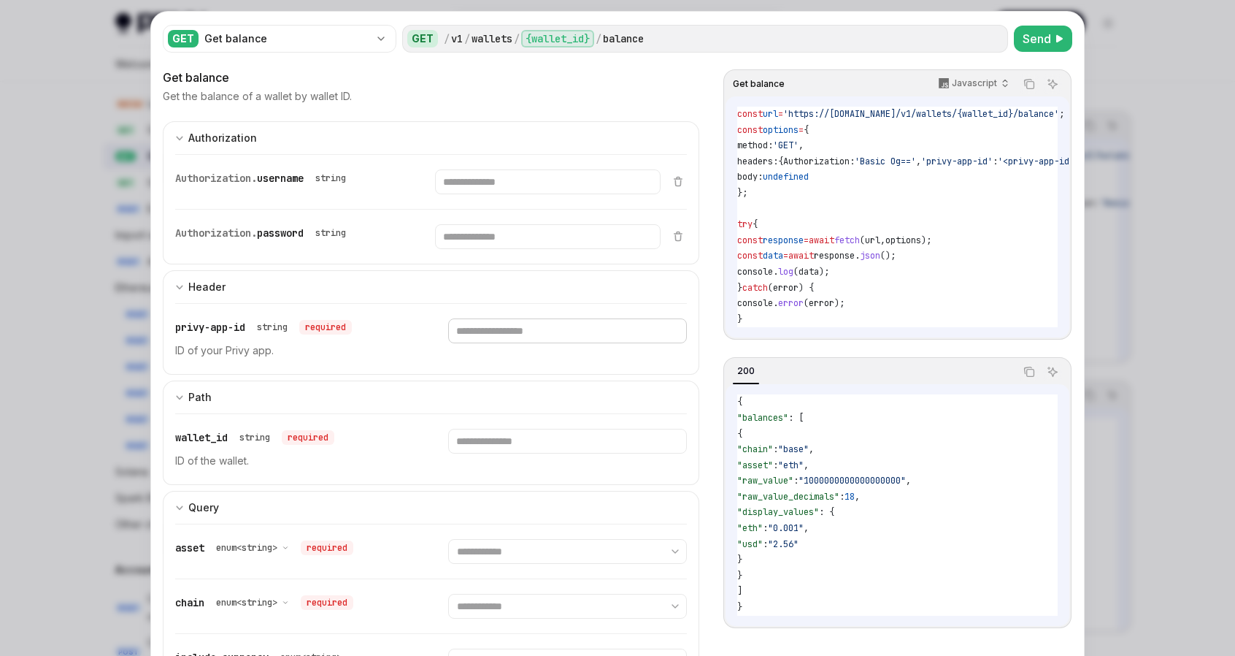
click at [496, 323] on input "text" at bounding box center [567, 330] width 238 height 25
click at [494, 325] on input "text" at bounding box center [567, 330] width 238 height 25
paste input "**********"
type input "**********"
click at [498, 433] on input "text" at bounding box center [567, 441] width 238 height 25
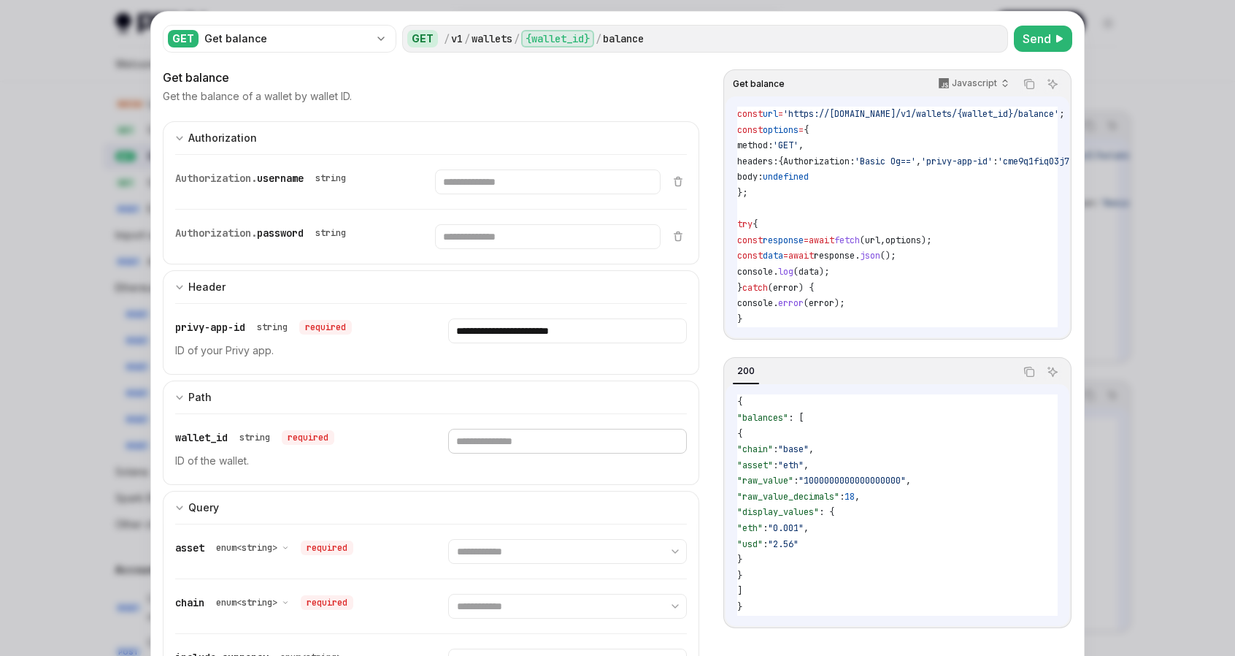
paste input "**********"
type input "**********"
click at [1016, 40] on button "Send" at bounding box center [1043, 39] width 58 height 26
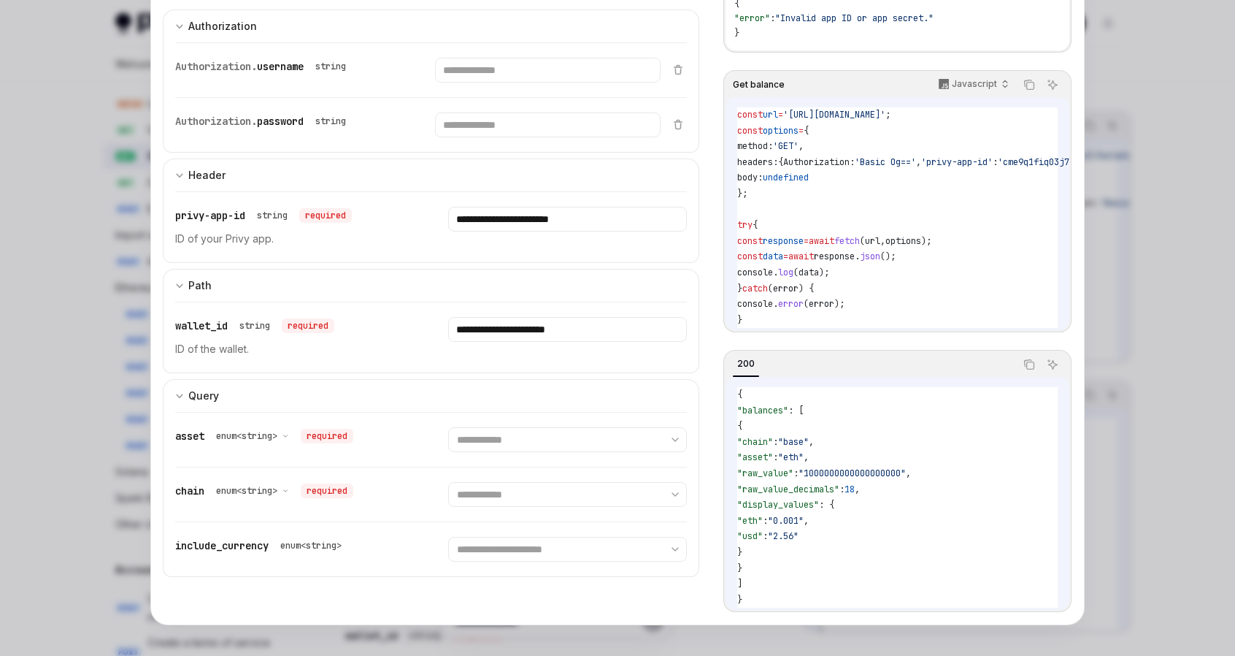
scroll to position [139, 0]
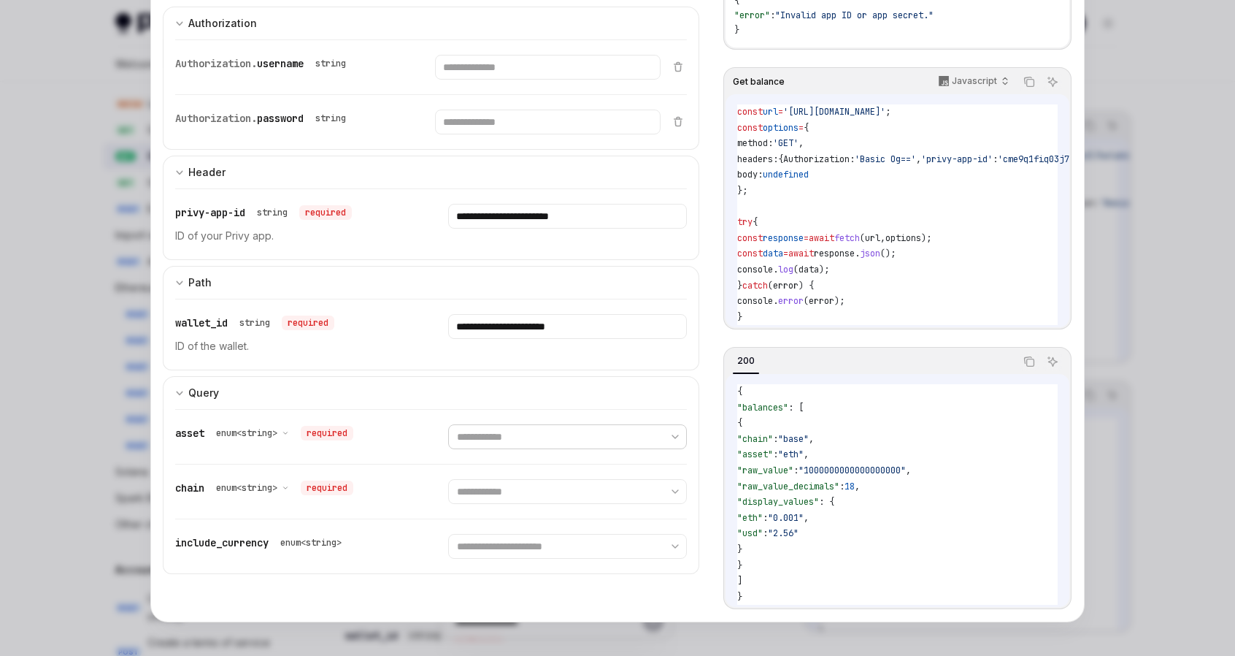
click at [602, 434] on select "**********" at bounding box center [567, 436] width 238 height 25
select select "***"
click at [448, 424] on select "**********" at bounding box center [567, 436] width 238 height 25
click at [486, 483] on select "**********" at bounding box center [567, 491] width 238 height 25
select select "********"
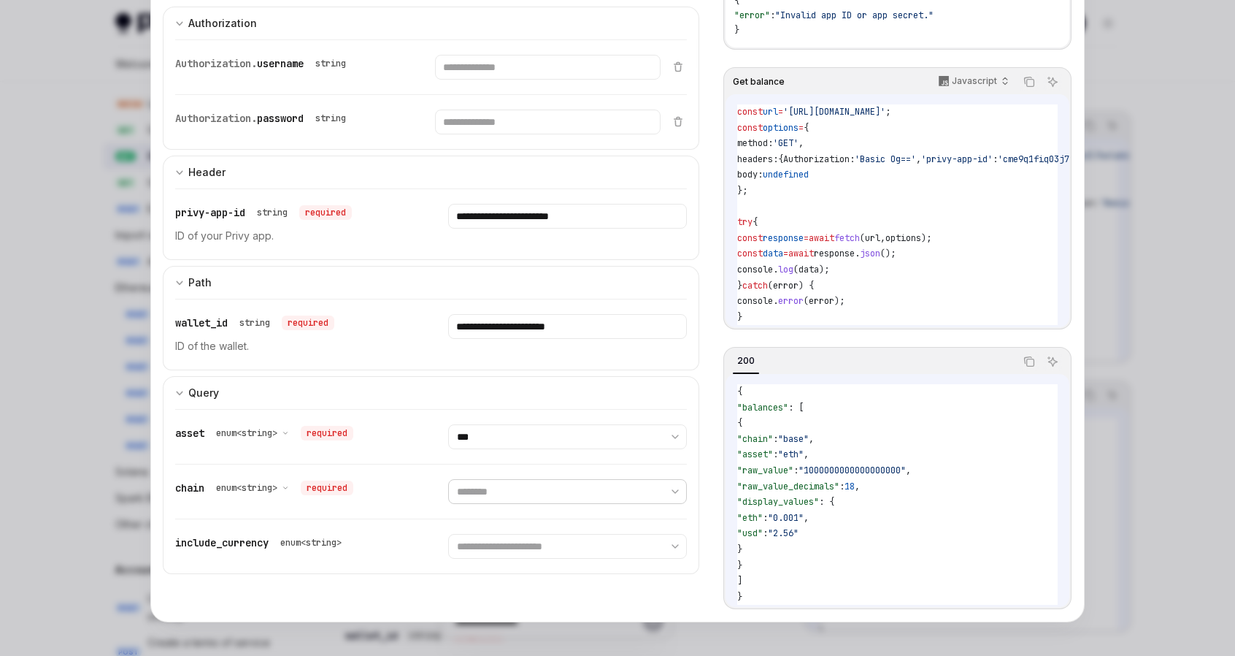
click at [448, 479] on select "**********" at bounding box center [567, 491] width 238 height 25
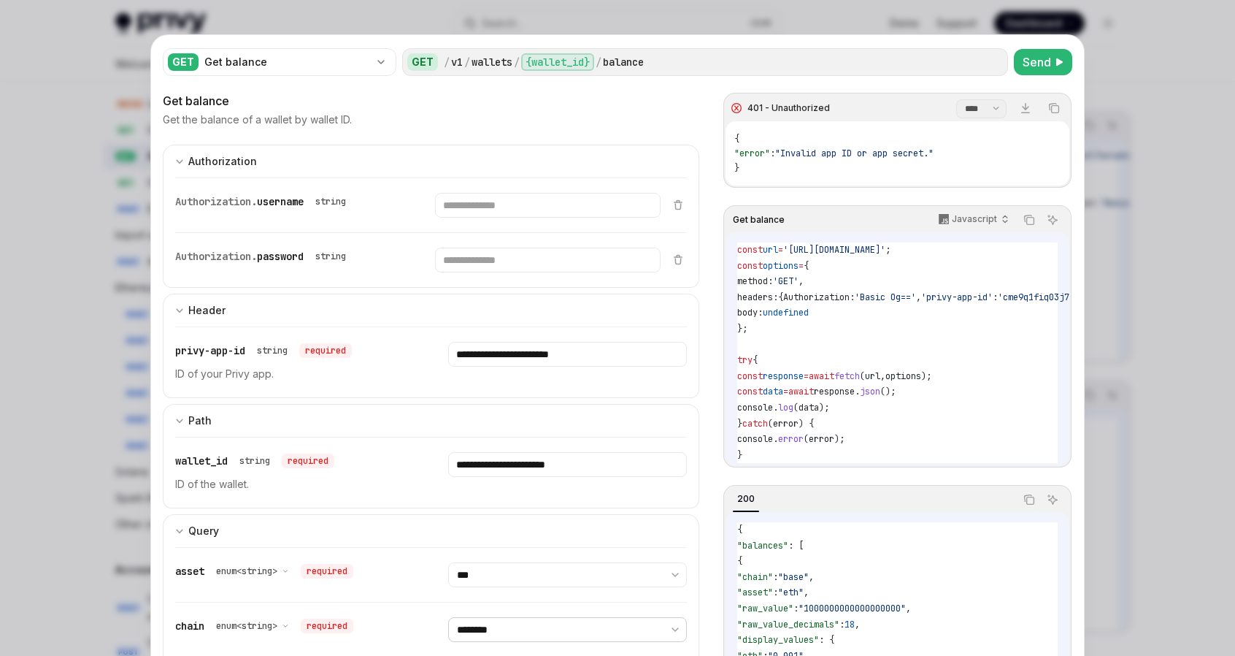
scroll to position [0, 0]
click at [1028, 66] on span "Send" at bounding box center [1037, 63] width 28 height 18
click at [1034, 62] on span "Send" at bounding box center [1037, 63] width 28 height 18
type textarea "*"
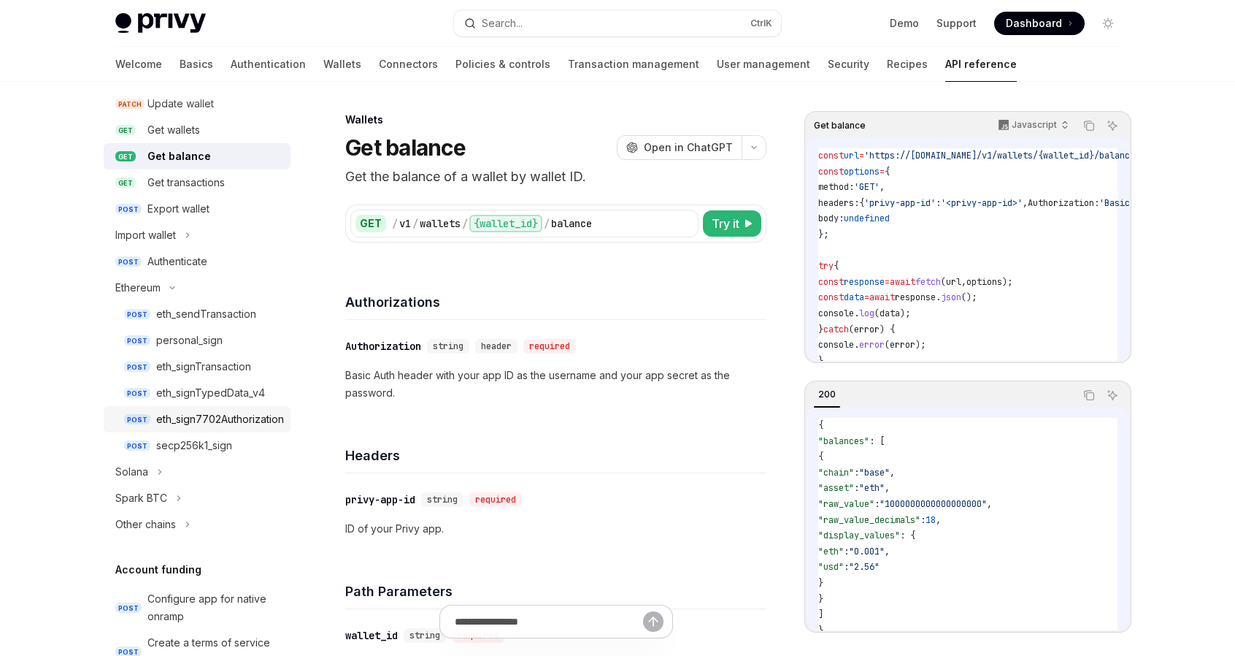
click at [226, 417] on div "eth_sign7702Authorization" at bounding box center [220, 419] width 128 height 18
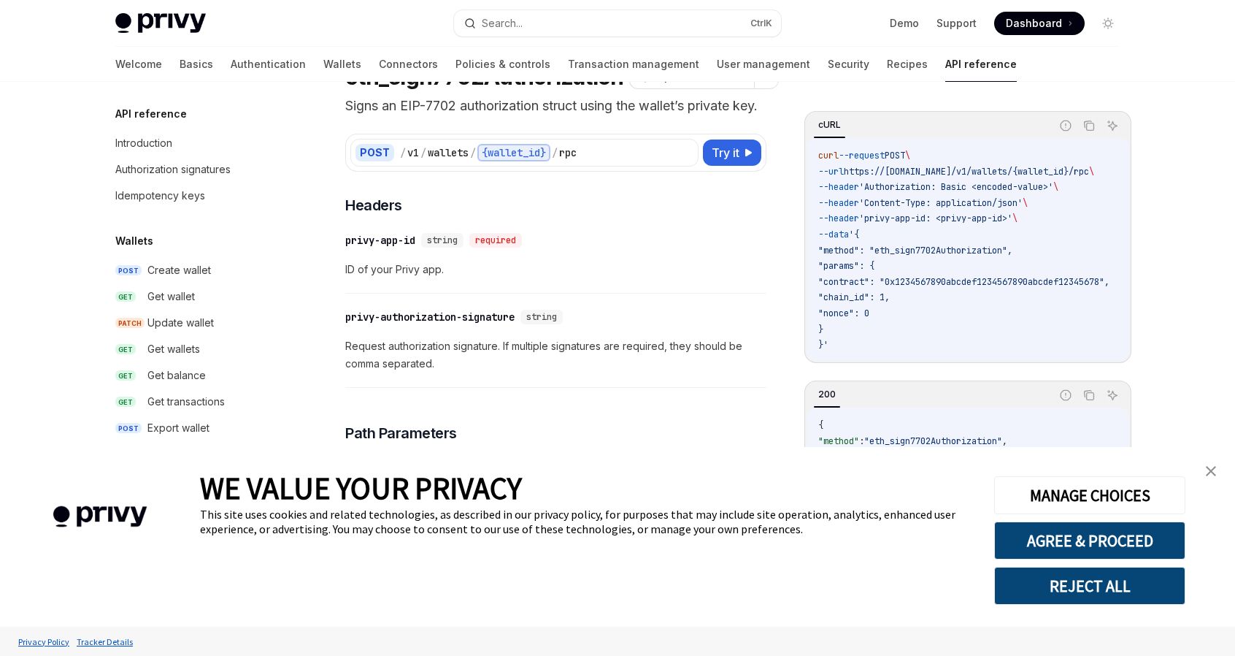
scroll to position [73, 0]
click at [386, 322] on div "privy-authorization-signature" at bounding box center [429, 314] width 169 height 15
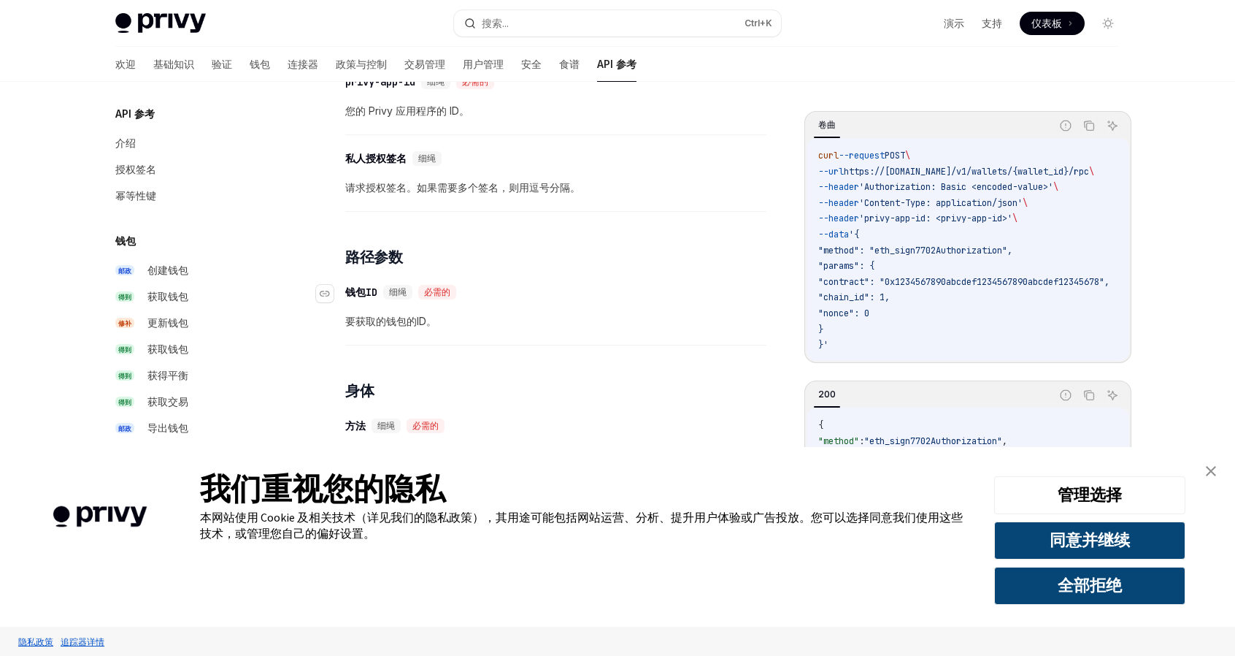
scroll to position [229, 0]
click at [143, 170] on font "授权签名" at bounding box center [135, 169] width 41 height 12
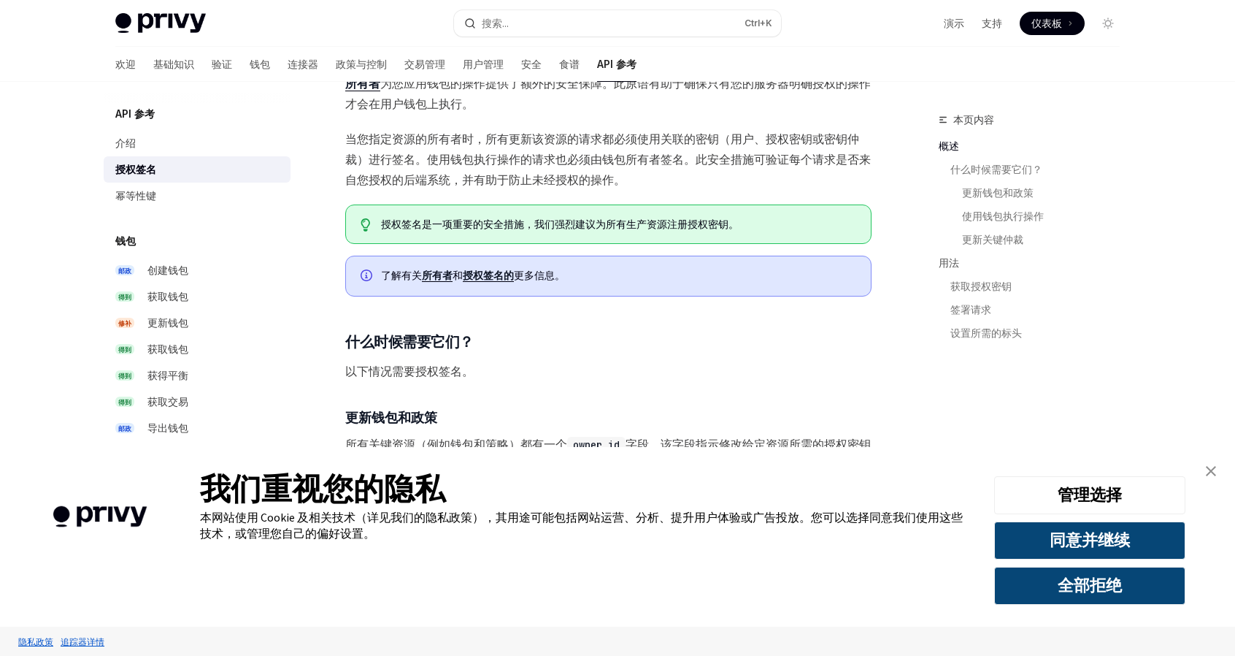
scroll to position [219, 0]
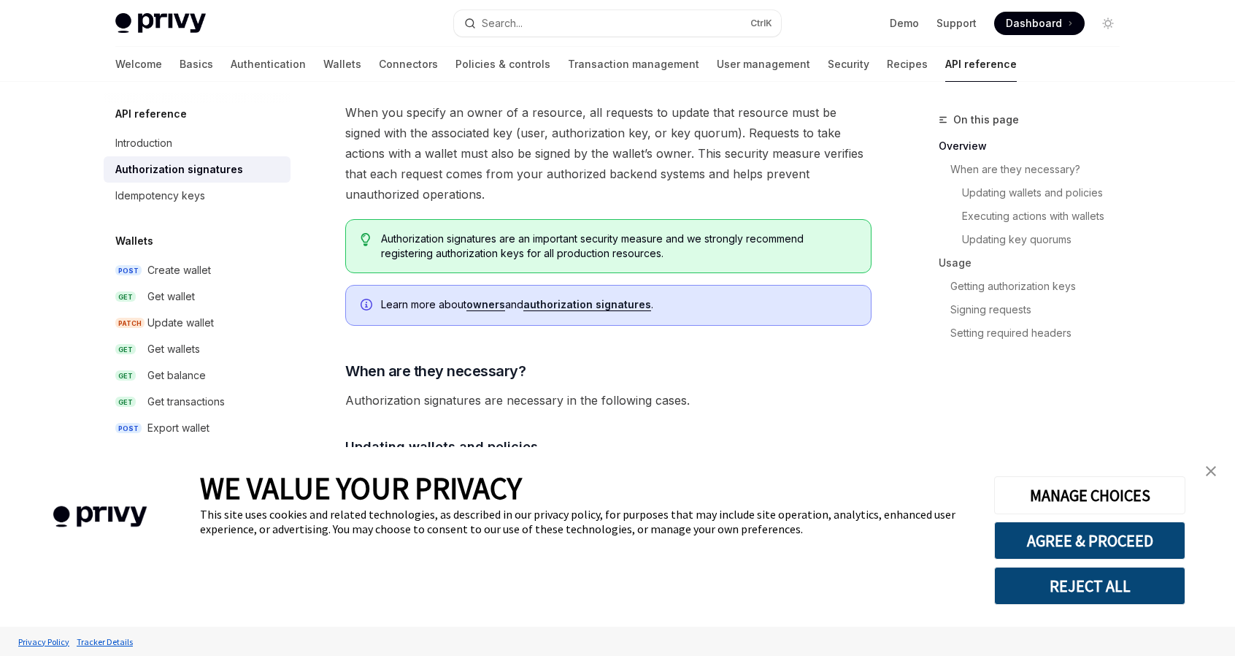
click at [190, 170] on div "Authorization signatures" at bounding box center [179, 170] width 128 height 18
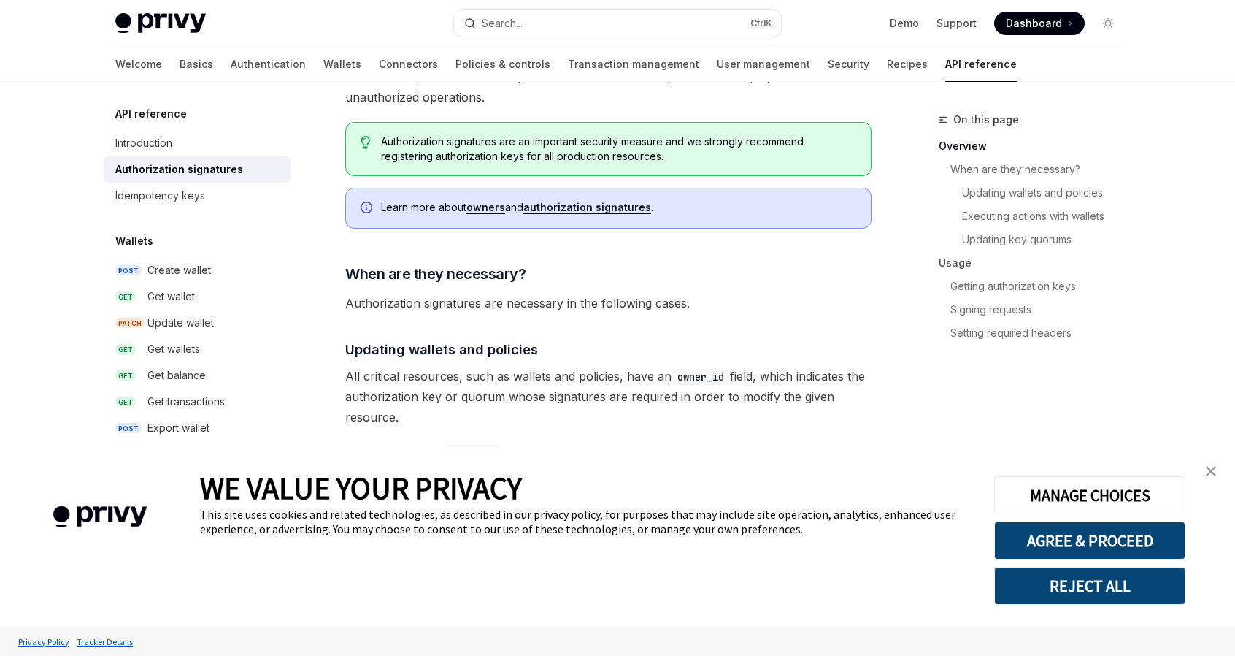
scroll to position [301, 0]
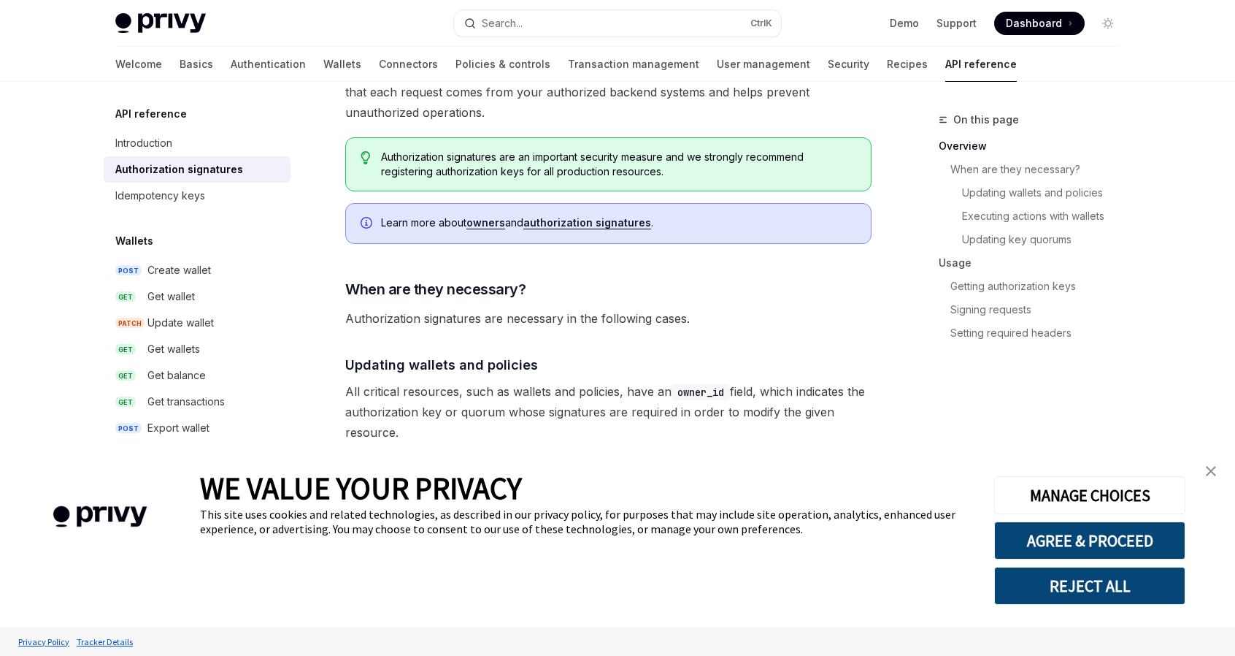
click at [575, 217] on link "authorization signatures" at bounding box center [588, 222] width 128 height 13
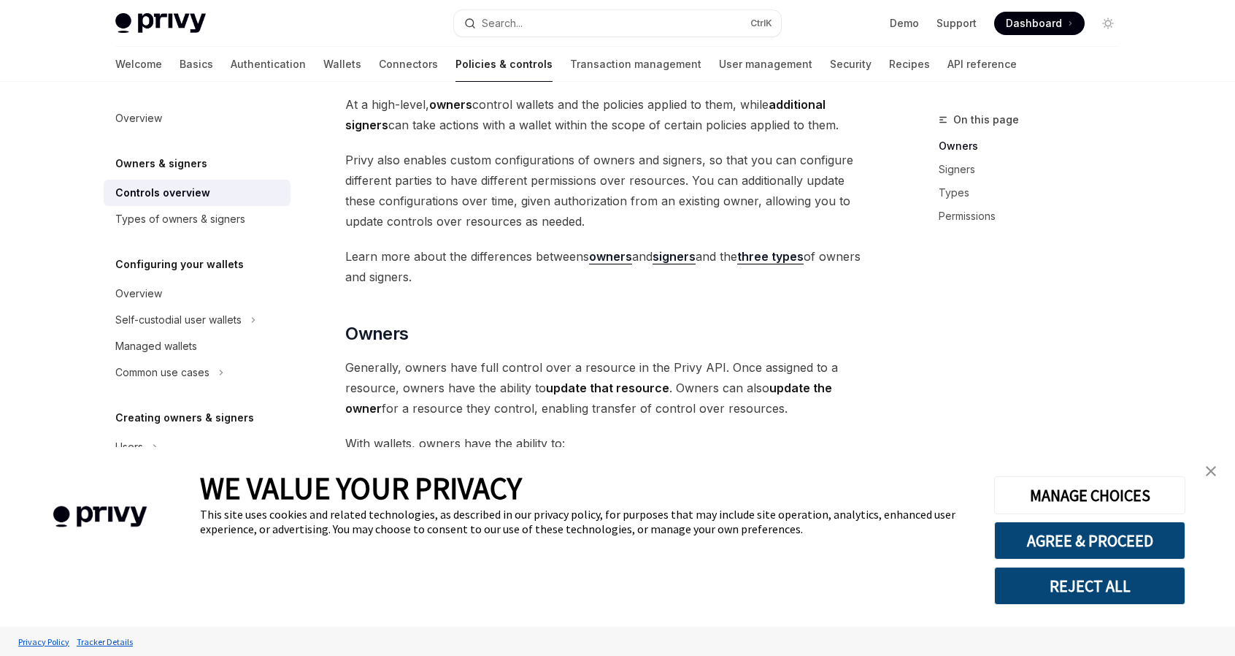
scroll to position [146, 0]
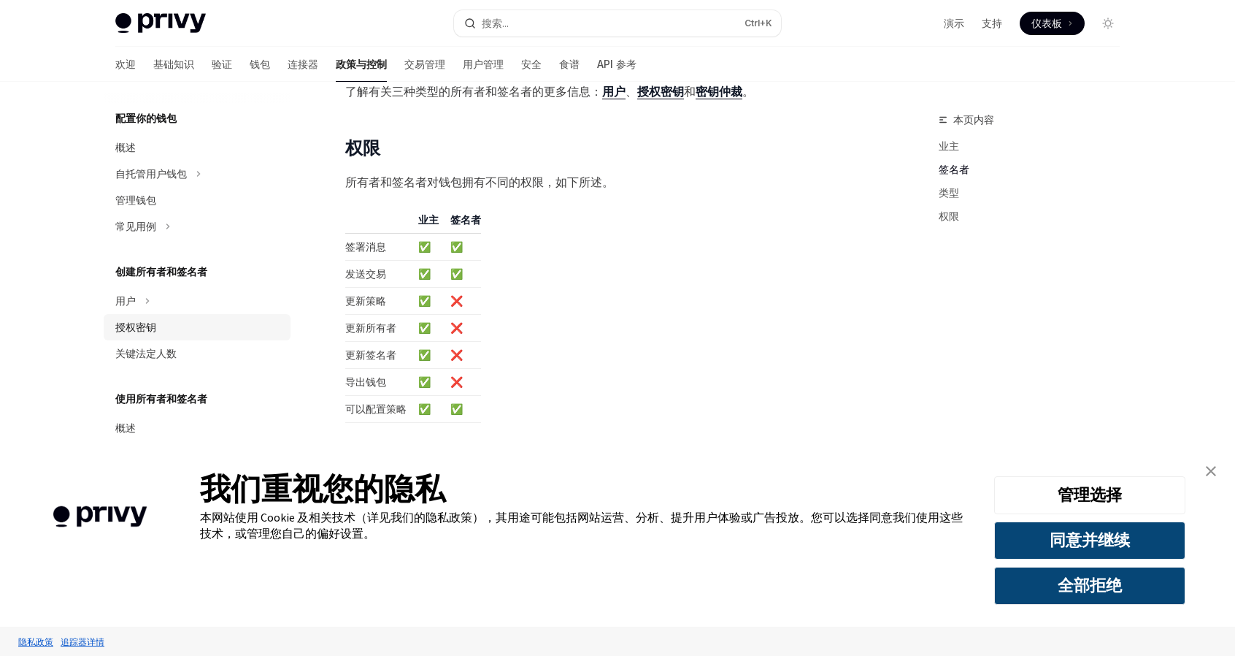
click at [197, 332] on div "授权密钥" at bounding box center [198, 327] width 166 height 18
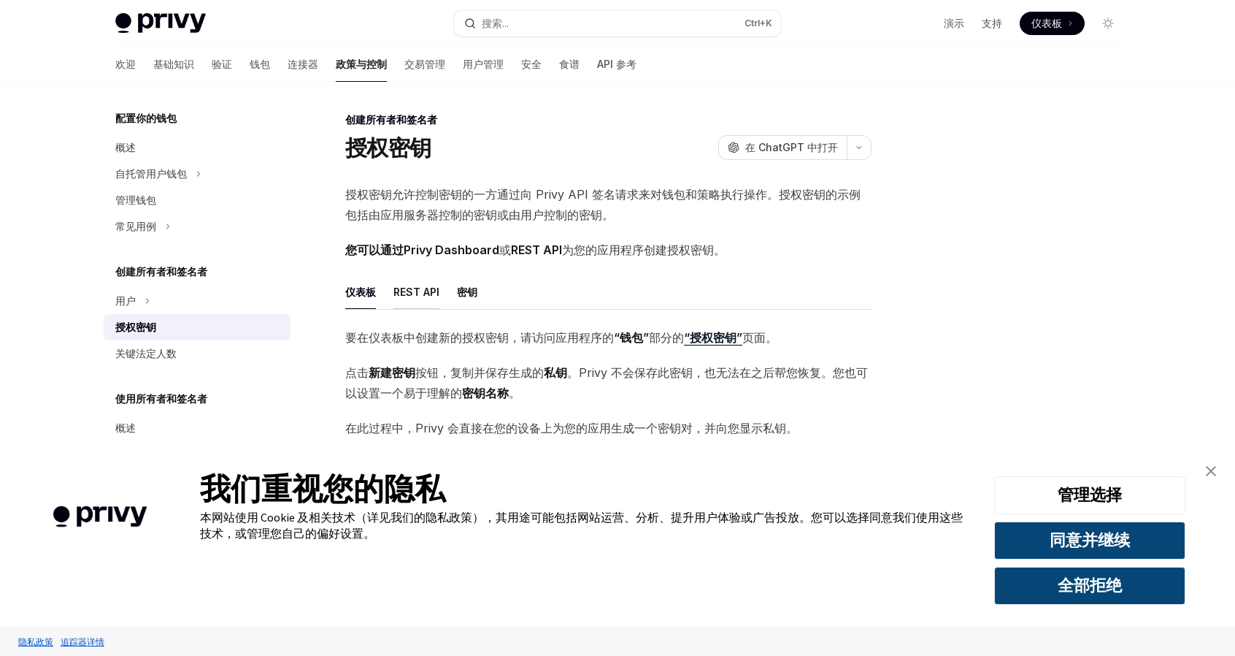
click at [397, 290] on font "REST API" at bounding box center [417, 291] width 46 height 12
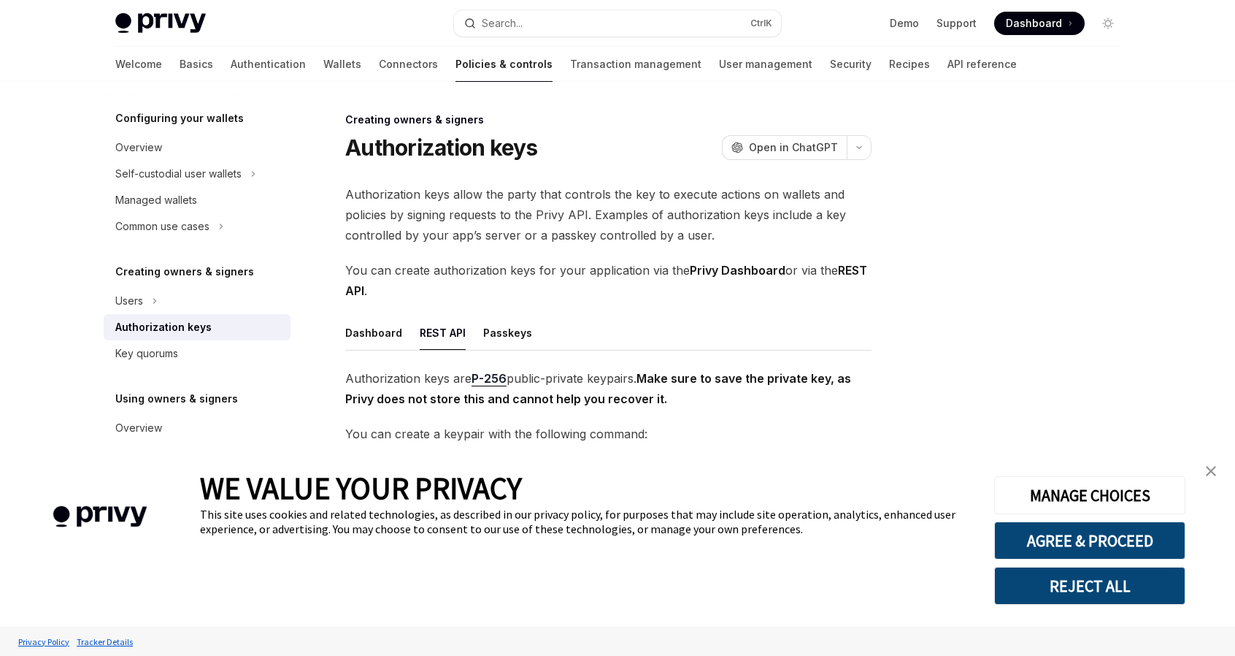
click at [1, 340] on div "Privy Docs home page Search... Ctrl K Demo Support Dashboard Dashboard Search..…" at bounding box center [617, 473] width 1235 height 947
click at [948, 61] on link "API reference" at bounding box center [982, 64] width 69 height 35
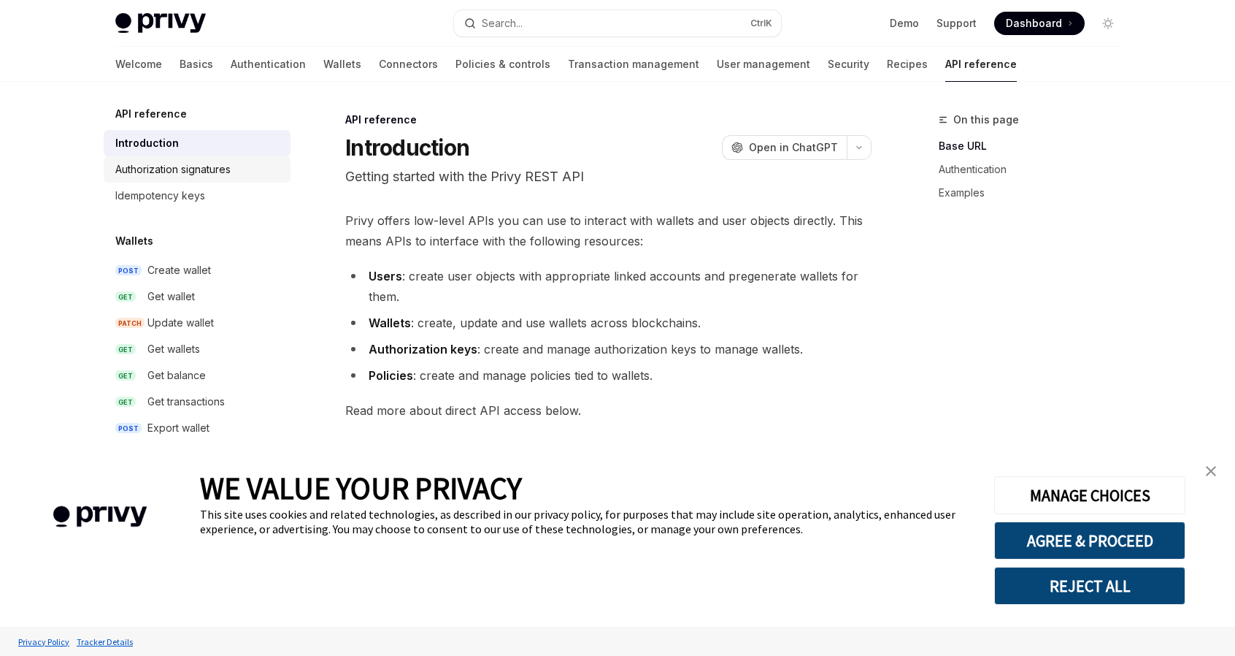
click at [207, 166] on div "Authorization signatures" at bounding box center [172, 170] width 115 height 18
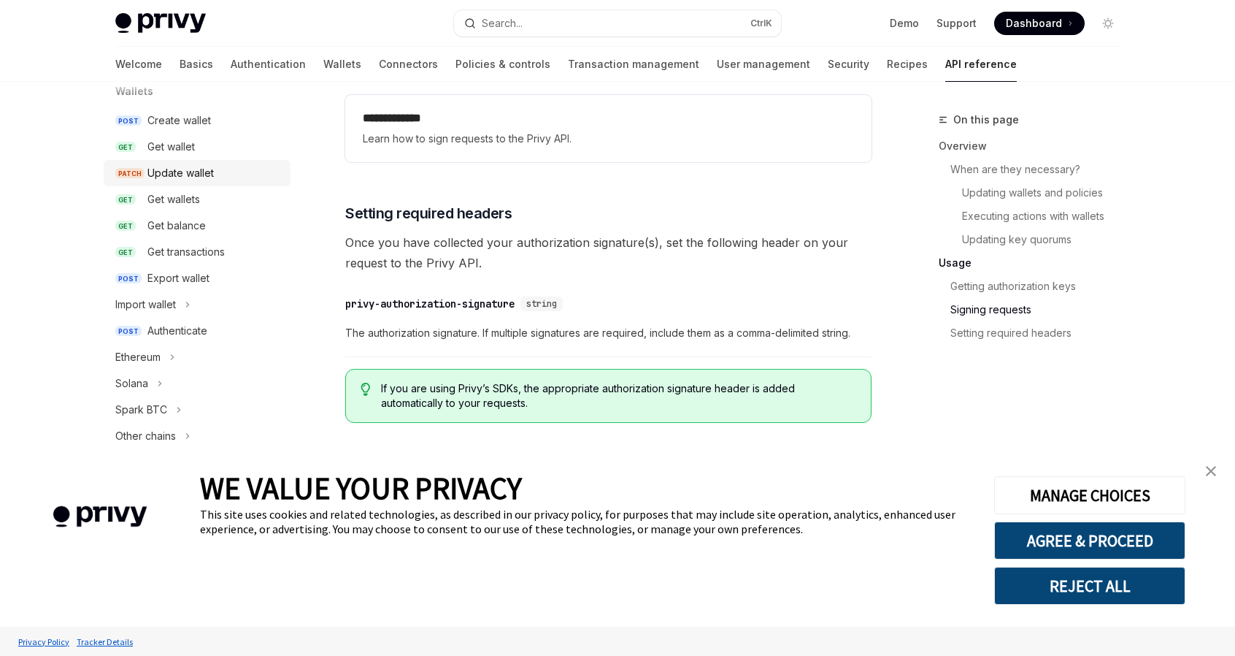
scroll to position [149, 0]
click at [185, 337] on div "Authenticate" at bounding box center [177, 332] width 60 height 18
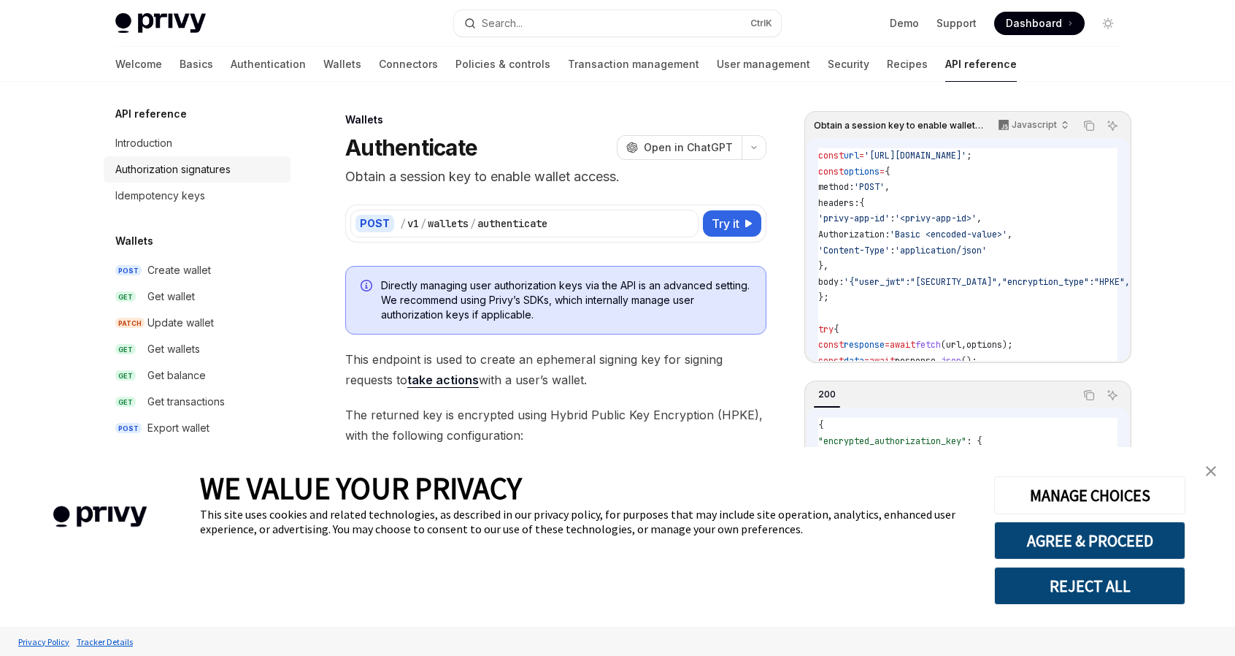
click at [221, 169] on div "Authorization signatures" at bounding box center [172, 170] width 115 height 18
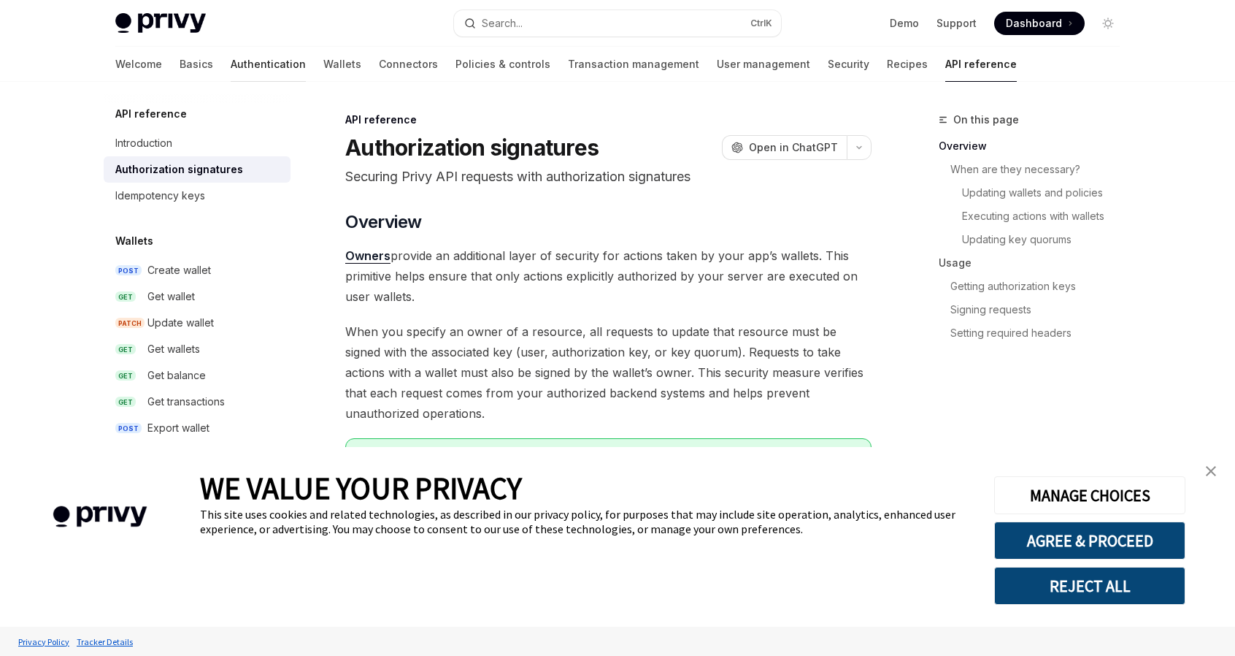
click at [231, 60] on link "Authentication" at bounding box center [268, 64] width 75 height 35
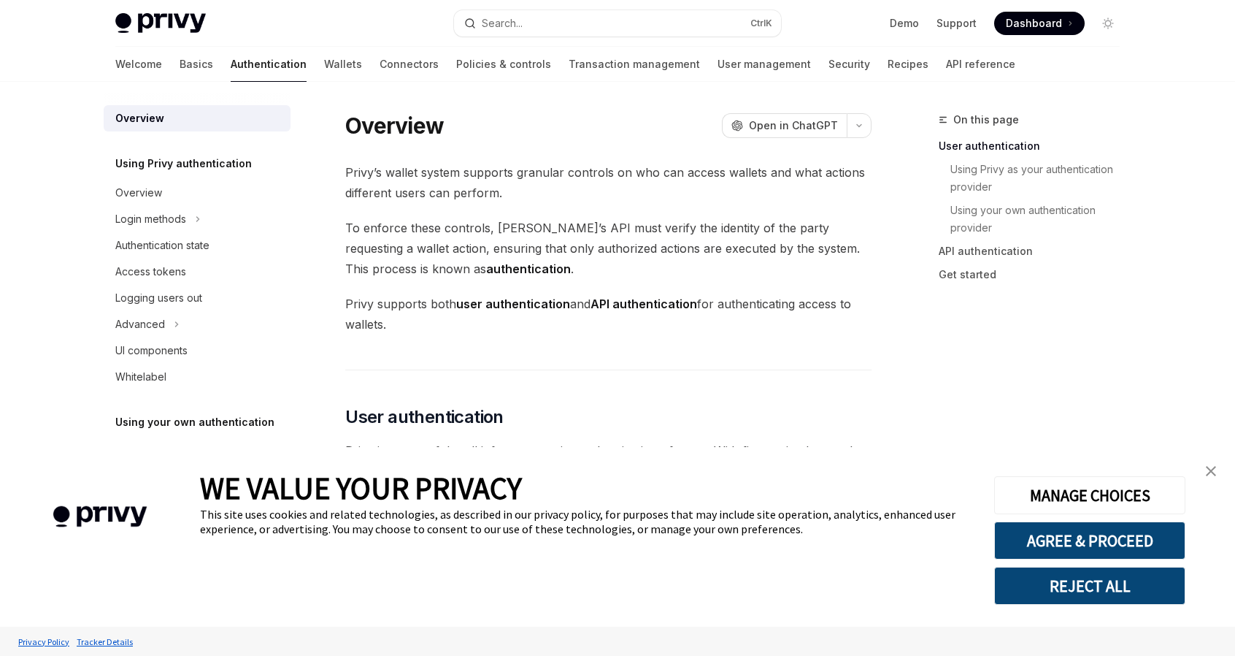
click at [212, 166] on h5 "Using Privy authentication" at bounding box center [183, 164] width 137 height 18
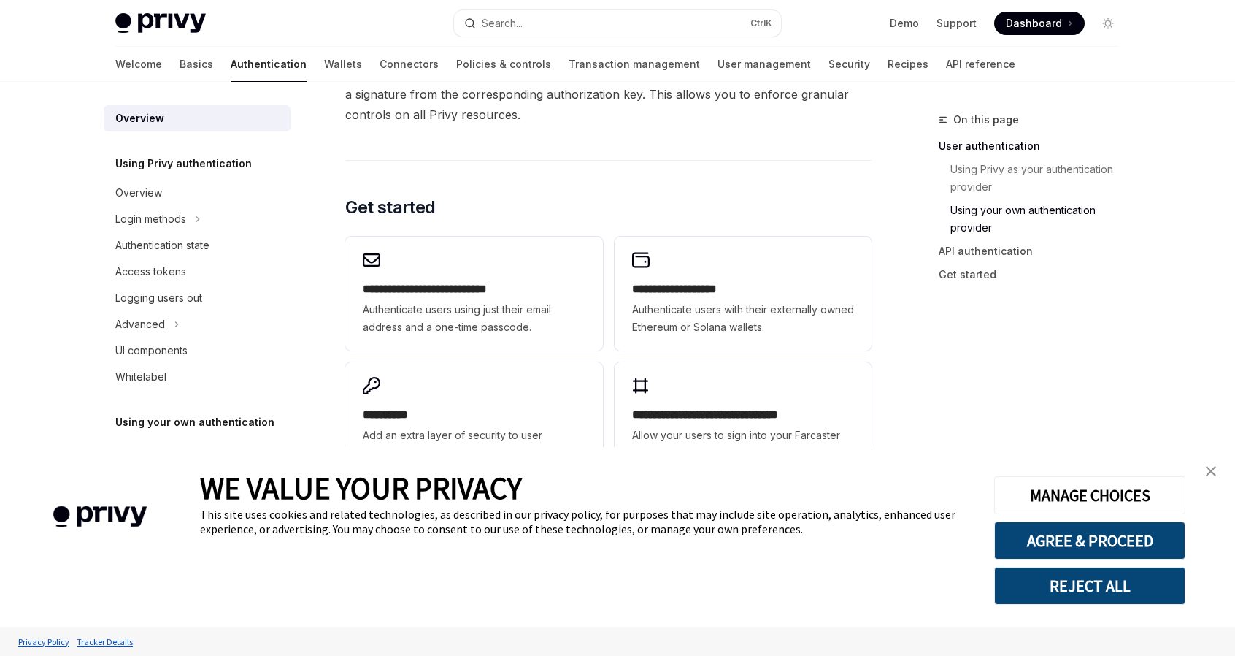
scroll to position [1195, 0]
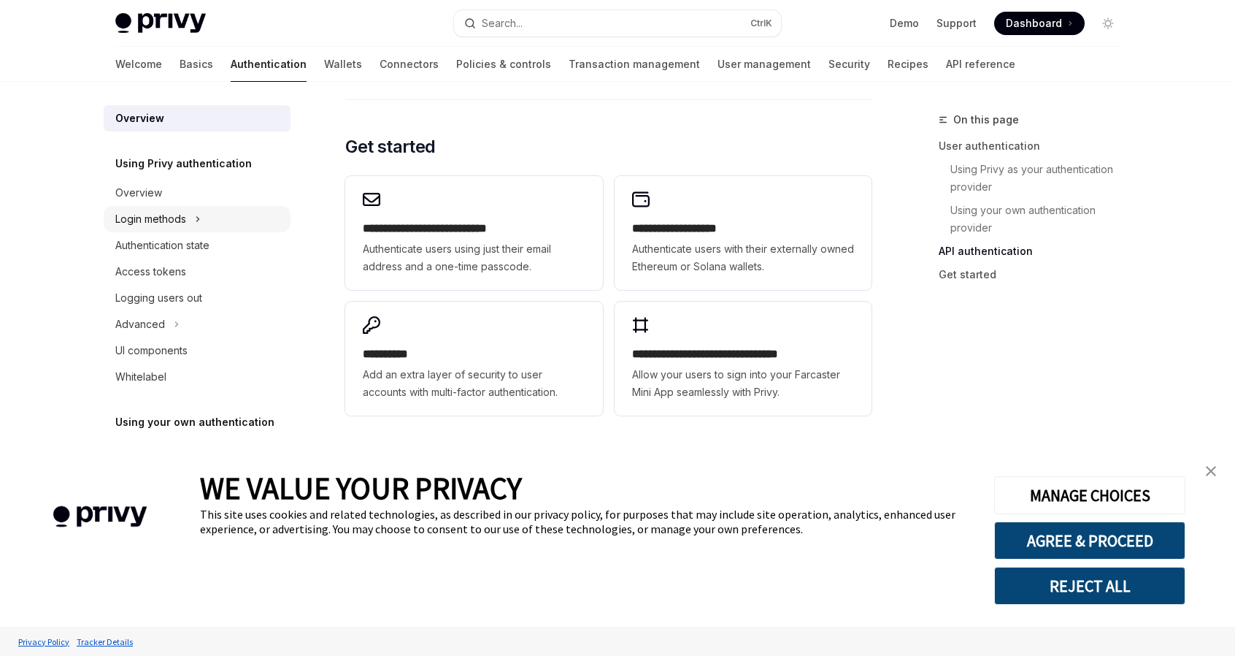
click at [196, 216] on icon at bounding box center [198, 219] width 6 height 18
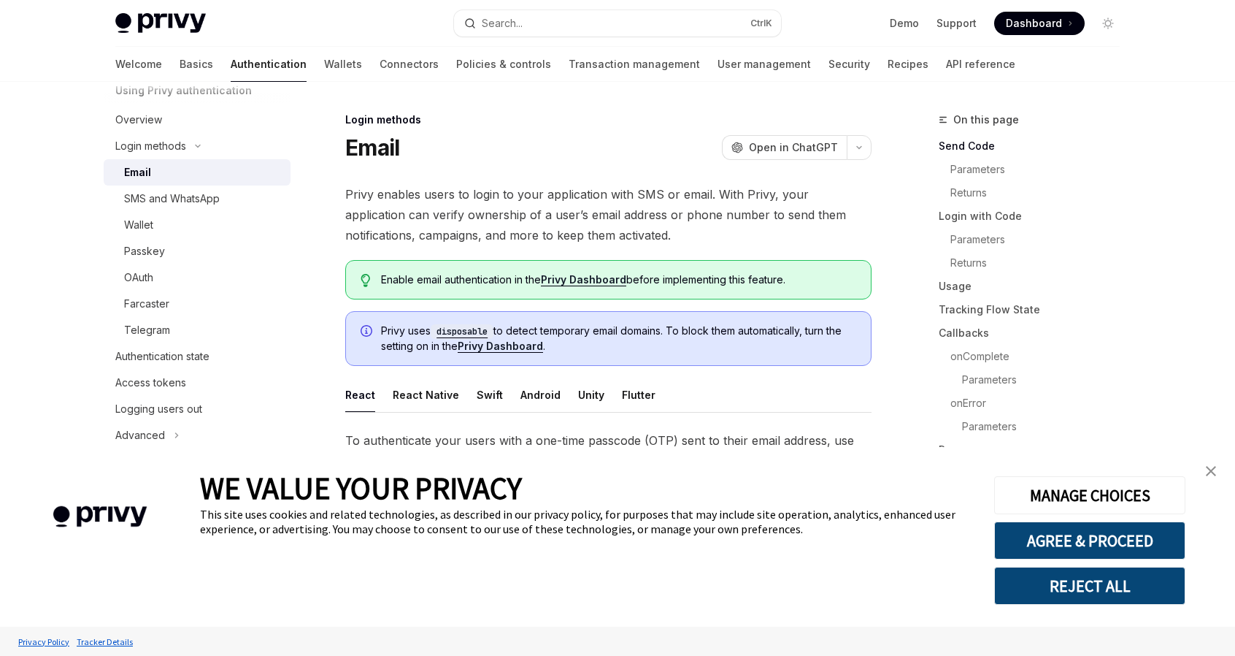
scroll to position [74, 0]
click at [169, 272] on div "OAuth" at bounding box center [203, 276] width 158 height 18
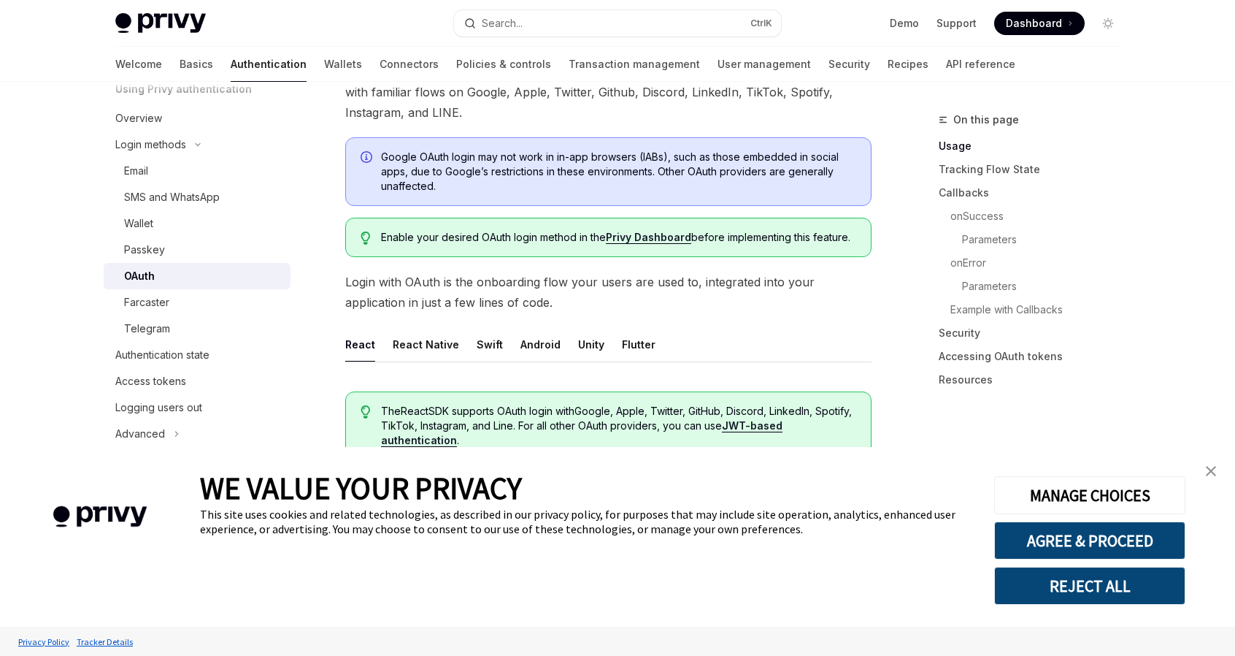
scroll to position [146, 0]
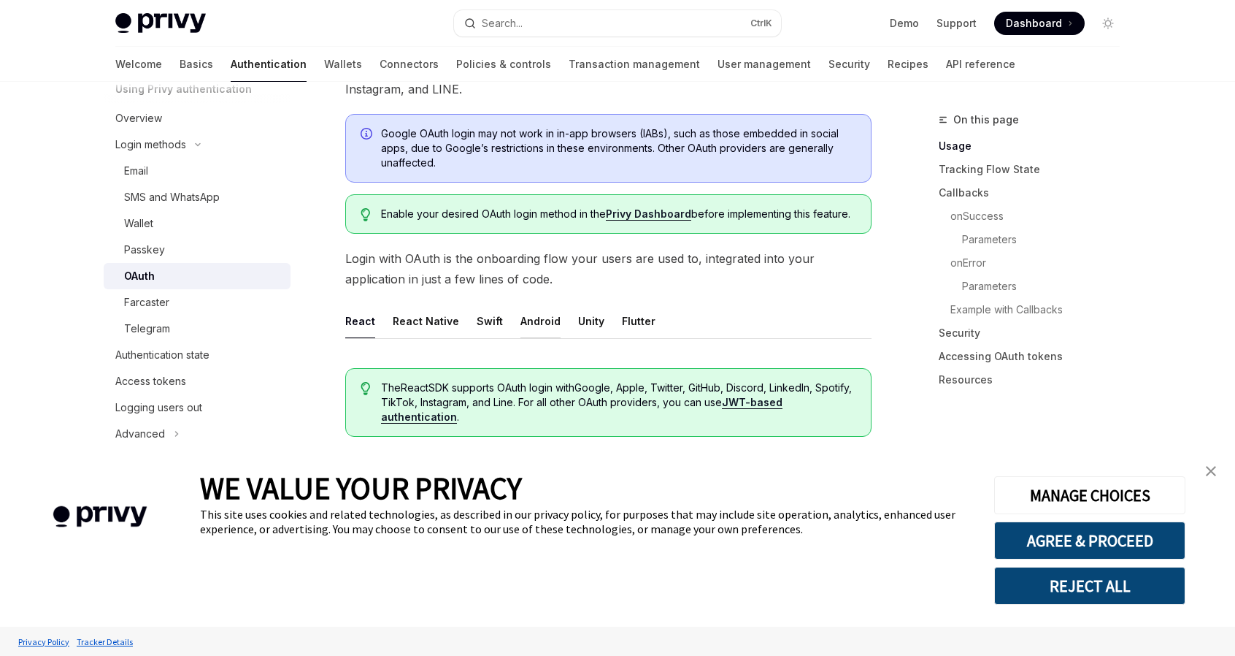
click at [527, 316] on button "Android" at bounding box center [541, 321] width 40 height 34
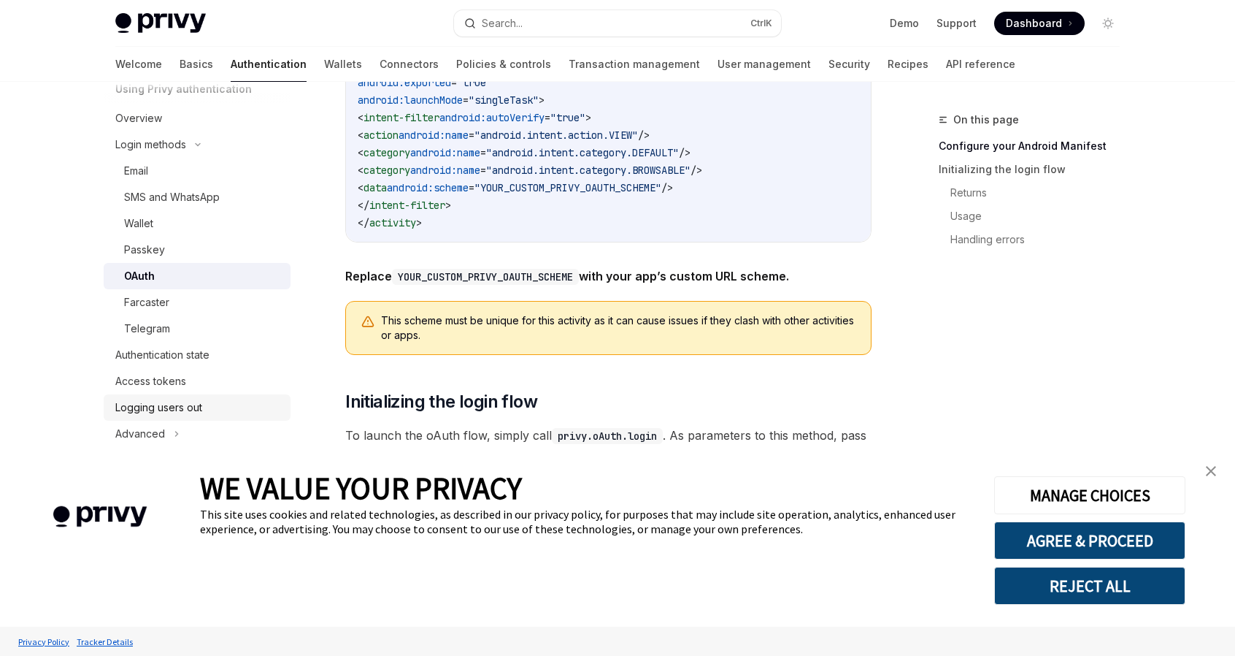
scroll to position [876, 0]
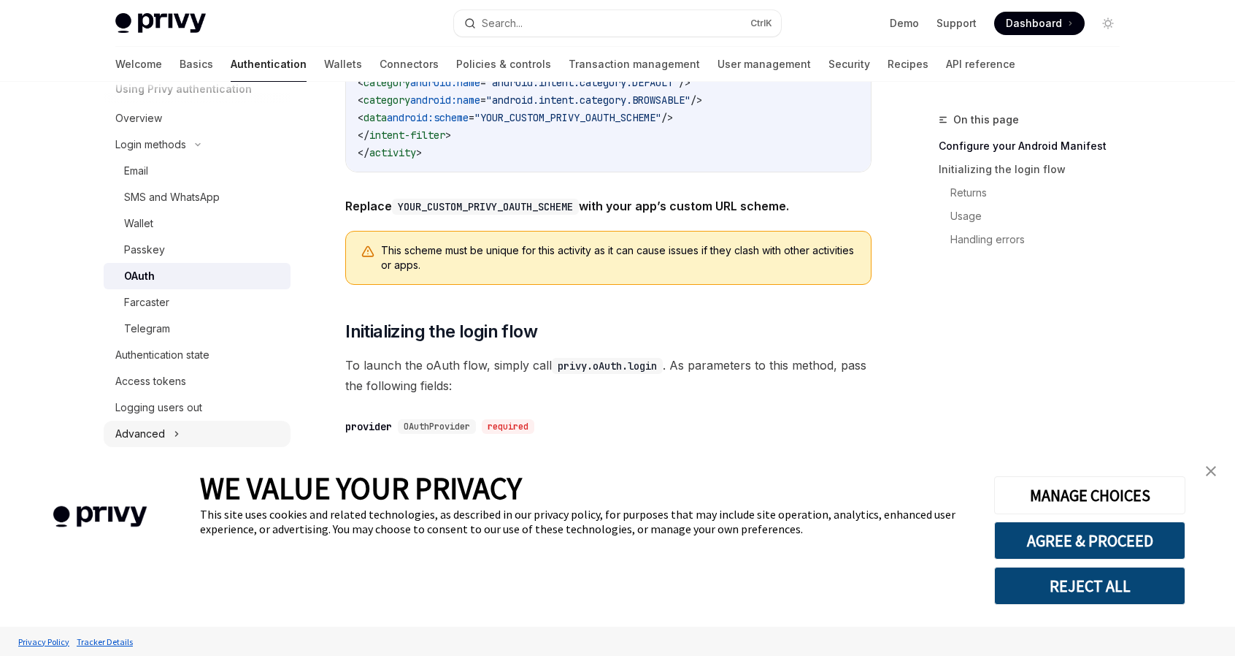
click at [181, 434] on button "Advanced" at bounding box center [197, 434] width 187 height 26
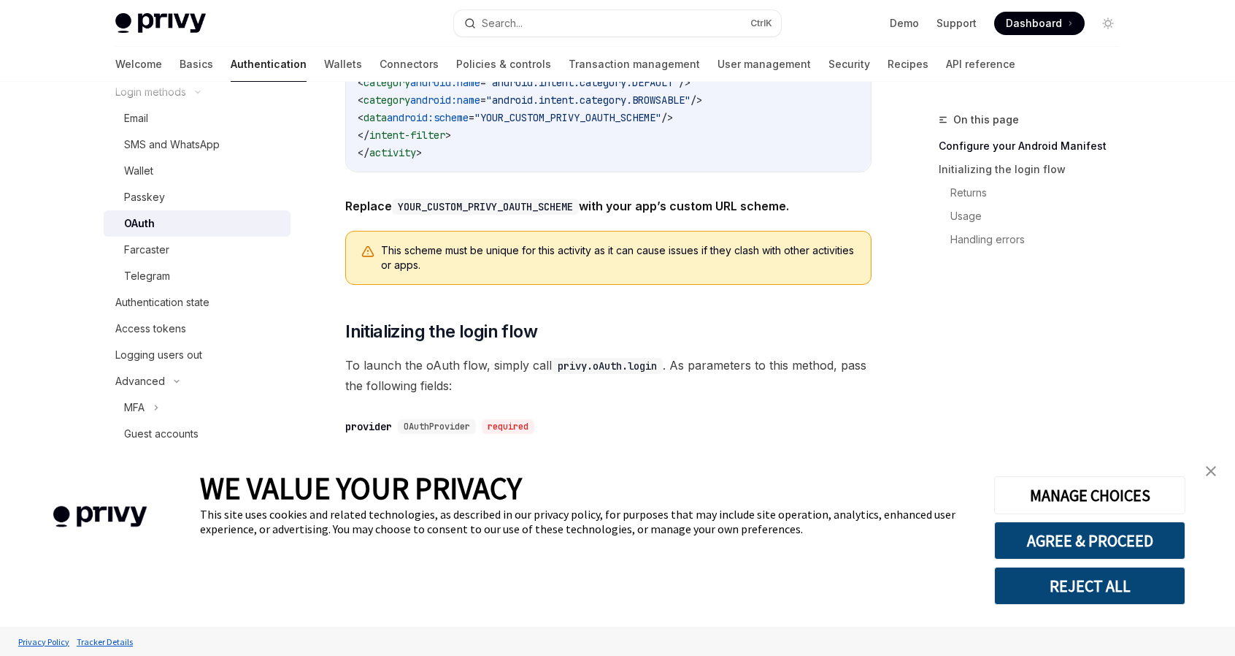
scroll to position [153, 0]
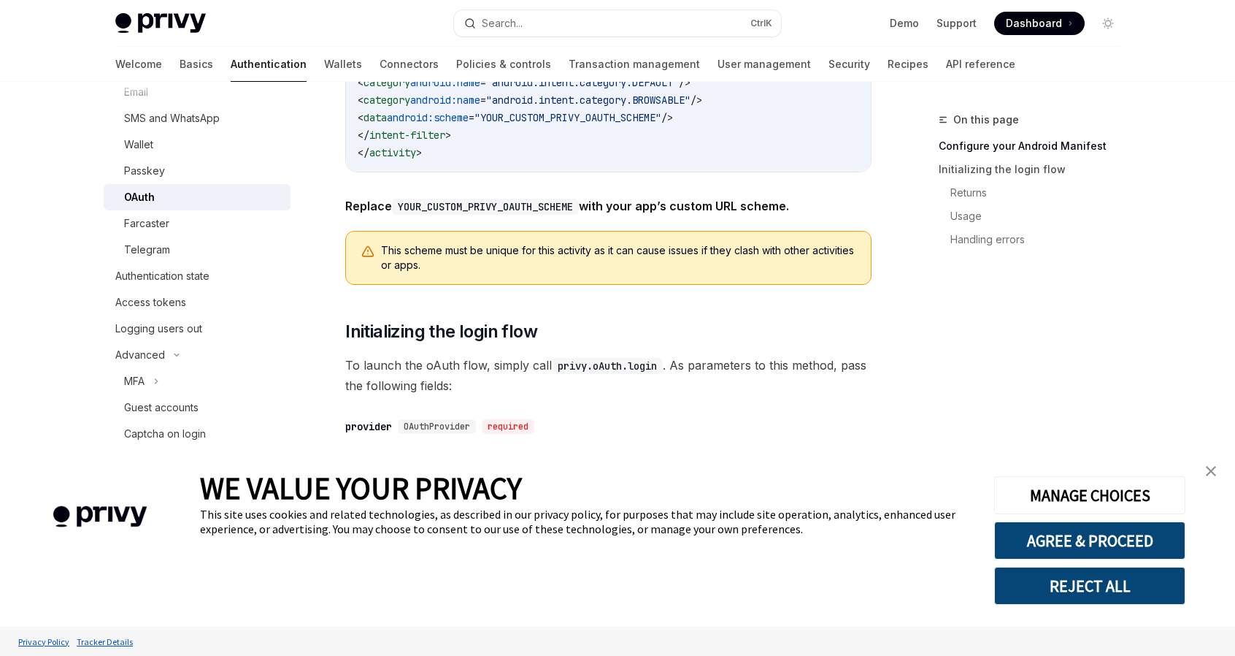
click at [1215, 475] on img "close banner" at bounding box center [1211, 471] width 10 height 10
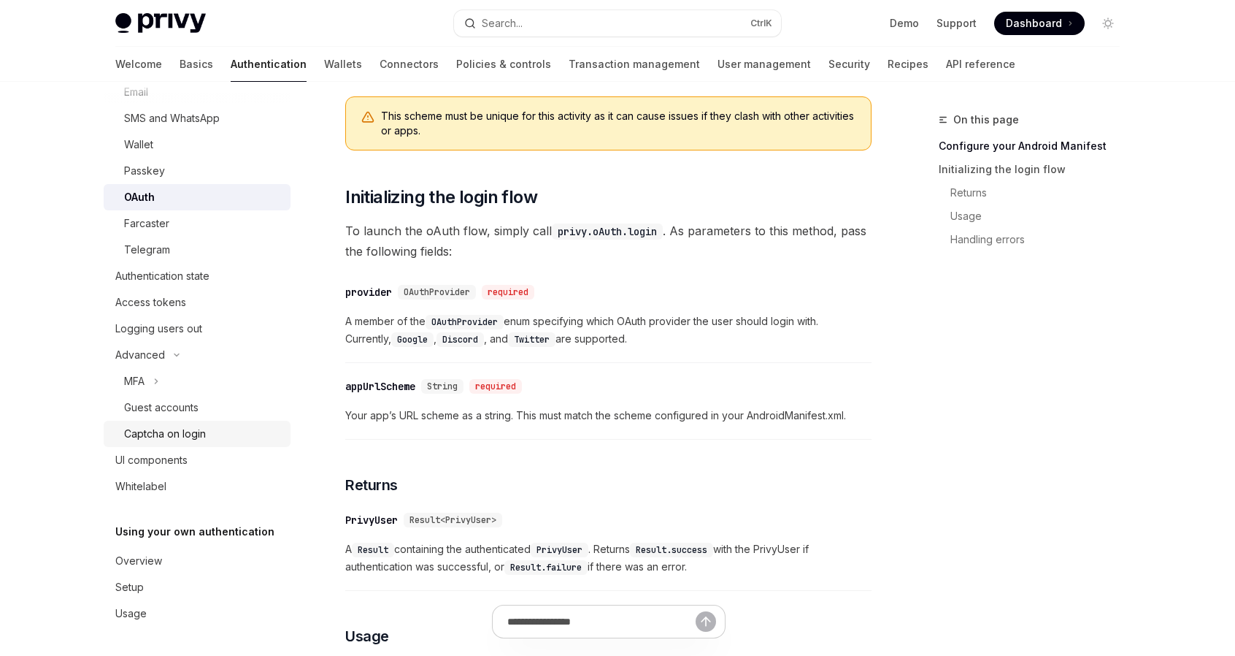
scroll to position [1095, 0]
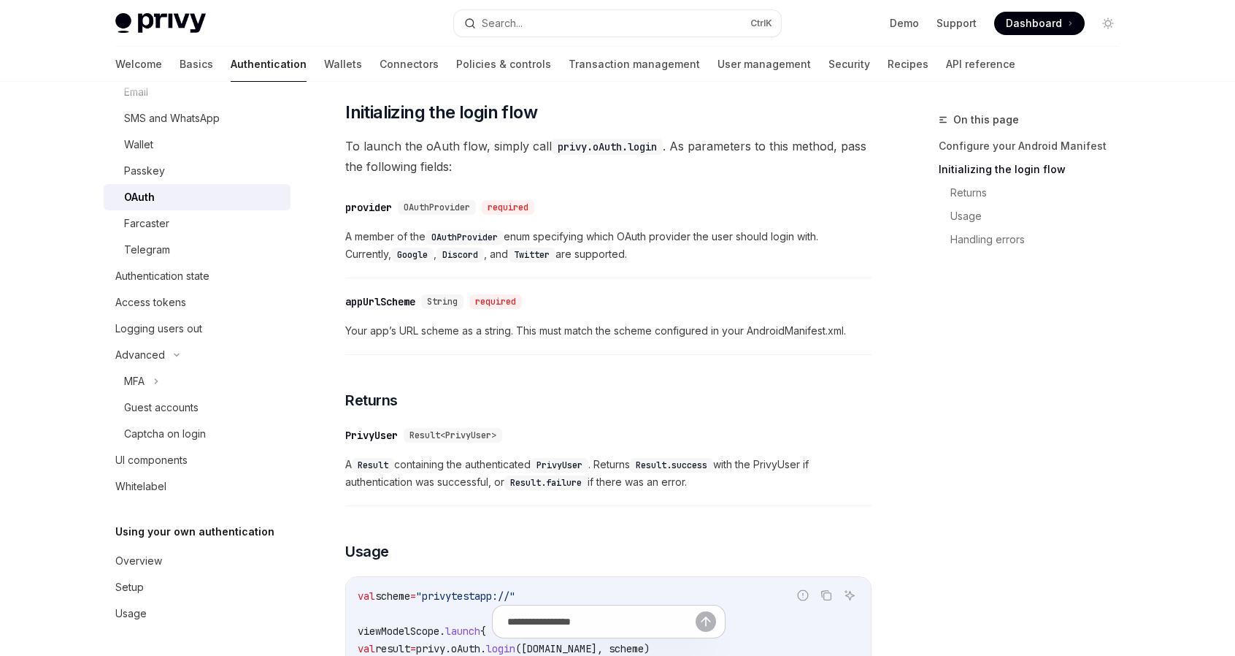
click at [193, 532] on h5 "Using your own authentication" at bounding box center [194, 532] width 159 height 18
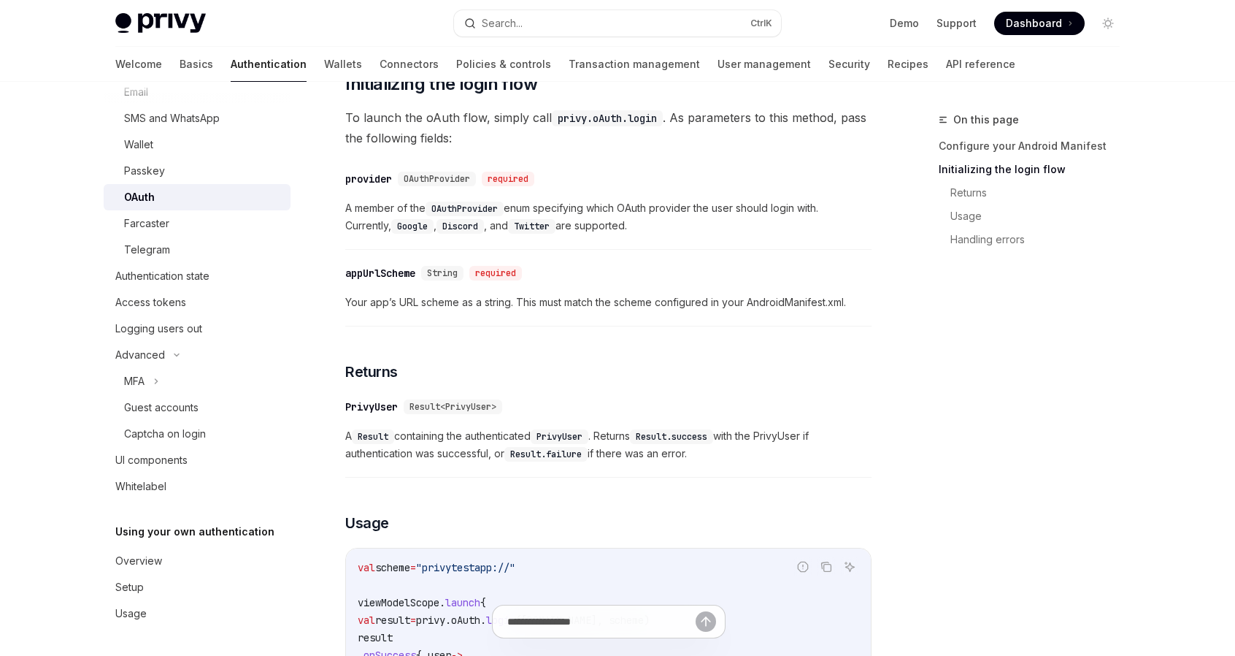
scroll to position [1168, 0]
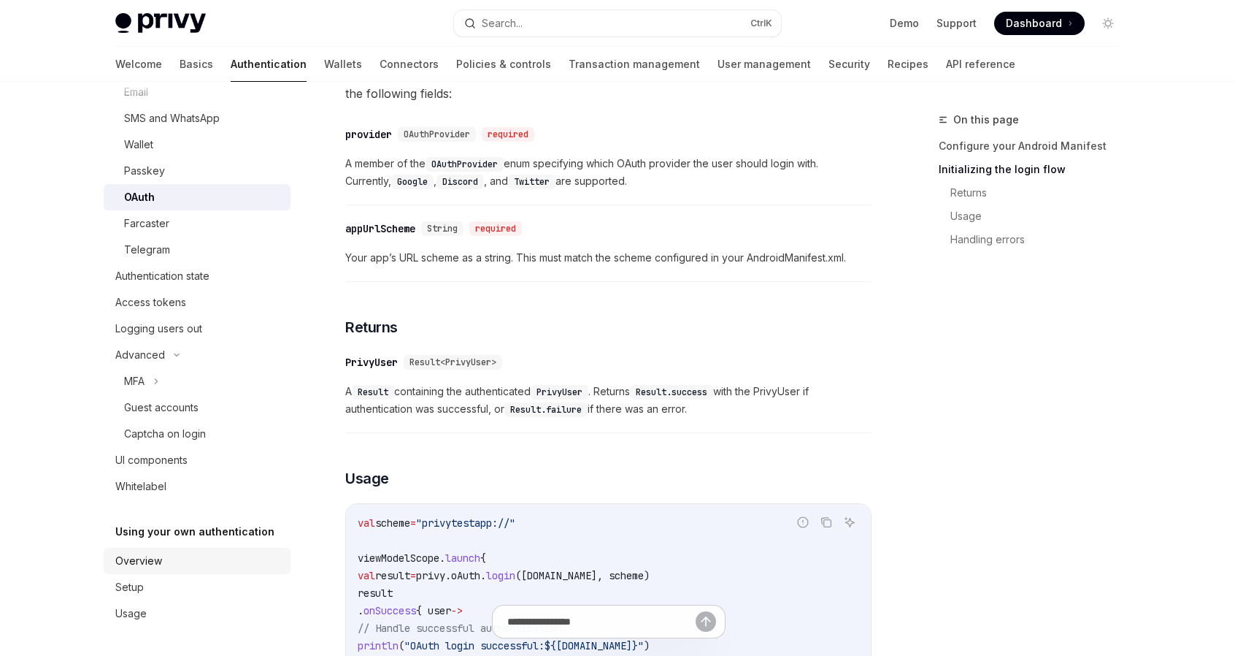
click at [153, 559] on div "Overview" at bounding box center [138, 561] width 47 height 18
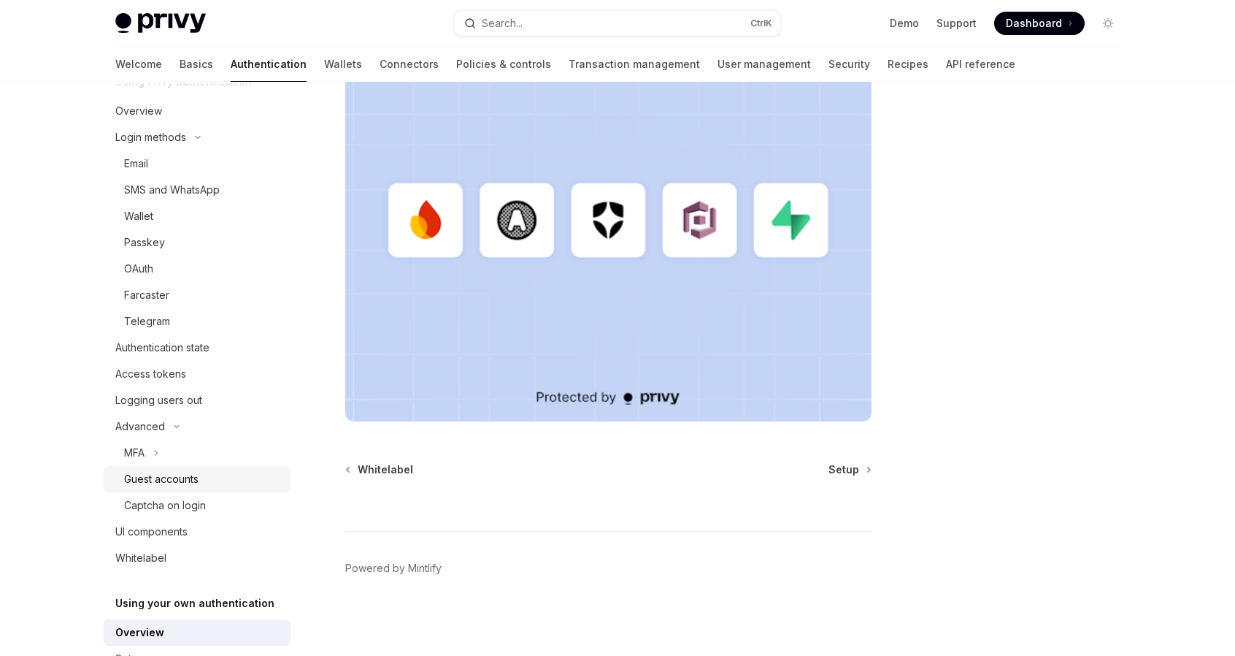
scroll to position [80, 0]
click at [175, 357] on div "Authentication state" at bounding box center [162, 349] width 94 height 18
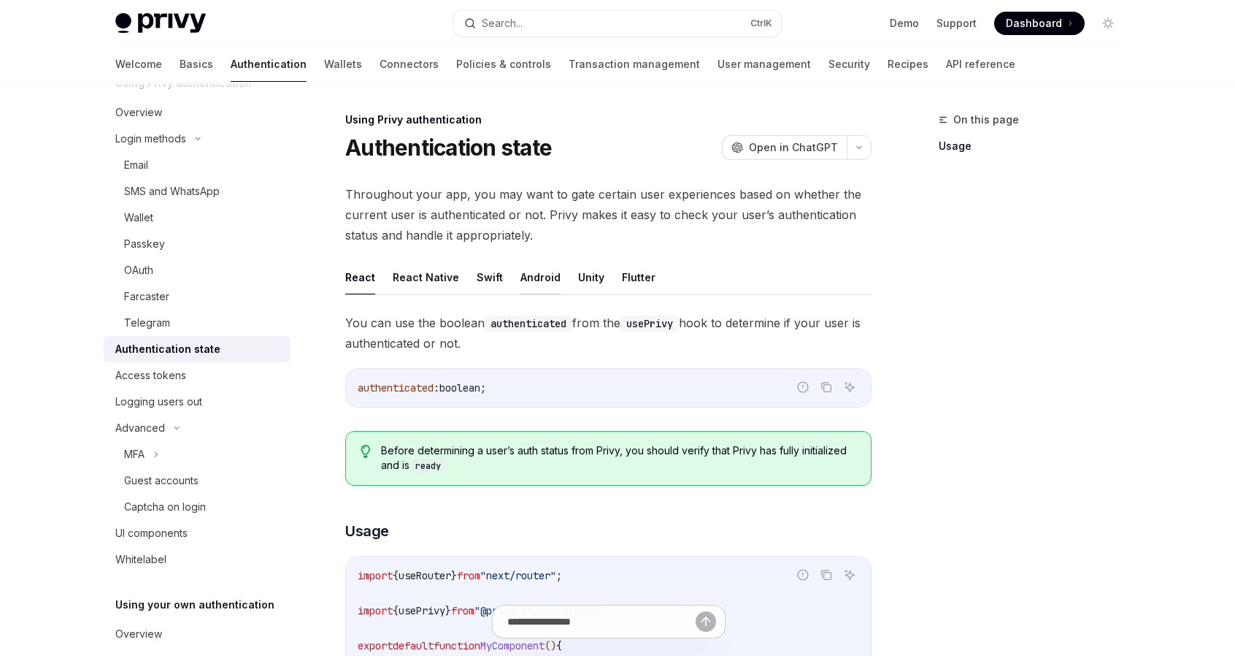
click at [529, 280] on button "Android" at bounding box center [541, 277] width 40 height 34
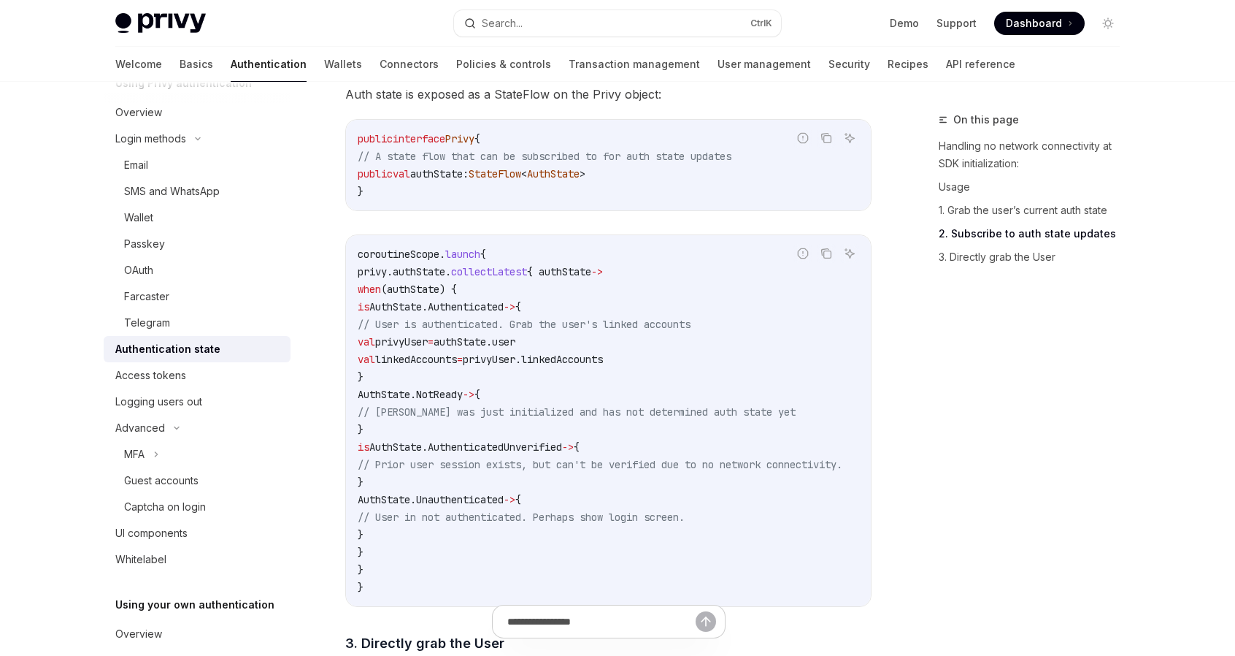
scroll to position [1168, 0]
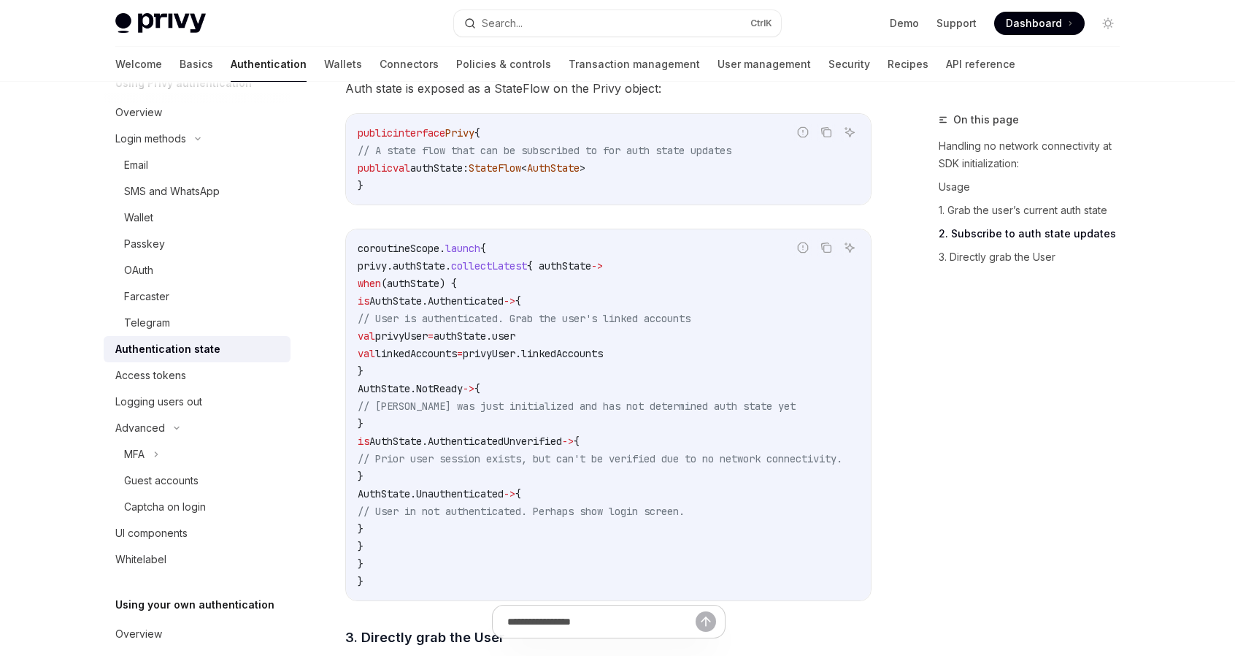
drag, startPoint x: 450, startPoint y: 302, endPoint x: 589, endPoint y: 307, distance: 139.6
click at [504, 307] on span "AuthState.Authenticated" at bounding box center [436, 300] width 134 height 13
copy span "AuthState.Authenticated"
drag, startPoint x: 456, startPoint y: 341, endPoint x: 732, endPoint y: 354, distance: 276.3
click at [732, 354] on code "coroutineScope. launch { privy.authState. collectLatest { authState -> when (au…" at bounding box center [618, 414] width 520 height 350
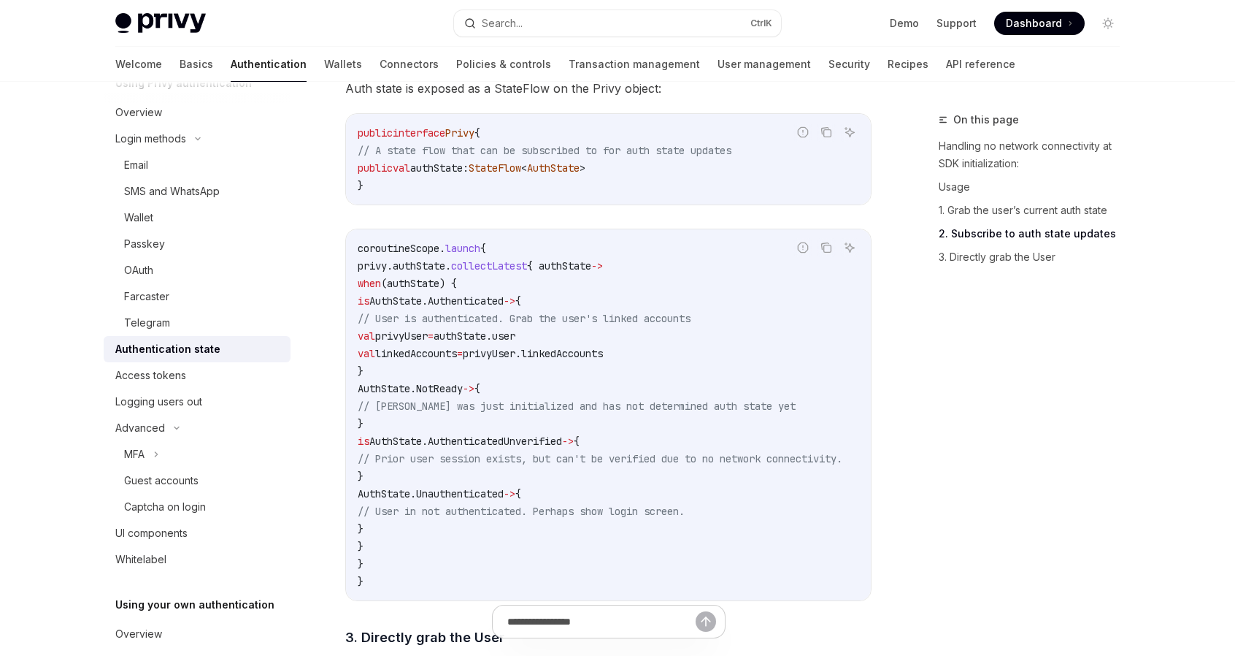
copy code "val privyUser = authState.user val linkedAccounts = privyUser.linkedAccounts"
click at [736, 288] on code "coroutineScope. launch { privy.authState. collectLatest { authState -> when (au…" at bounding box center [618, 414] width 520 height 350
click at [236, 368] on div "Access tokens" at bounding box center [198, 376] width 166 height 18
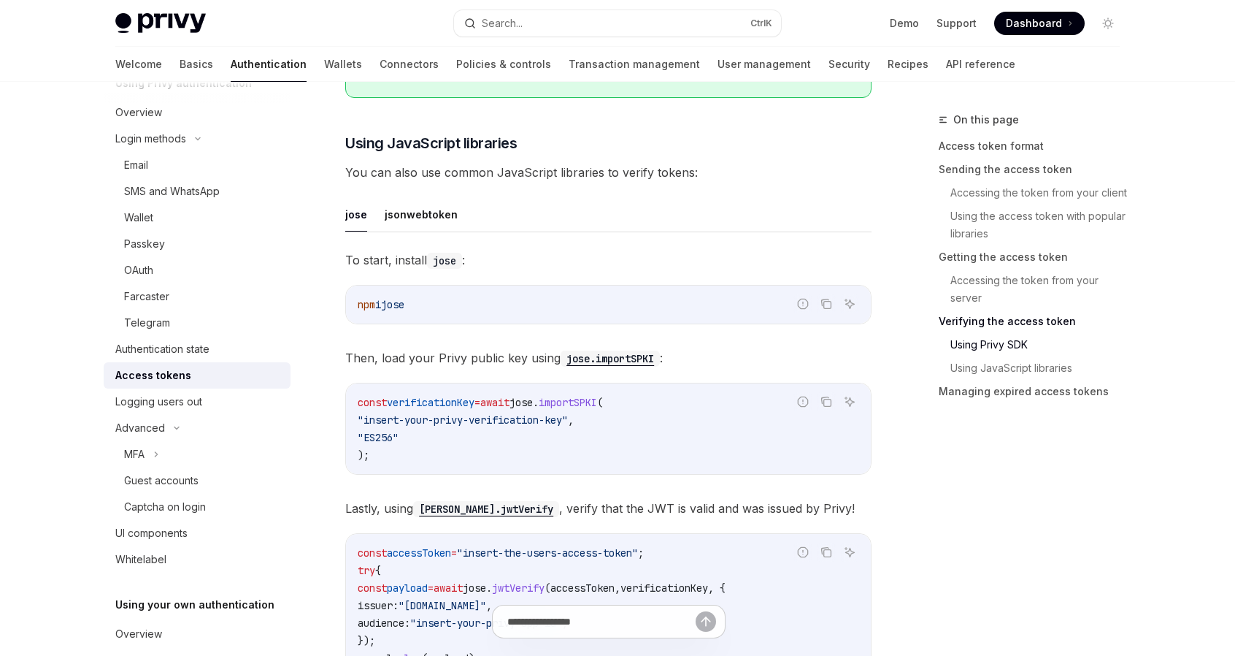
scroll to position [3223, 0]
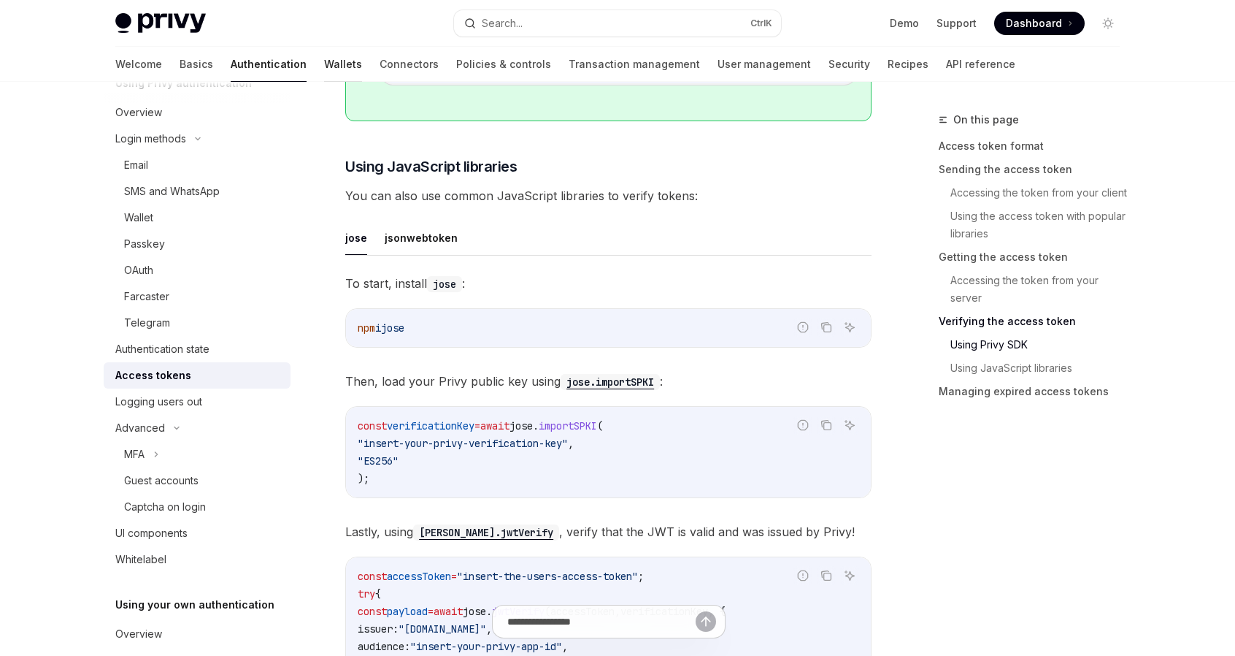
click at [324, 64] on link "Wallets" at bounding box center [343, 64] width 38 height 35
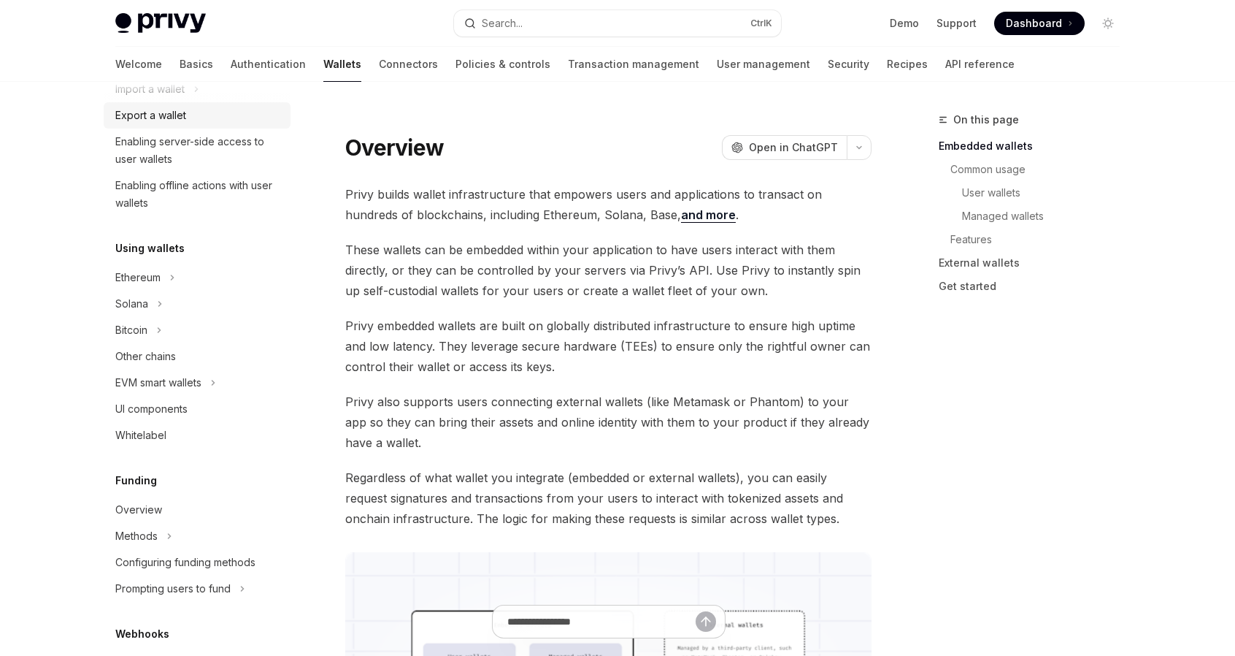
scroll to position [219, 0]
click at [172, 272] on icon at bounding box center [172, 275] width 6 height 18
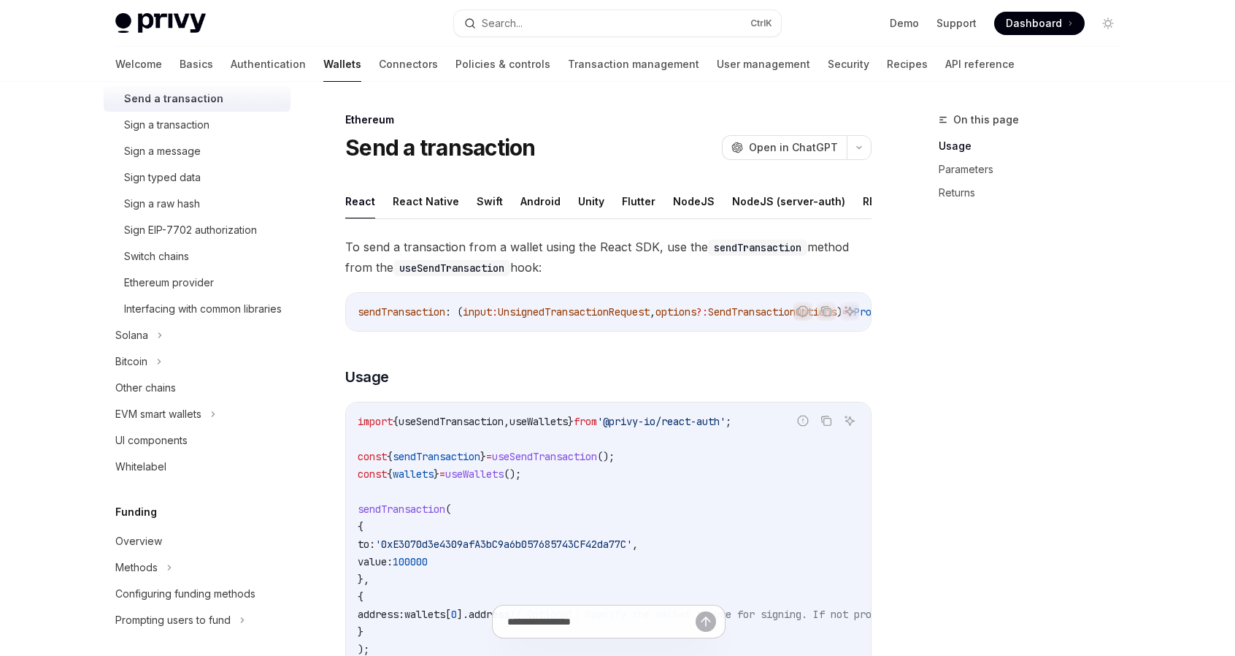
scroll to position [415, 0]
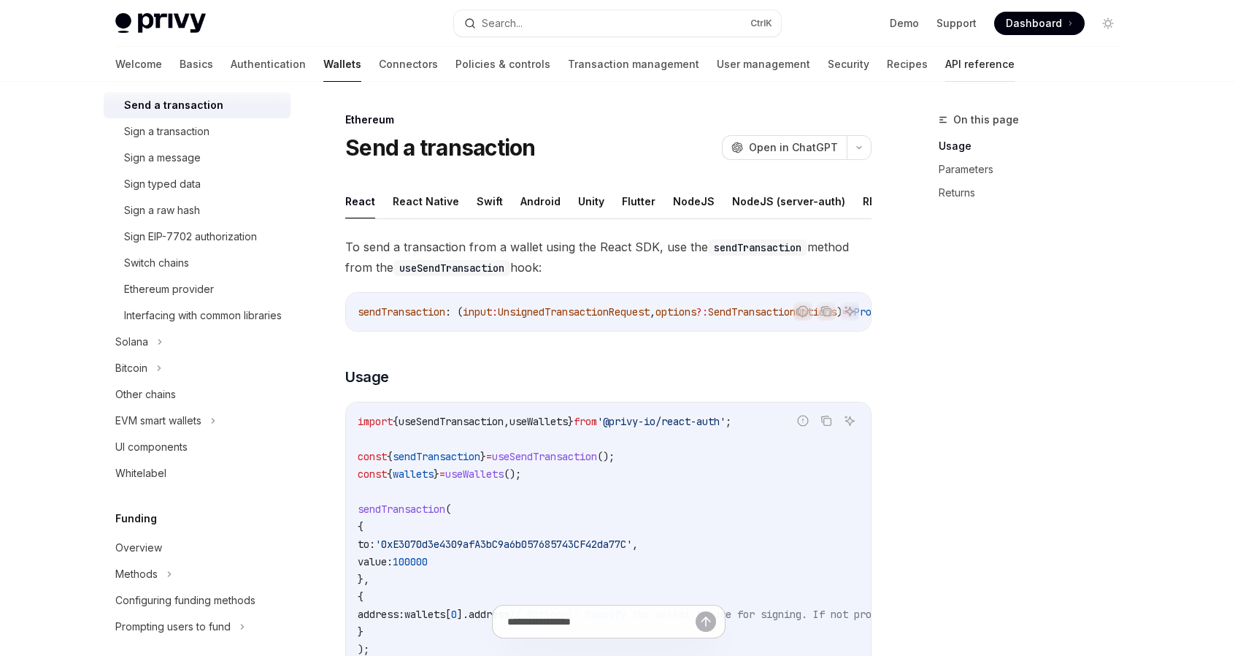
click at [946, 66] on link "API reference" at bounding box center [980, 64] width 69 height 35
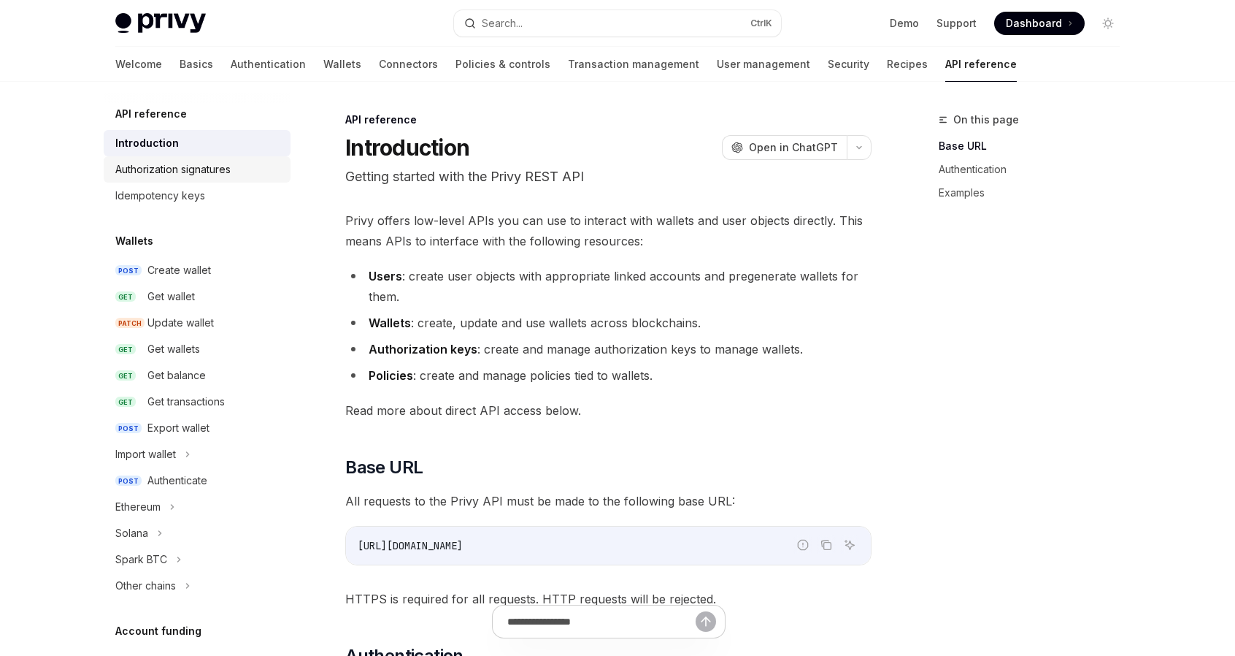
click at [196, 173] on div "Authorization signatures" at bounding box center [172, 170] width 115 height 18
type textarea "*"
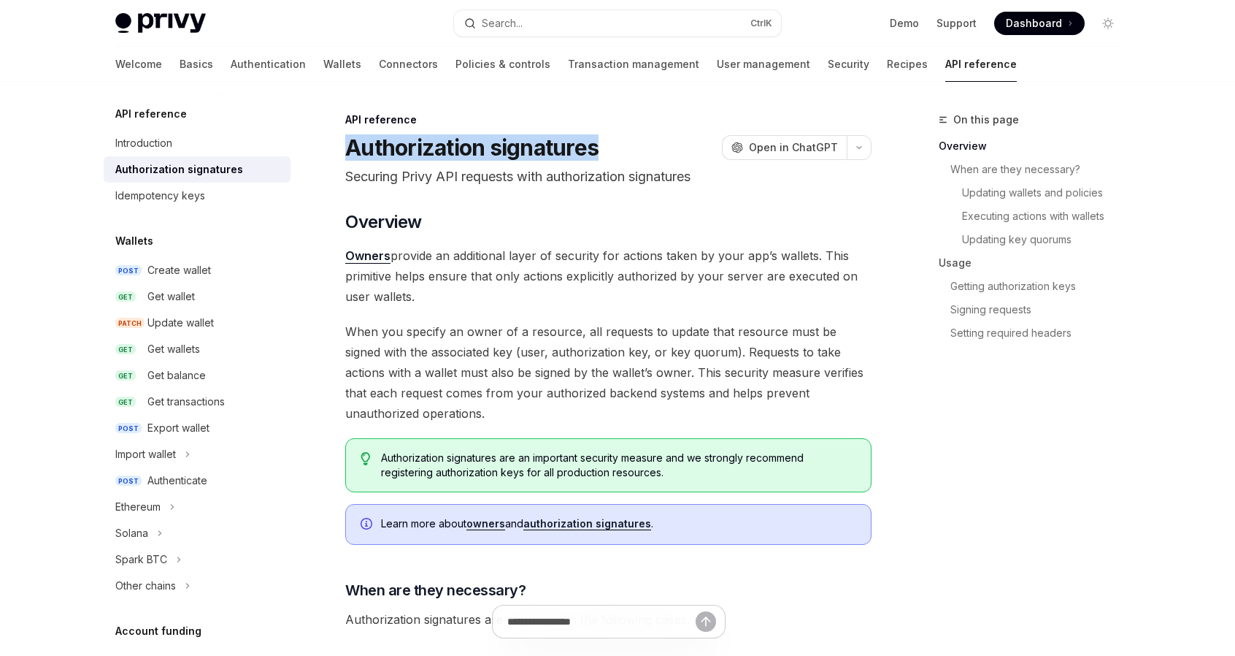
drag, startPoint x: 350, startPoint y: 150, endPoint x: 604, endPoint y: 144, distance: 253.4
click at [604, 144] on div "Authorization signatures OpenAI Open in ChatGPT" at bounding box center [608, 147] width 526 height 26
copy h1 "Authorization signatures"
click at [793, 181] on p "Securing Privy API requests with authorization signatures" at bounding box center [608, 176] width 526 height 20
click at [637, 21] on button "Search... Ctrl K" at bounding box center [617, 23] width 327 height 26
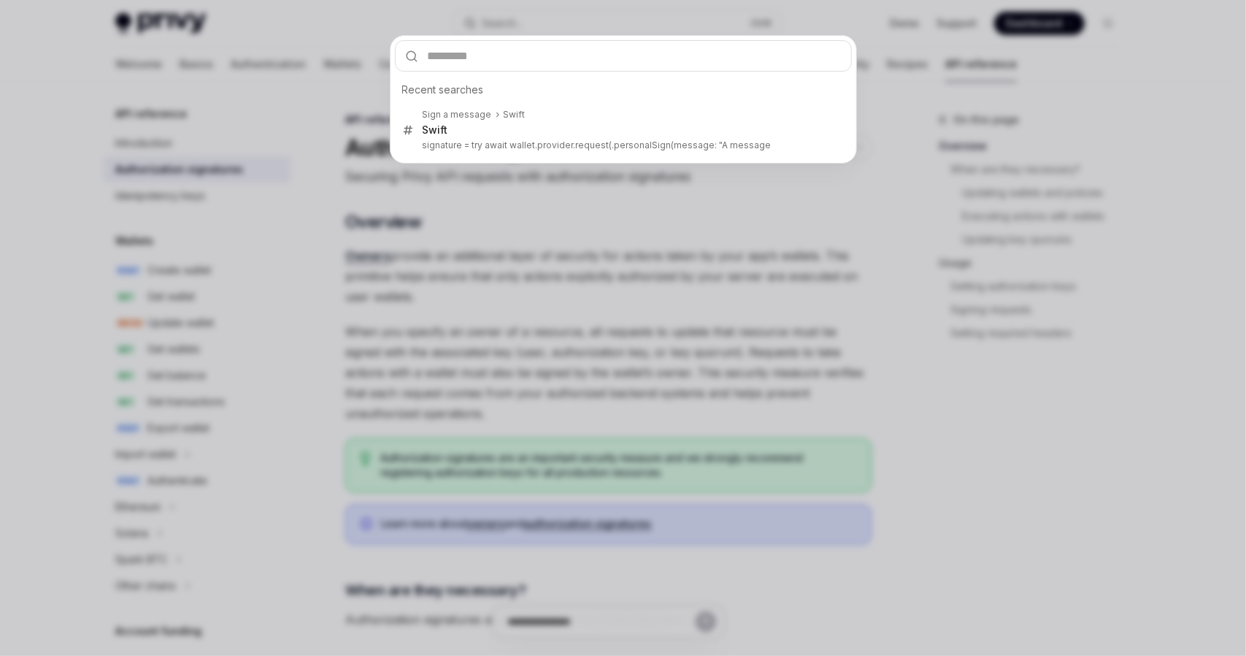
type input "**********"
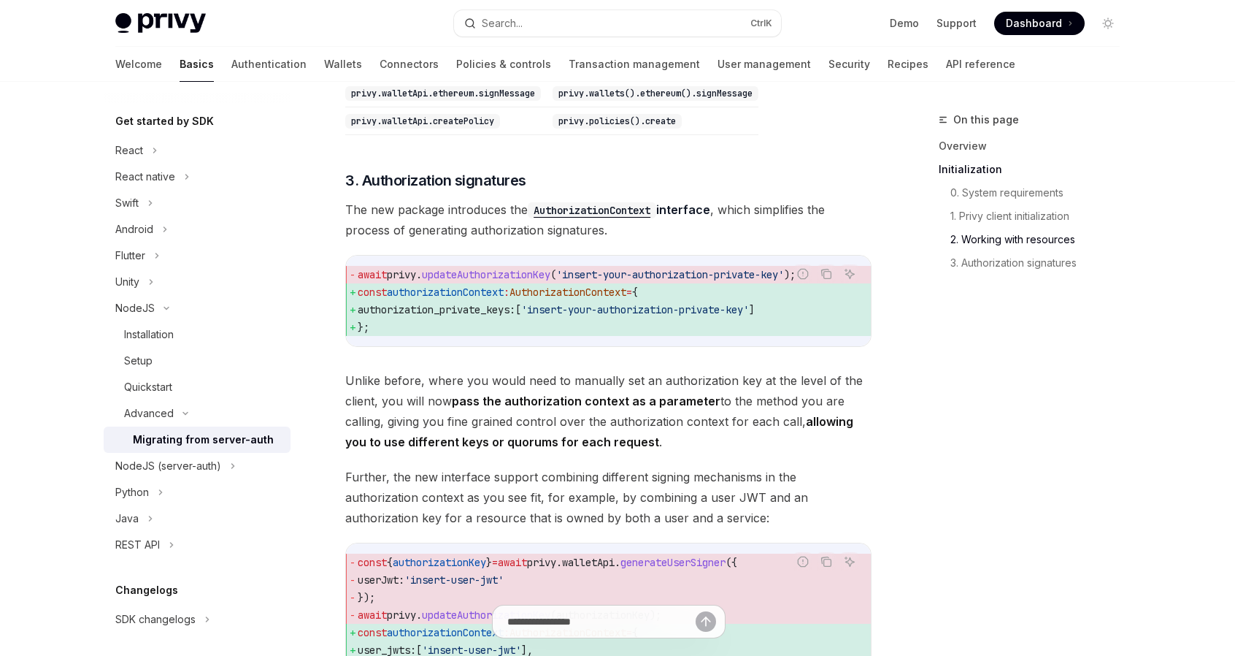
scroll to position [1492, 0]
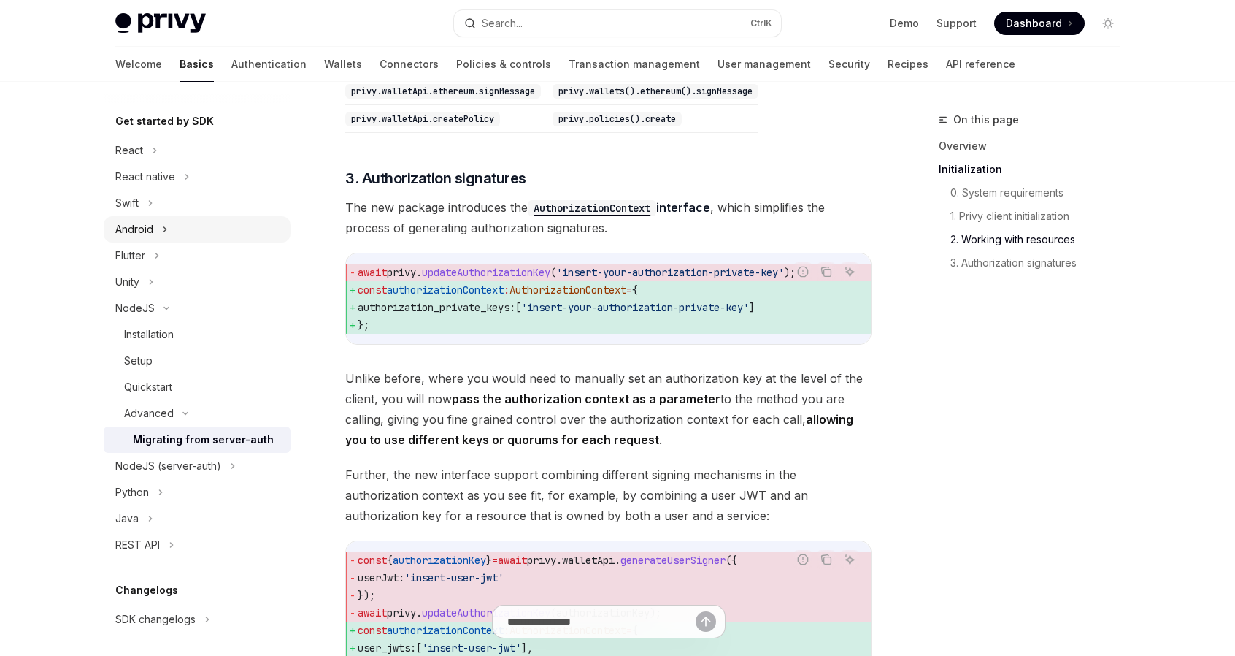
click at [163, 229] on icon at bounding box center [165, 230] width 6 height 18
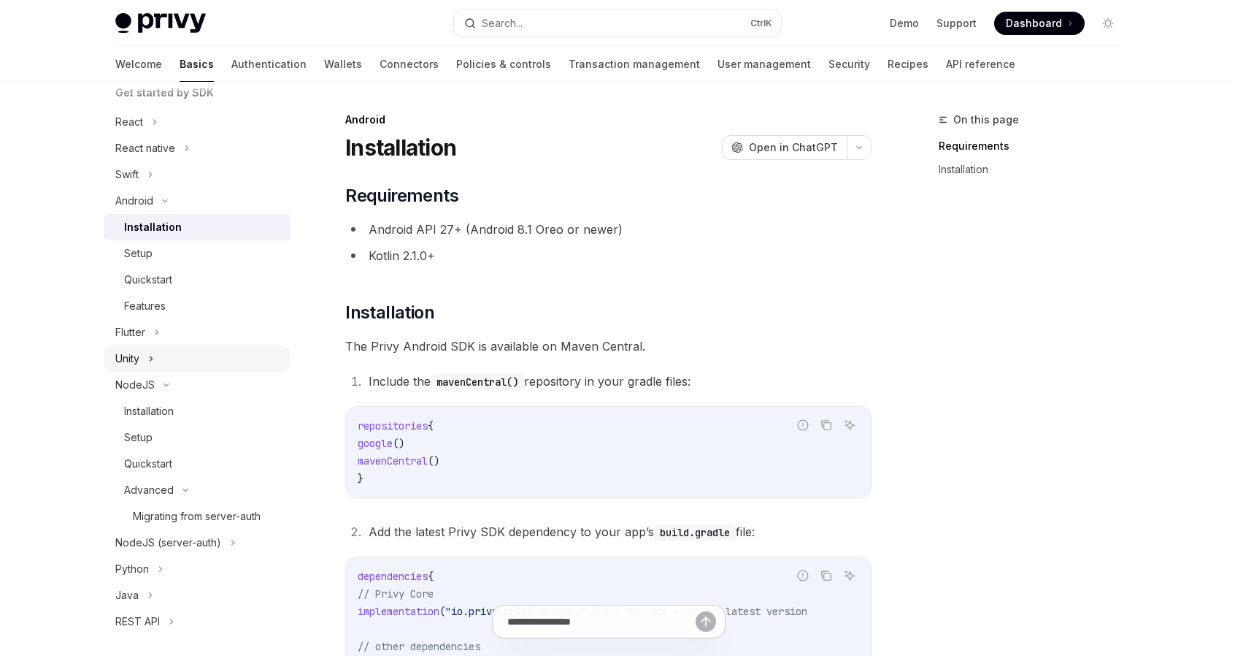
scroll to position [219, 0]
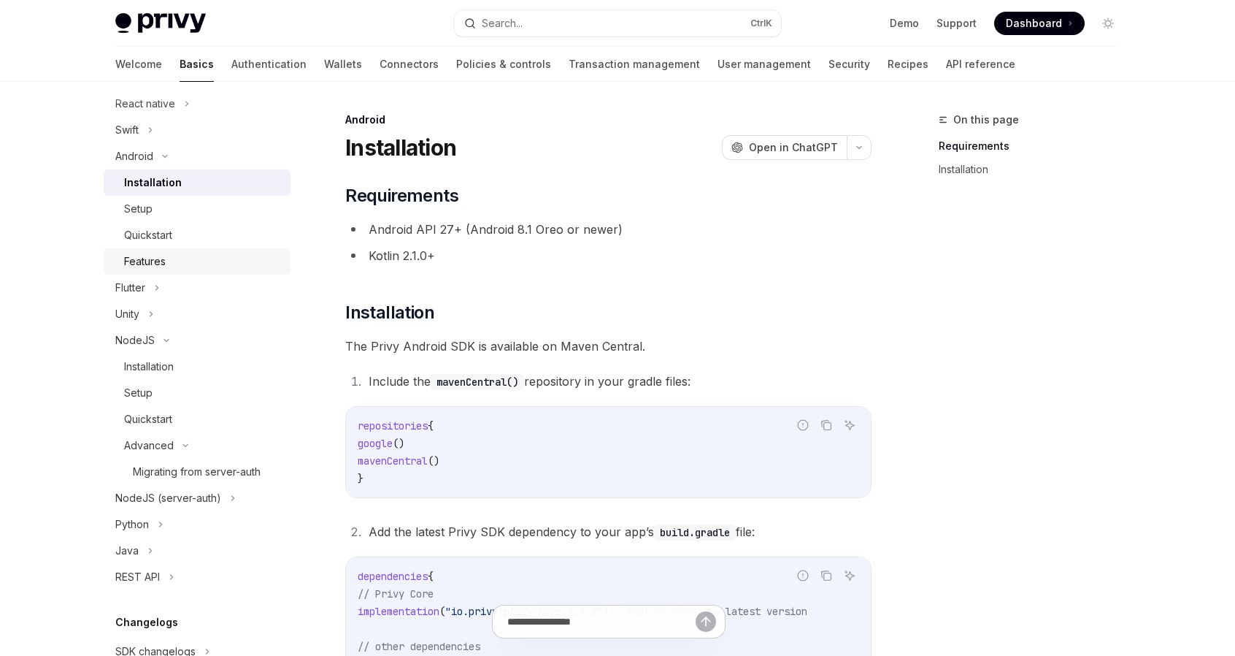
click at [193, 252] on link "Features" at bounding box center [197, 261] width 187 height 26
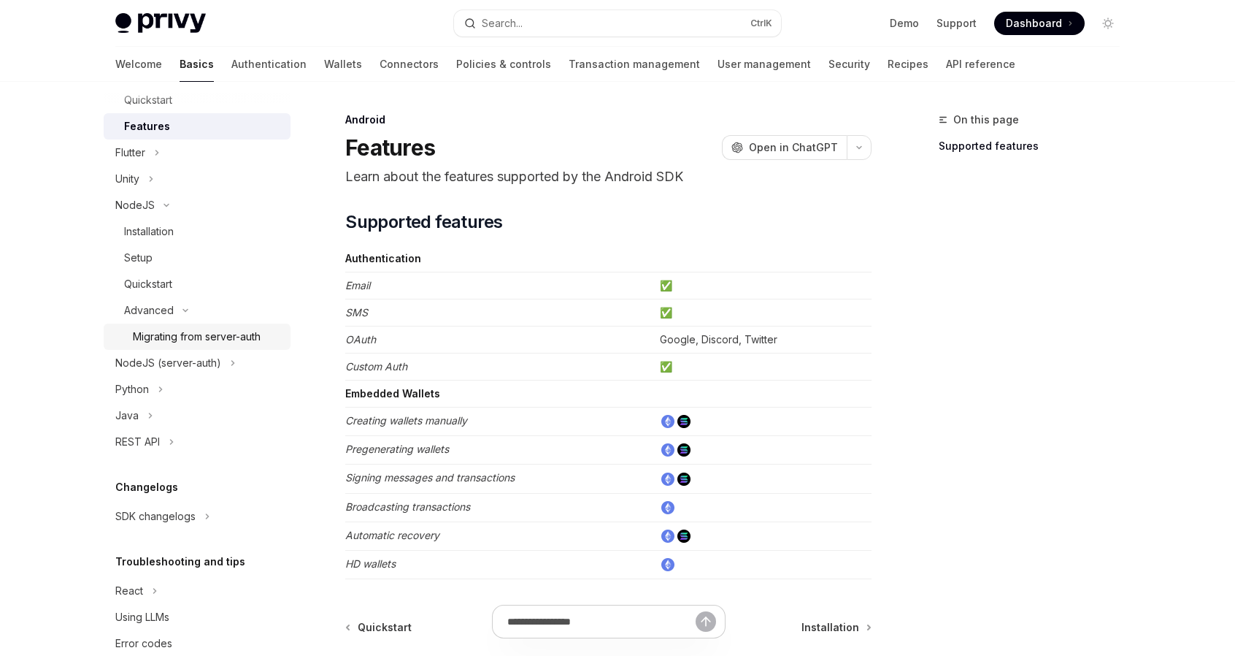
scroll to position [365, 0]
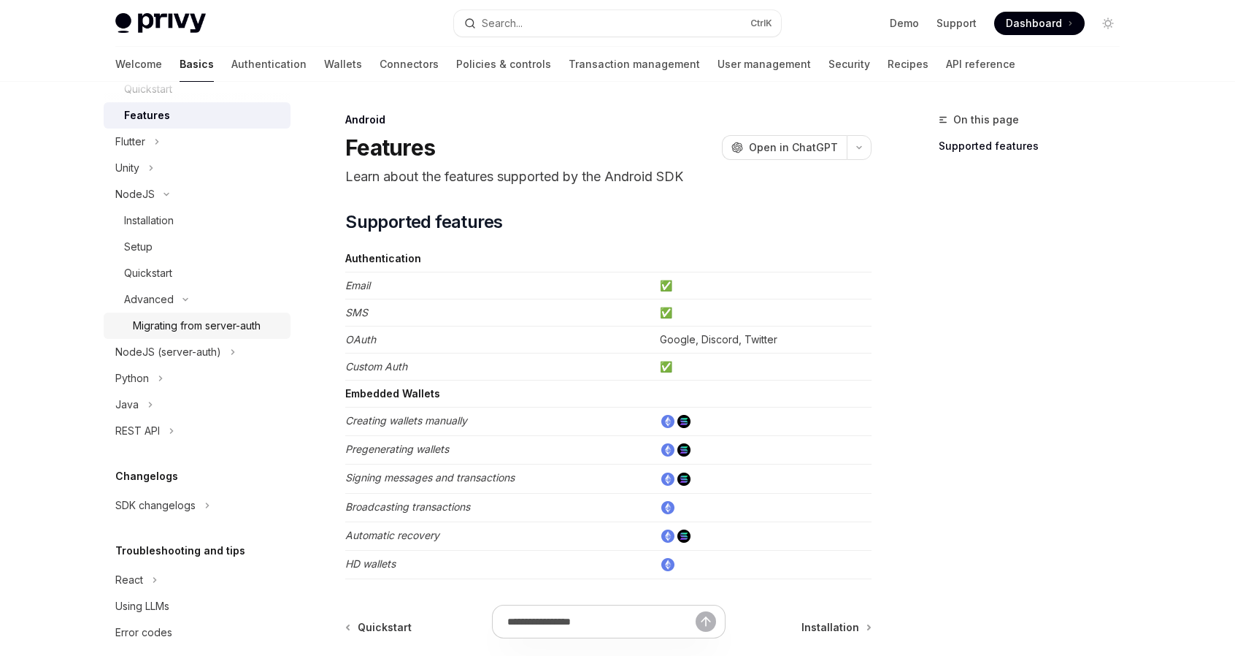
click at [184, 327] on div "Migrating from server-auth" at bounding box center [197, 326] width 128 height 18
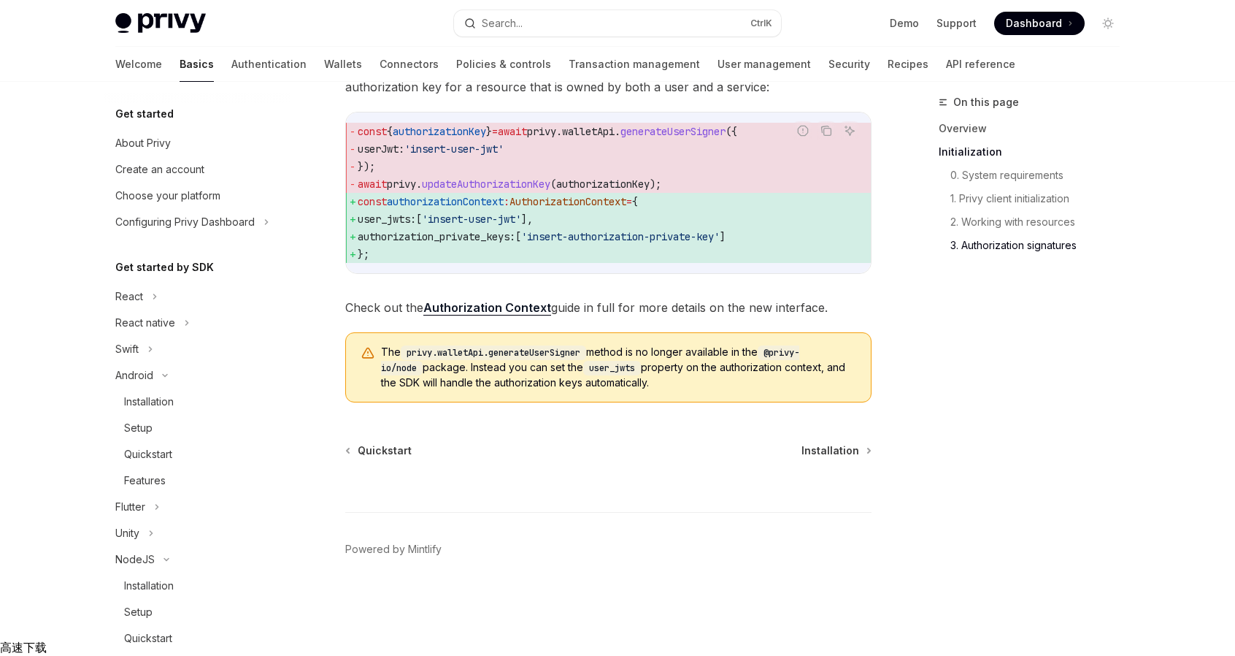
click at [491, 315] on link "Authorization Context" at bounding box center [487, 307] width 128 height 15
type textarea "*"
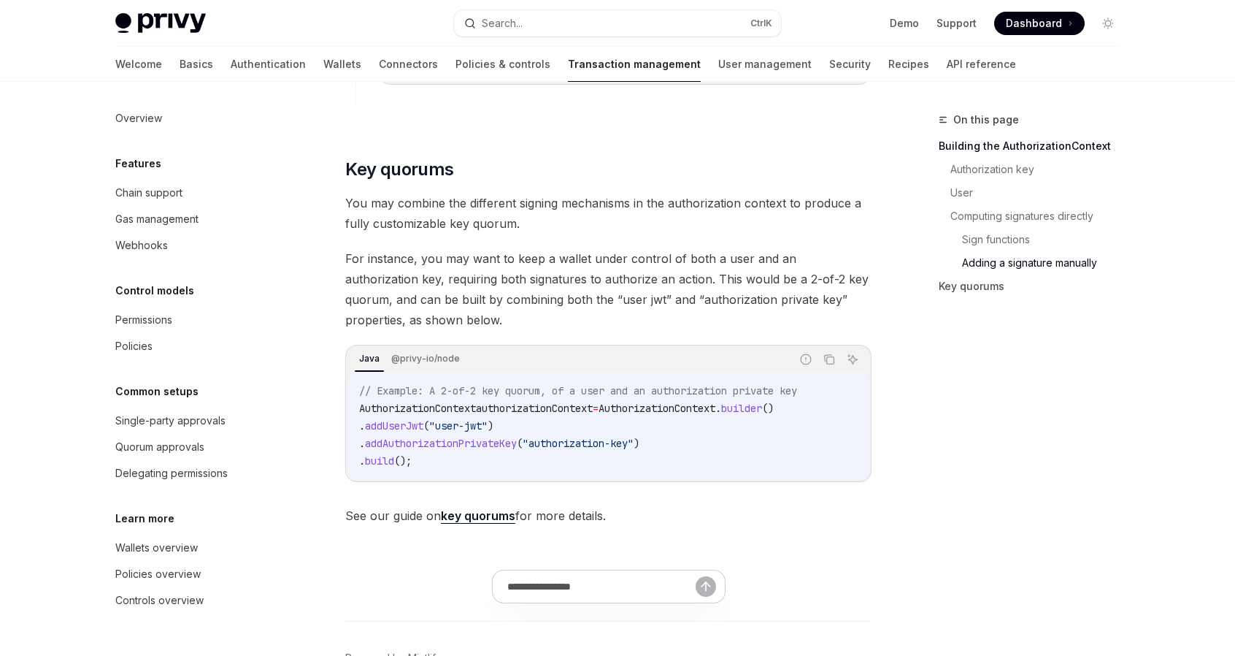
scroll to position [2263, 0]
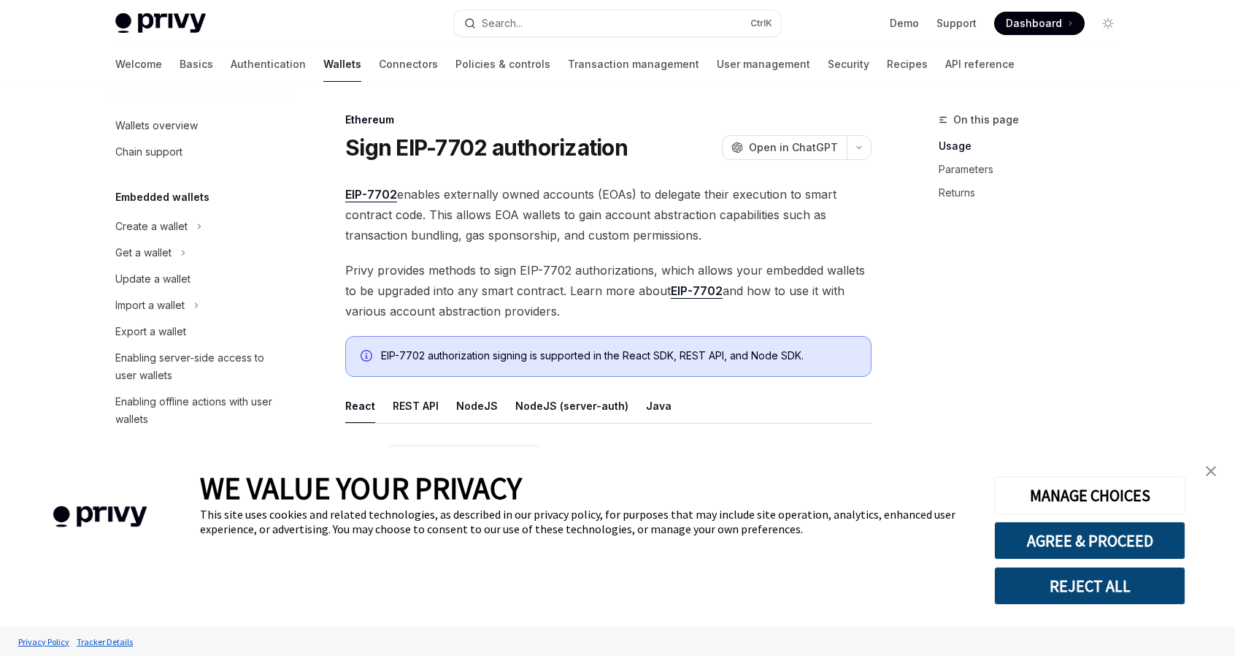
scroll to position [283, 0]
